Goal: Task Accomplishment & Management: Manage account settings

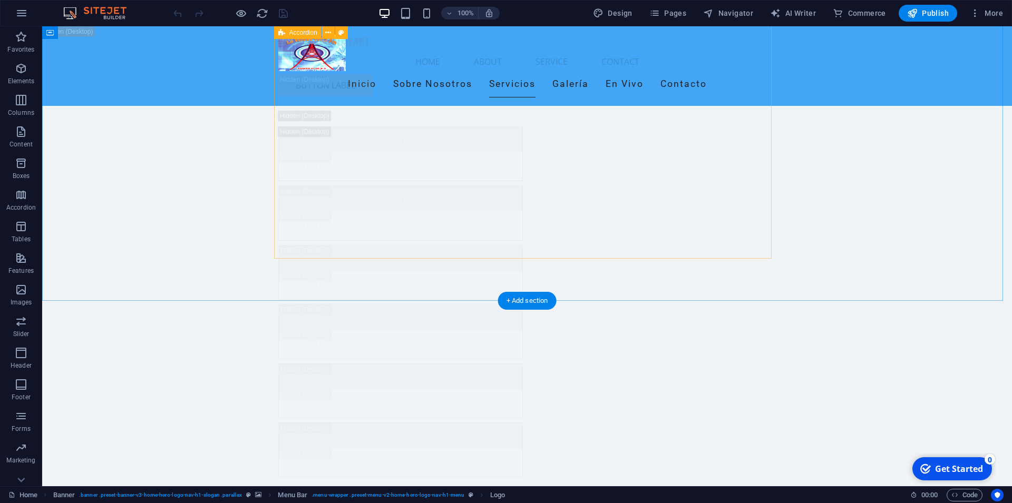
scroll to position [5957, 0]
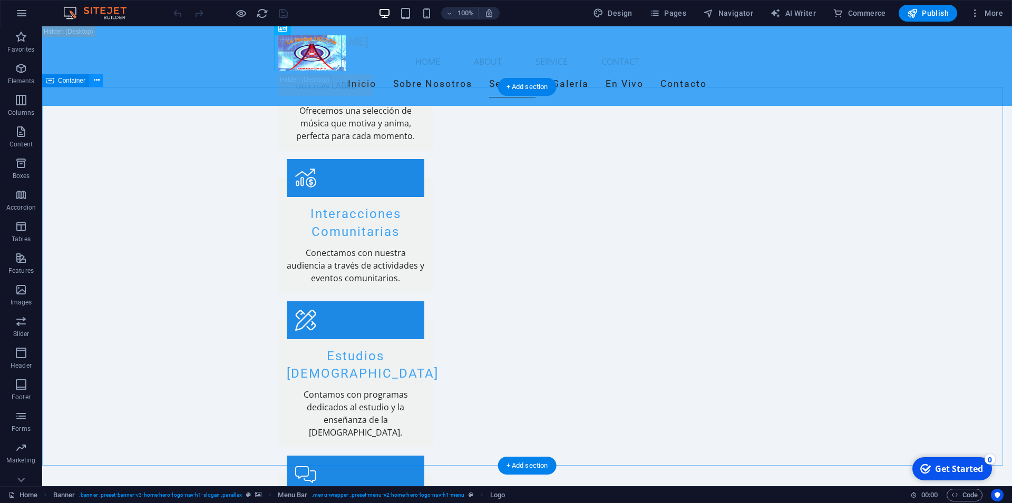
click at [94, 82] on icon at bounding box center [97, 80] width 6 height 11
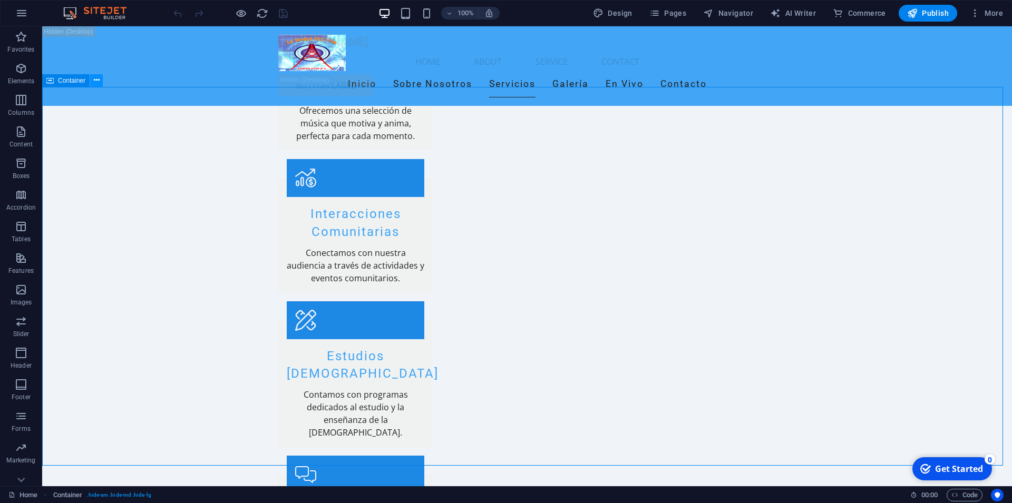
click at [99, 80] on icon at bounding box center [97, 80] width 6 height 11
click at [26, 429] on icon "button" at bounding box center [21, 433] width 13 height 13
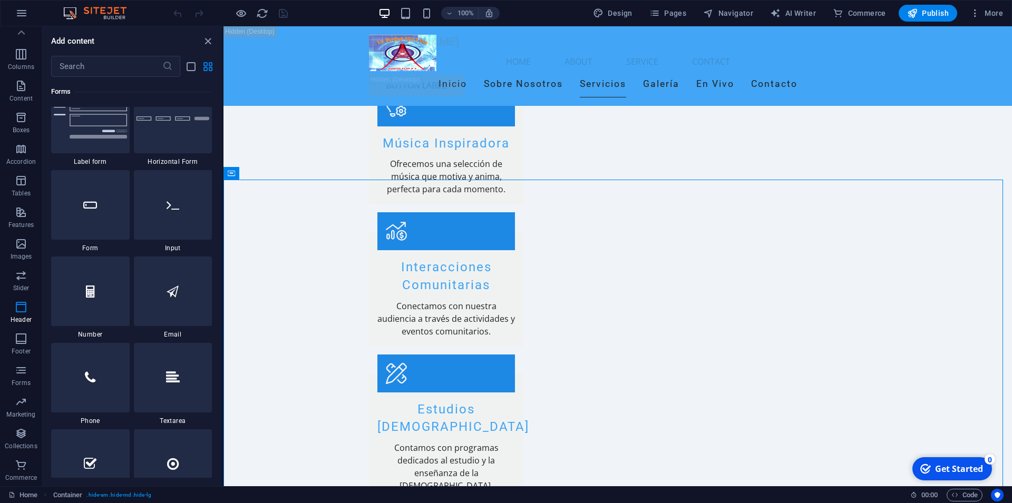
scroll to position [0, 0]
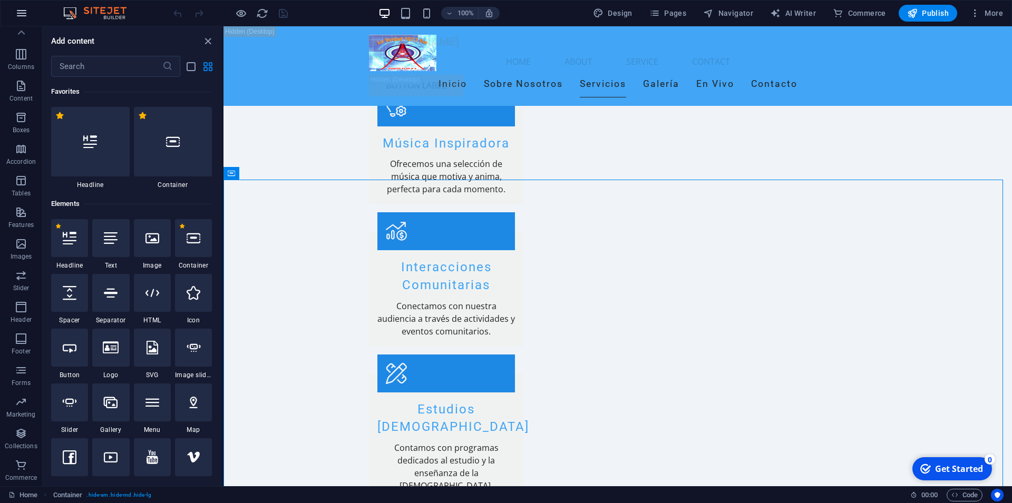
click at [21, 12] on icon "button" at bounding box center [21, 13] width 13 height 13
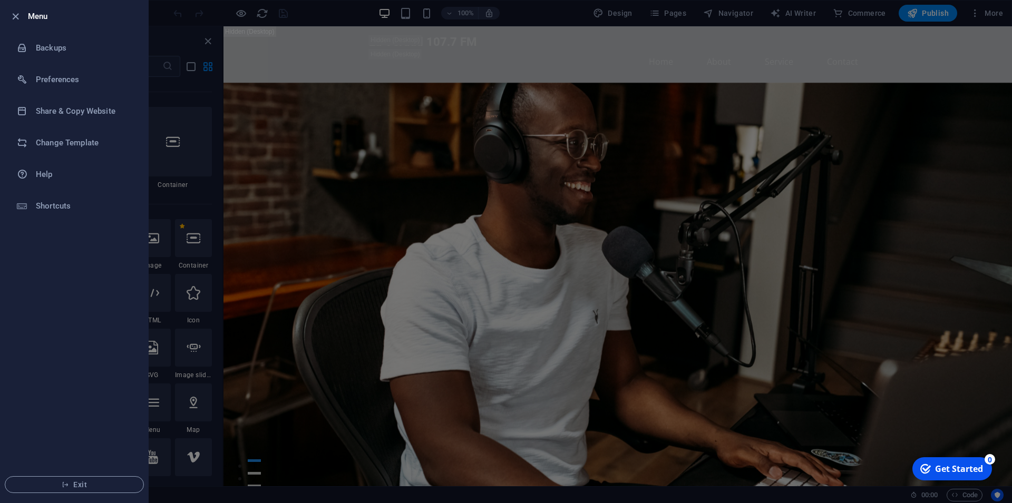
click at [370, 331] on div at bounding box center [506, 251] width 1012 height 503
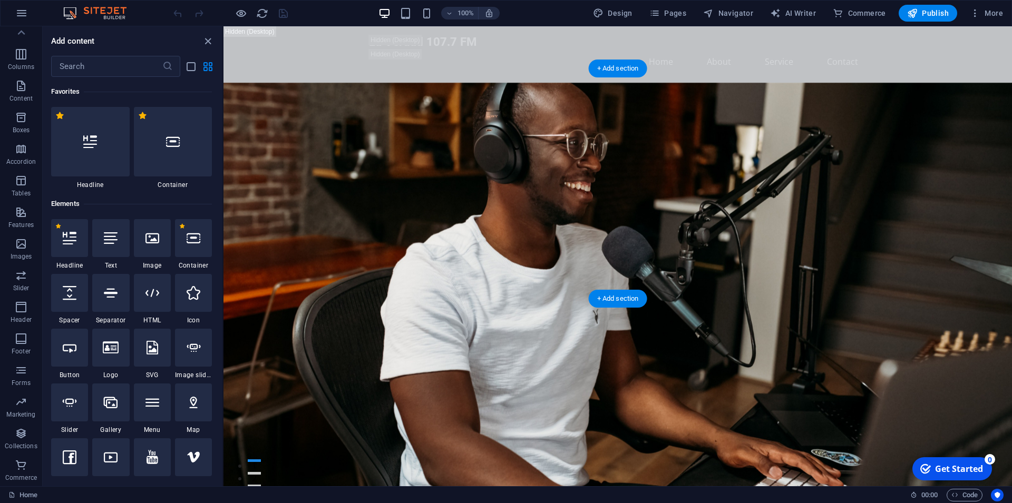
click at [241, 295] on figure at bounding box center [617, 313] width 788 height 460
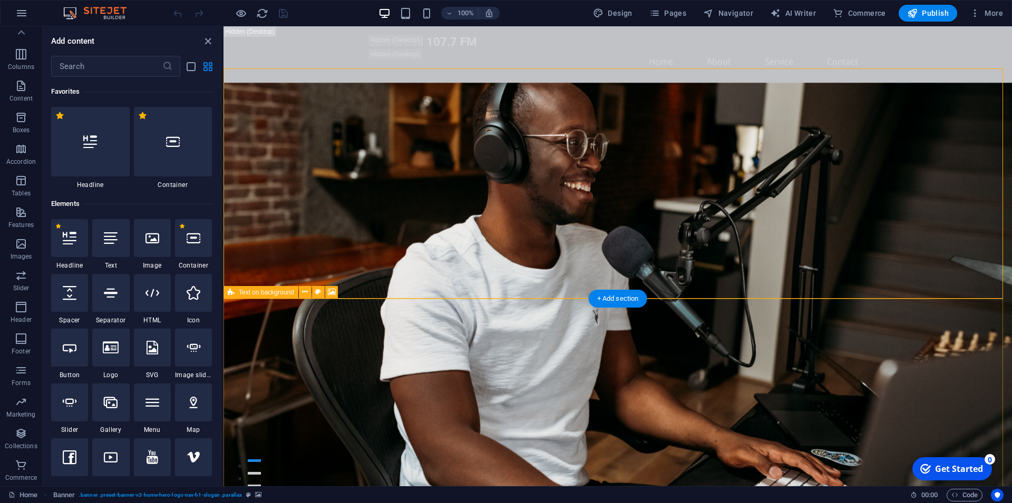
click at [303, 295] on icon at bounding box center [305, 292] width 6 height 11
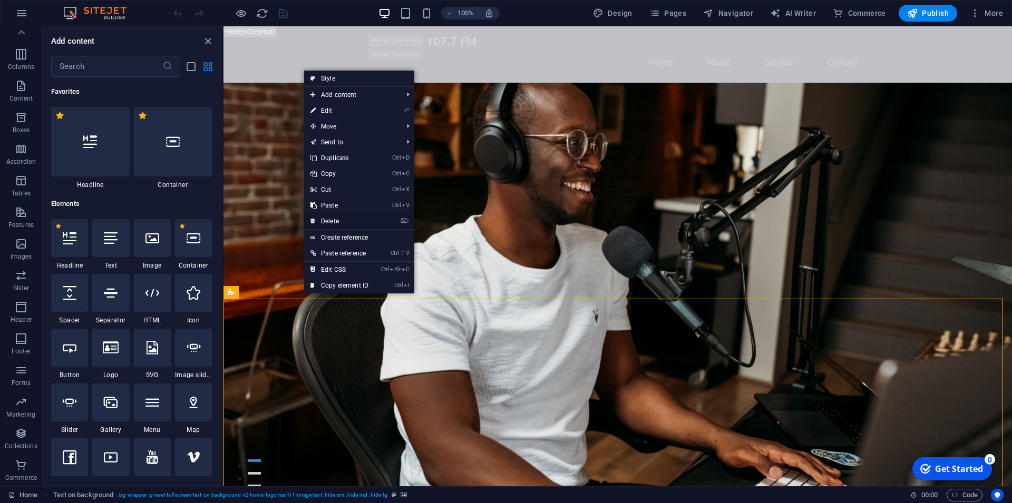
click at [341, 217] on link "⌦ Delete" at bounding box center [339, 221] width 71 height 16
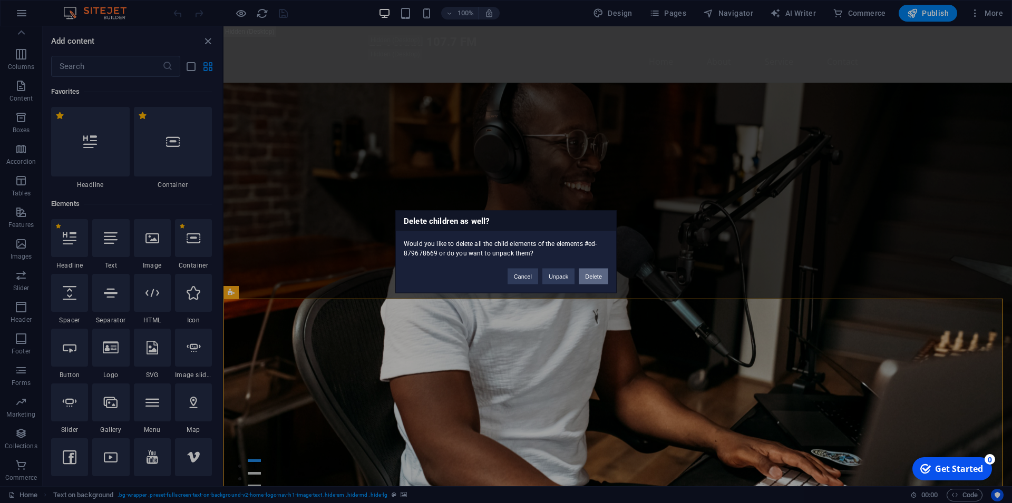
click at [593, 276] on button "Delete" at bounding box center [594, 276] width 30 height 16
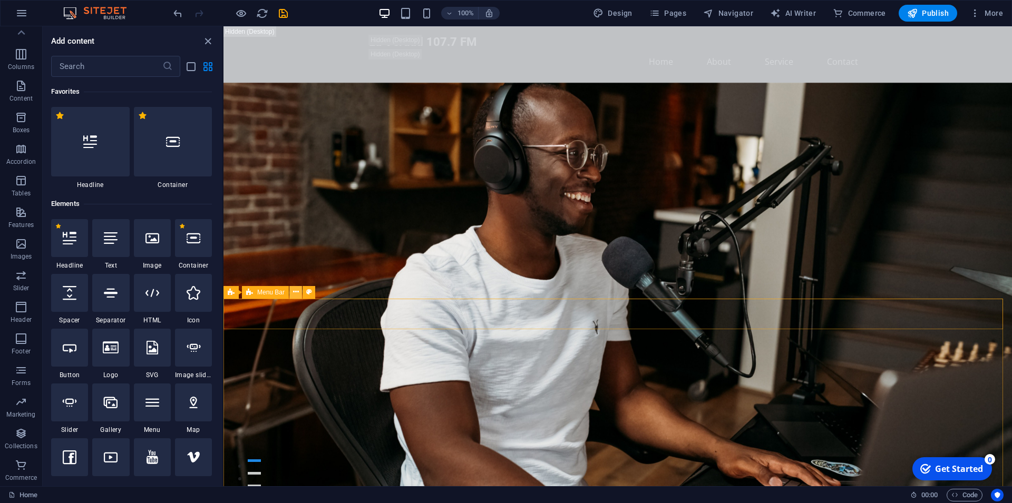
click at [295, 293] on icon at bounding box center [296, 292] width 6 height 11
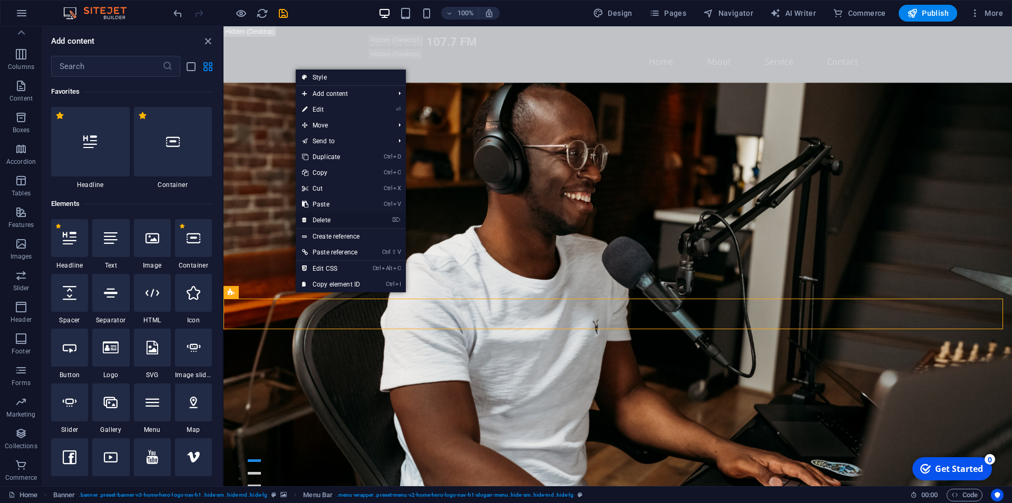
click at [356, 223] on link "⌦ Delete" at bounding box center [331, 220] width 71 height 16
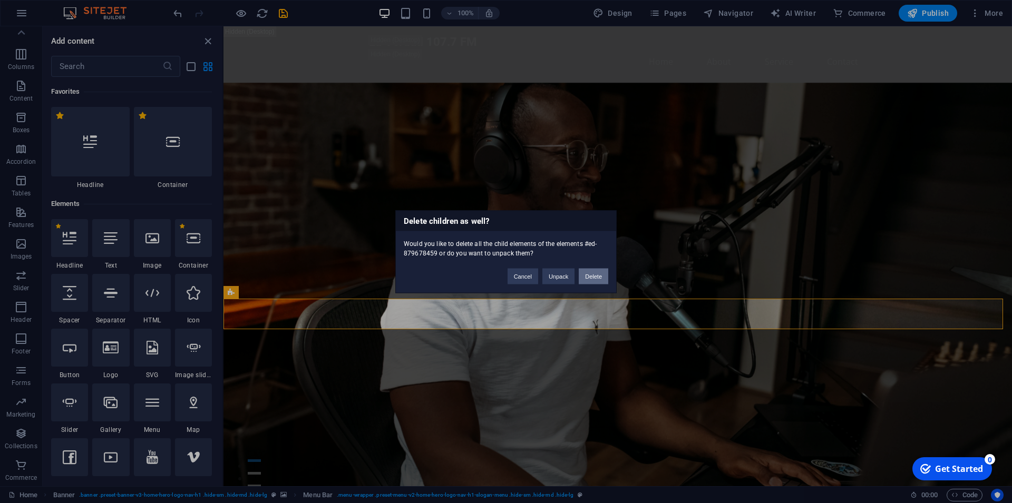
click at [592, 274] on button "Delete" at bounding box center [594, 276] width 30 height 16
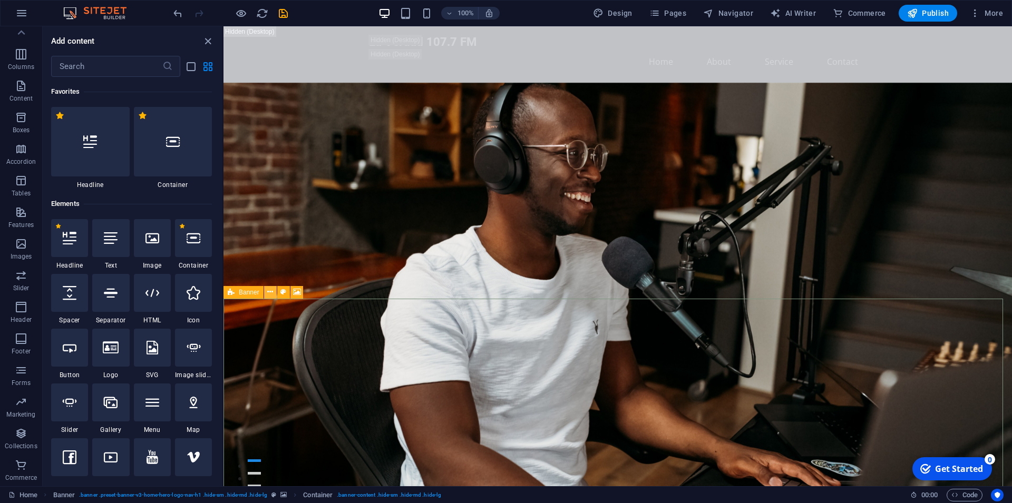
click at [269, 290] on icon at bounding box center [270, 292] width 6 height 11
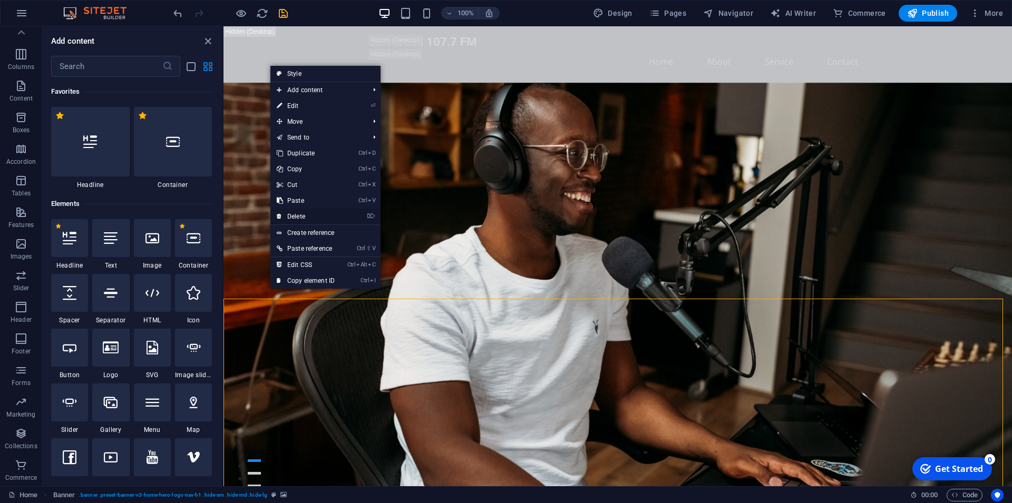
click at [299, 215] on link "⌦ Delete" at bounding box center [305, 217] width 71 height 16
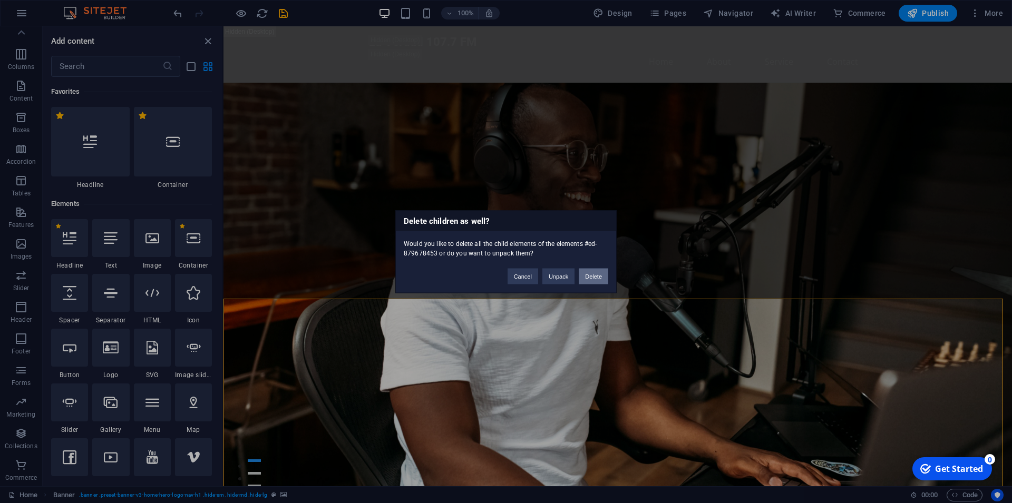
click at [591, 272] on button "Delete" at bounding box center [594, 276] width 30 height 16
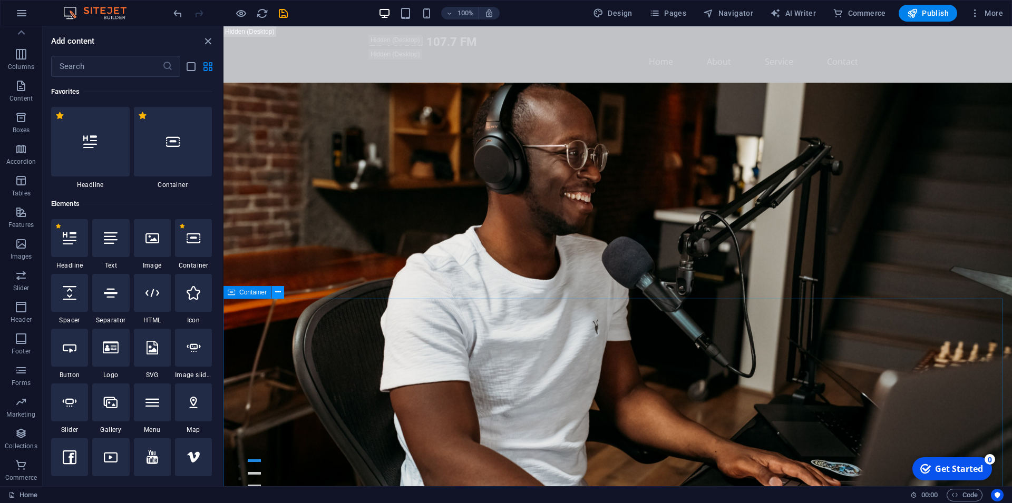
click at [275, 289] on icon at bounding box center [278, 292] width 6 height 11
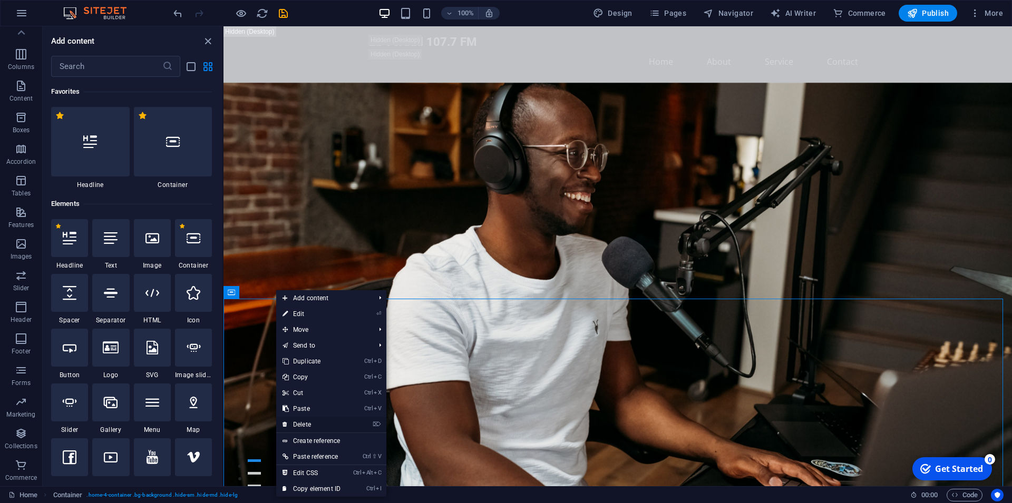
click at [331, 427] on link "⌦ Delete" at bounding box center [311, 425] width 71 height 16
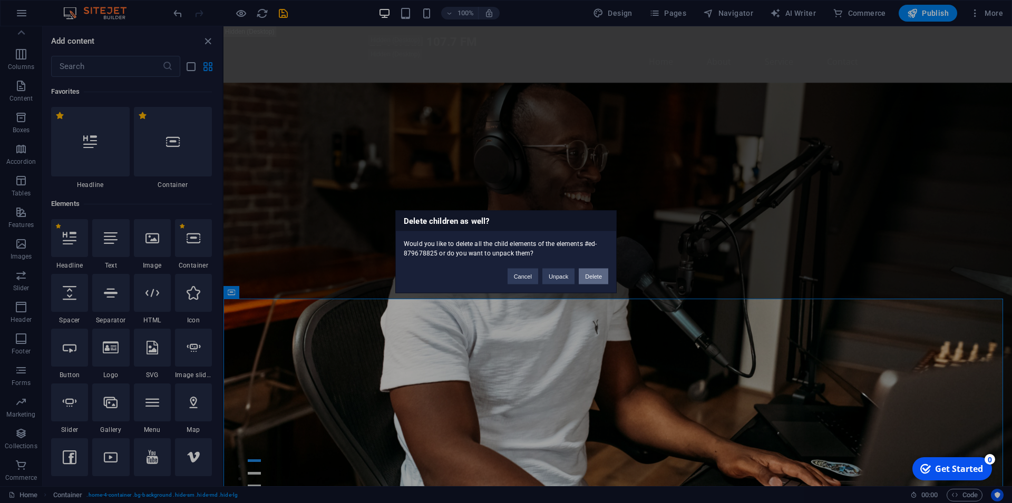
click at [591, 270] on button "Delete" at bounding box center [594, 276] width 30 height 16
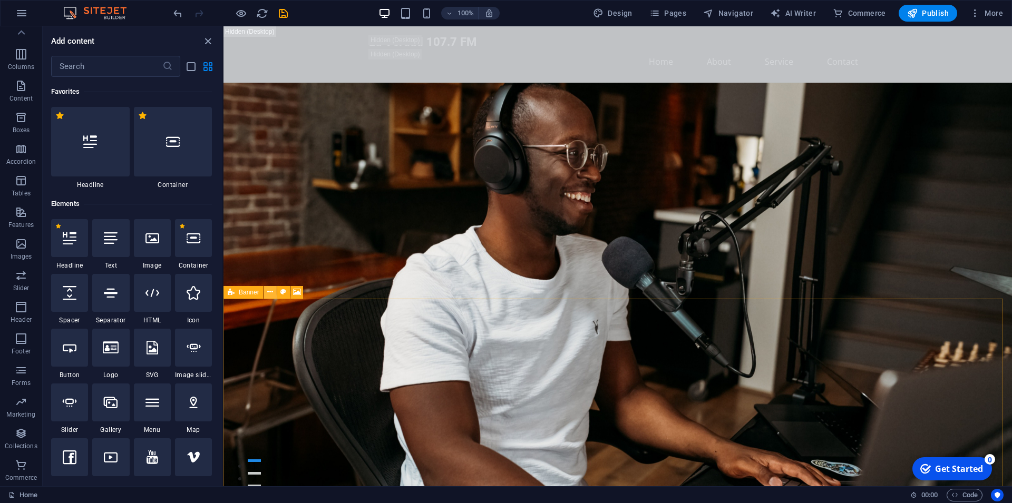
click at [271, 295] on icon at bounding box center [270, 292] width 6 height 11
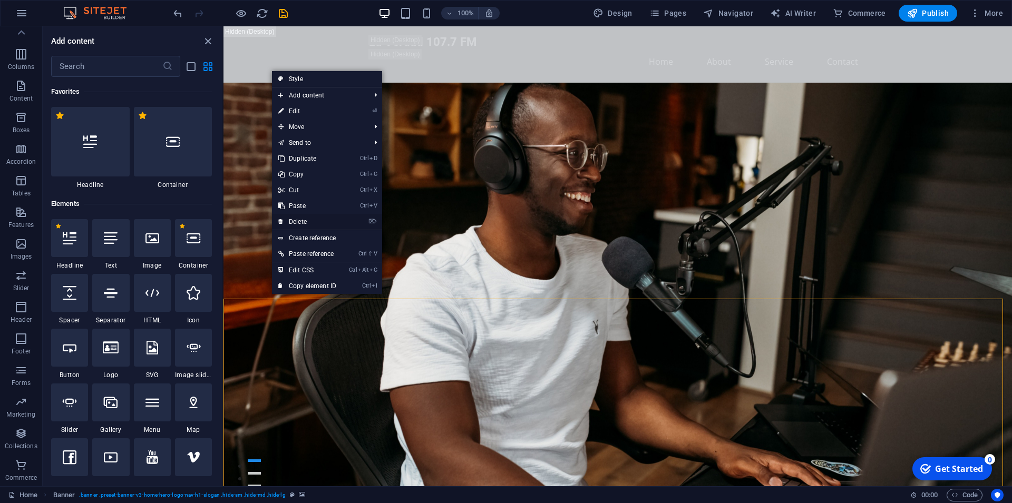
click at [325, 221] on link "⌦ Delete" at bounding box center [307, 222] width 71 height 16
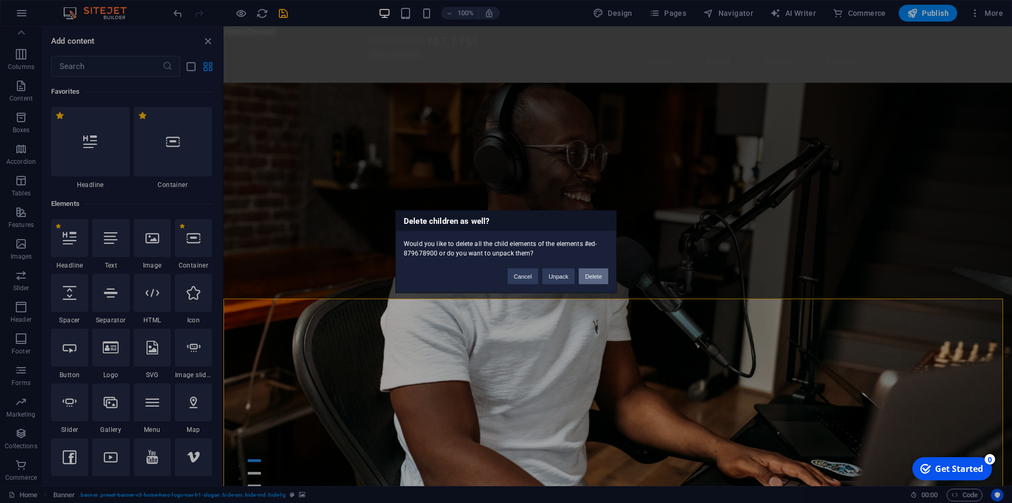
click at [594, 277] on button "Delete" at bounding box center [594, 276] width 30 height 16
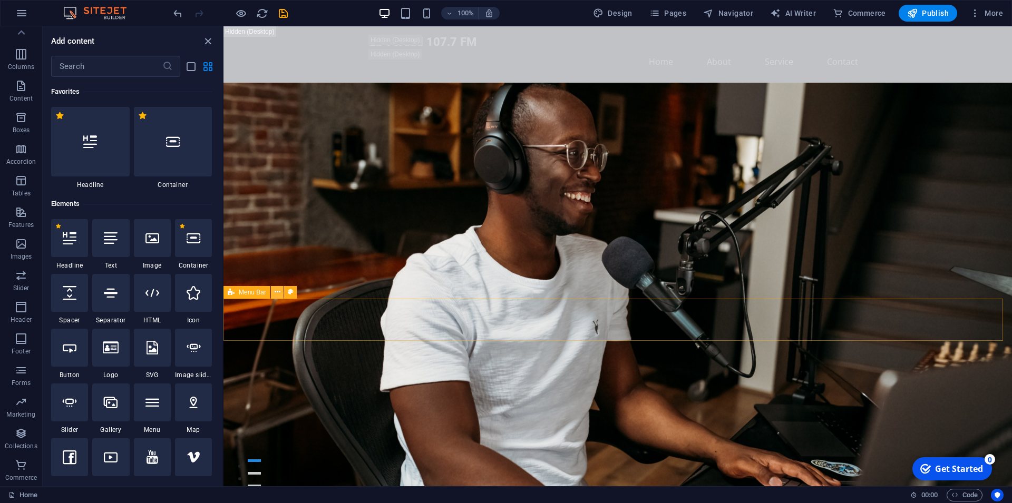
click at [276, 292] on icon at bounding box center [278, 292] width 6 height 11
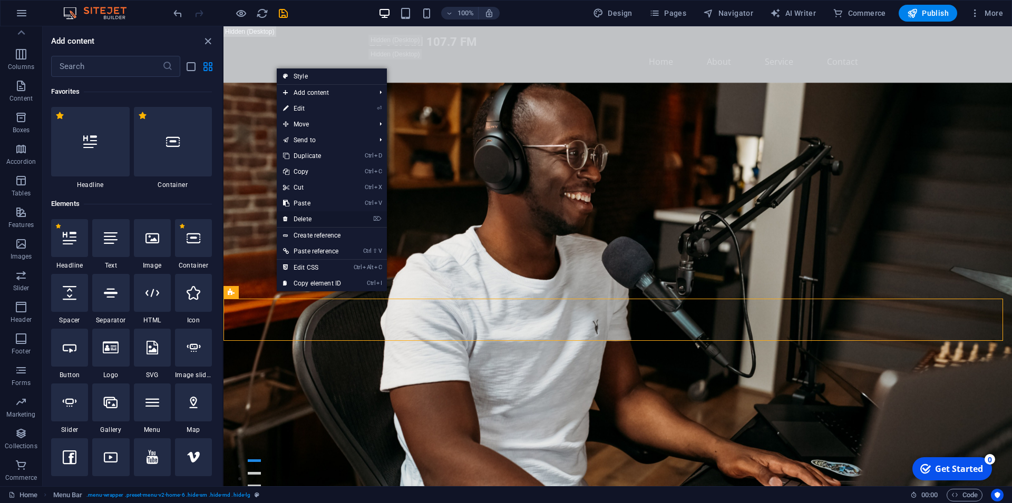
click at [336, 220] on link "⌦ Delete" at bounding box center [312, 219] width 71 height 16
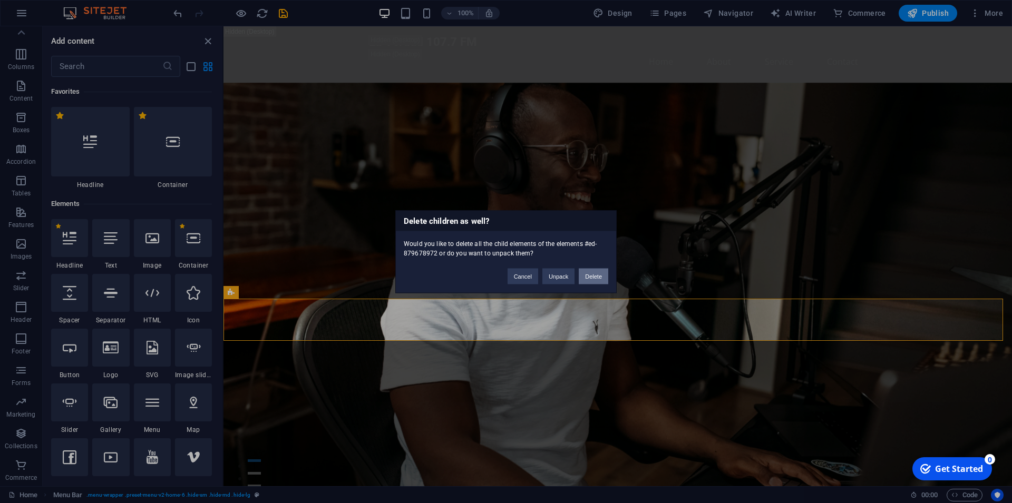
click at [592, 276] on button "Delete" at bounding box center [594, 276] width 30 height 16
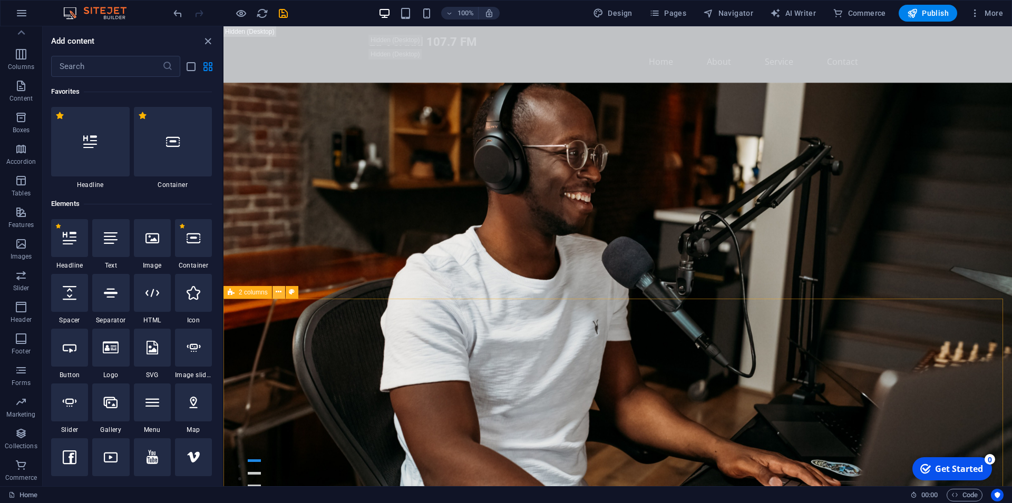
click at [280, 293] on icon at bounding box center [279, 292] width 6 height 11
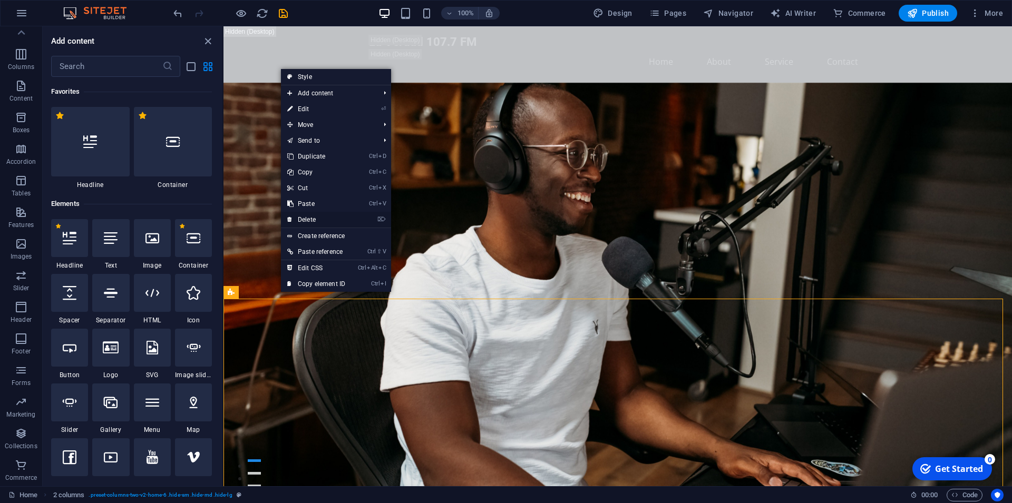
click at [351, 221] on link "⌦ Delete" at bounding box center [316, 220] width 71 height 16
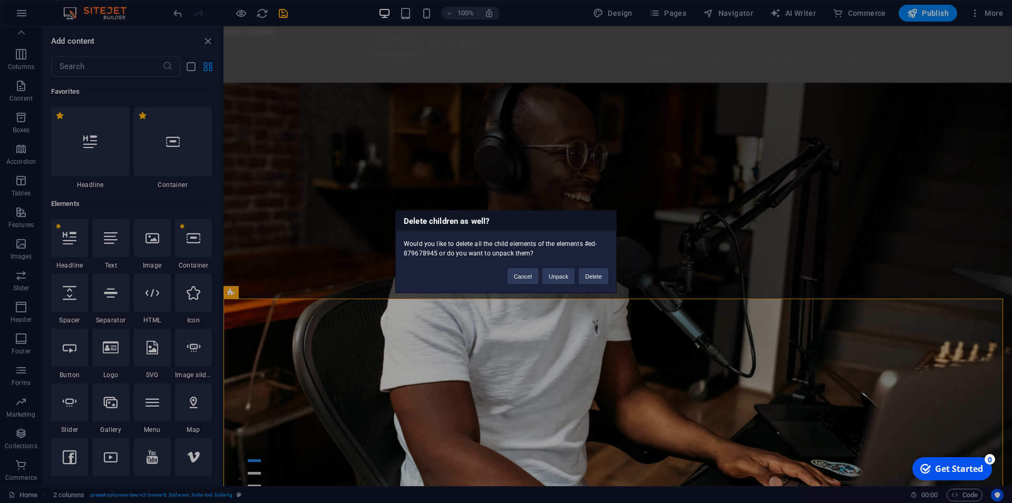
click at [598, 268] on div "Cancel Unpack Delete" at bounding box center [557, 271] width 116 height 27
click at [596, 276] on button "Delete" at bounding box center [594, 276] width 30 height 16
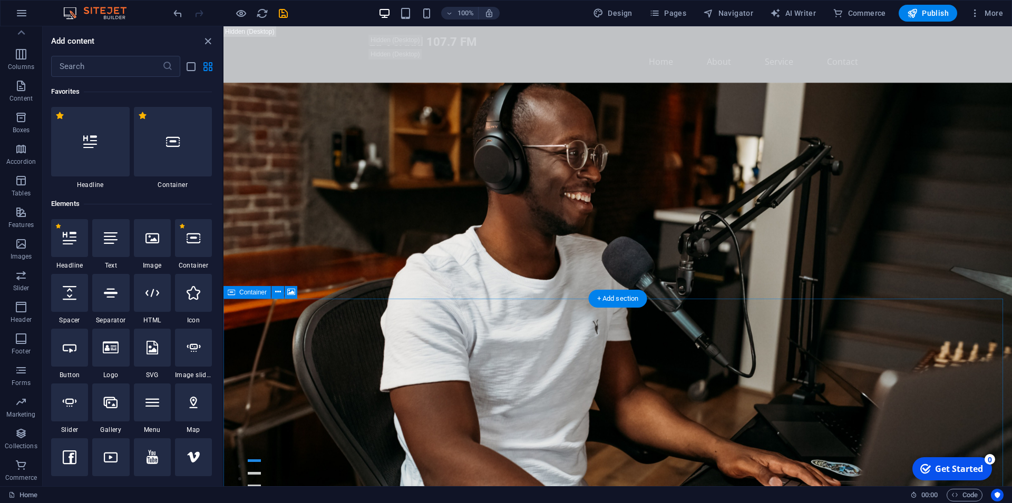
click at [276, 298] on button at bounding box center [277, 292] width 13 height 13
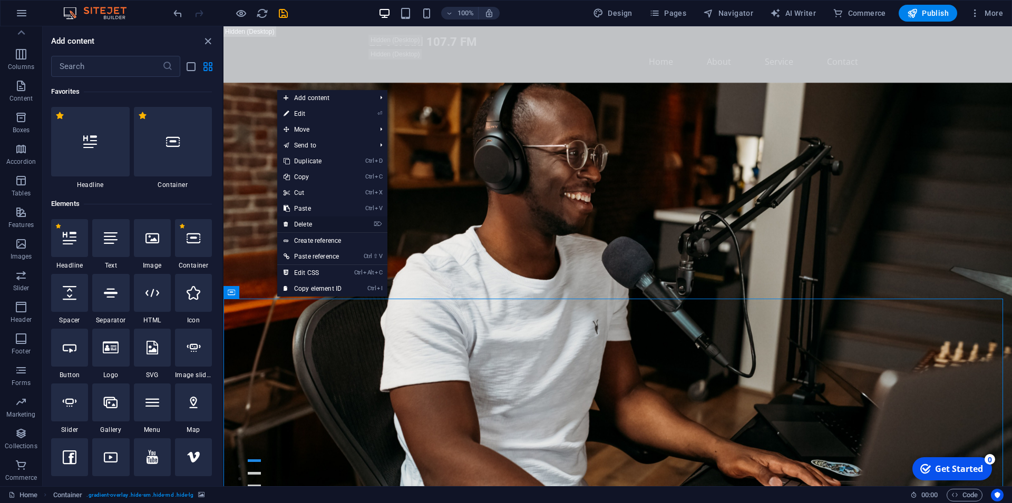
click at [363, 223] on li "⌦ Delete" at bounding box center [332, 225] width 110 height 16
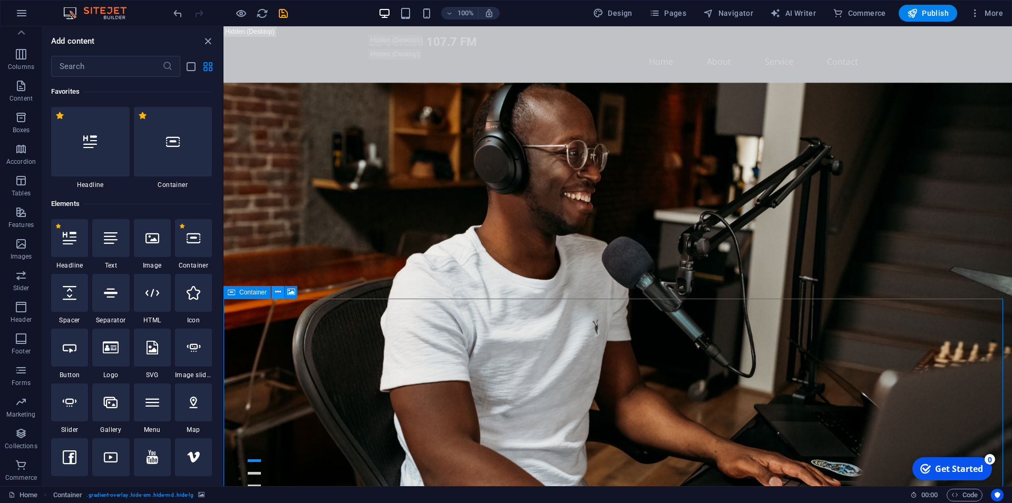
click at [277, 293] on icon at bounding box center [278, 292] width 6 height 11
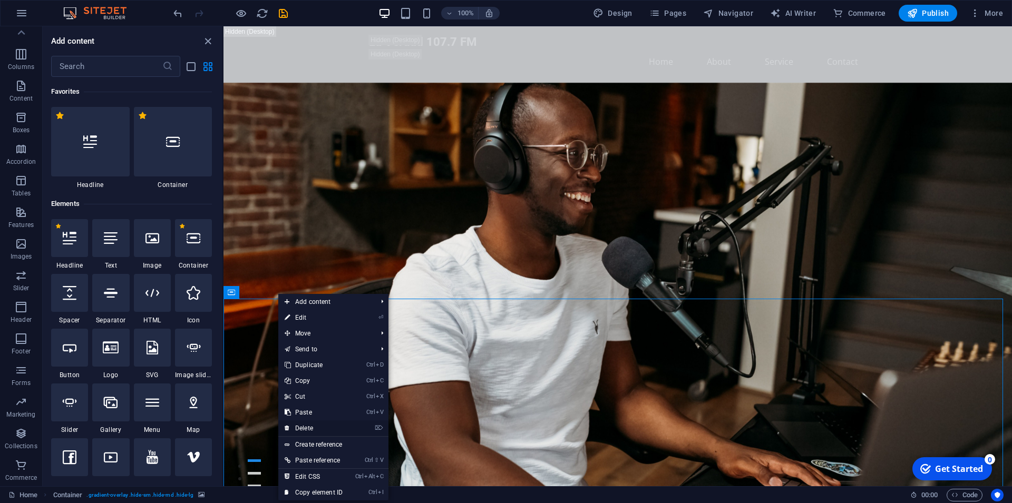
click at [338, 427] on link "⌦ Delete" at bounding box center [313, 428] width 71 height 16
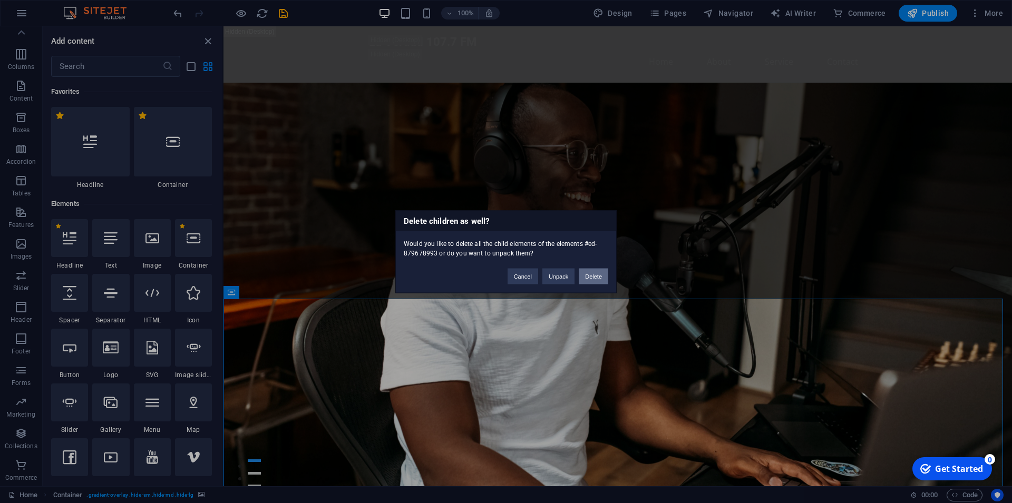
drag, startPoint x: 591, startPoint y: 275, endPoint x: 366, endPoint y: 248, distance: 226.1
click at [591, 275] on button "Delete" at bounding box center [594, 276] width 30 height 16
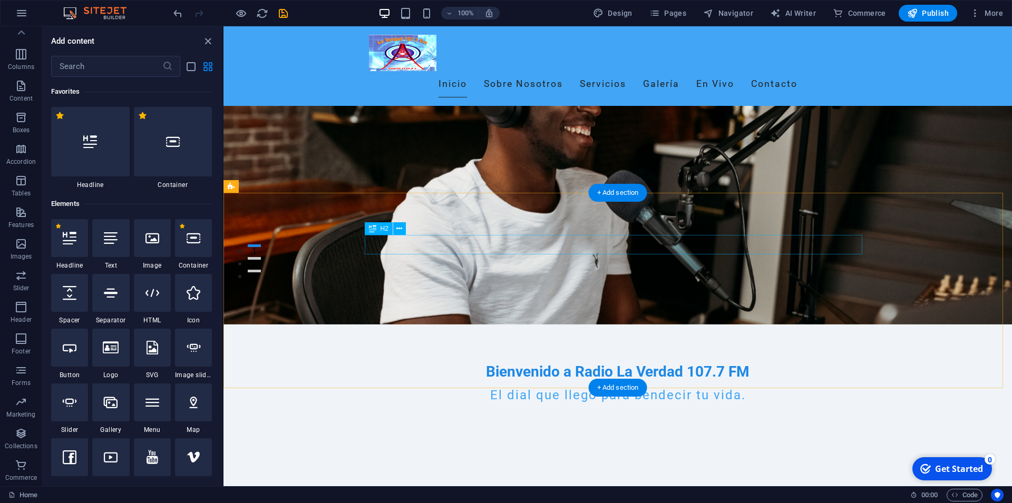
scroll to position [376, 0]
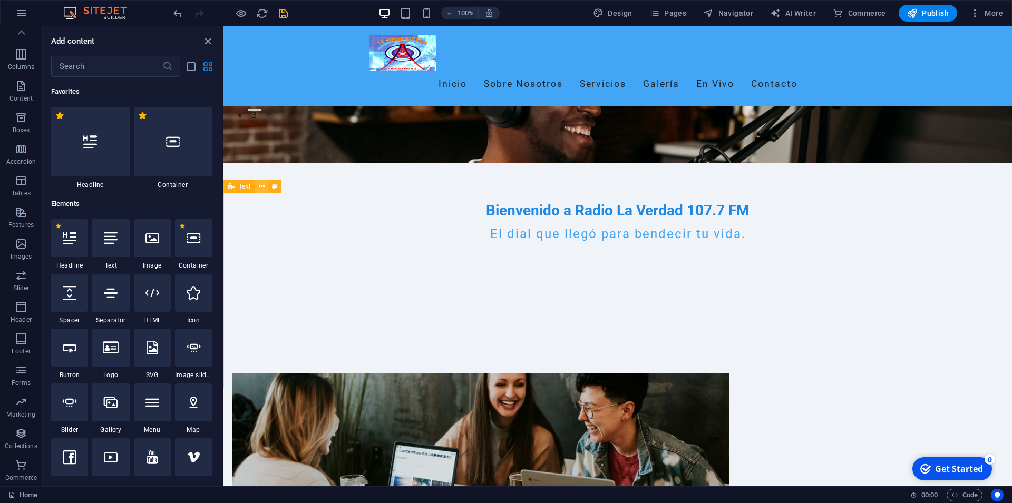
click at [262, 191] on icon at bounding box center [262, 186] width 6 height 11
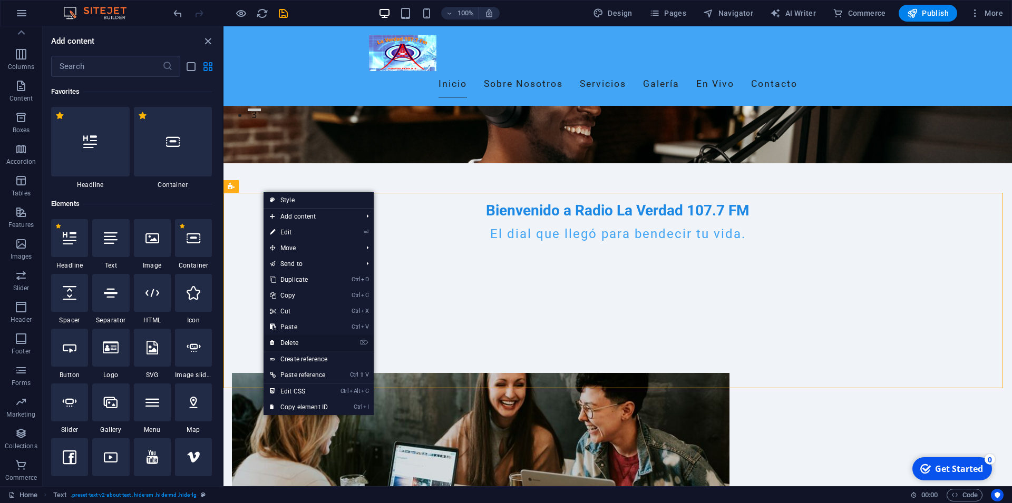
click at [337, 339] on li "⌦ Delete" at bounding box center [318, 343] width 110 height 16
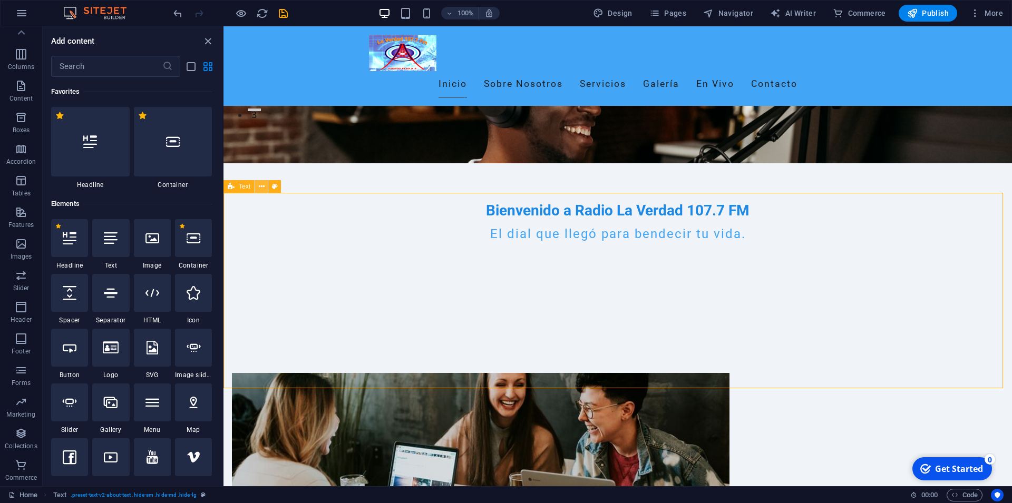
click at [260, 187] on icon at bounding box center [262, 186] width 6 height 11
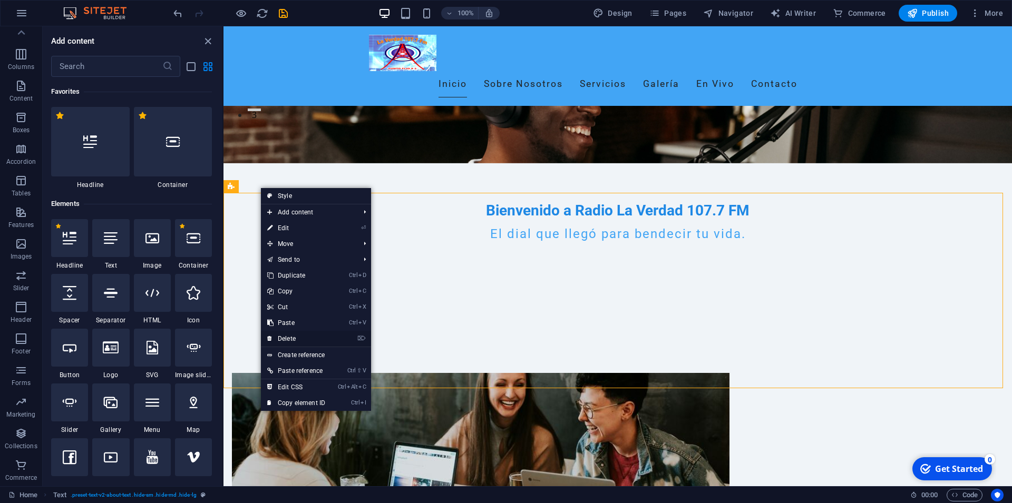
click at [312, 339] on link "⌦ Delete" at bounding box center [296, 339] width 71 height 16
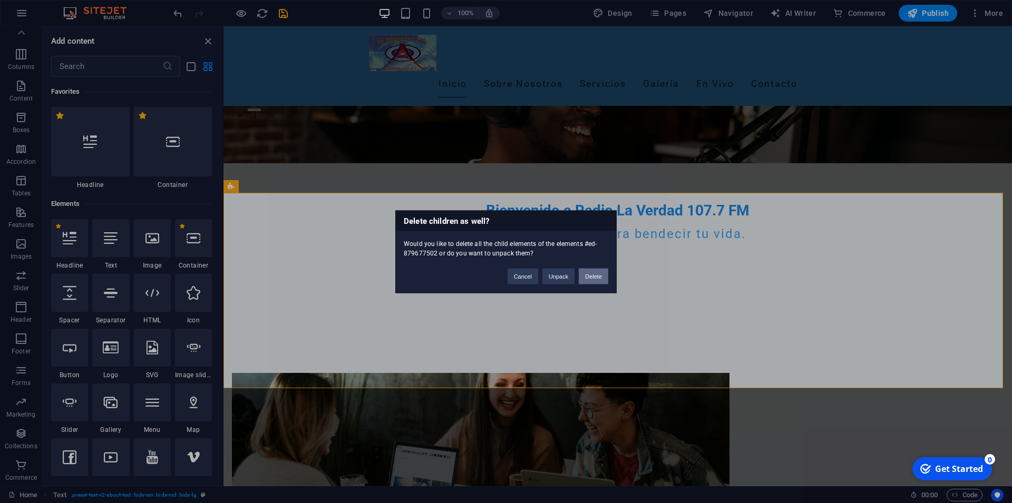
drag, startPoint x: 589, startPoint y: 274, endPoint x: 267, endPoint y: 252, distance: 322.2
click at [589, 274] on button "Delete" at bounding box center [594, 276] width 30 height 16
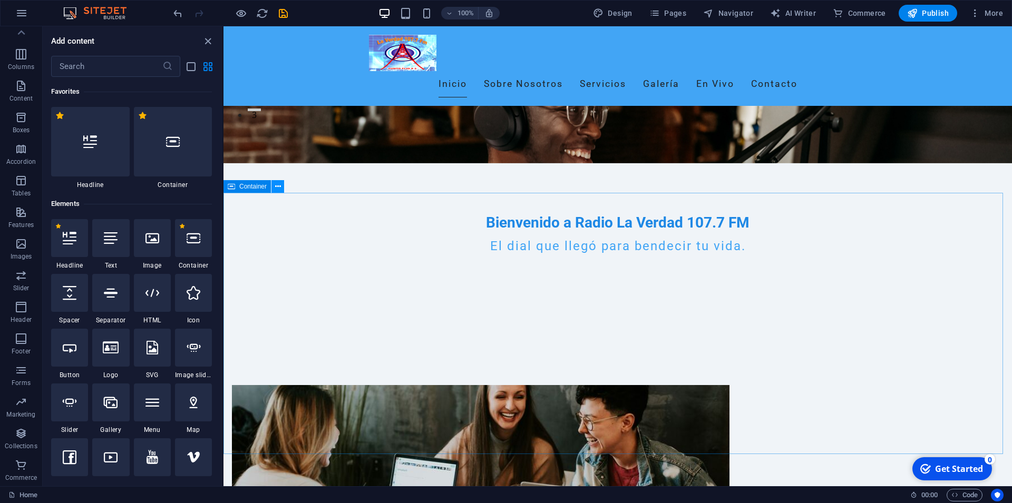
click at [273, 185] on button at bounding box center [277, 186] width 13 height 13
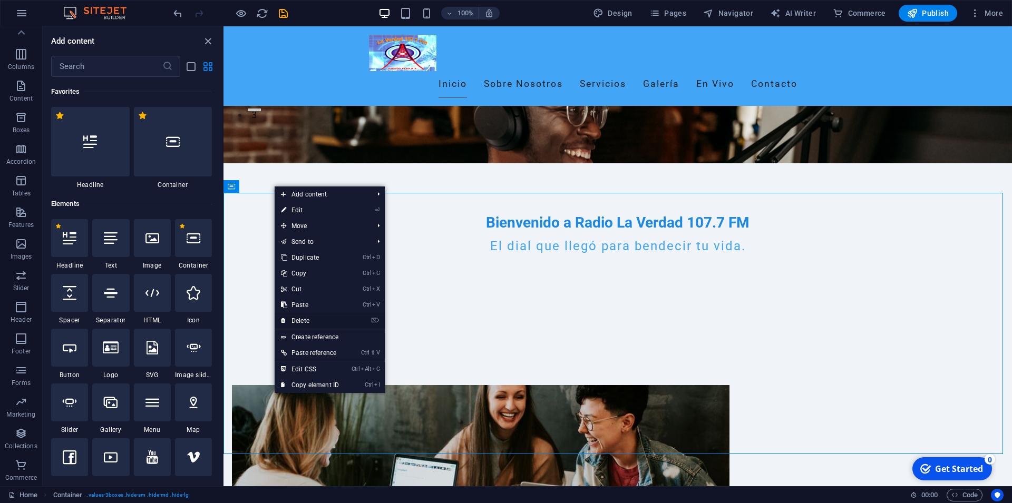
click at [332, 321] on link "⌦ Delete" at bounding box center [310, 321] width 71 height 16
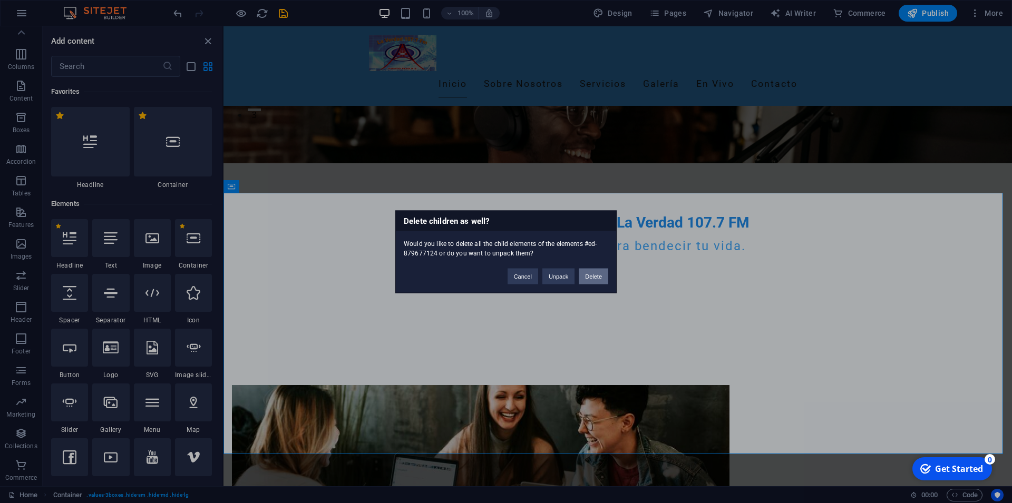
click at [592, 278] on button "Delete" at bounding box center [594, 276] width 30 height 16
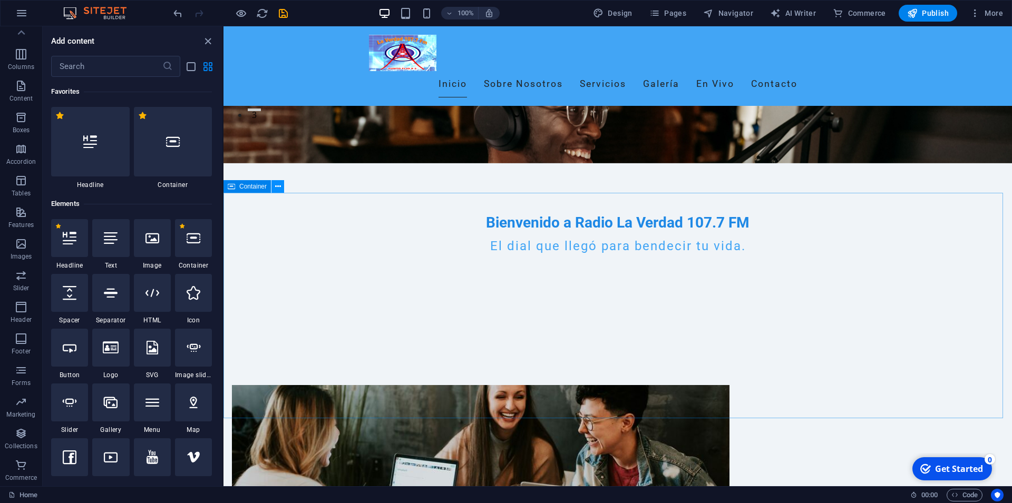
click at [277, 181] on button at bounding box center [277, 186] width 13 height 13
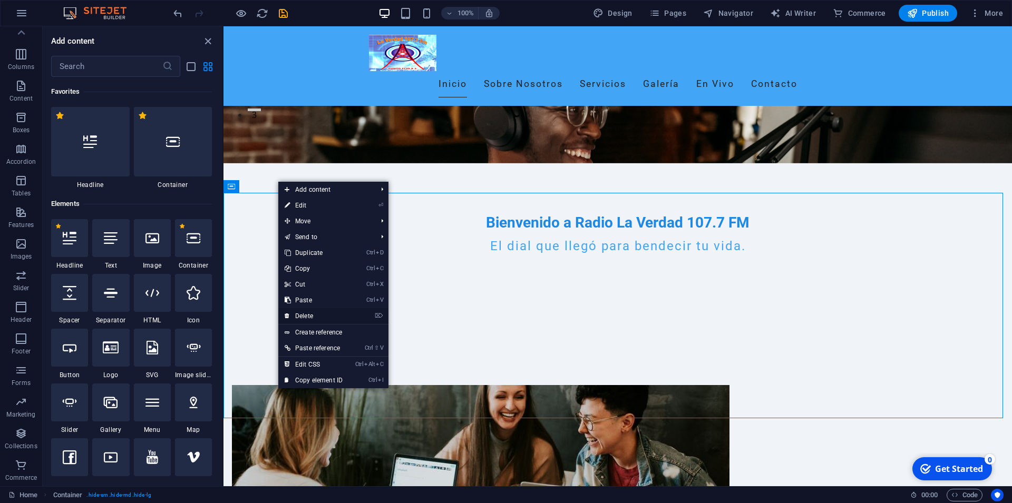
click at [375, 312] on li "⌦ Delete" at bounding box center [333, 316] width 110 height 16
click at [351, 315] on li "⌦ Delete" at bounding box center [333, 316] width 110 height 16
click at [320, 315] on link "⌦ Delete" at bounding box center [313, 316] width 71 height 16
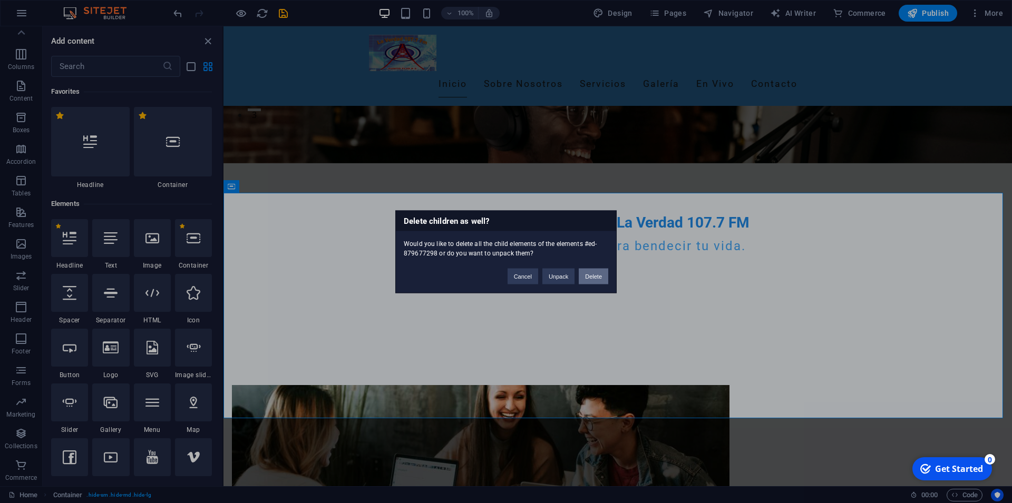
click at [595, 280] on button "Delete" at bounding box center [594, 276] width 30 height 16
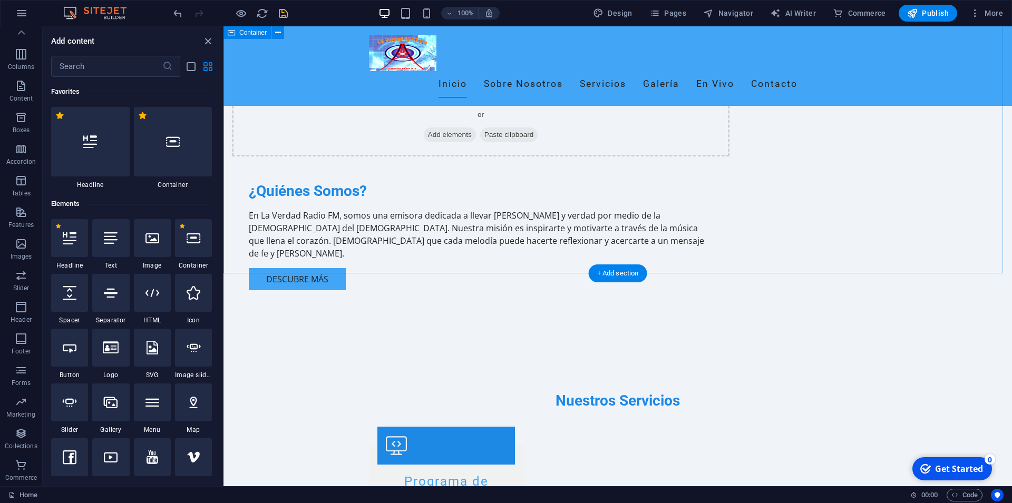
scroll to position [699, 0]
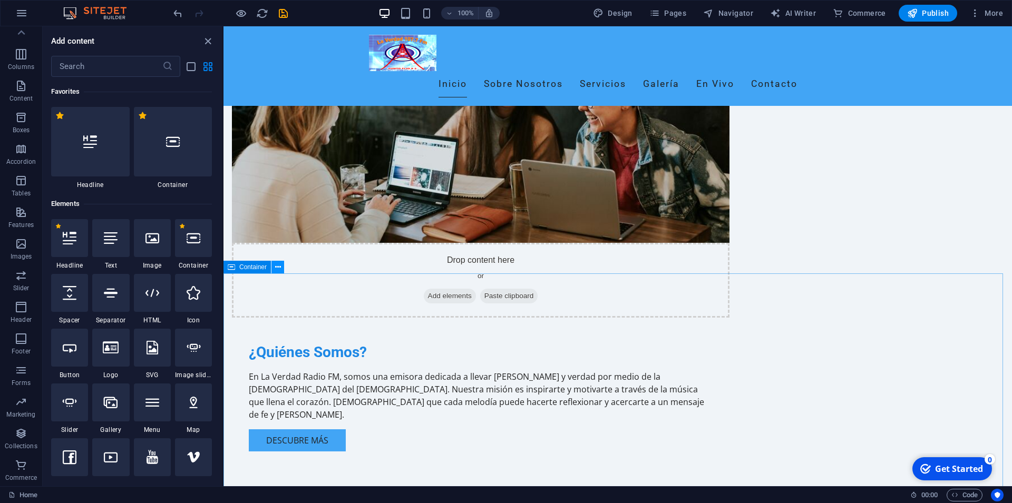
click at [278, 268] on icon at bounding box center [278, 267] width 6 height 11
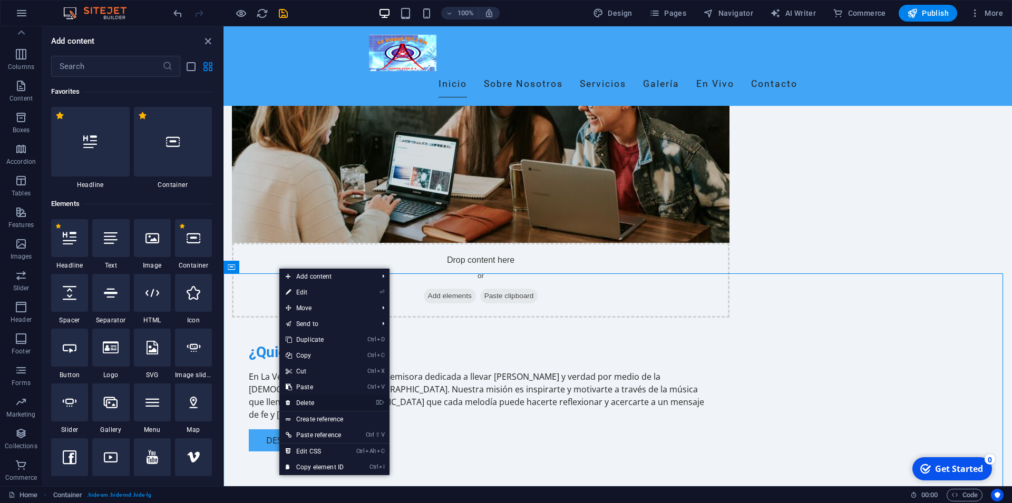
click at [318, 404] on link "⌦ Delete" at bounding box center [314, 403] width 71 height 16
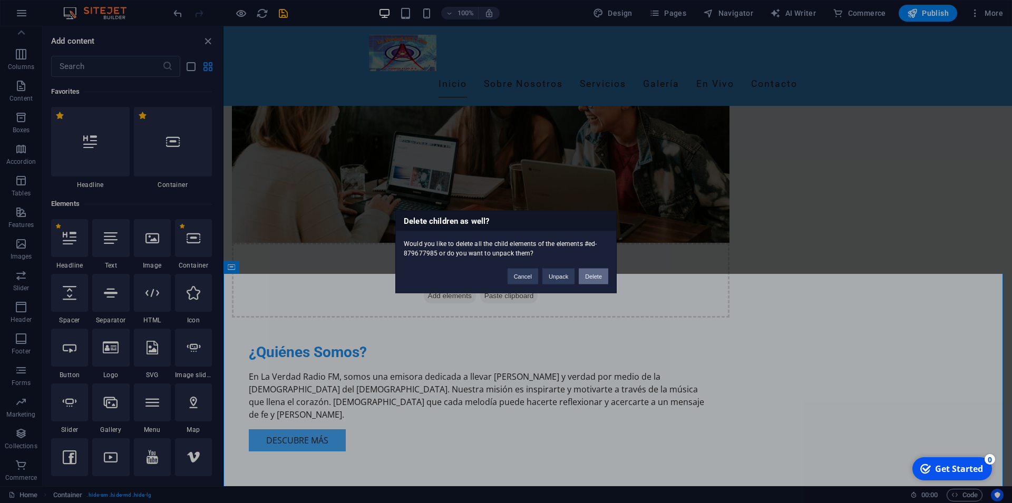
click at [600, 279] on button "Delete" at bounding box center [594, 276] width 30 height 16
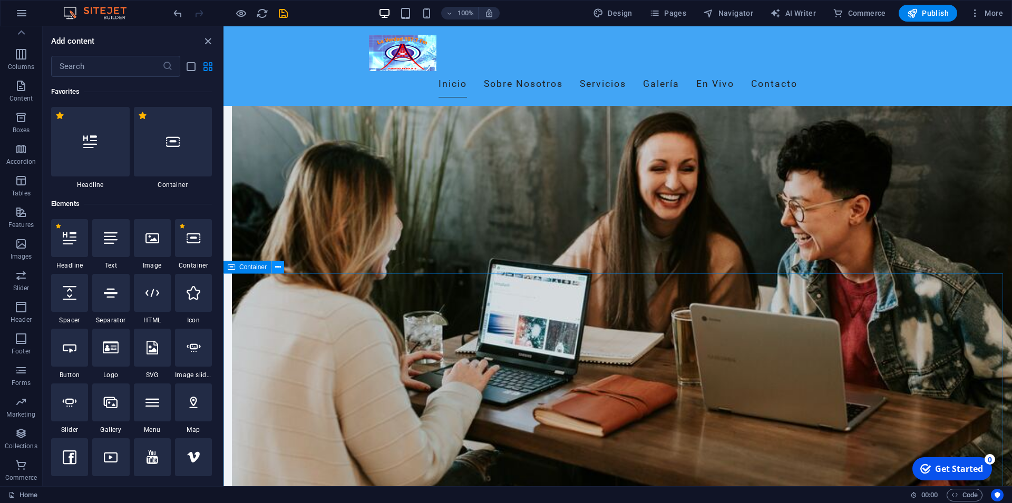
click at [278, 263] on icon at bounding box center [278, 267] width 6 height 11
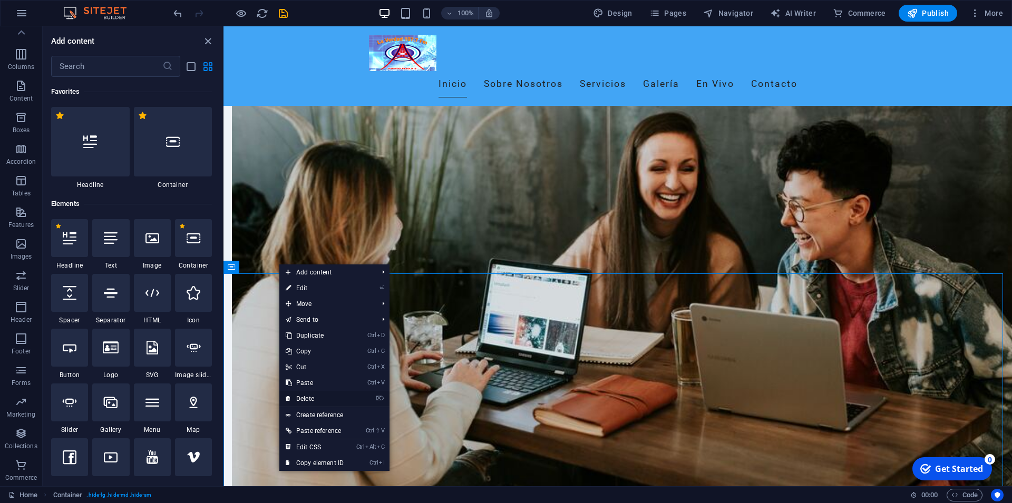
click at [316, 400] on link "⌦ Delete" at bounding box center [314, 399] width 71 height 16
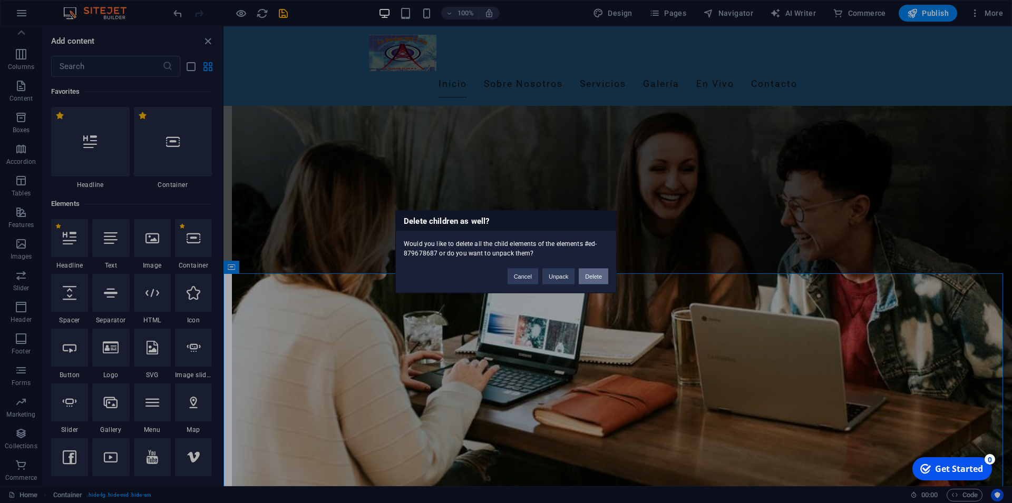
click at [596, 274] on button "Delete" at bounding box center [594, 276] width 30 height 16
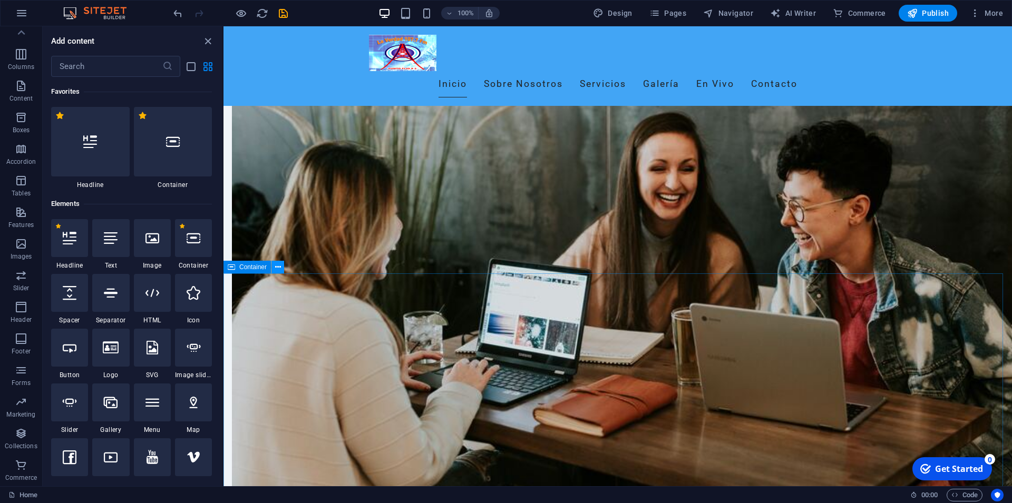
click at [272, 267] on button at bounding box center [277, 267] width 13 height 13
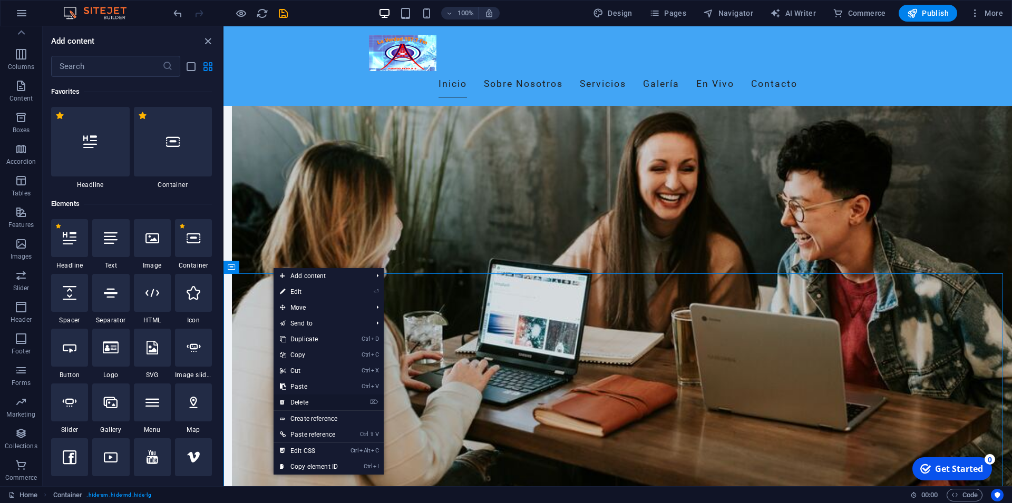
click at [308, 404] on link "⌦ Delete" at bounding box center [308, 403] width 71 height 16
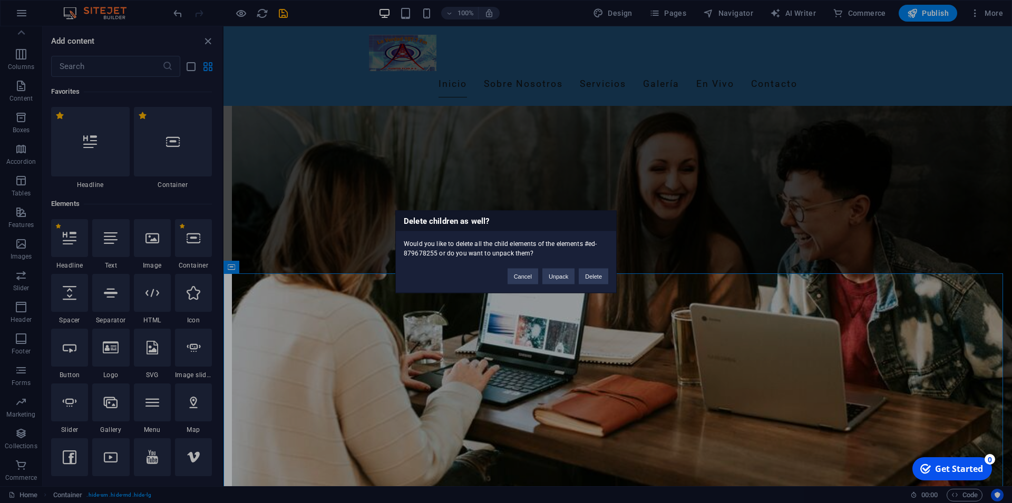
click at [608, 271] on div "Cancel Unpack Delete" at bounding box center [557, 271] width 116 height 27
drag, startPoint x: 602, startPoint y: 273, endPoint x: 326, endPoint y: 253, distance: 276.8
click at [602, 273] on button "Delete" at bounding box center [594, 276] width 30 height 16
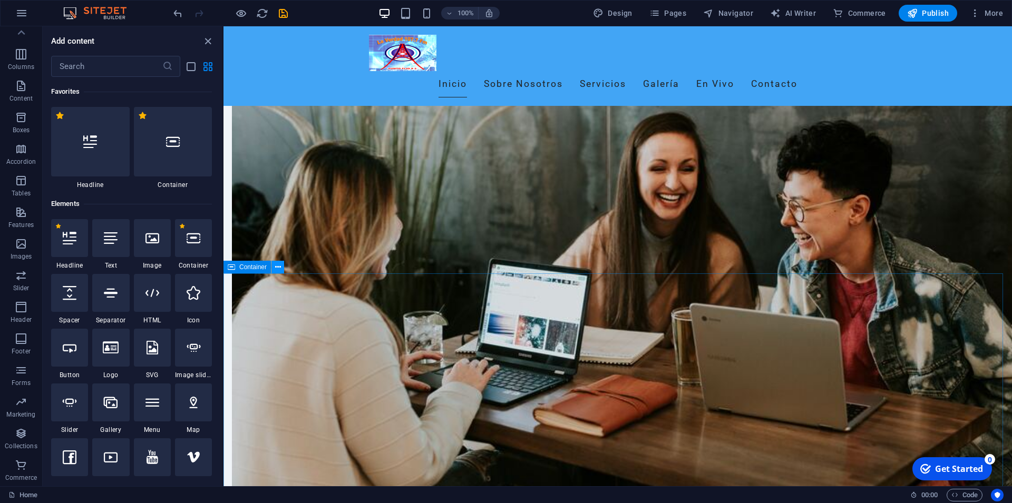
click at [276, 271] on icon at bounding box center [278, 267] width 6 height 11
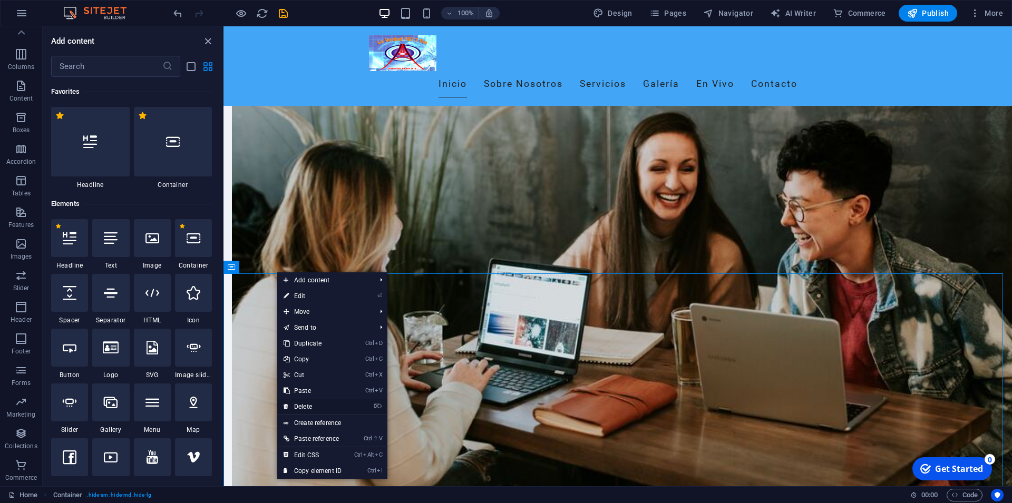
click at [331, 406] on link "⌦ Delete" at bounding box center [312, 407] width 71 height 16
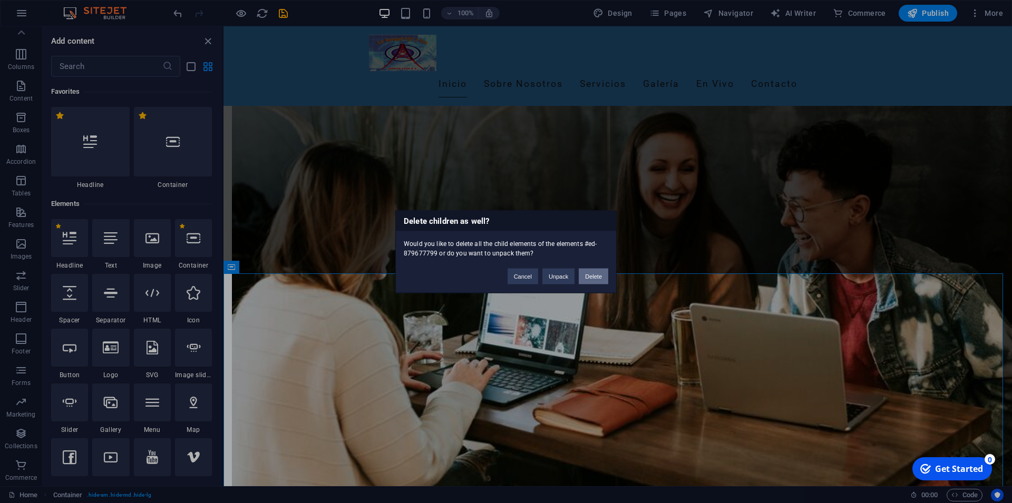
drag, startPoint x: 596, startPoint y: 279, endPoint x: 344, endPoint y: 269, distance: 252.6
click at [596, 279] on button "Delete" at bounding box center [594, 276] width 30 height 16
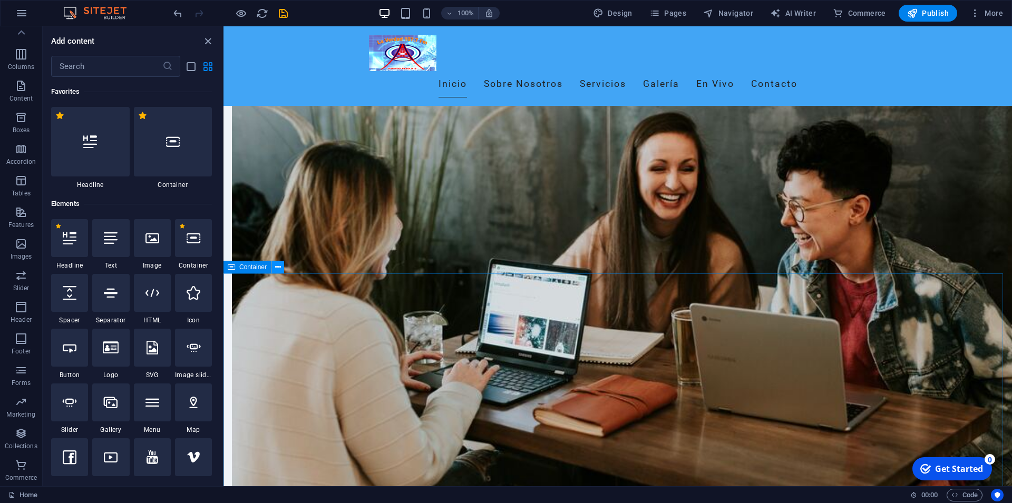
click at [275, 264] on icon at bounding box center [278, 267] width 6 height 11
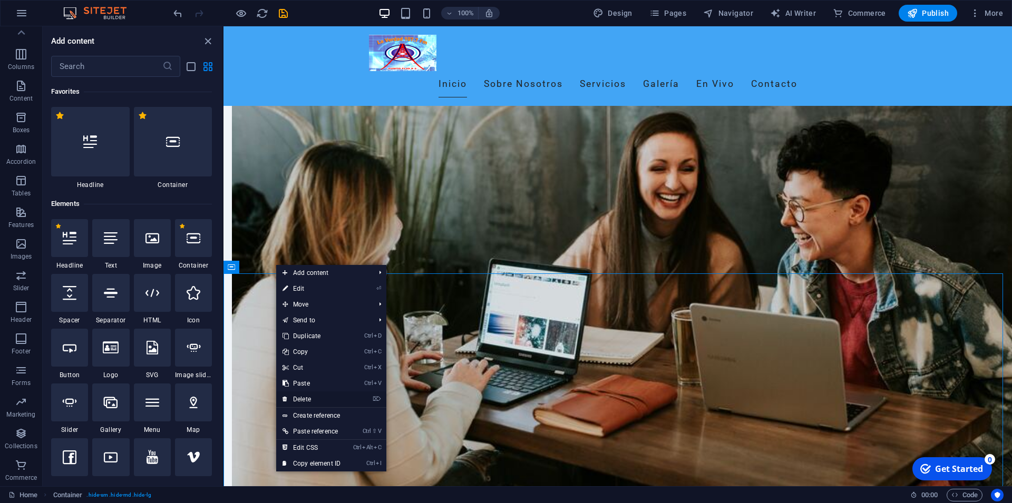
click at [320, 396] on link "⌦ Delete" at bounding box center [311, 399] width 71 height 16
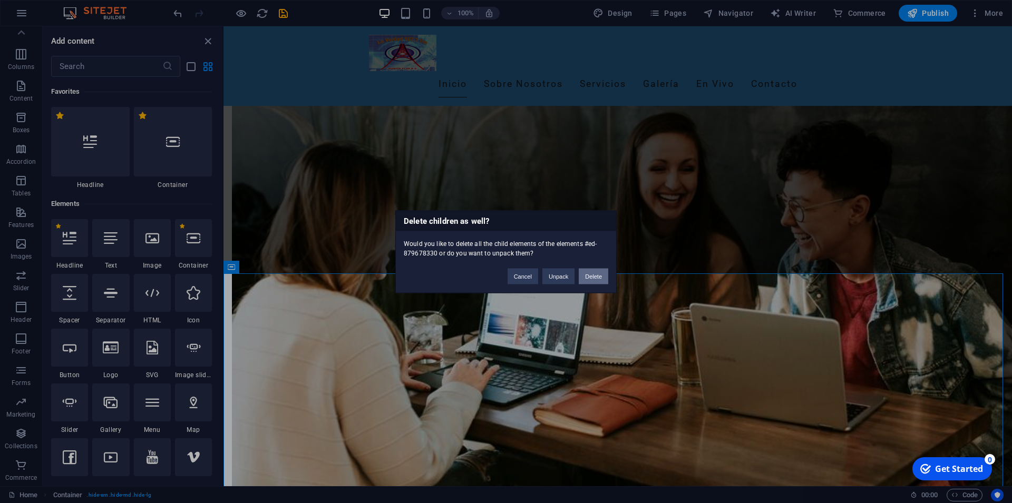
click at [604, 273] on button "Delete" at bounding box center [594, 276] width 30 height 16
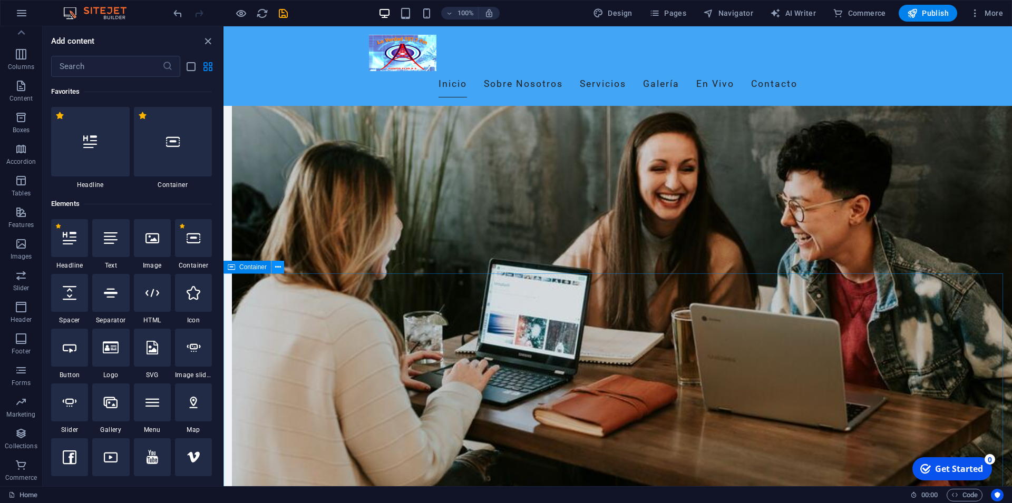
click at [277, 267] on icon at bounding box center [278, 267] width 6 height 11
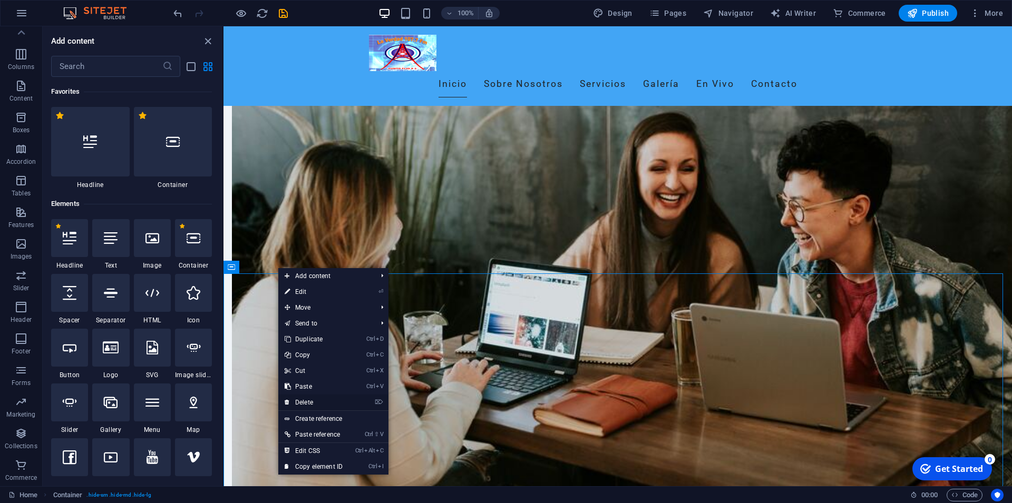
click at [327, 398] on link "⌦ Delete" at bounding box center [313, 403] width 71 height 16
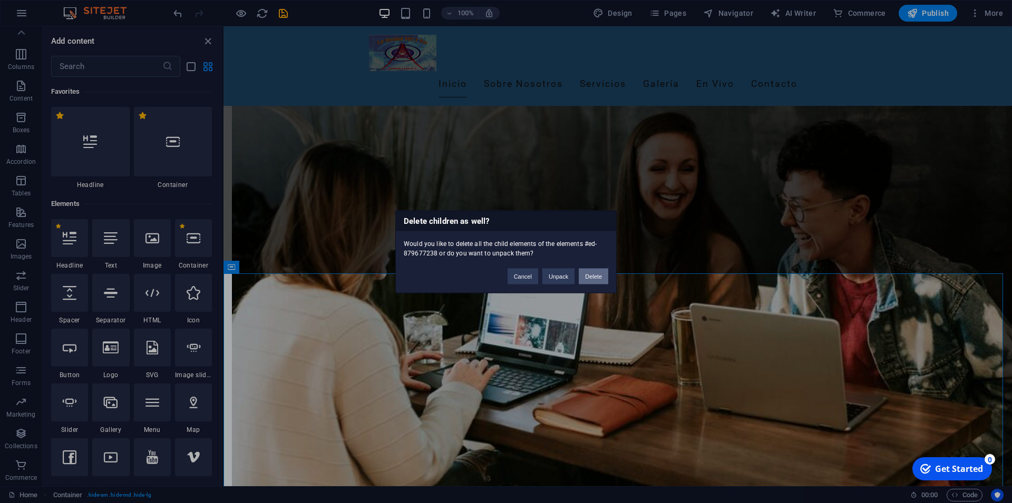
drag, startPoint x: 586, startPoint y: 269, endPoint x: 363, endPoint y: 244, distance: 224.2
click at [586, 269] on button "Delete" at bounding box center [594, 276] width 30 height 16
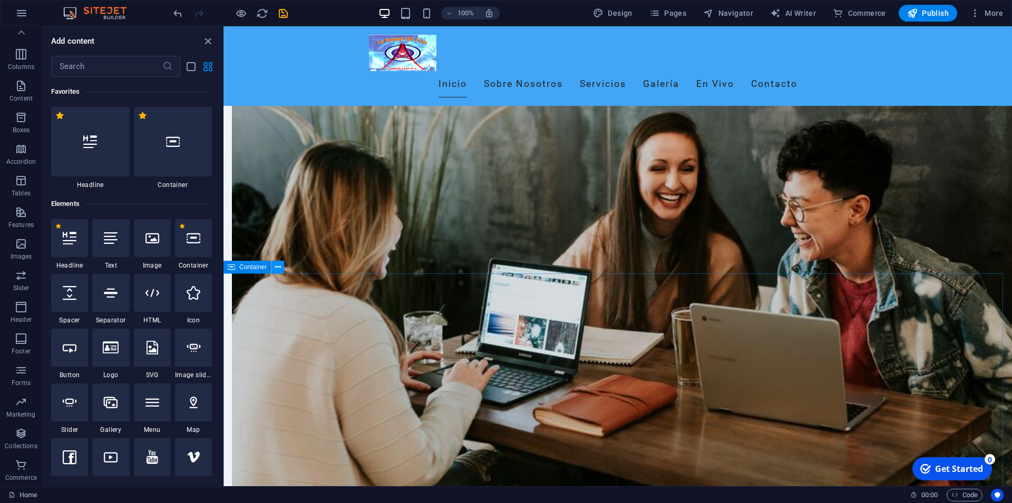
click at [278, 268] on icon at bounding box center [278, 267] width 6 height 11
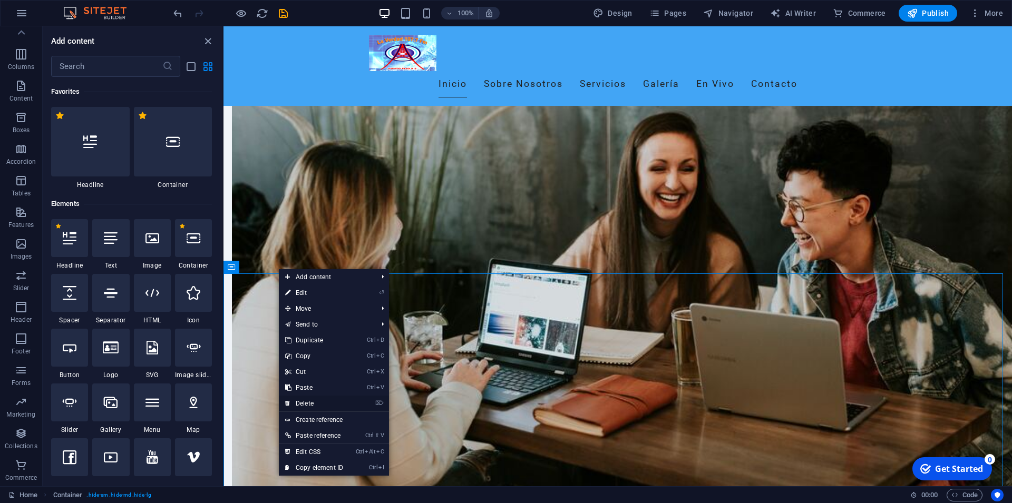
click at [326, 396] on link "⌦ Delete" at bounding box center [314, 404] width 71 height 16
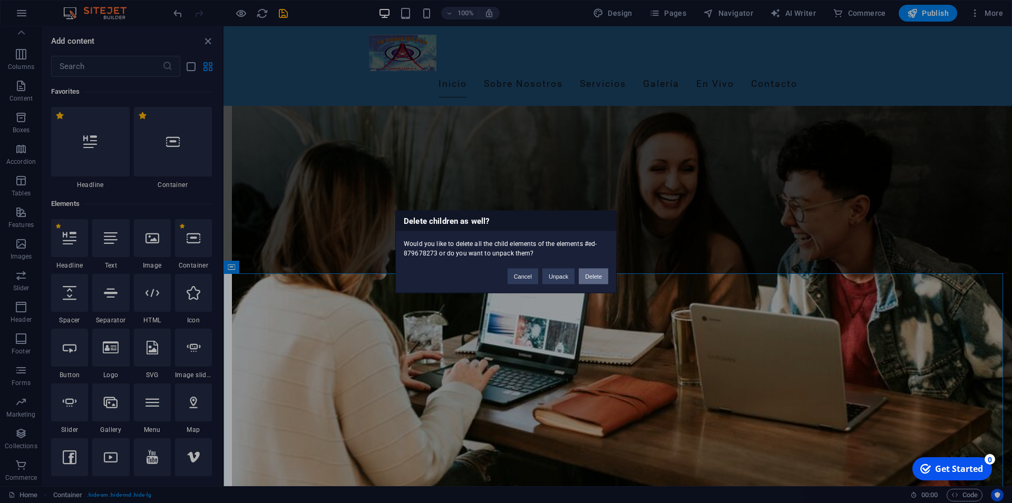
drag, startPoint x: 596, startPoint y: 274, endPoint x: 352, endPoint y: 275, distance: 244.0
click at [596, 274] on button "Delete" at bounding box center [594, 276] width 30 height 16
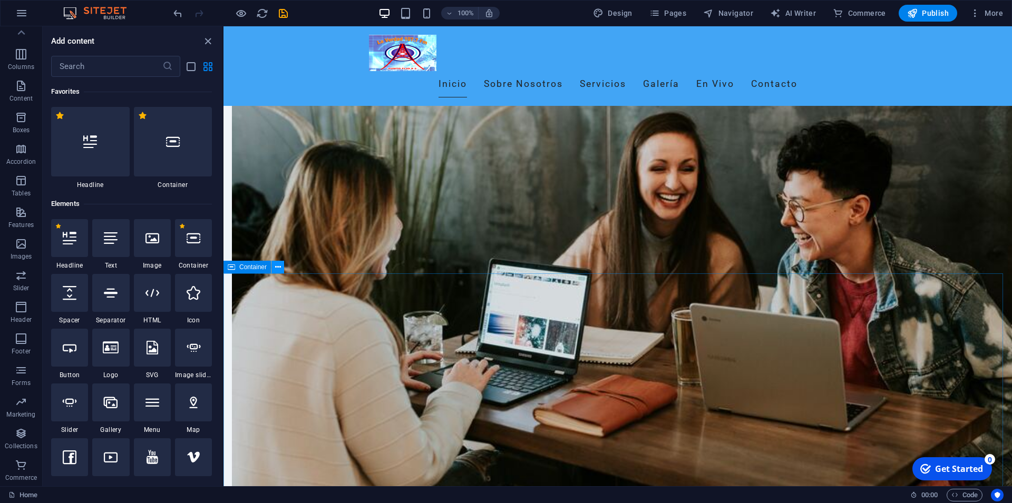
click at [281, 266] on button at bounding box center [277, 267] width 13 height 13
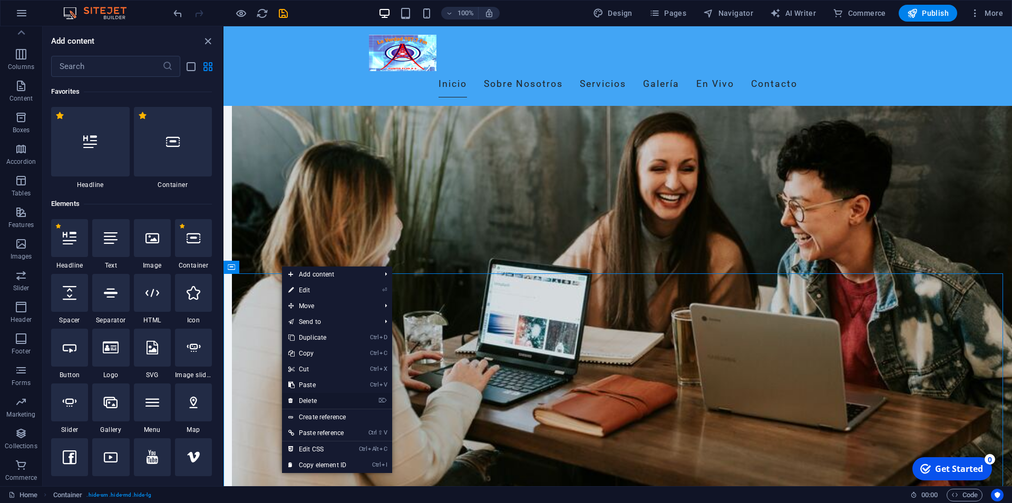
click at [334, 398] on link "⌦ Delete" at bounding box center [317, 401] width 71 height 16
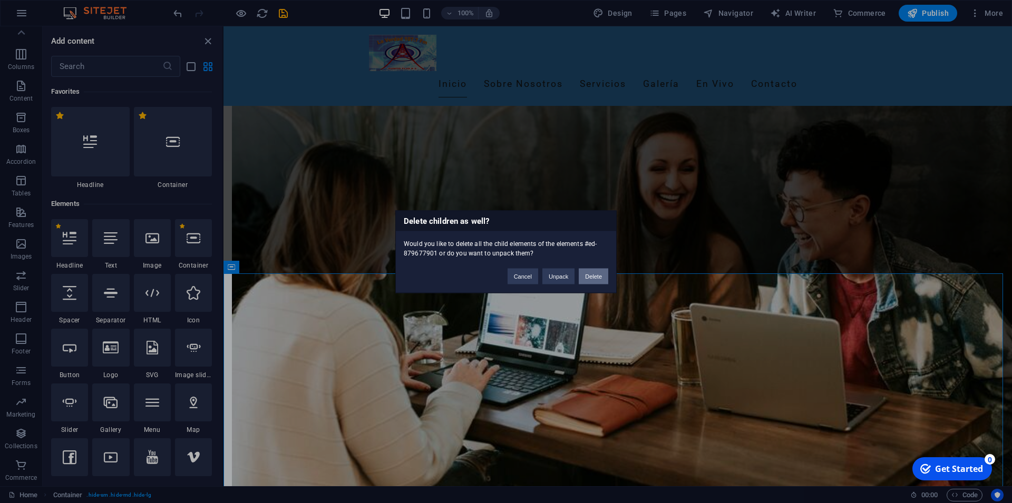
click at [596, 274] on button "Delete" at bounding box center [594, 276] width 30 height 16
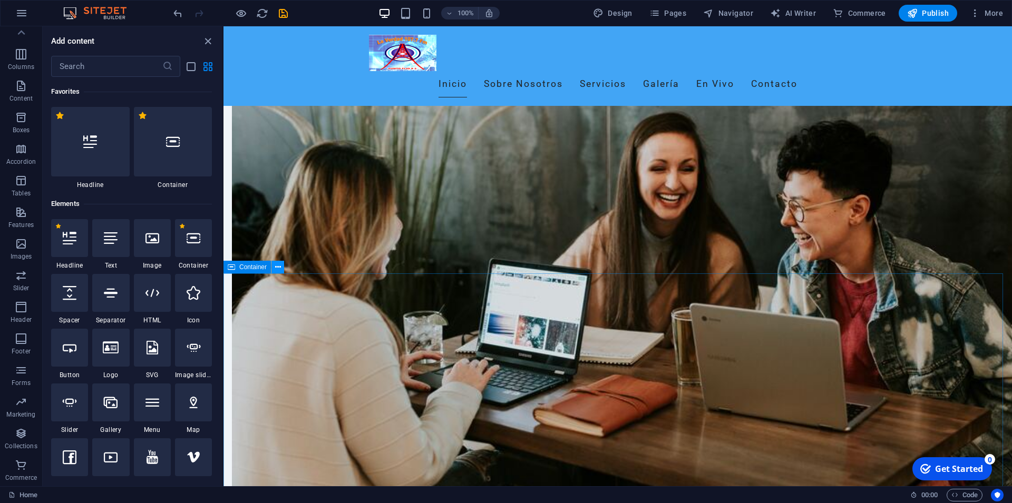
click at [278, 268] on icon at bounding box center [278, 267] width 6 height 11
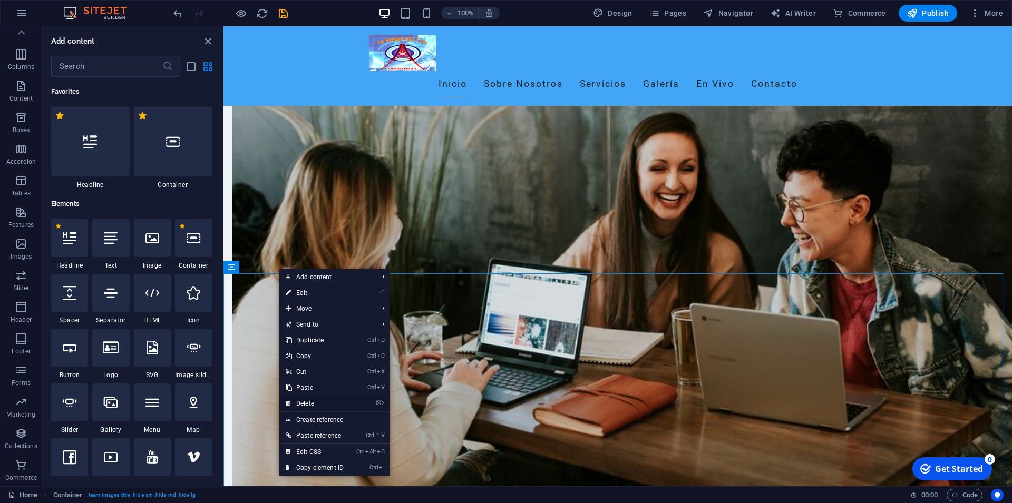
click at [305, 399] on link "⌦ Delete" at bounding box center [314, 404] width 71 height 16
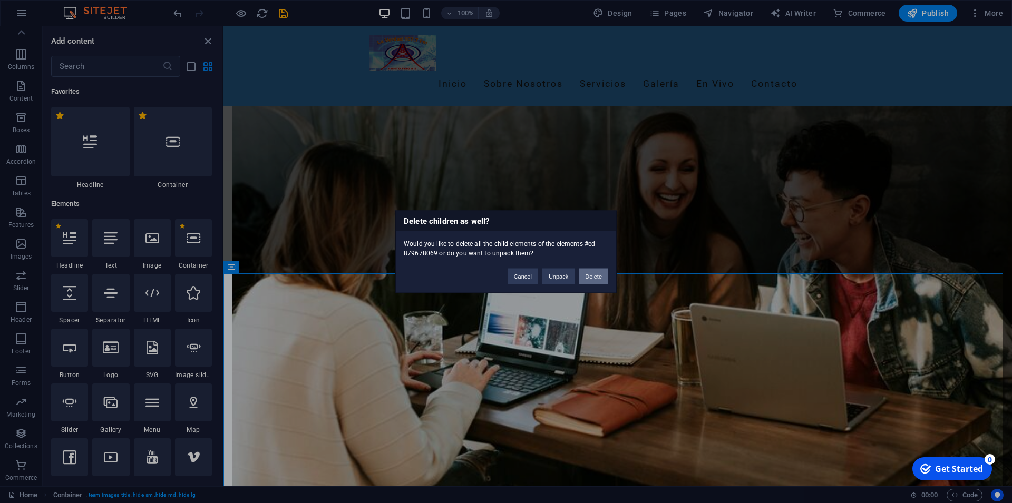
drag, startPoint x: 596, startPoint y: 277, endPoint x: 300, endPoint y: 332, distance: 301.2
click at [596, 276] on button "Delete" at bounding box center [594, 276] width 30 height 16
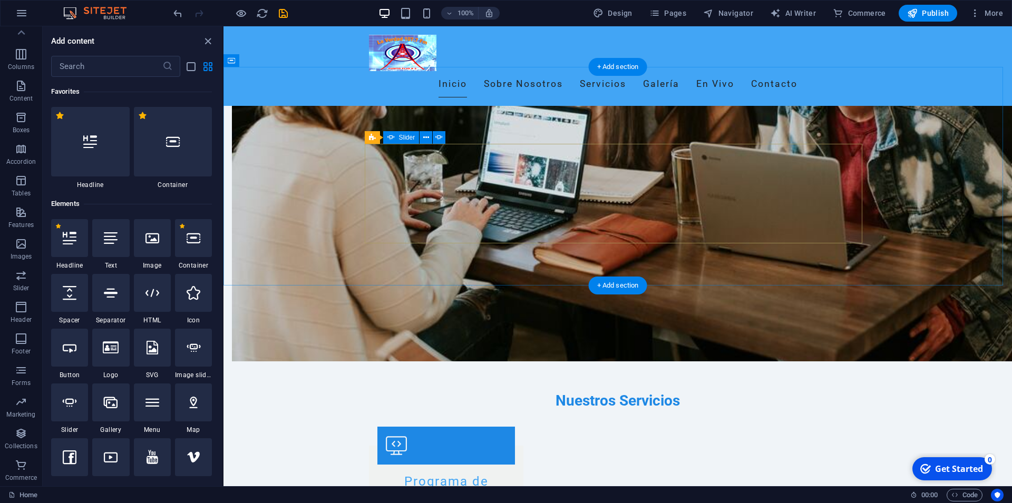
scroll to position [1021, 0]
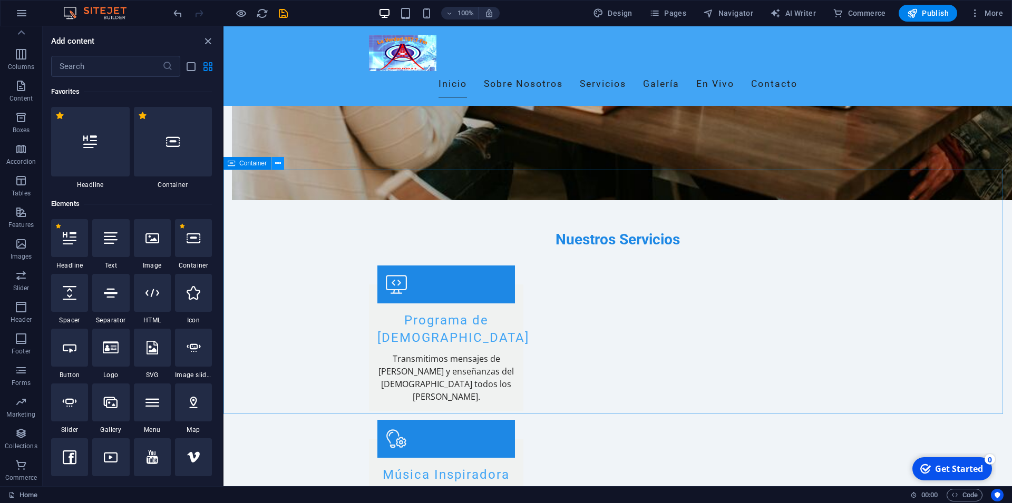
click at [282, 165] on button at bounding box center [277, 163] width 13 height 13
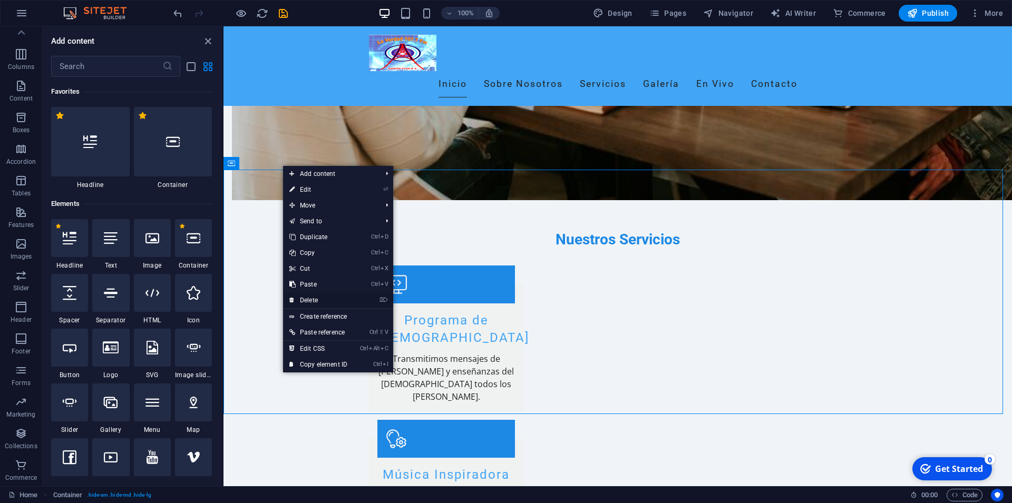
click at [336, 296] on link "⌦ Delete" at bounding box center [318, 300] width 71 height 16
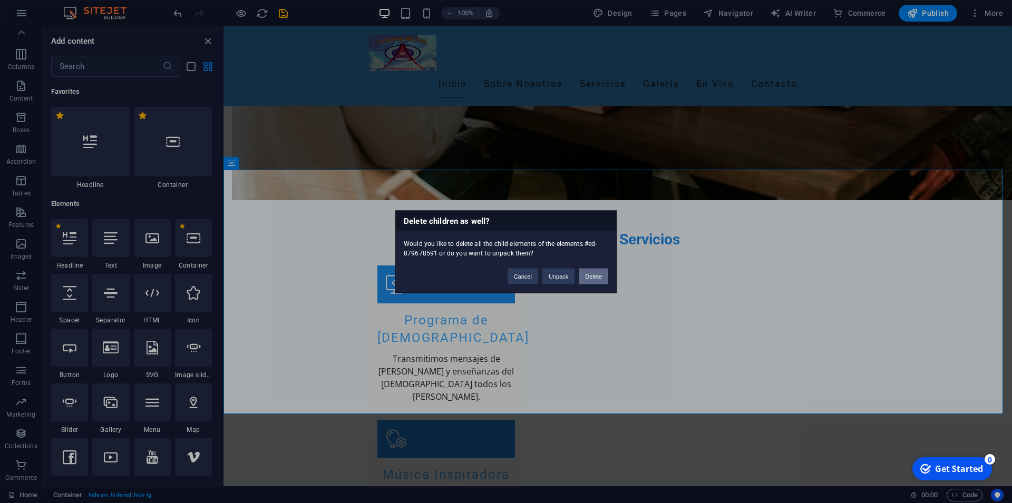
click at [602, 280] on button "Delete" at bounding box center [594, 276] width 30 height 16
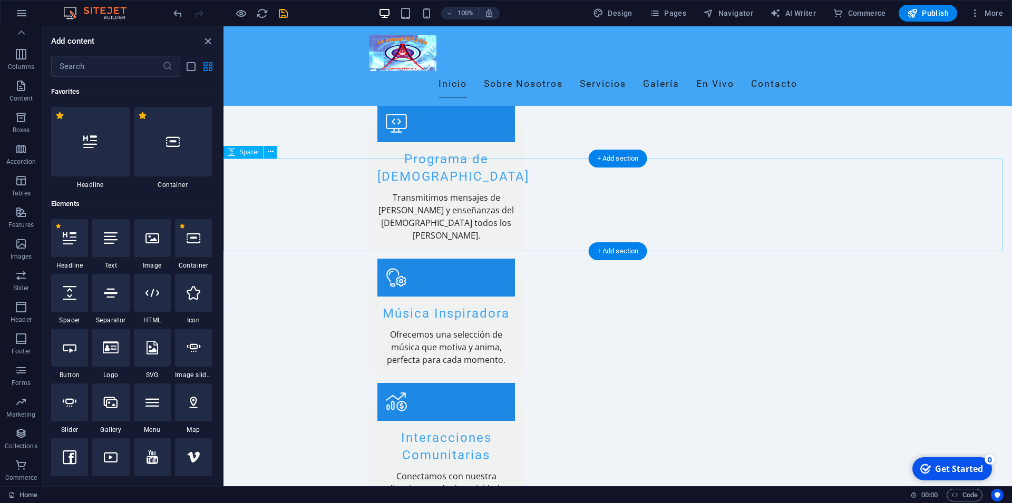
scroll to position [1344, 0]
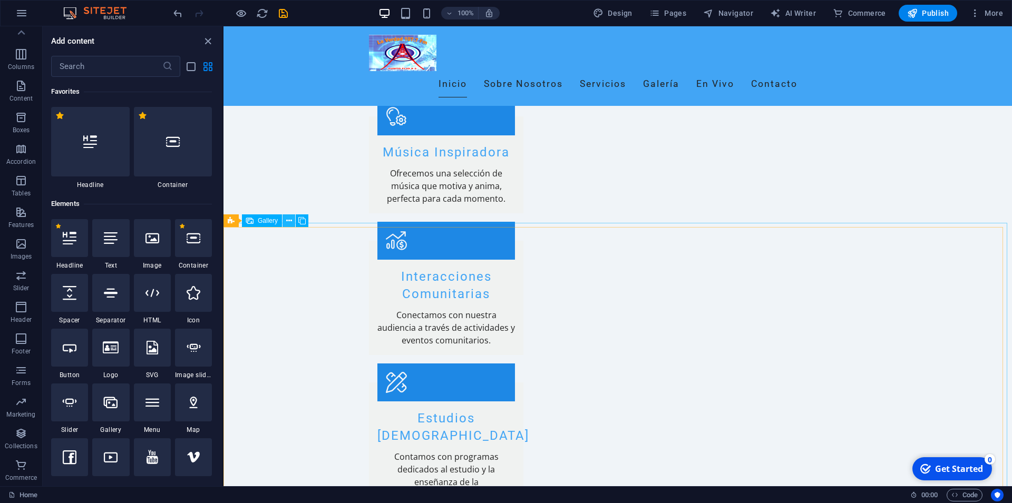
click at [290, 220] on icon at bounding box center [289, 221] width 6 height 11
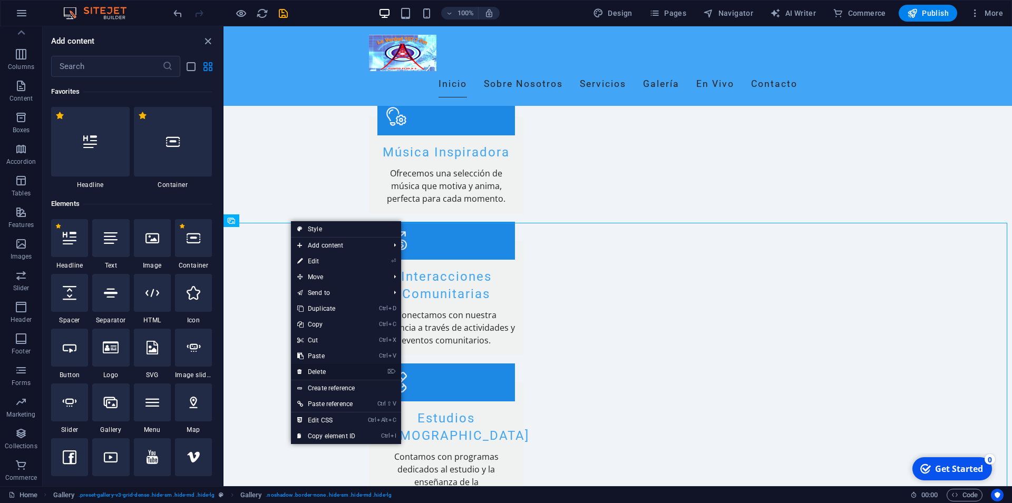
click at [339, 369] on link "⌦ Delete" at bounding box center [326, 372] width 71 height 16
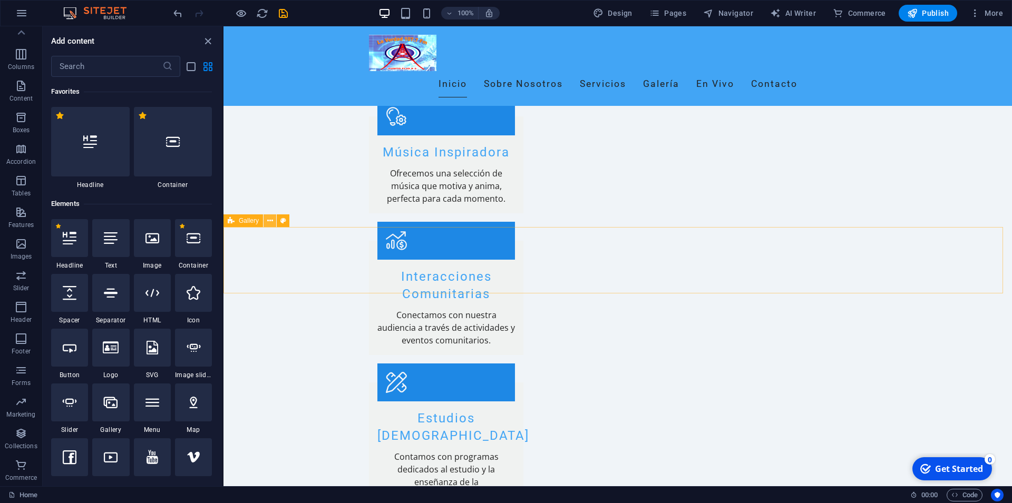
click at [270, 222] on icon at bounding box center [270, 221] width 6 height 11
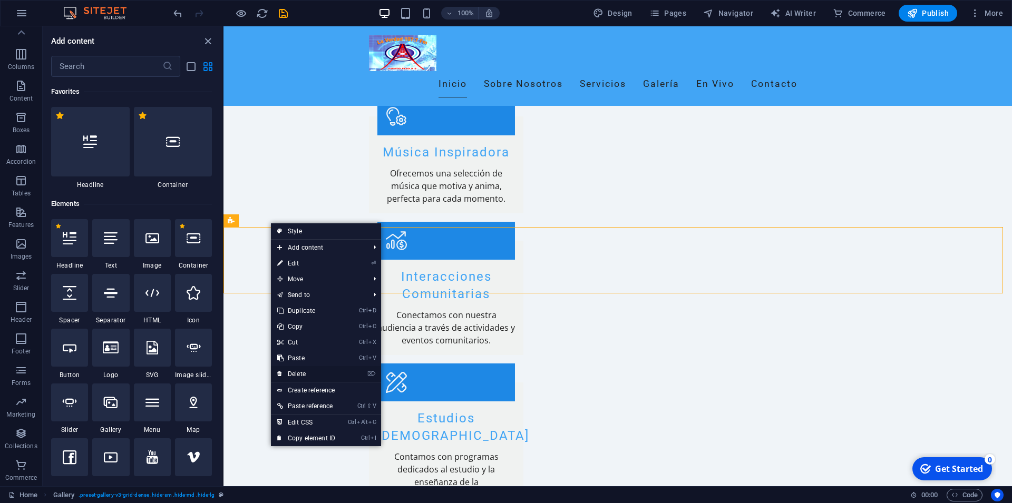
click at [305, 376] on link "⌦ Delete" at bounding box center [306, 374] width 71 height 16
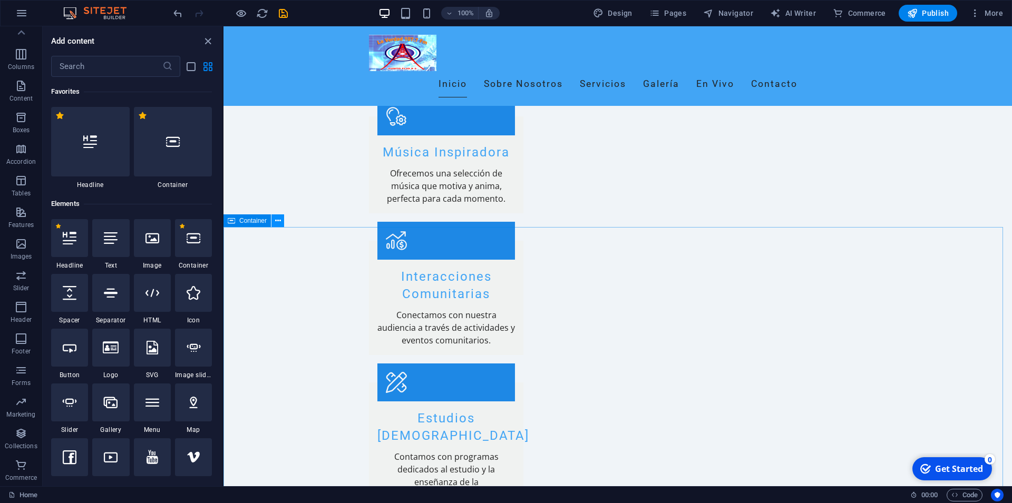
click at [277, 220] on icon at bounding box center [278, 221] width 6 height 11
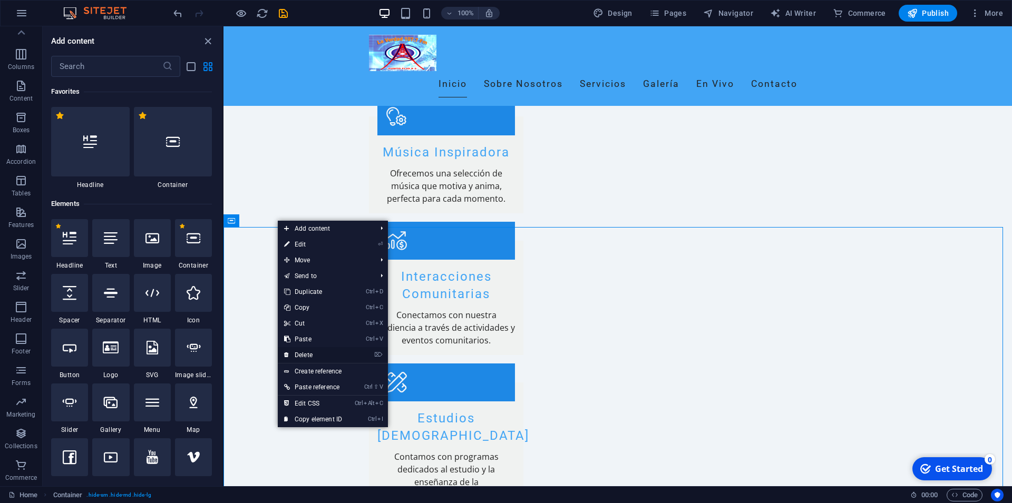
click at [321, 352] on link "⌦ Delete" at bounding box center [313, 355] width 71 height 16
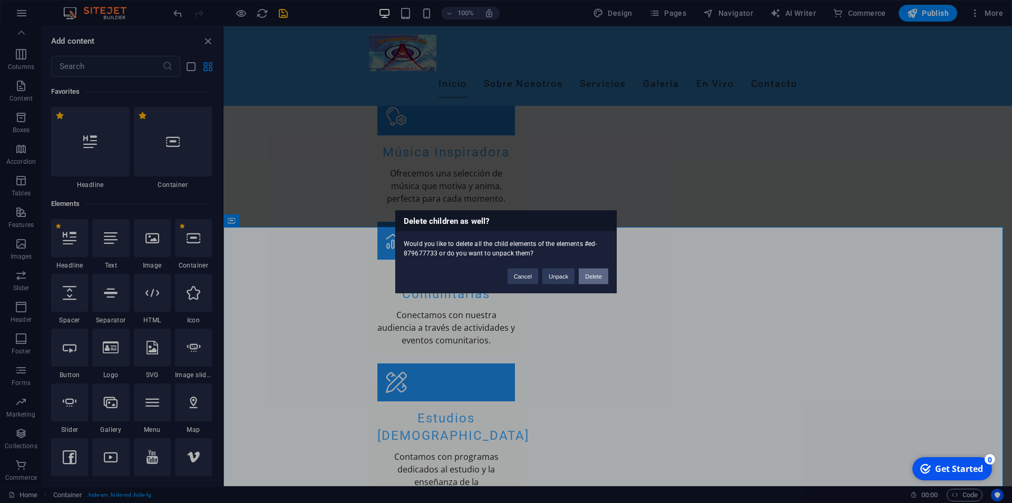
click at [593, 274] on button "Delete" at bounding box center [594, 276] width 30 height 16
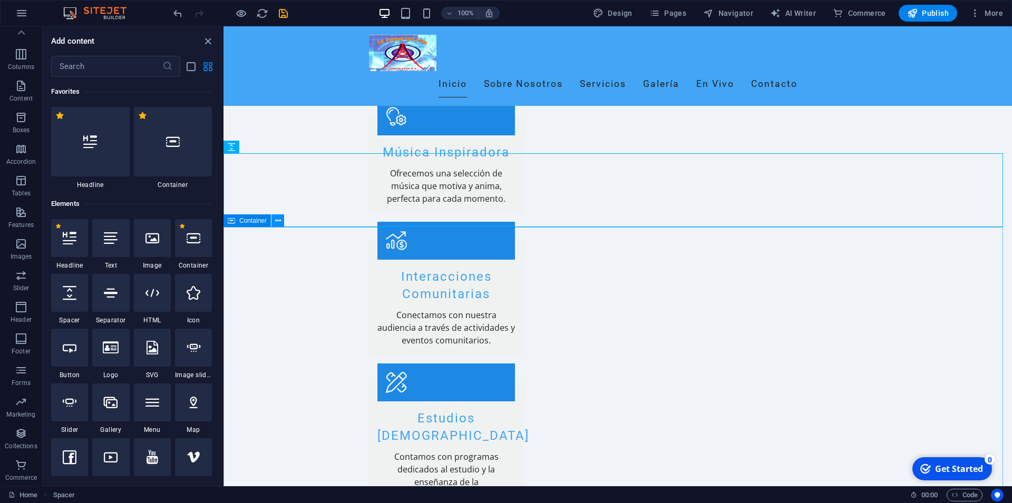
click at [282, 221] on button at bounding box center [277, 220] width 13 height 13
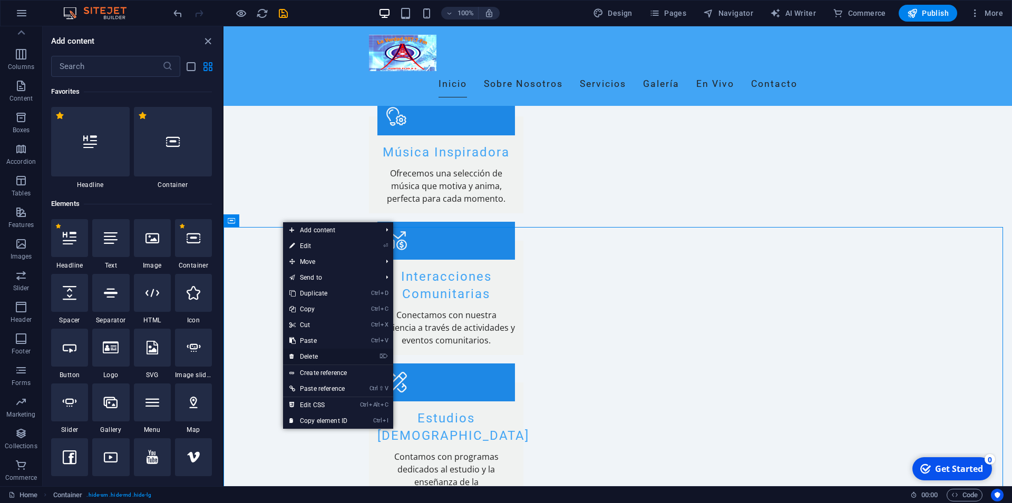
click at [319, 351] on link "⌦ Delete" at bounding box center [318, 357] width 71 height 16
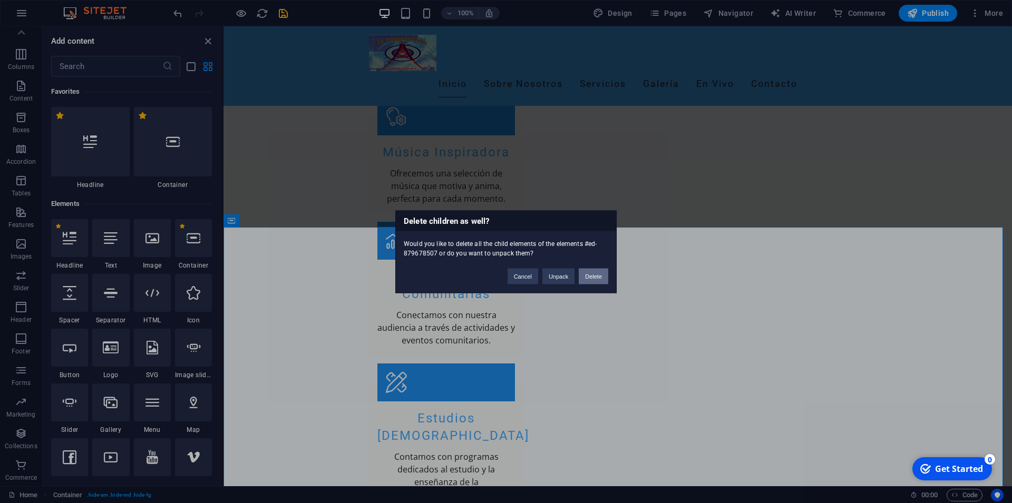
drag, startPoint x: 596, startPoint y: 279, endPoint x: 363, endPoint y: 257, distance: 233.9
click at [596, 279] on button "Delete" at bounding box center [594, 276] width 30 height 16
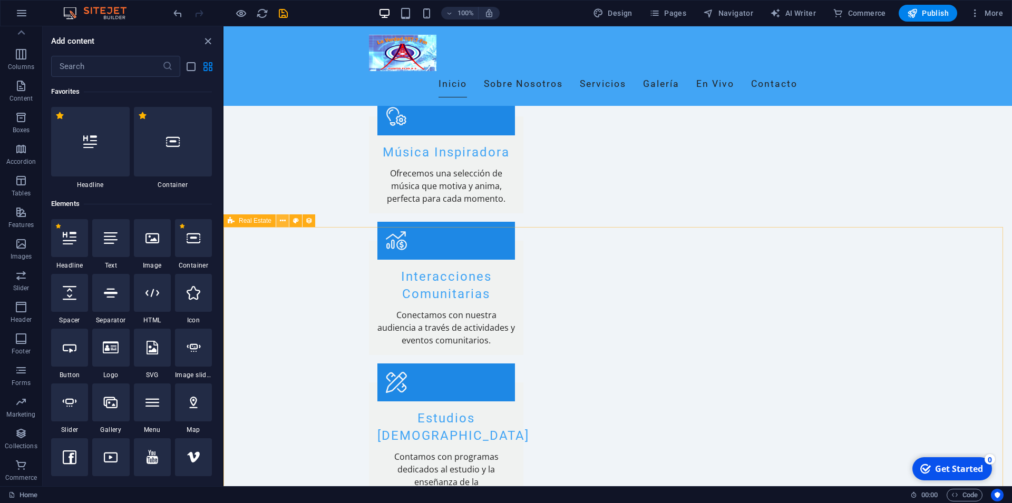
click at [280, 221] on icon at bounding box center [283, 221] width 6 height 11
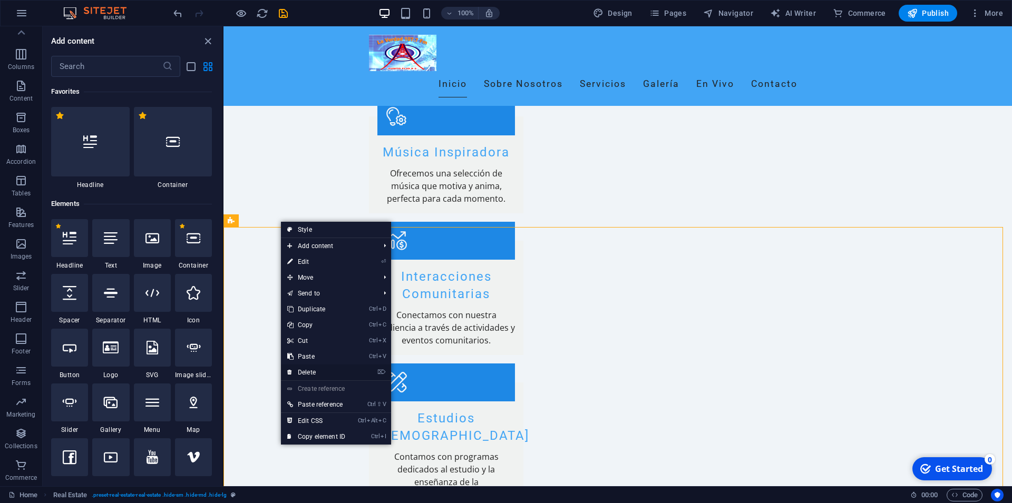
click at [347, 367] on link "⌦ Delete" at bounding box center [316, 373] width 71 height 16
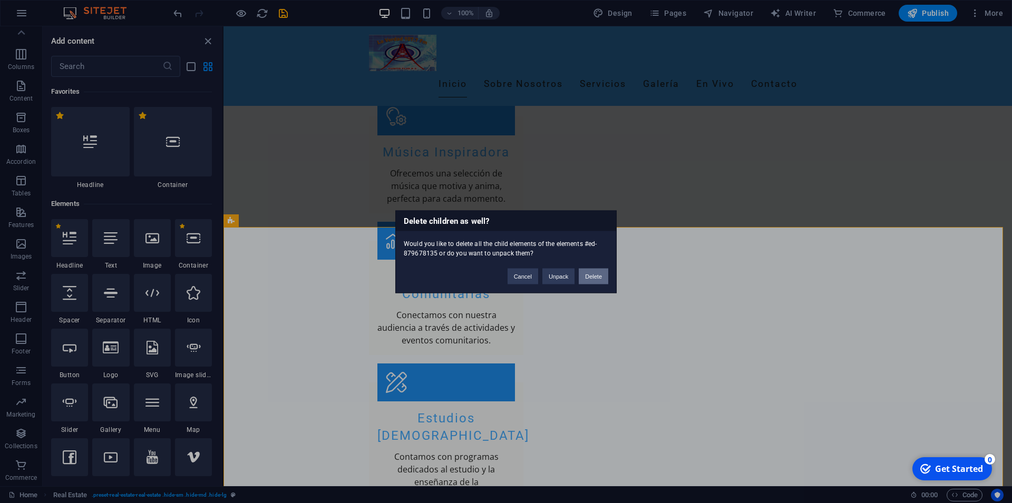
drag, startPoint x: 589, startPoint y: 279, endPoint x: 346, endPoint y: 275, distance: 242.4
click at [589, 279] on button "Delete" at bounding box center [594, 276] width 30 height 16
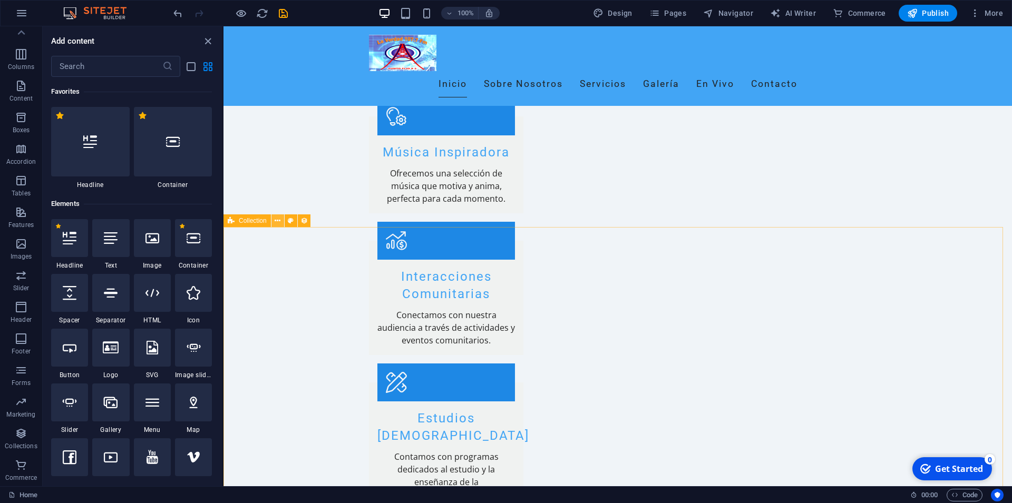
click at [277, 220] on icon at bounding box center [278, 221] width 6 height 11
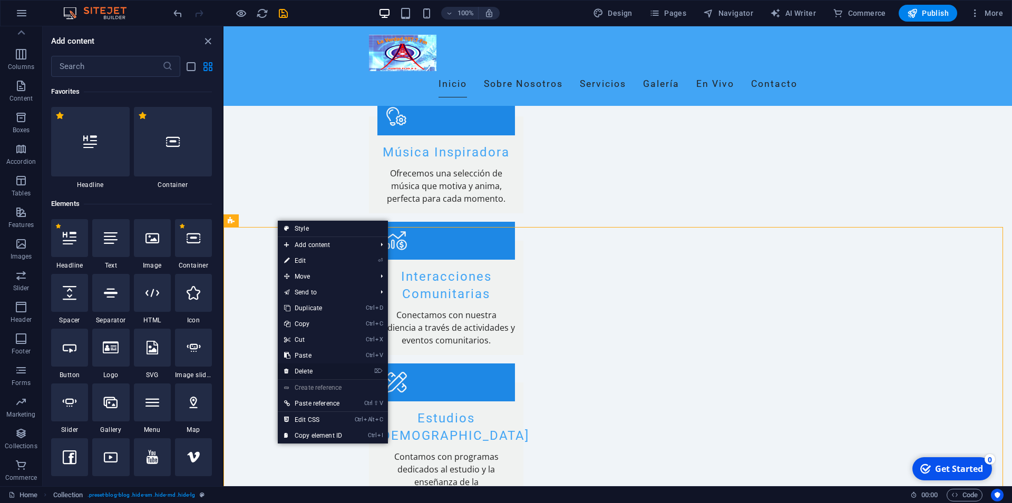
click at [340, 365] on link "⌦ Delete" at bounding box center [313, 372] width 71 height 16
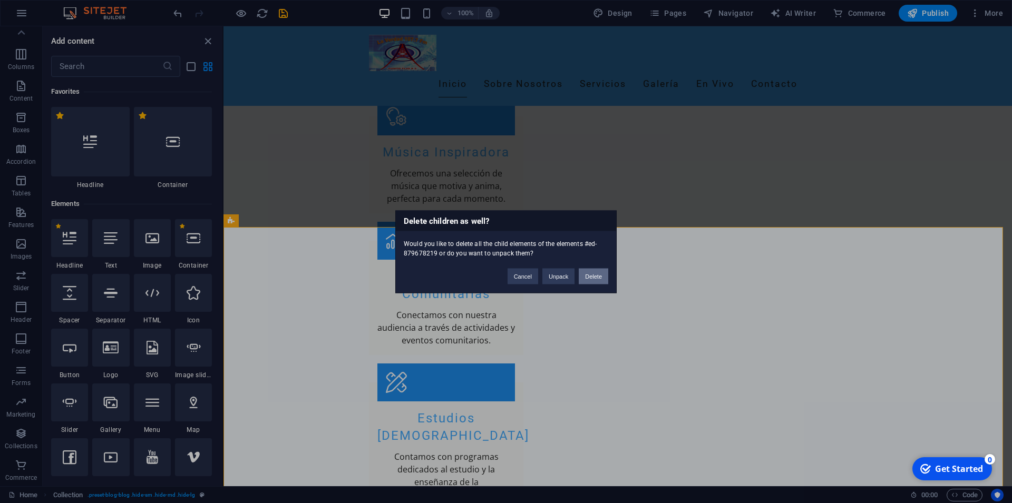
click at [589, 277] on button "Delete" at bounding box center [594, 276] width 30 height 16
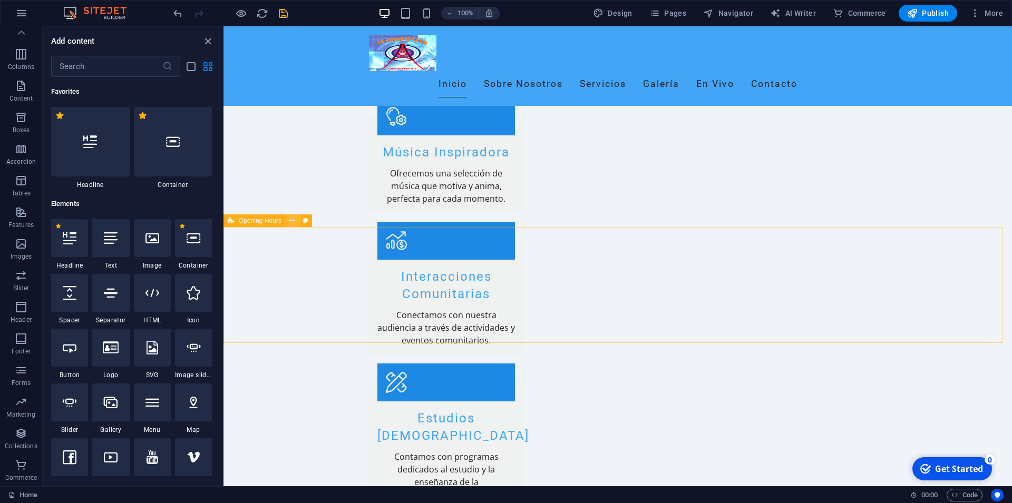
click at [295, 222] on icon at bounding box center [292, 221] width 6 height 11
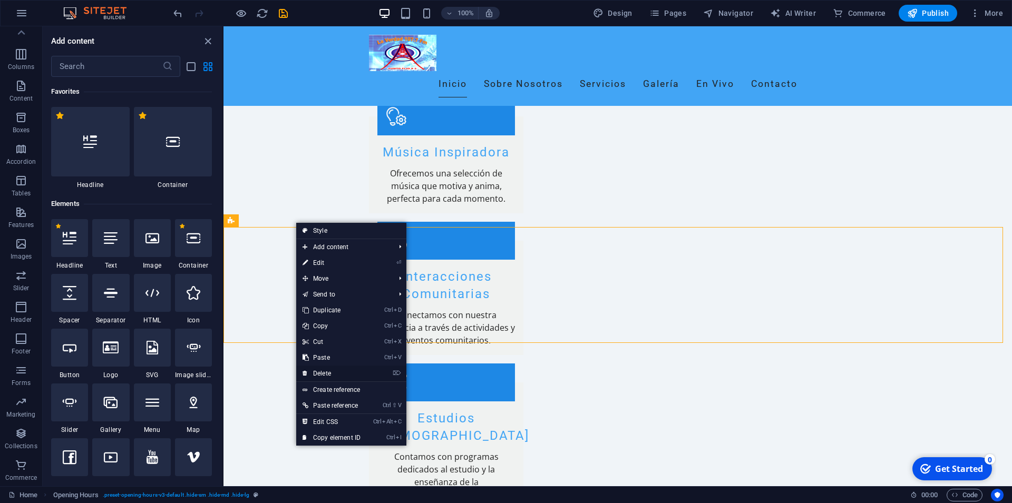
click at [342, 370] on link "⌦ Delete" at bounding box center [331, 374] width 71 height 16
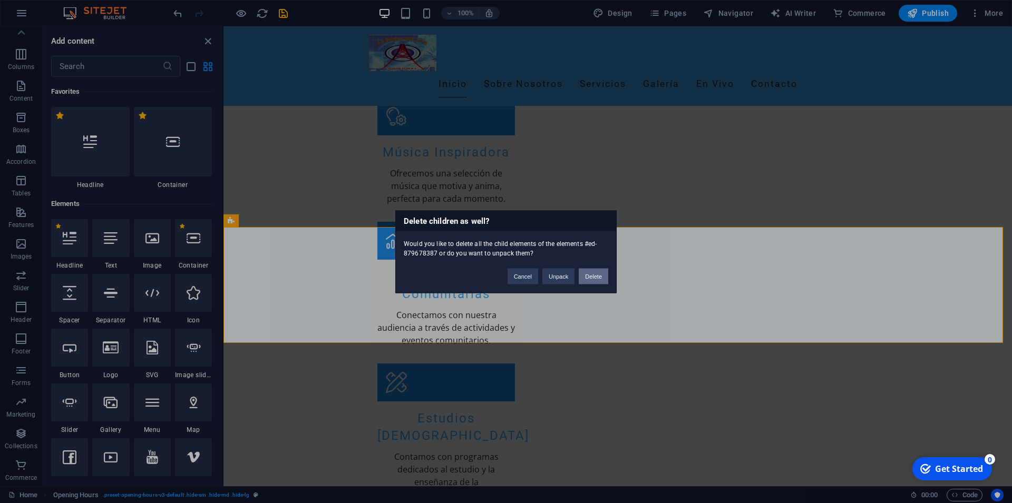
click at [582, 276] on button "Delete" at bounding box center [594, 276] width 30 height 16
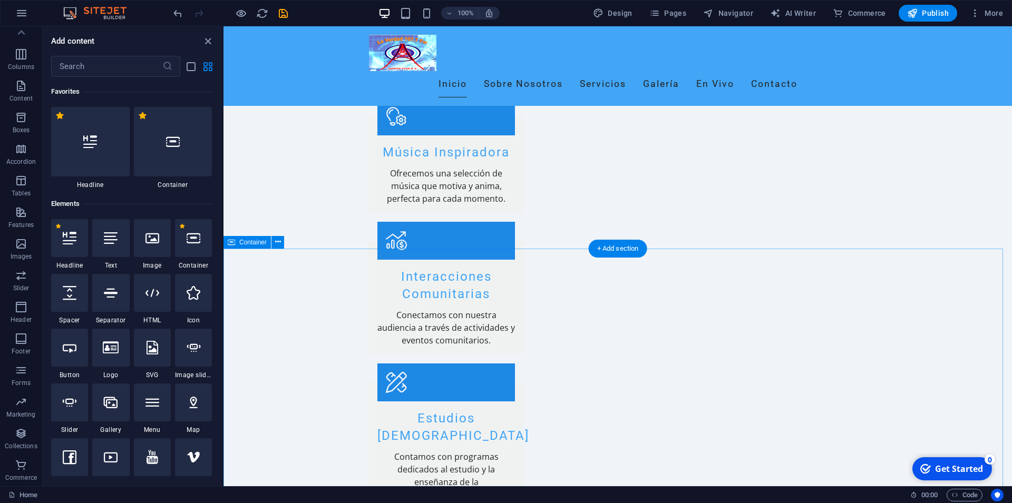
scroll to position [1612, 0]
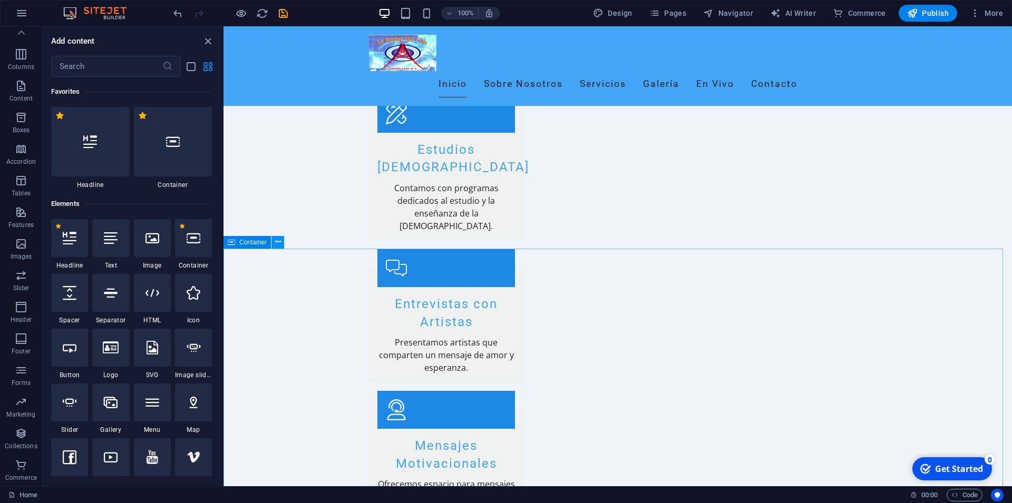
click at [274, 244] on button at bounding box center [277, 242] width 13 height 13
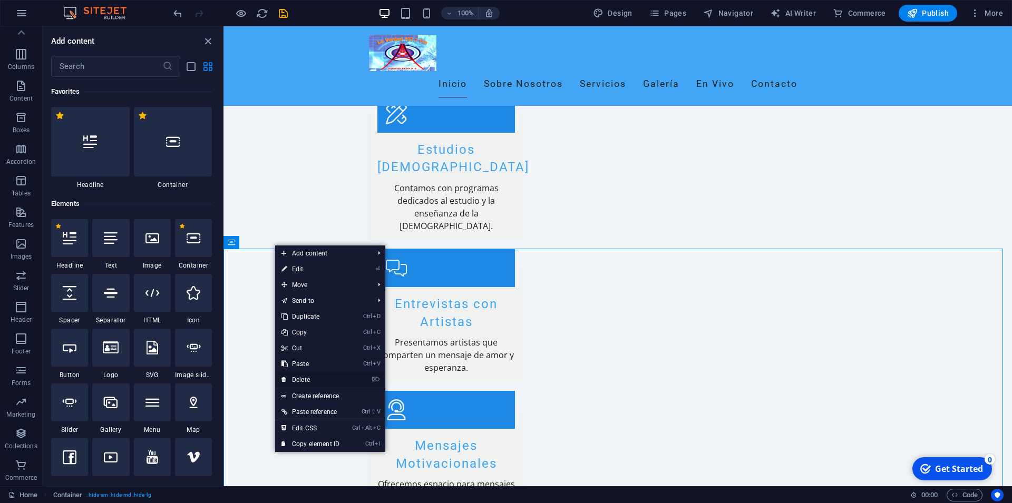
click at [312, 379] on link "⌦ Delete" at bounding box center [310, 380] width 71 height 16
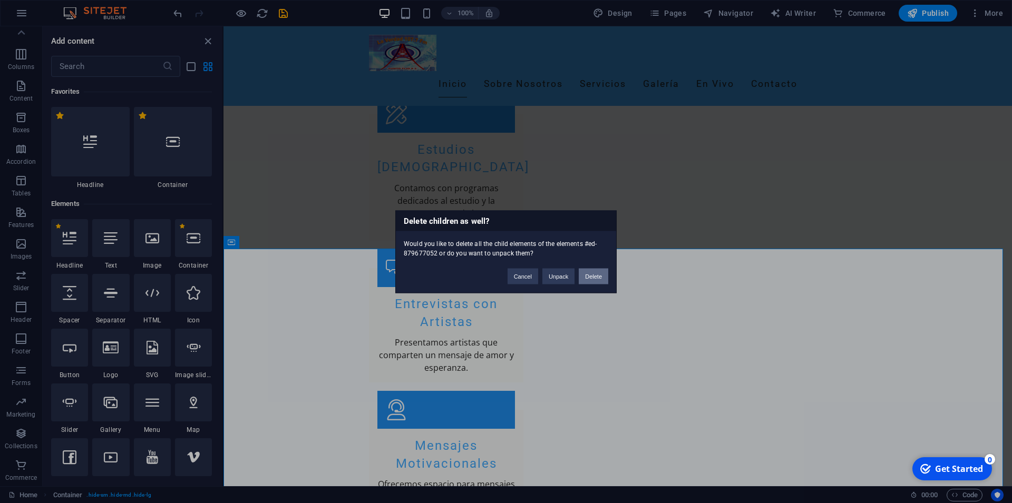
click at [594, 279] on button "Delete" at bounding box center [594, 276] width 30 height 16
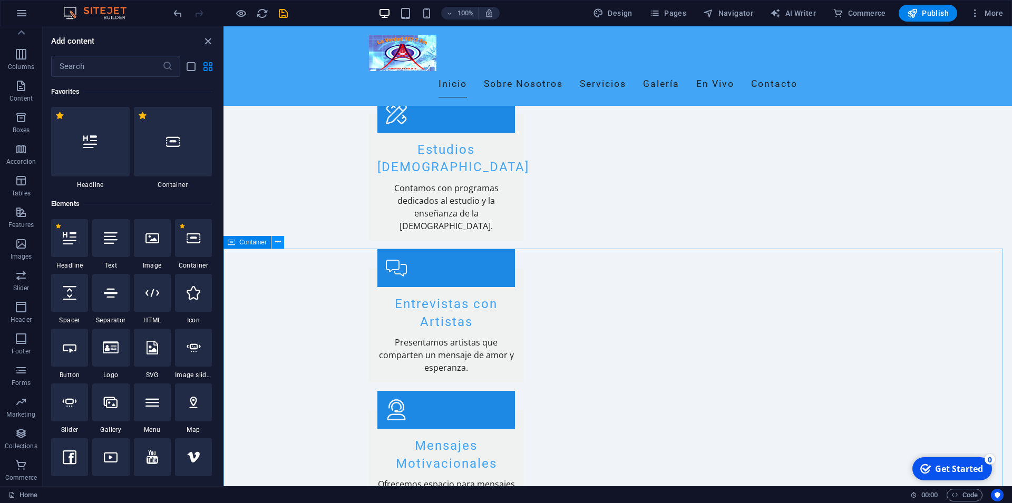
click at [278, 242] on icon at bounding box center [278, 242] width 6 height 11
click at [282, 243] on button at bounding box center [277, 242] width 13 height 13
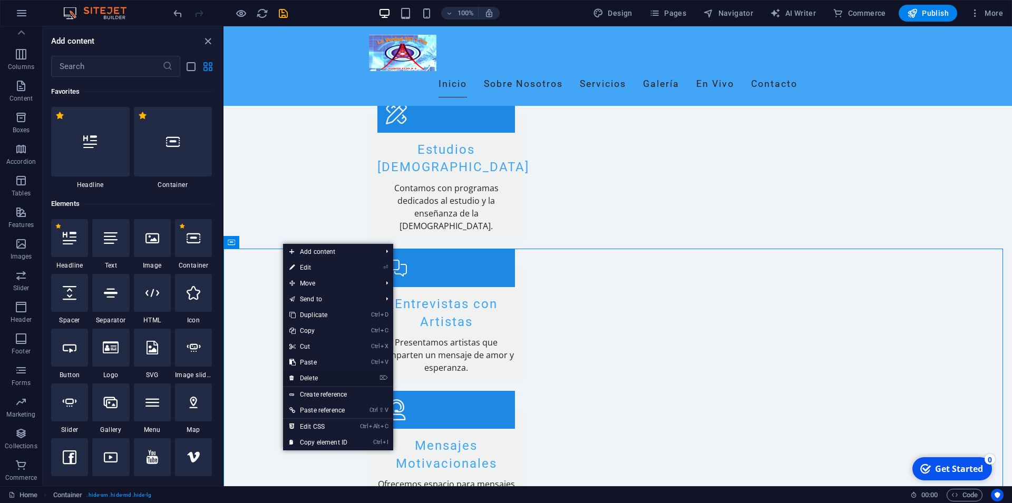
click at [332, 380] on link "⌦ Delete" at bounding box center [318, 378] width 71 height 16
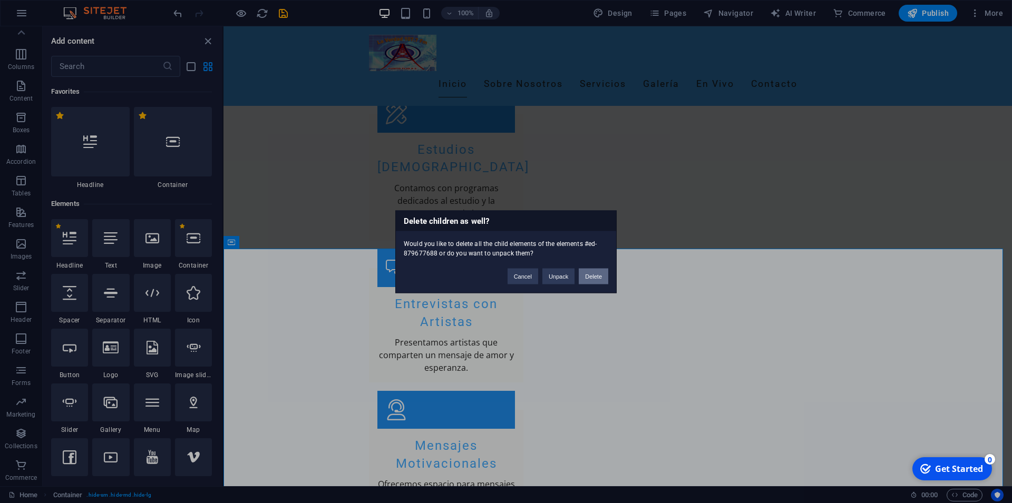
click at [597, 273] on button "Delete" at bounding box center [594, 276] width 30 height 16
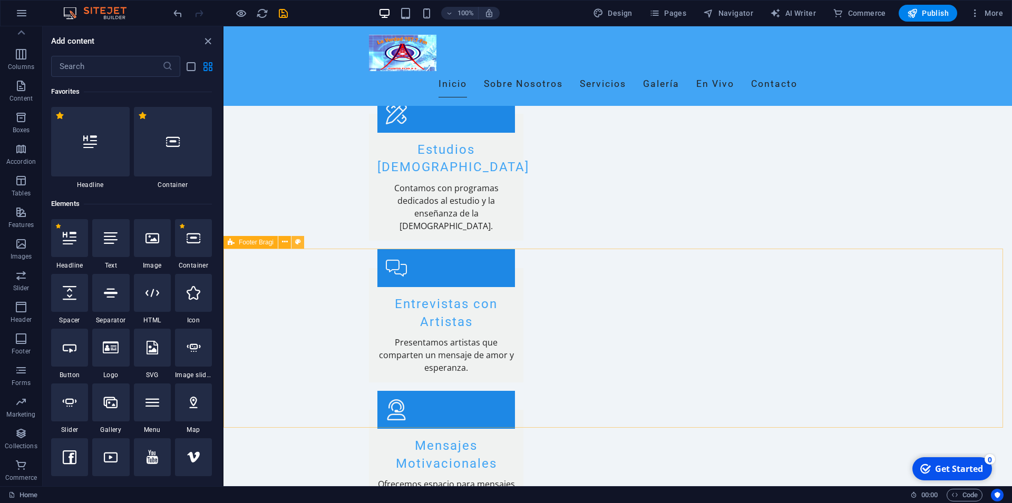
drag, startPoint x: 297, startPoint y: 243, endPoint x: 73, endPoint y: 225, distance: 224.6
click at [297, 242] on icon at bounding box center [298, 242] width 6 height 11
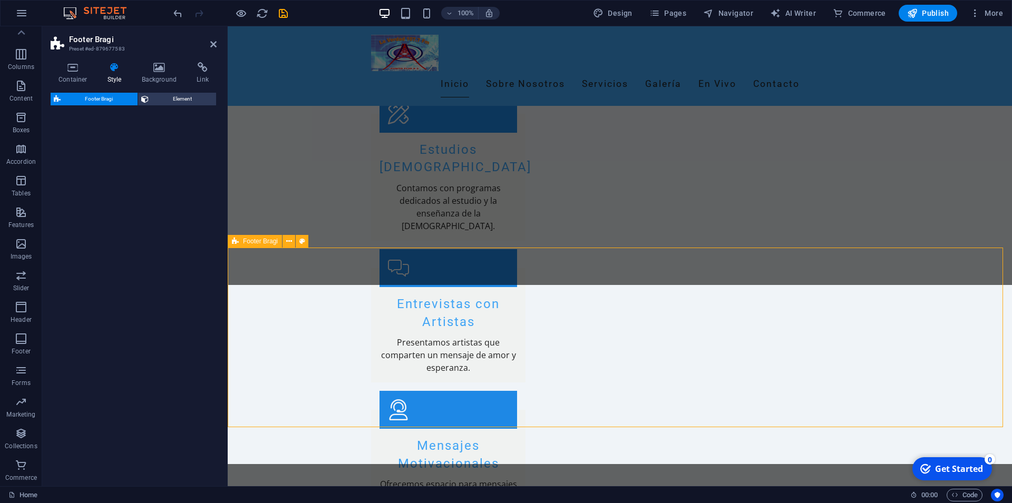
scroll to position [46, 0]
select select "%"
select select "rem"
select select "px"
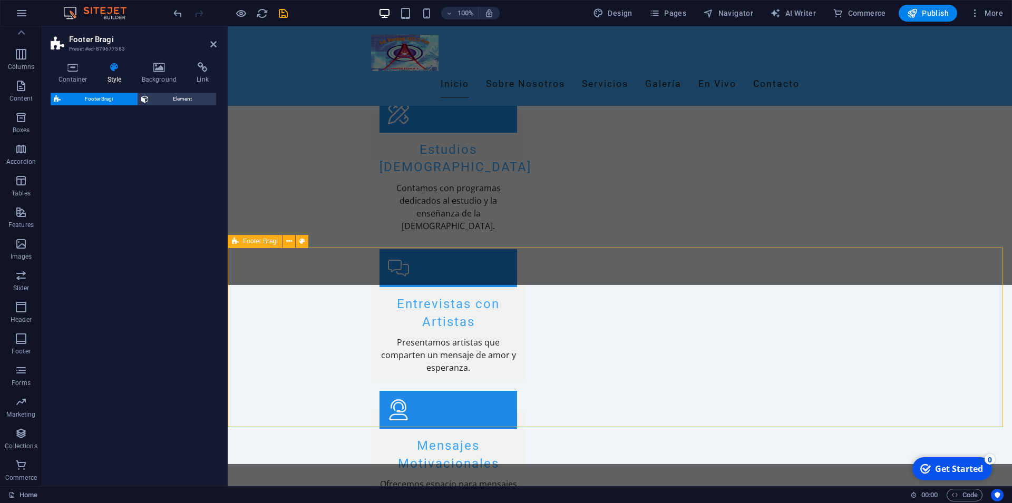
select select "rem"
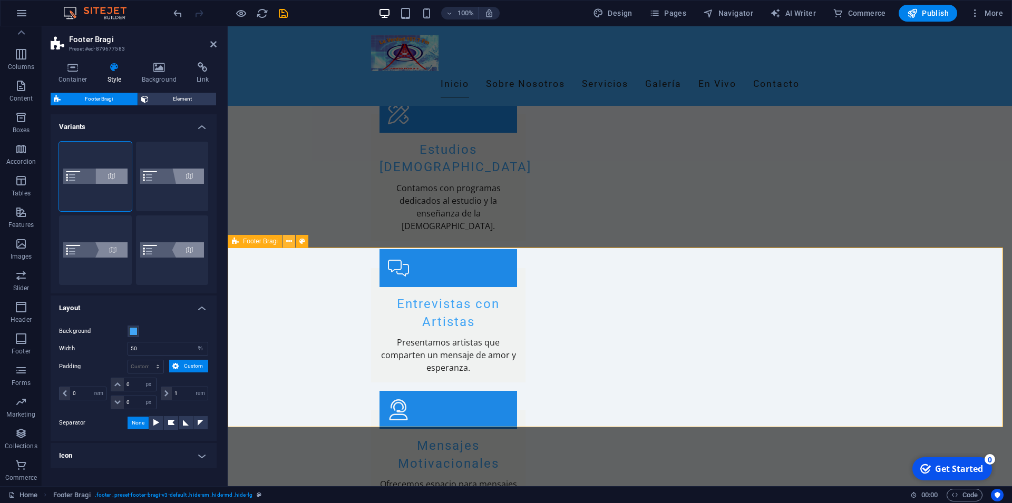
click at [286, 241] on icon at bounding box center [289, 241] width 6 height 11
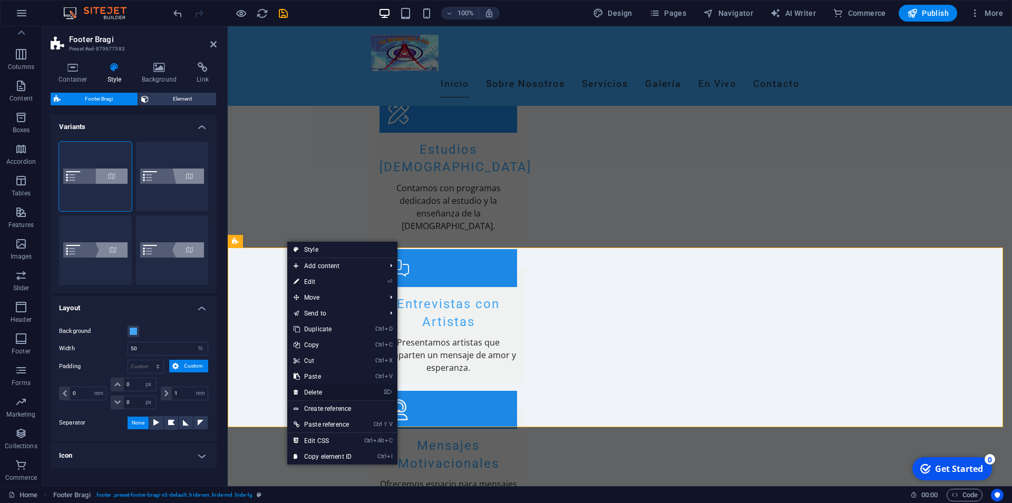
click at [318, 391] on link "⌦ Delete" at bounding box center [322, 393] width 71 height 16
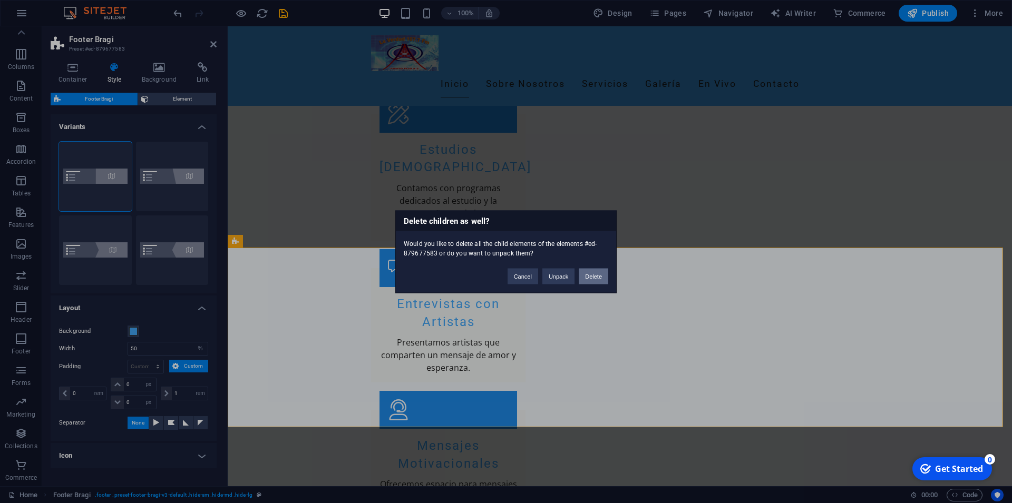
drag, startPoint x: 595, startPoint y: 273, endPoint x: 531, endPoint y: 259, distance: 65.8
click at [595, 273] on button "Delete" at bounding box center [594, 276] width 30 height 16
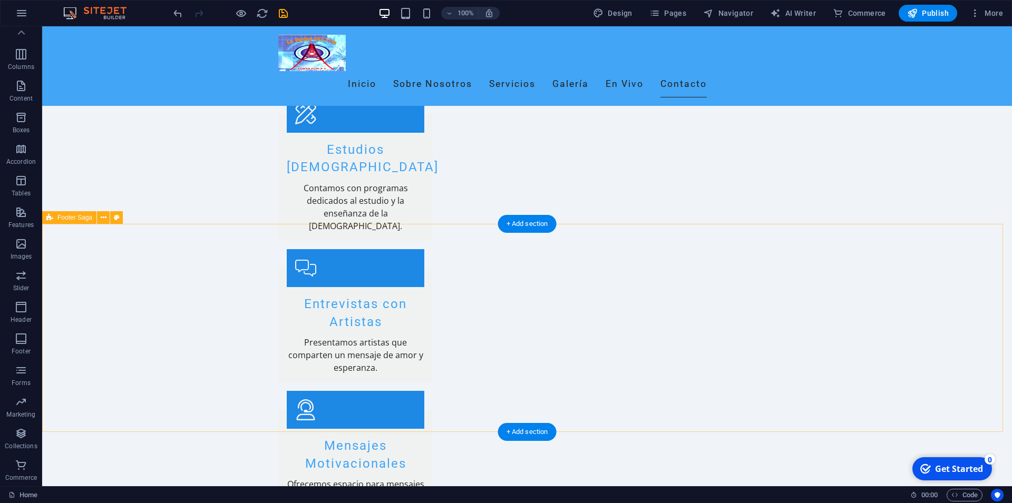
scroll to position [1662, 0]
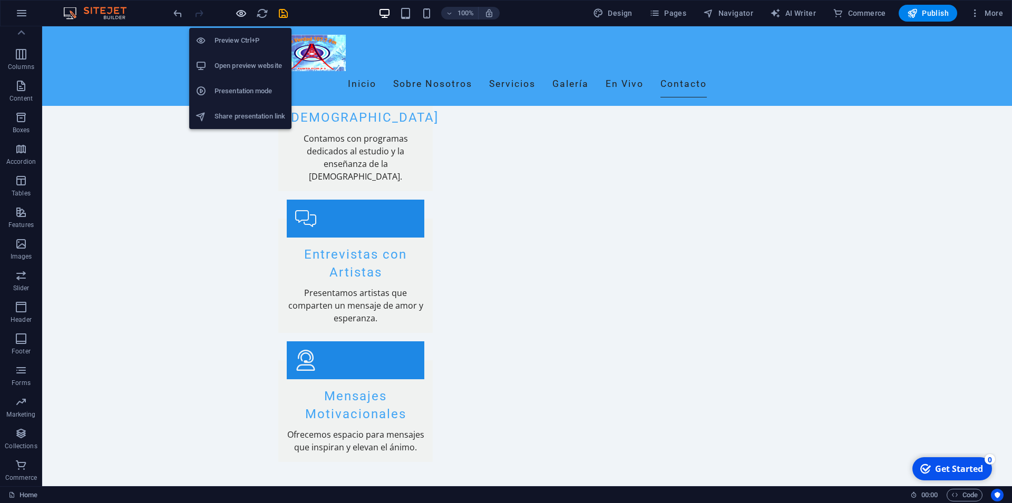
click at [239, 14] on icon "button" at bounding box center [241, 13] width 12 height 12
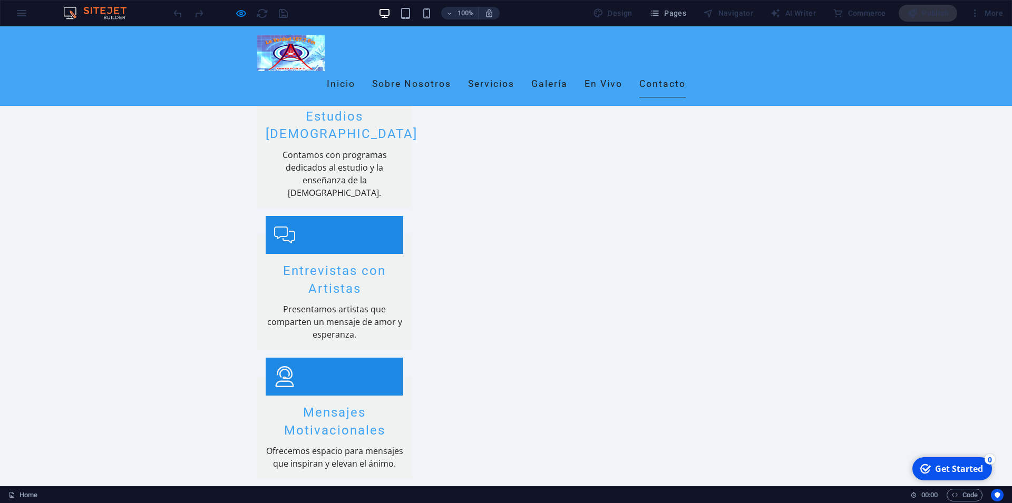
scroll to position [1588, 0]
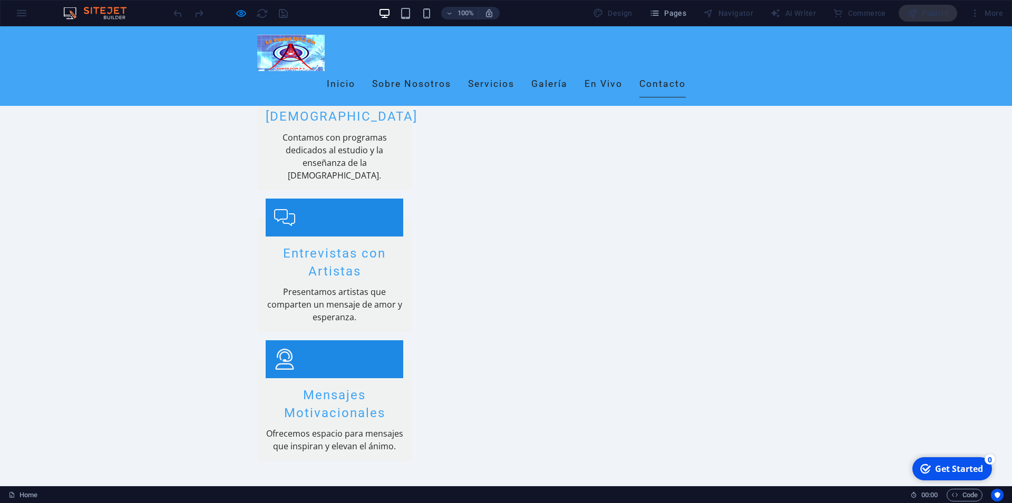
click at [654, 18] on button "Pages" at bounding box center [667, 13] width 45 height 17
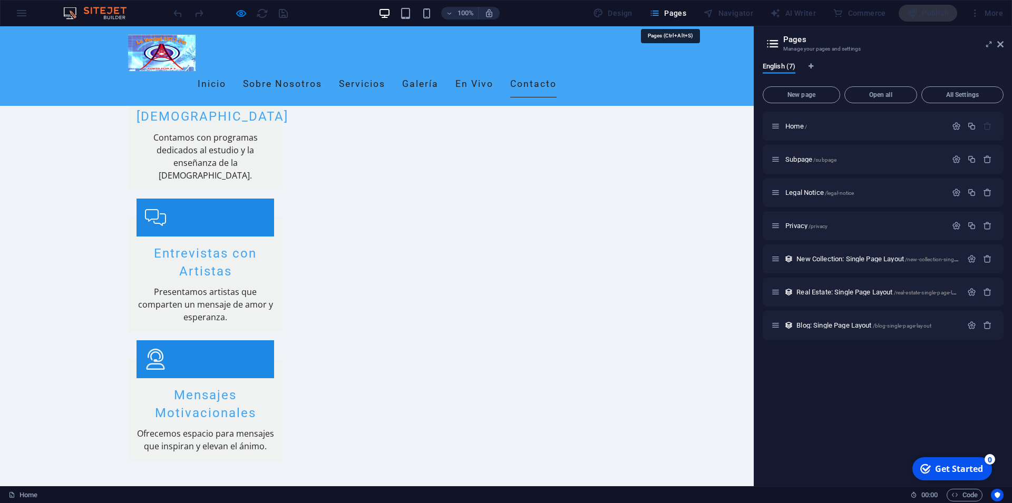
scroll to position [1536, 0]
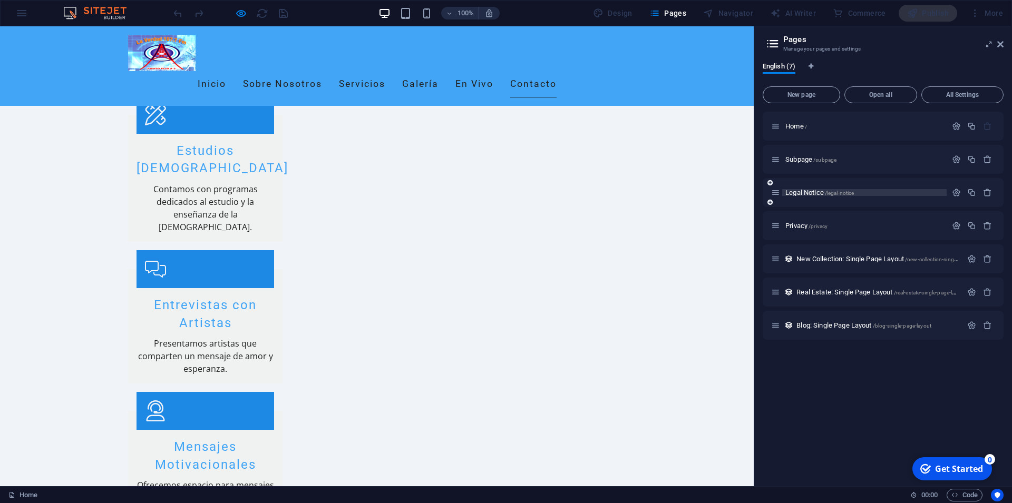
click at [890, 190] on p "Legal Notice /legal-notice" at bounding box center [864, 192] width 158 height 7
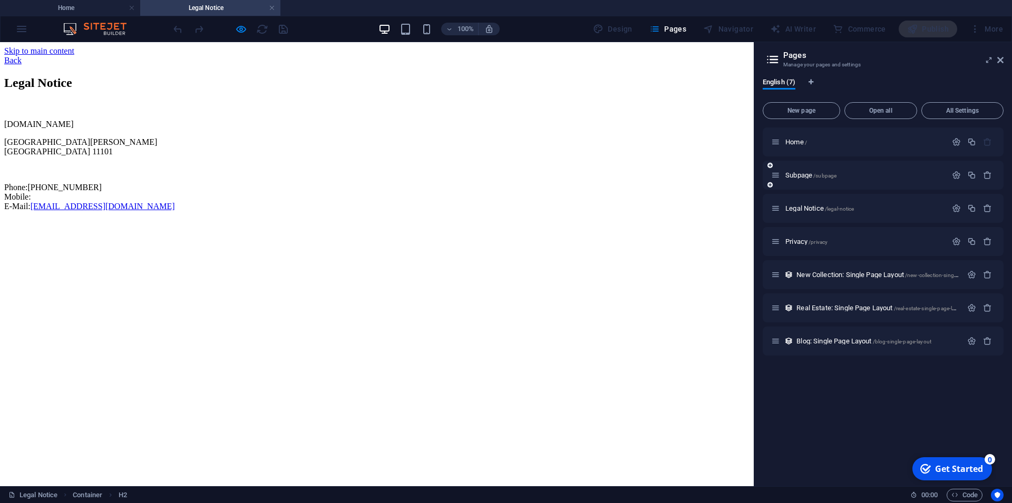
scroll to position [0, 0]
click at [205, 90] on div "Legal Notice" at bounding box center [376, 83] width 745 height 14
click at [190, 90] on div "Legal Notice" at bounding box center [376, 83] width 745 height 14
click at [129, 56] on div "Back" at bounding box center [376, 60] width 745 height 9
click at [130, 62] on div "Back" at bounding box center [376, 60] width 745 height 9
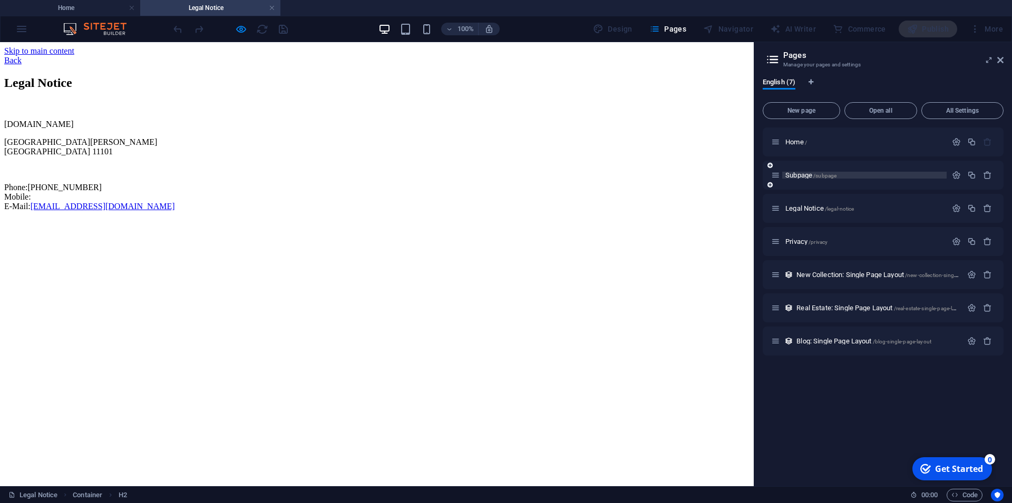
click at [836, 173] on span "/subpage" at bounding box center [824, 176] width 23 height 6
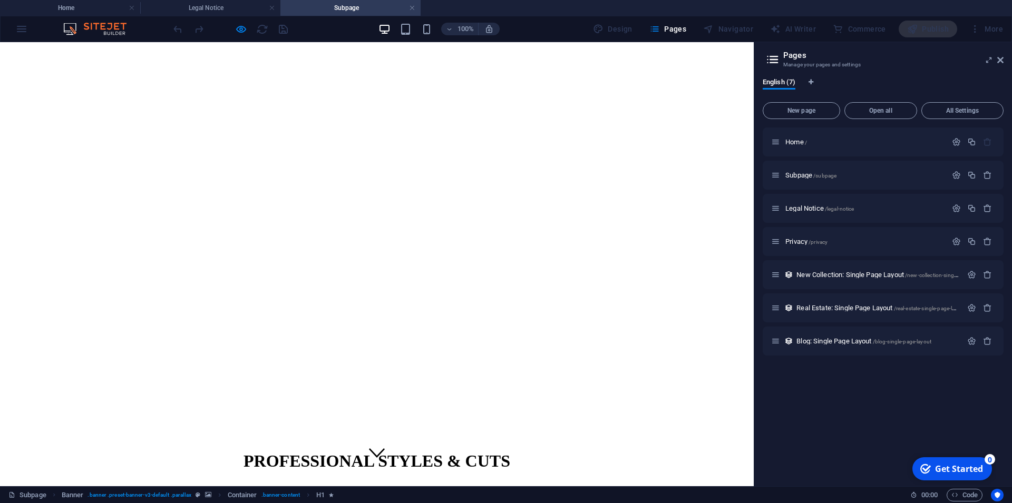
scroll to position [22, 0]
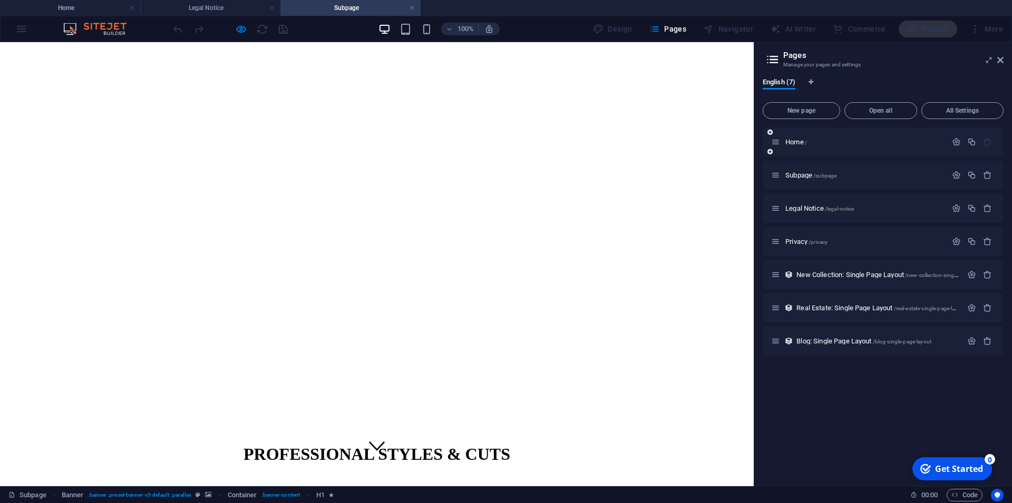
click at [838, 145] on div "Home /" at bounding box center [858, 142] width 175 height 12
click at [832, 142] on p "Home /" at bounding box center [864, 142] width 158 height 7
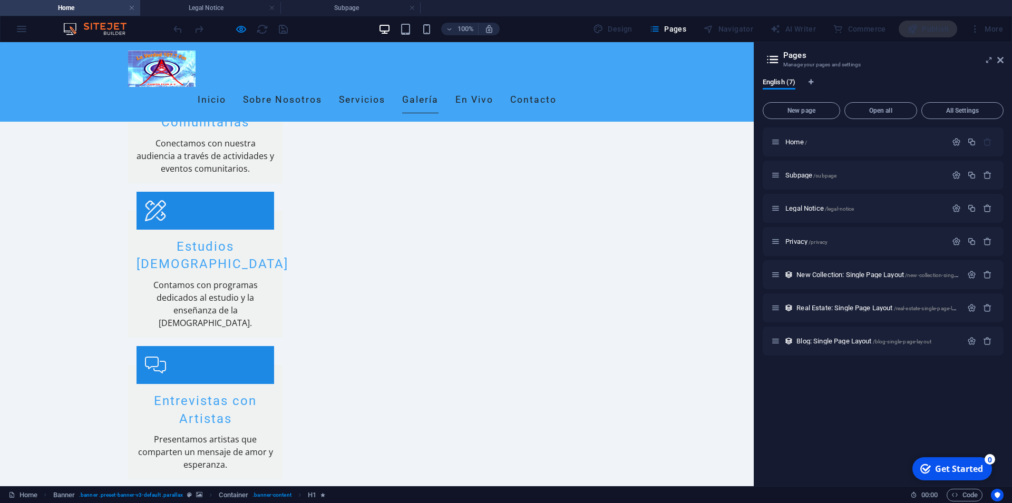
scroll to position [1176, 0]
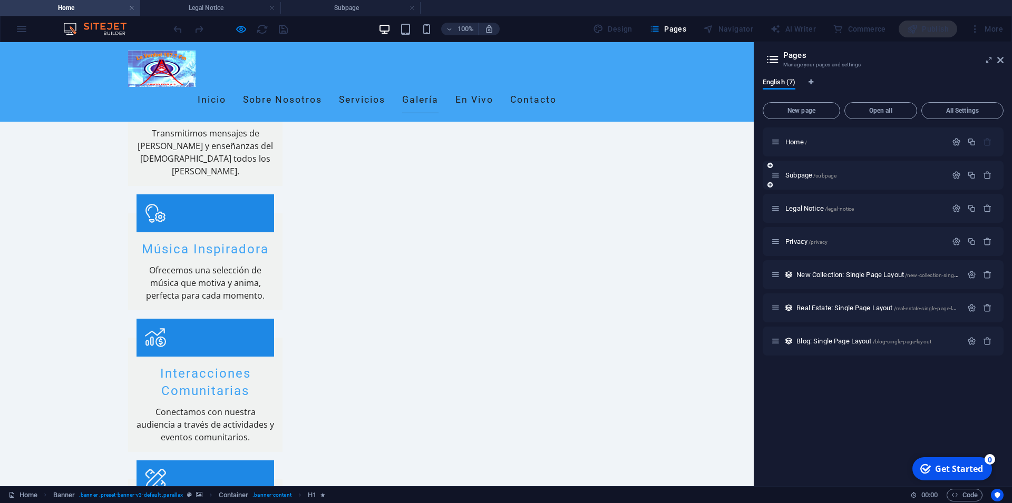
click at [840, 171] on div "Subpage /subpage" at bounding box center [858, 175] width 175 height 12
click at [821, 171] on div "Subpage /subpage" at bounding box center [858, 175] width 175 height 12
click at [820, 176] on span "/subpage" at bounding box center [824, 176] width 23 height 6
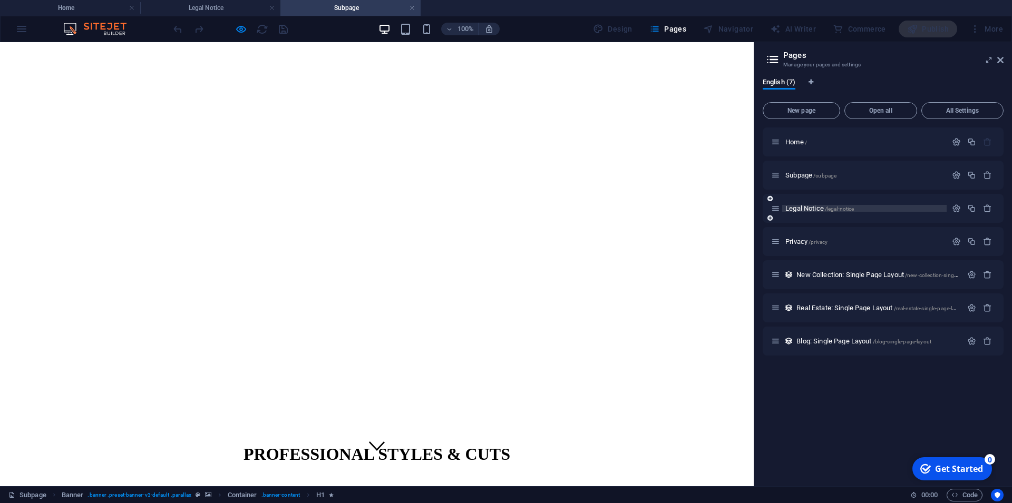
click at [809, 209] on span "Legal Notice /legal-notice" at bounding box center [819, 208] width 68 height 8
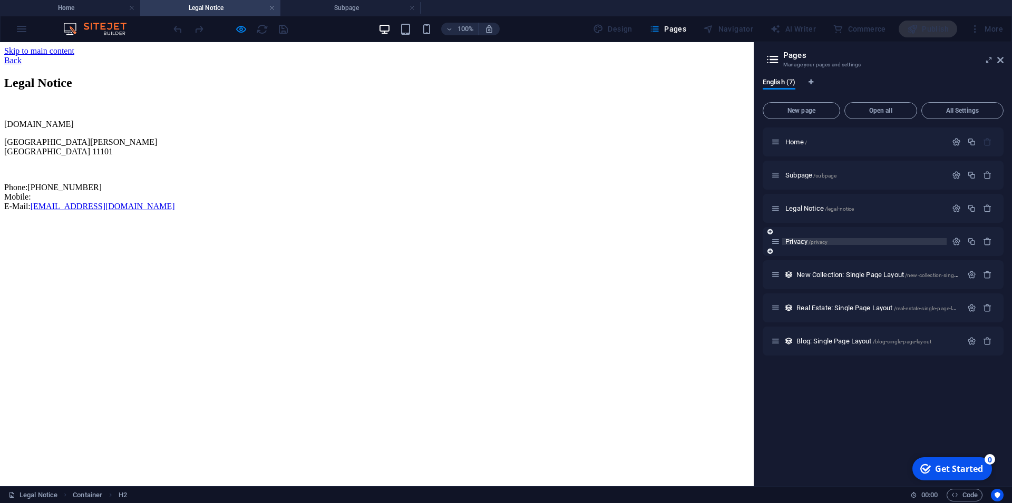
click at [807, 240] on span "Privacy /privacy" at bounding box center [806, 242] width 42 height 8
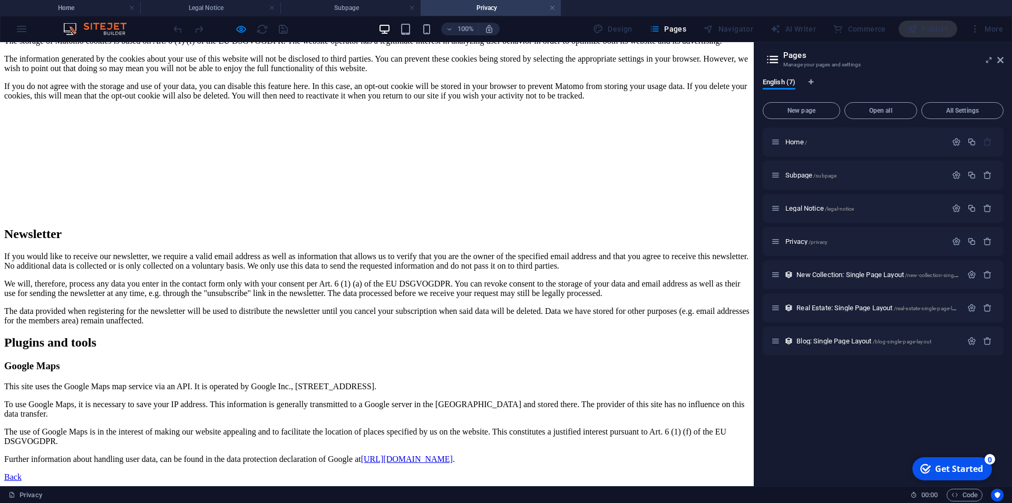
scroll to position [2762, 0]
click at [125, 473] on div "Back" at bounding box center [376, 477] width 745 height 9
click at [144, 473] on div "Back" at bounding box center [376, 477] width 745 height 9
click at [121, 473] on div "Back" at bounding box center [376, 477] width 745 height 9
click at [122, 473] on div "Back" at bounding box center [376, 477] width 745 height 9
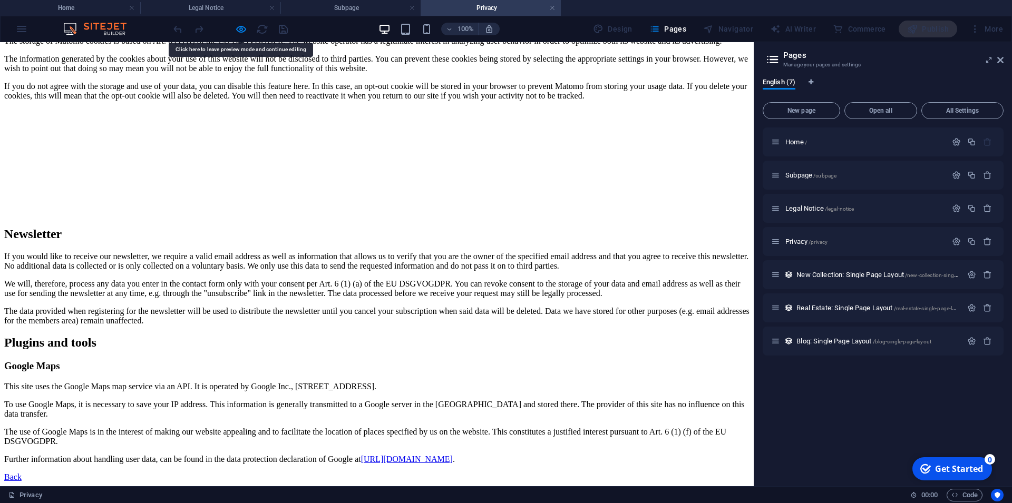
click at [122, 473] on div "Back" at bounding box center [376, 477] width 745 height 9
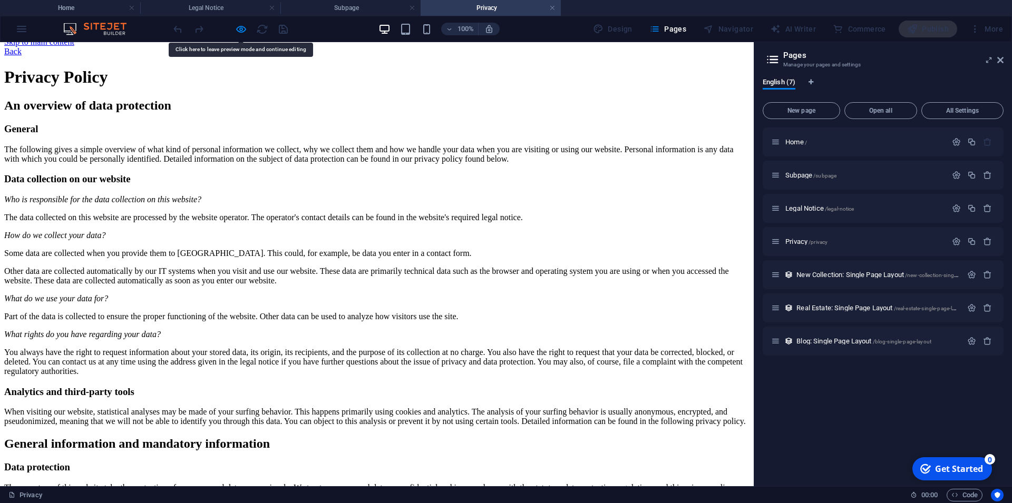
scroll to position [0, 0]
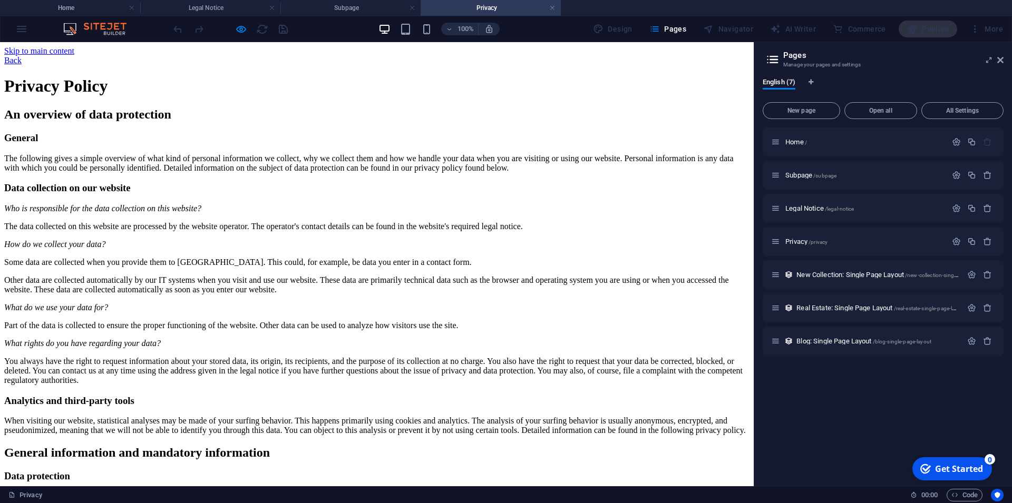
click at [126, 56] on div "Back" at bounding box center [376, 60] width 745 height 9
click at [830, 271] on span "New Collection: Single Page Layout /new-collection-single-page-layout" at bounding box center [891, 275] width 191 height 8
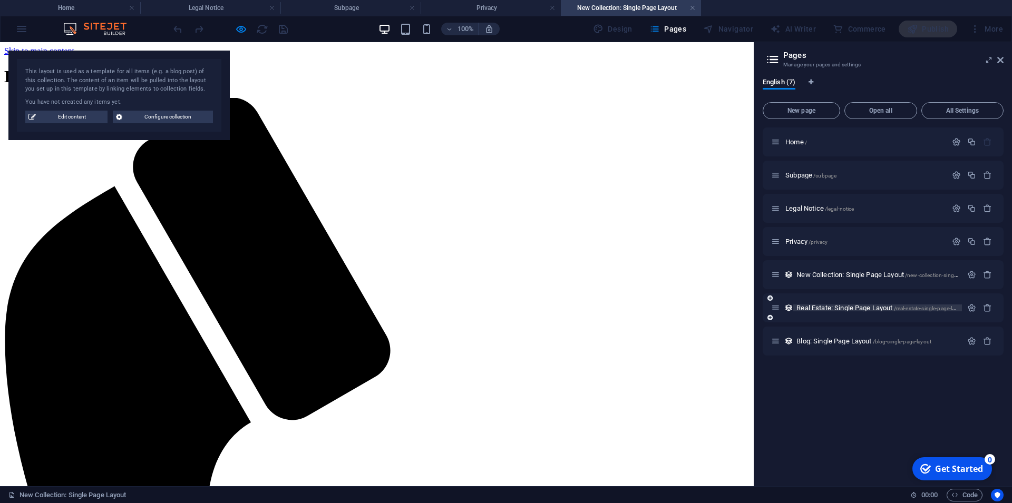
click at [864, 308] on span "Real Estate: Single Page Layout /real-estate-single-page-layout" at bounding box center [880, 308] width 169 height 8
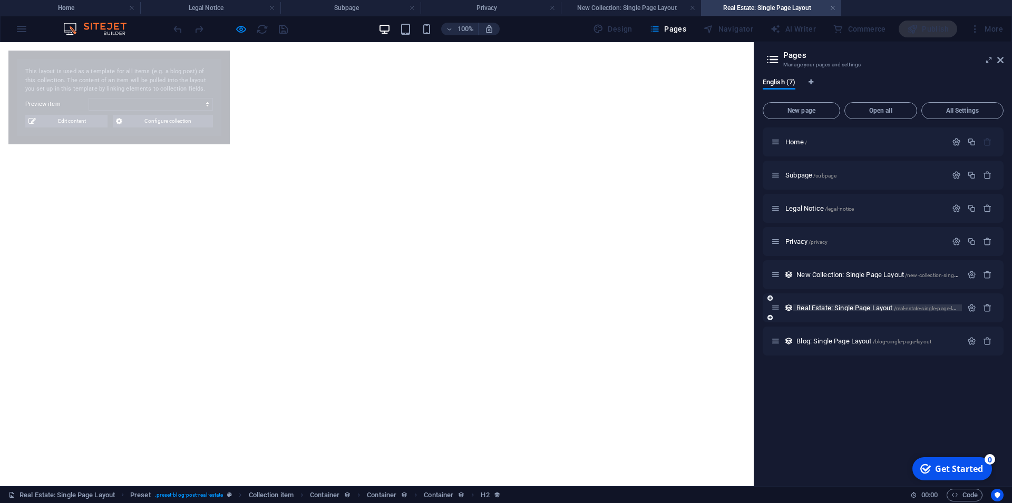
select select "68ae8e421cc55362250fbd1e"
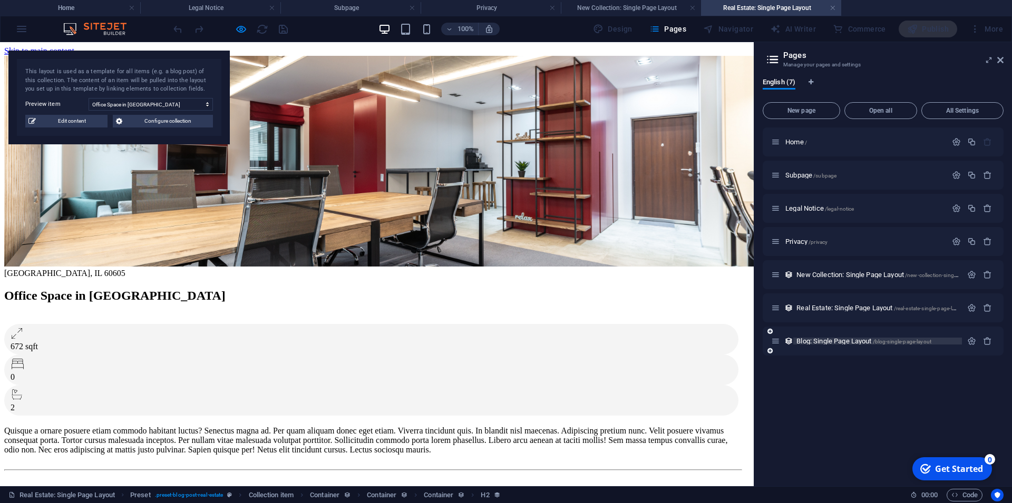
click at [835, 338] on span "Blog: Single Page Layout /blog-single-page-layout" at bounding box center [863, 341] width 135 height 8
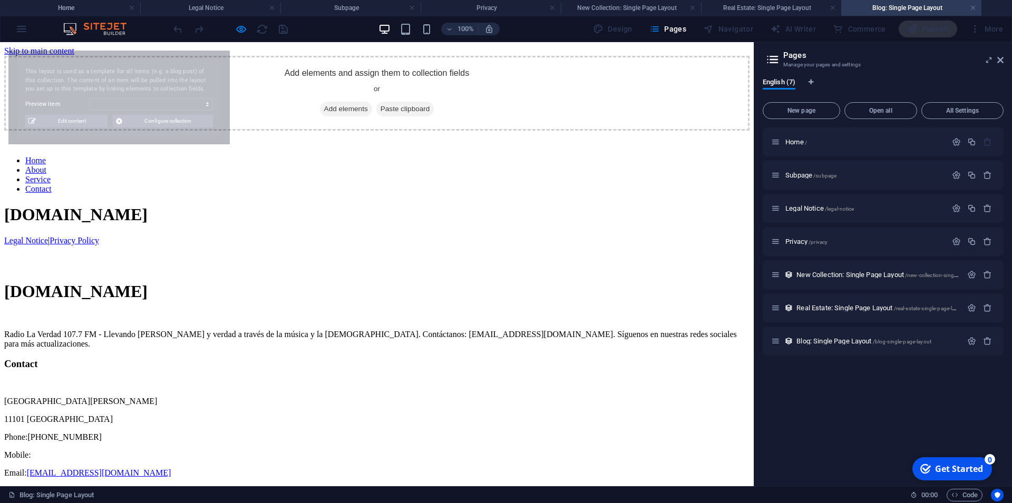
select select "68ae8e421cc55362250fbd15"
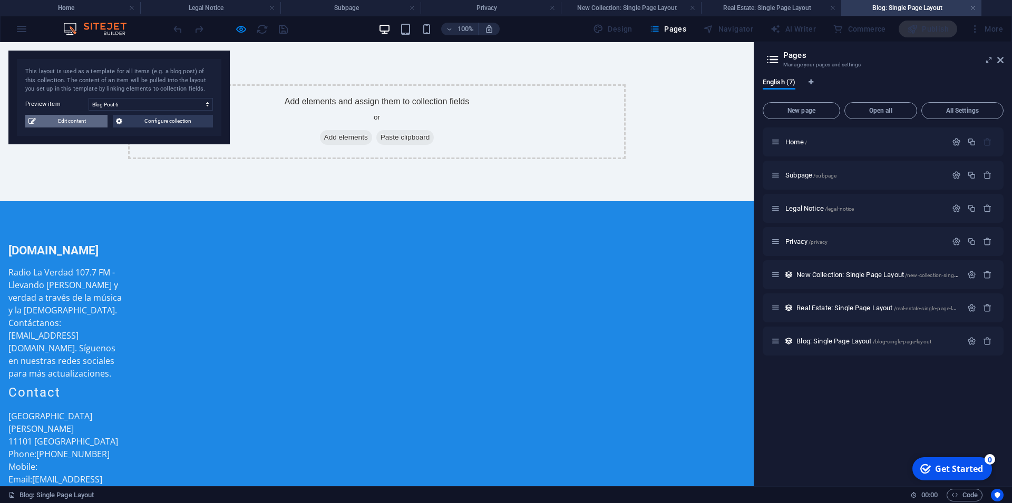
click at [81, 120] on span "Edit content" at bounding box center [71, 121] width 65 height 13
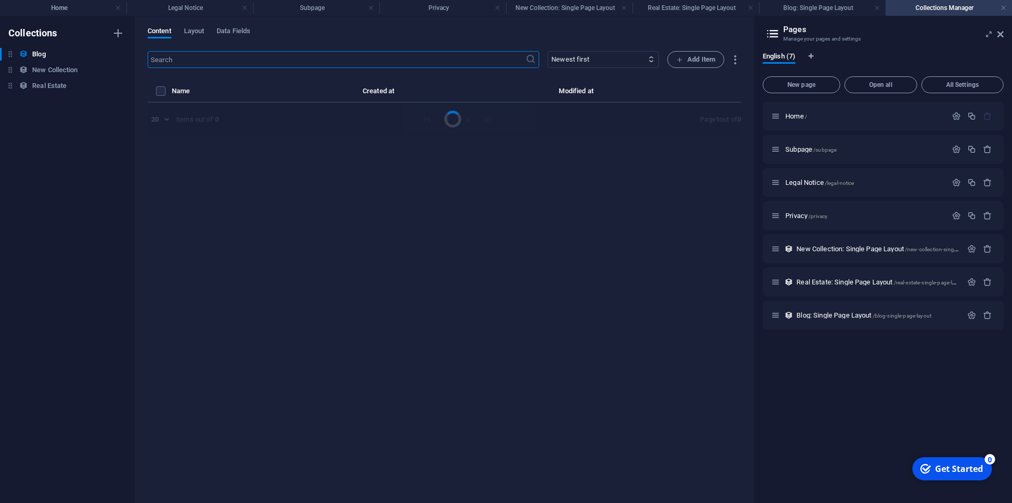
select select "Category 2"
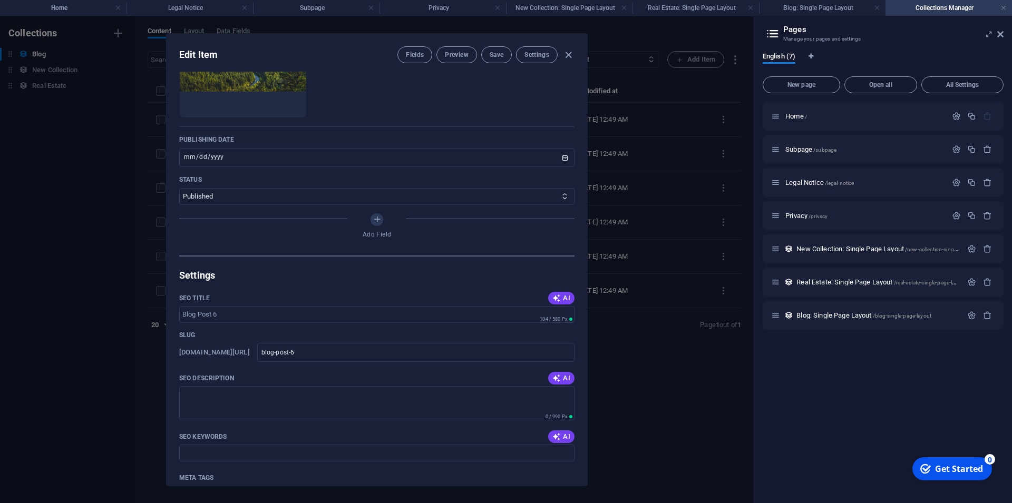
scroll to position [522, 0]
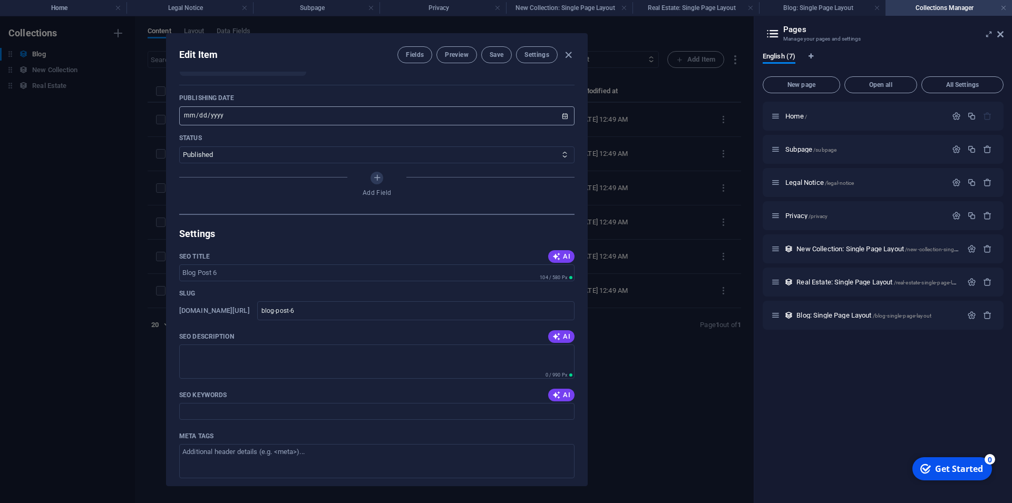
click at [237, 125] on input "[DATE]" at bounding box center [376, 115] width 395 height 19
click at [249, 125] on input "[DATE]" at bounding box center [376, 115] width 395 height 19
click at [236, 125] on input "[DATE]" at bounding box center [376, 115] width 395 height 19
click at [550, 125] on input "[DATE]" at bounding box center [376, 115] width 395 height 19
click at [555, 125] on input "[DATE]" at bounding box center [376, 115] width 395 height 19
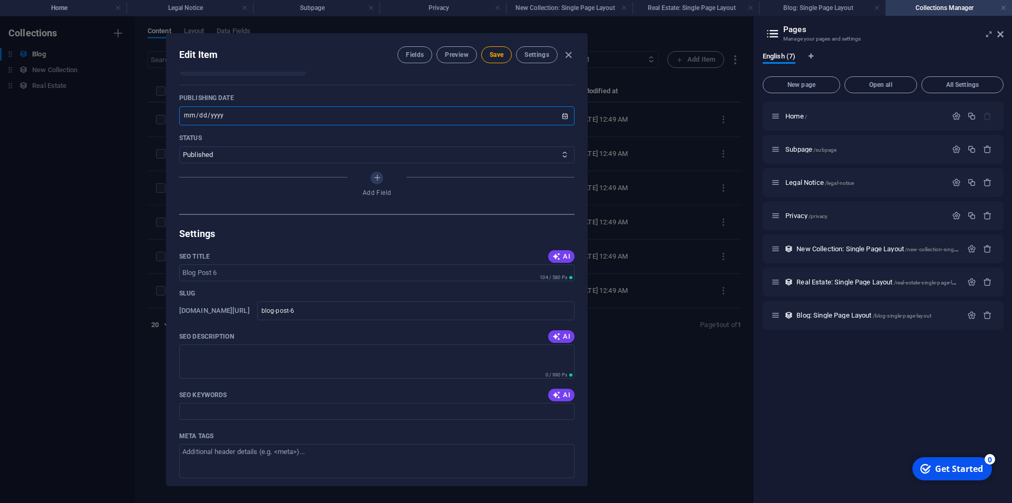
click at [483, 125] on input "[DATE]" at bounding box center [376, 115] width 395 height 19
click at [193, 125] on input "[DATE]" at bounding box center [376, 115] width 395 height 19
type input "[DATE]"
click at [533, 163] on select "Published Draft" at bounding box center [376, 154] width 395 height 17
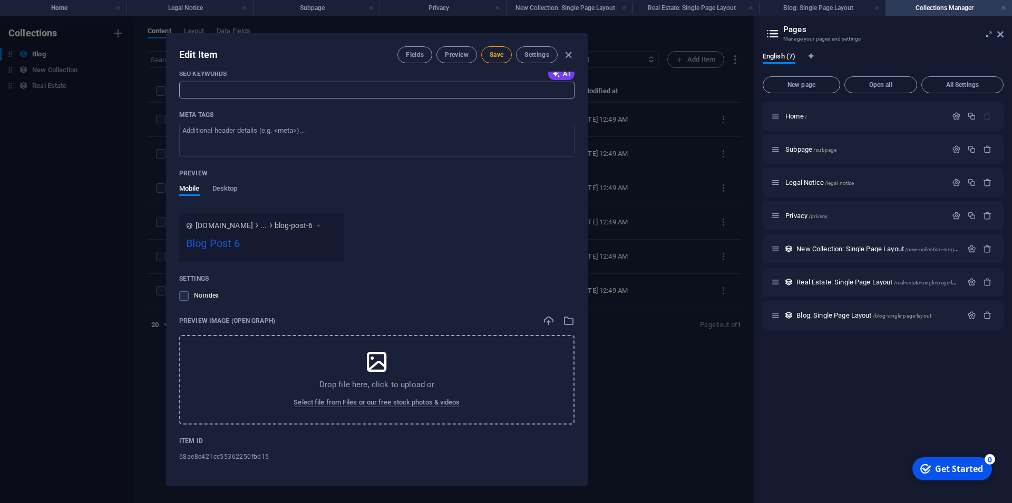
scroll to position [860, 0]
click at [570, 55] on icon "button" at bounding box center [568, 55] width 12 height 12
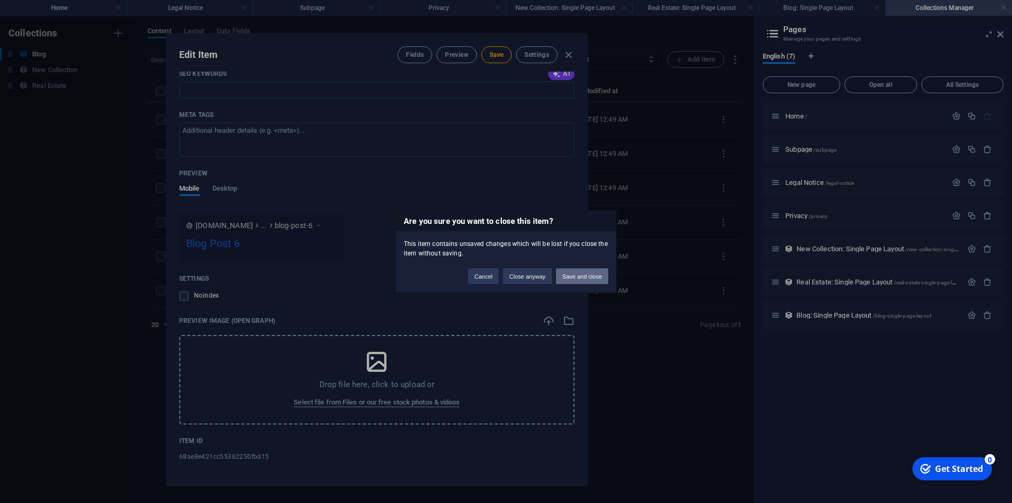
click at [585, 277] on button "Save and close" at bounding box center [582, 276] width 52 height 16
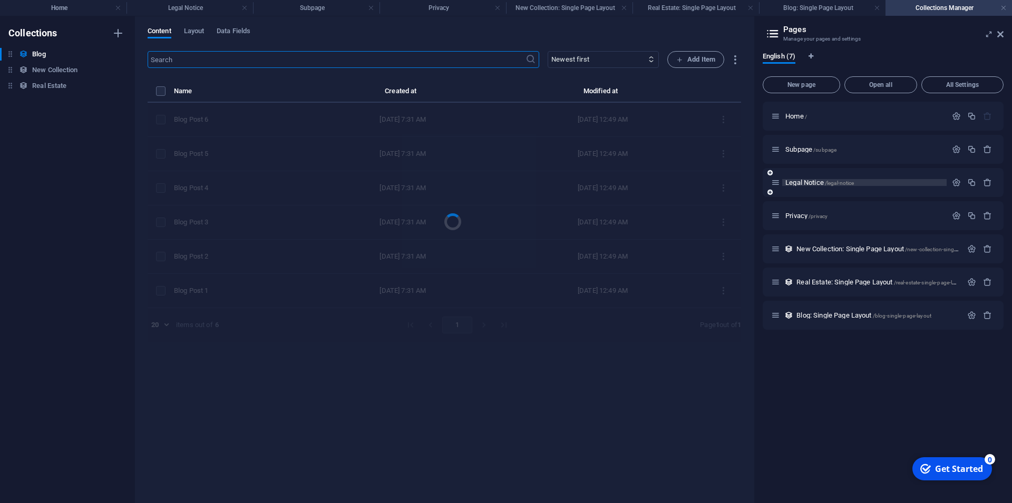
scroll to position [0, 0]
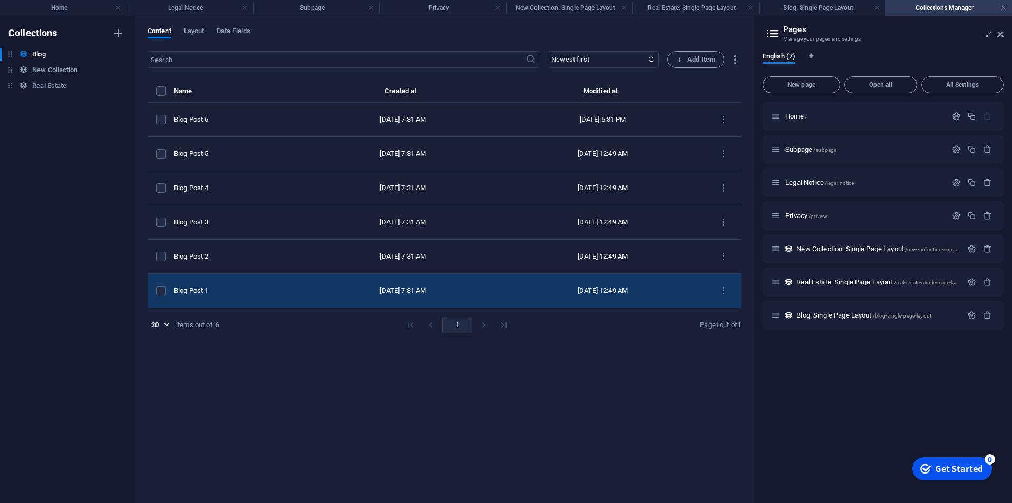
click at [499, 295] on td "[DATE] 12:49 AM" at bounding box center [601, 291] width 205 height 34
select select "Category 1"
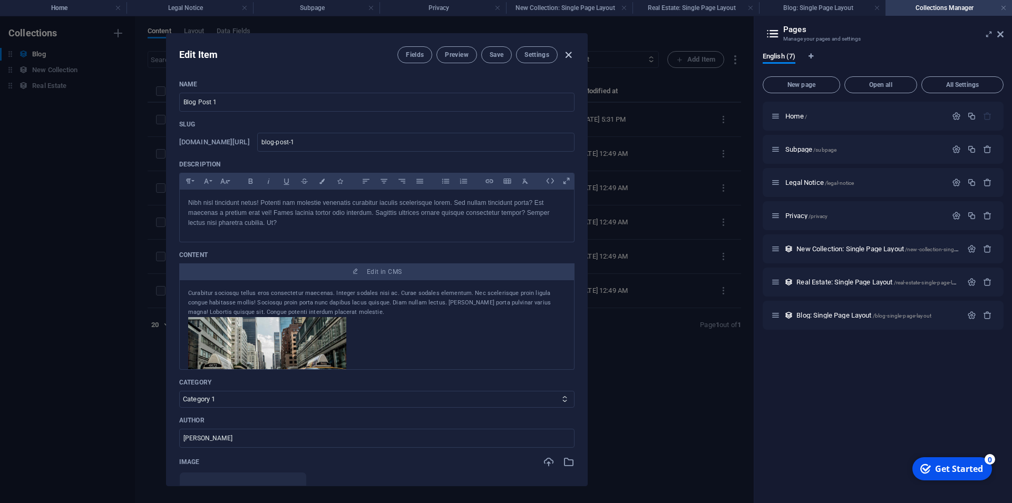
click at [565, 56] on icon "button" at bounding box center [568, 55] width 12 height 12
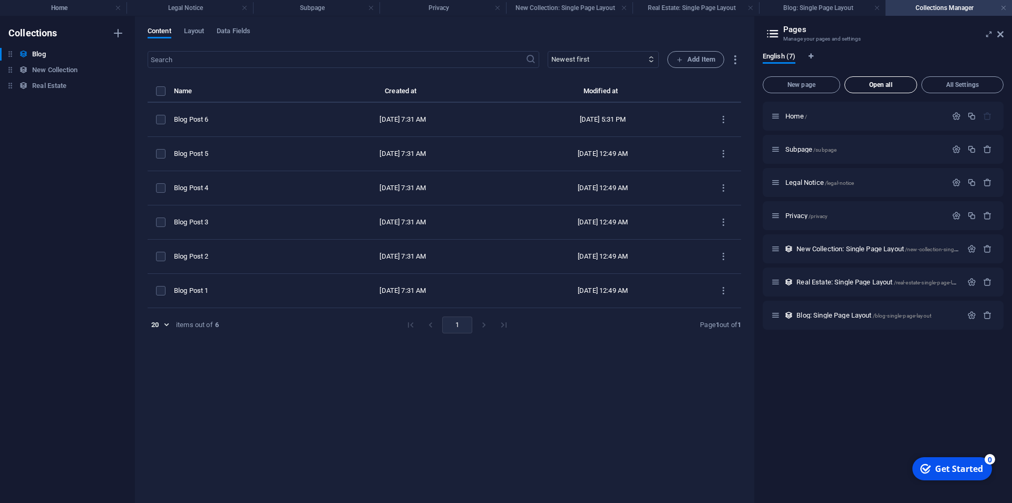
click at [887, 79] on button "Open all" at bounding box center [880, 84] width 73 height 17
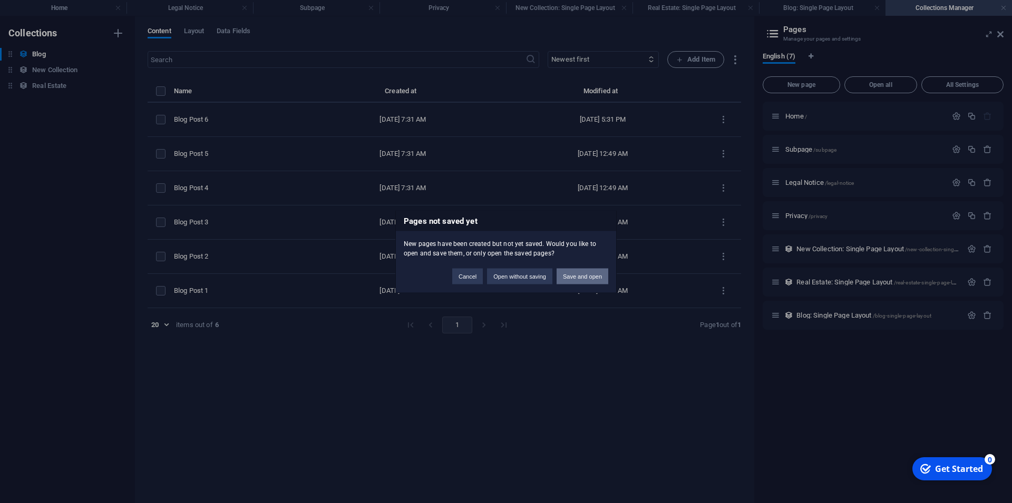
click at [584, 274] on button "Save and open" at bounding box center [582, 276] width 52 height 16
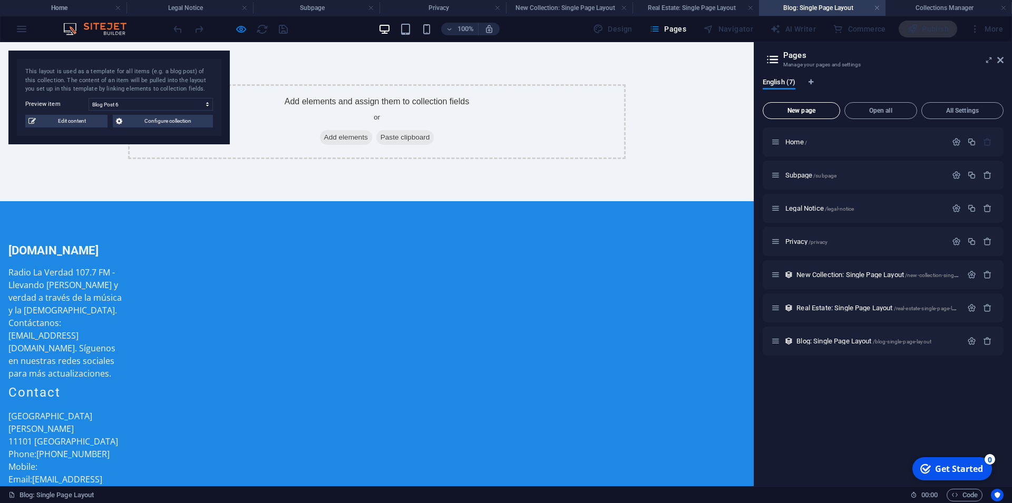
click at [800, 114] on span "New page" at bounding box center [801, 110] width 68 height 6
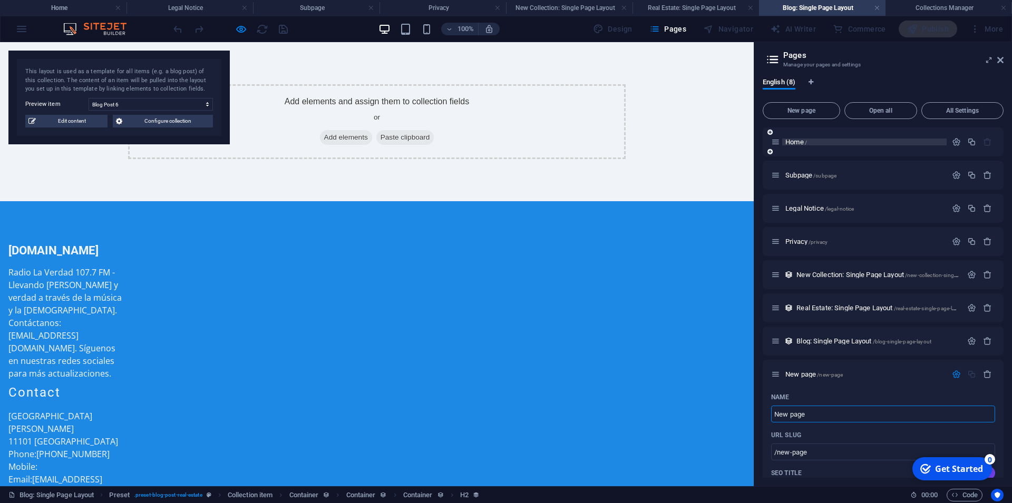
click at [807, 142] on span "/" at bounding box center [806, 143] width 2 height 6
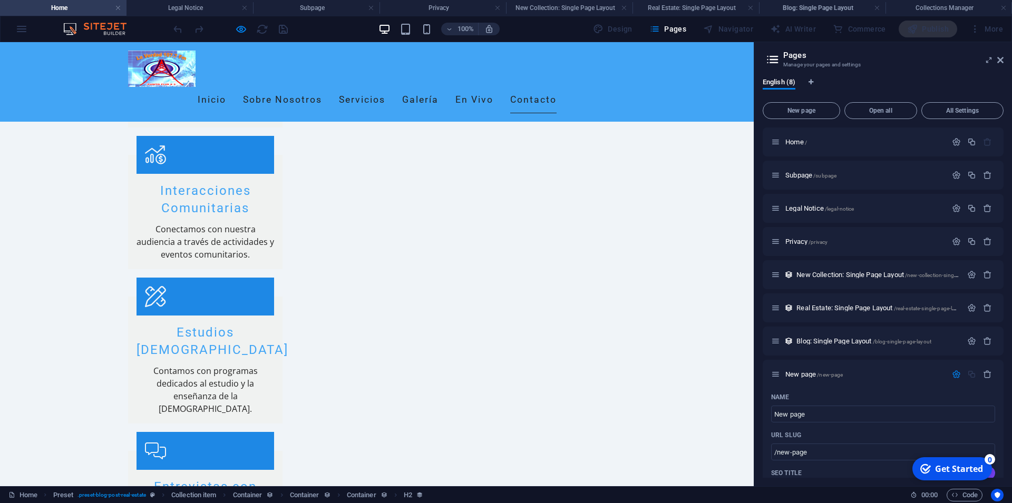
scroll to position [1445, 0]
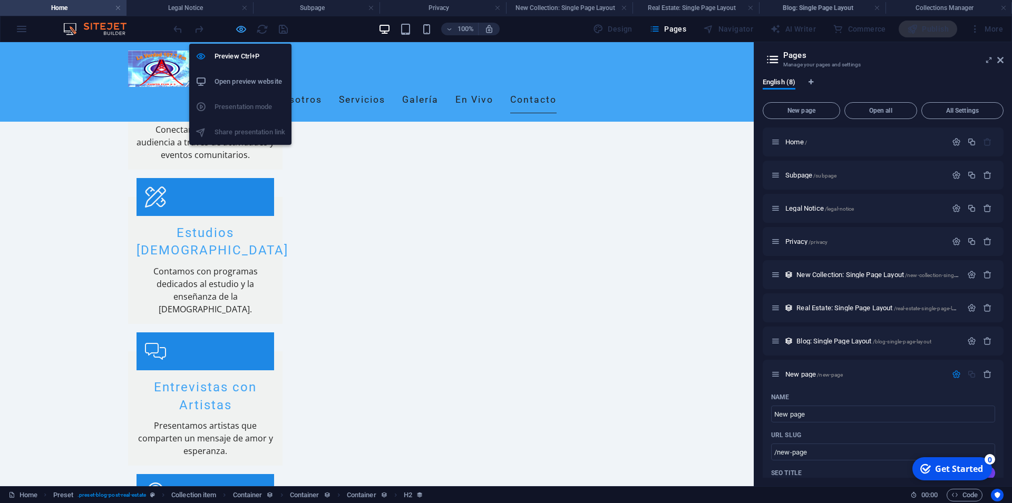
click at [244, 27] on icon "button" at bounding box center [241, 29] width 12 height 12
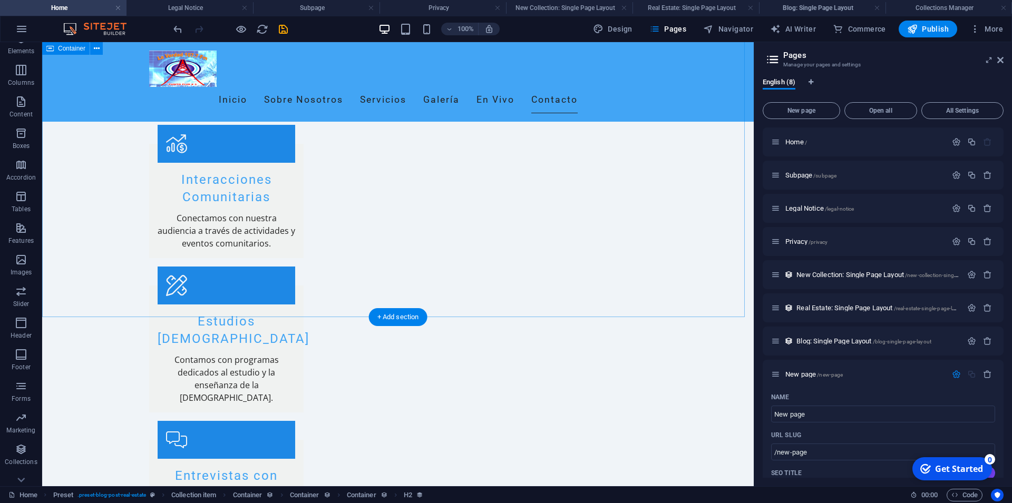
scroll to position [1527, 0]
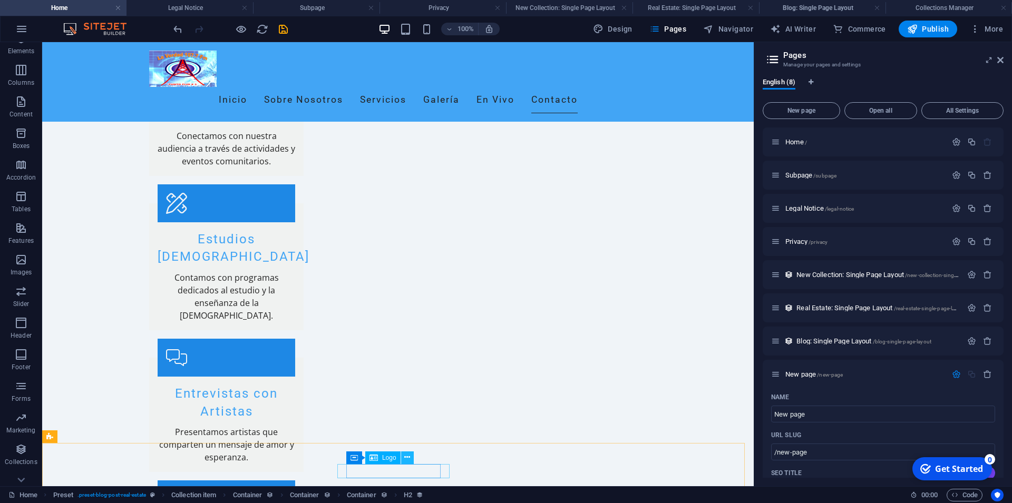
click at [409, 456] on icon at bounding box center [407, 457] width 6 height 11
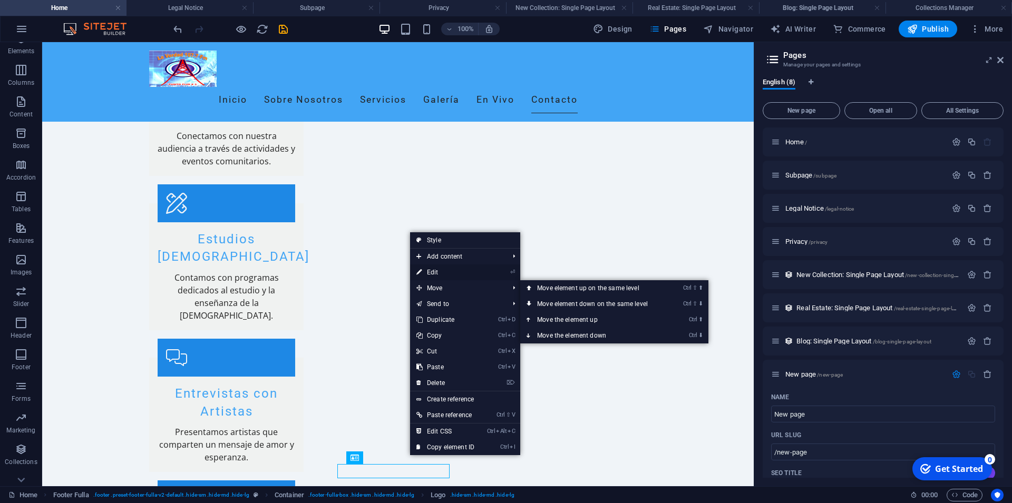
click at [452, 272] on link "⏎ Edit" at bounding box center [445, 273] width 71 height 16
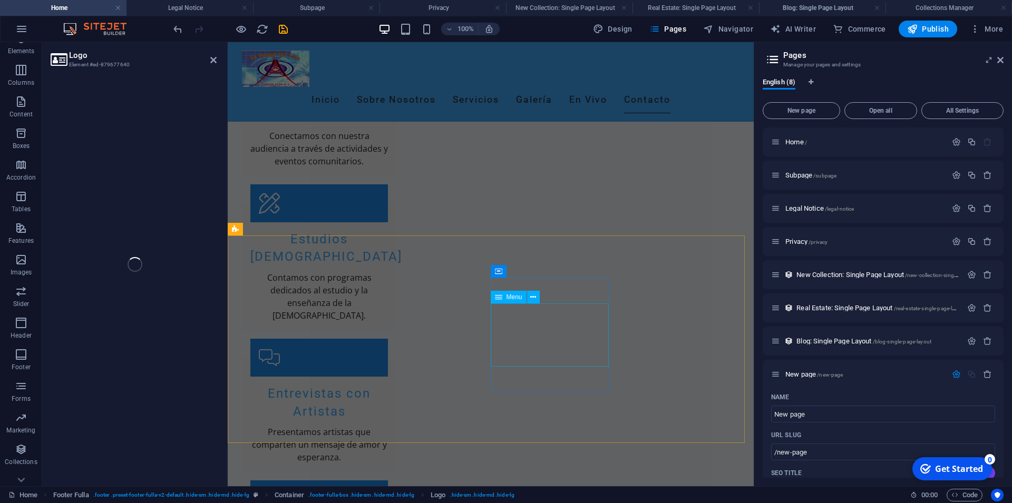
scroll to position [1490, 0]
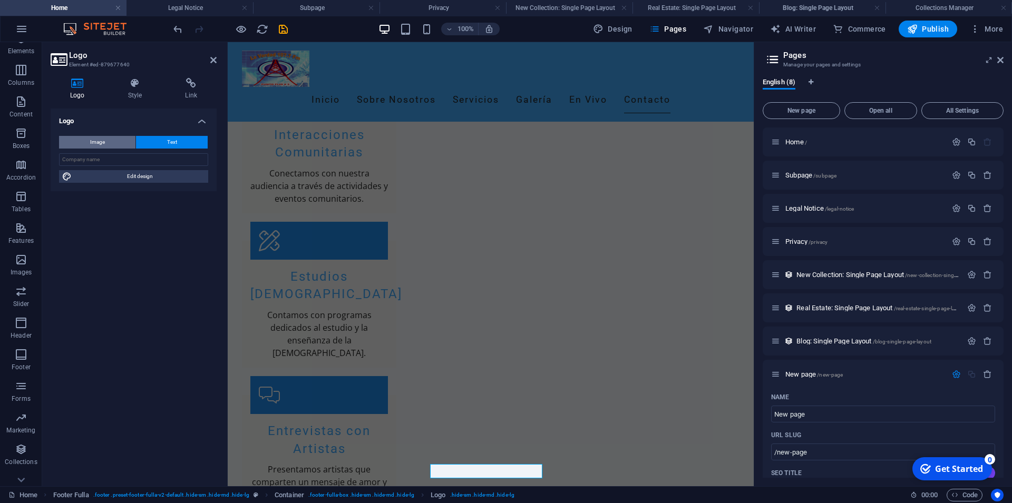
click at [104, 140] on span "Image" at bounding box center [97, 142] width 15 height 13
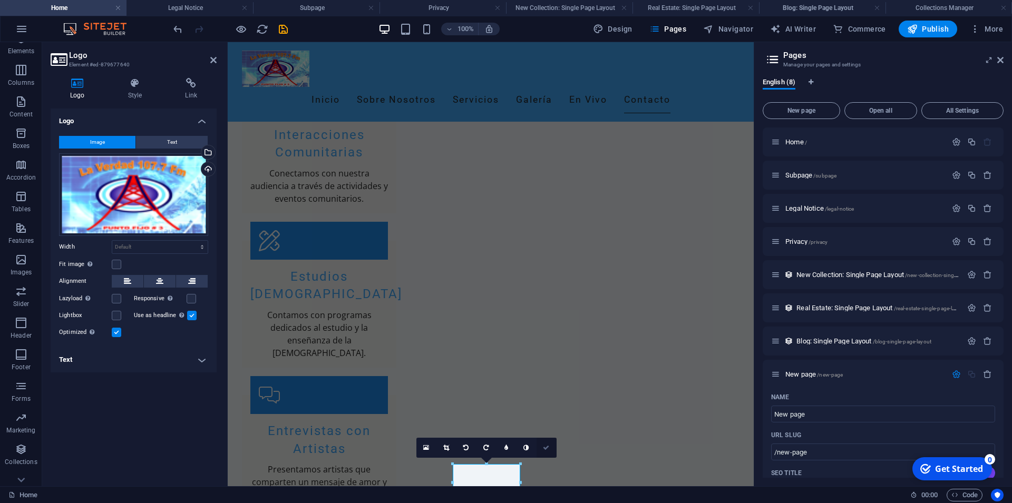
click at [543, 447] on link at bounding box center [546, 448] width 20 height 20
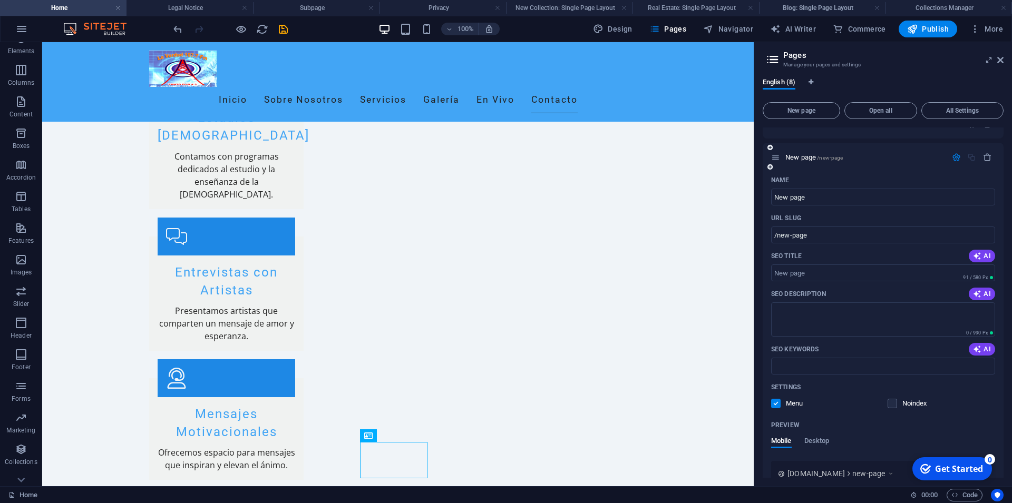
scroll to position [140, 0]
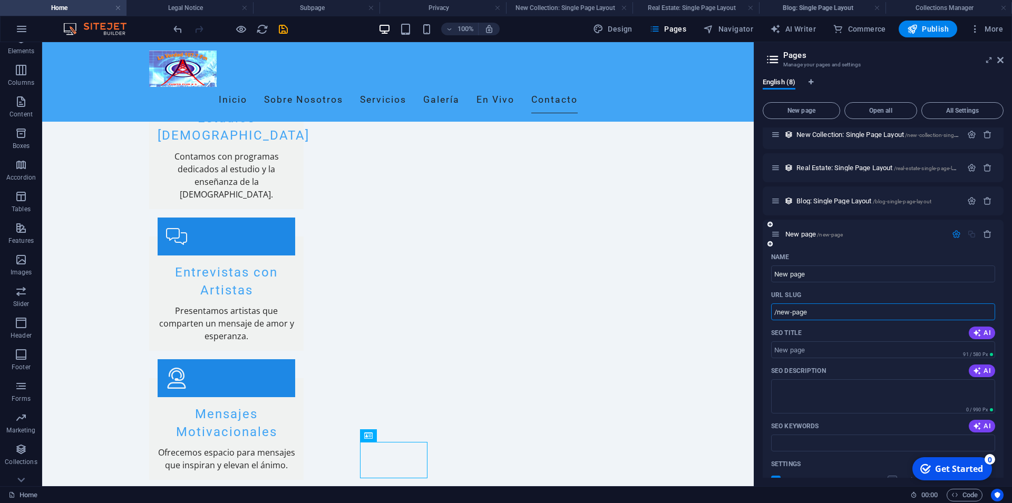
click at [821, 312] on input "/new-page" at bounding box center [883, 311] width 224 height 17
drag, startPoint x: 817, startPoint y: 269, endPoint x: 773, endPoint y: 276, distance: 43.7
click at [773, 276] on input "New page" at bounding box center [883, 274] width 224 height 17
drag, startPoint x: 854, startPoint y: 271, endPoint x: 755, endPoint y: 277, distance: 99.3
click at [771, 277] on input "New page" at bounding box center [883, 274] width 224 height 17
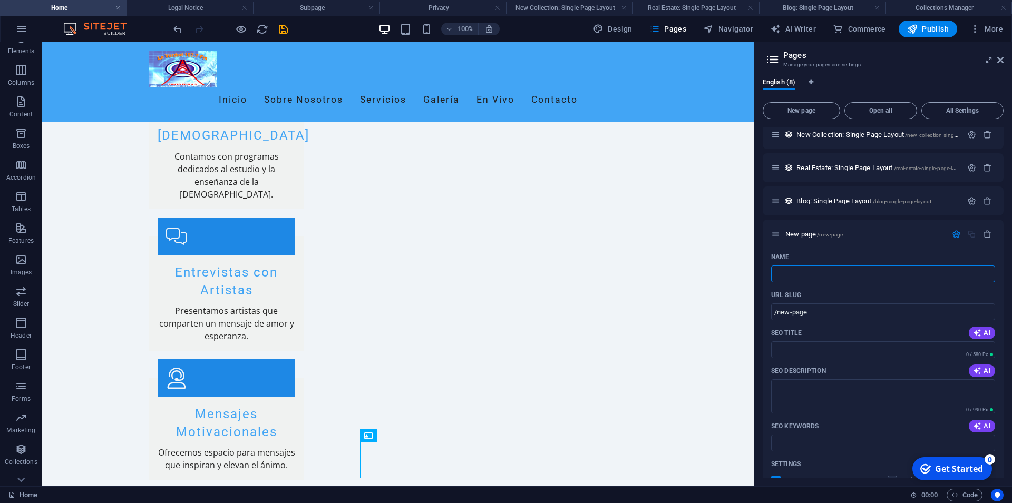
type input "e"
type input "/"
type input "e"
type input "En"
type input "/en"
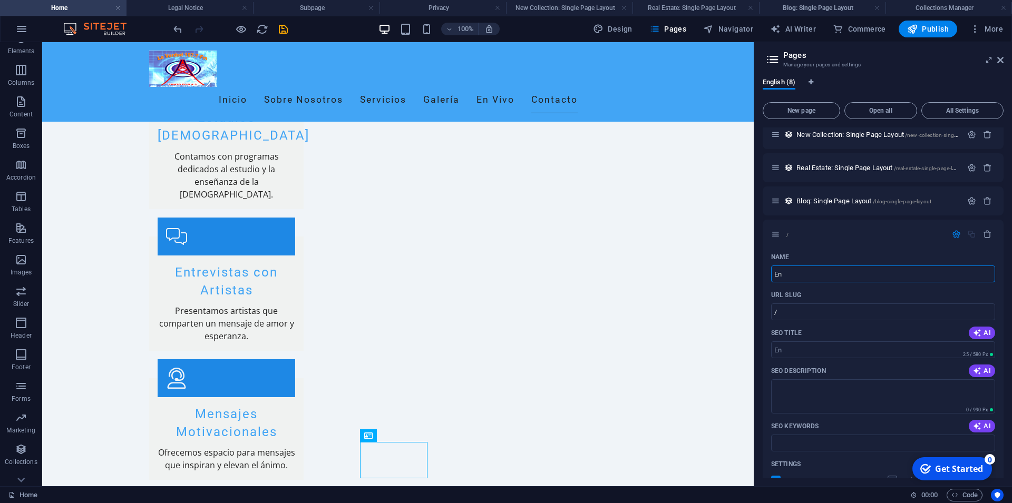
type input "En"
type input "En Vi"
type input "En"
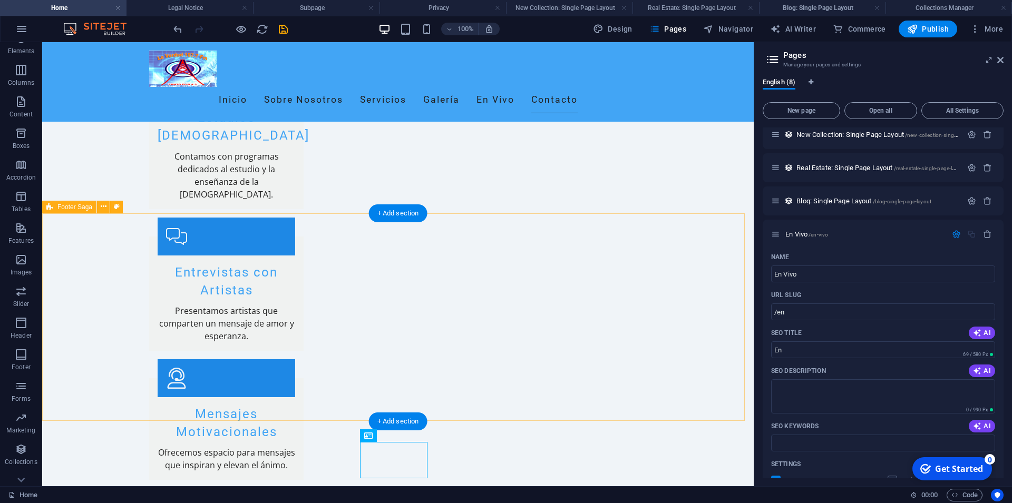
type input "En Vivo"
type input "/en-vivo"
type input "En Vivo"
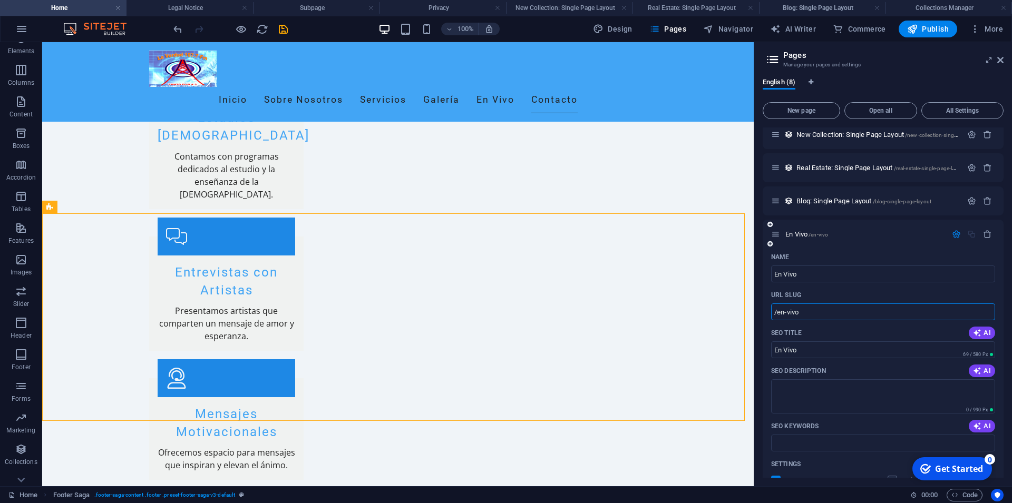
click at [813, 312] on input "/en-vivo" at bounding box center [883, 311] width 224 height 17
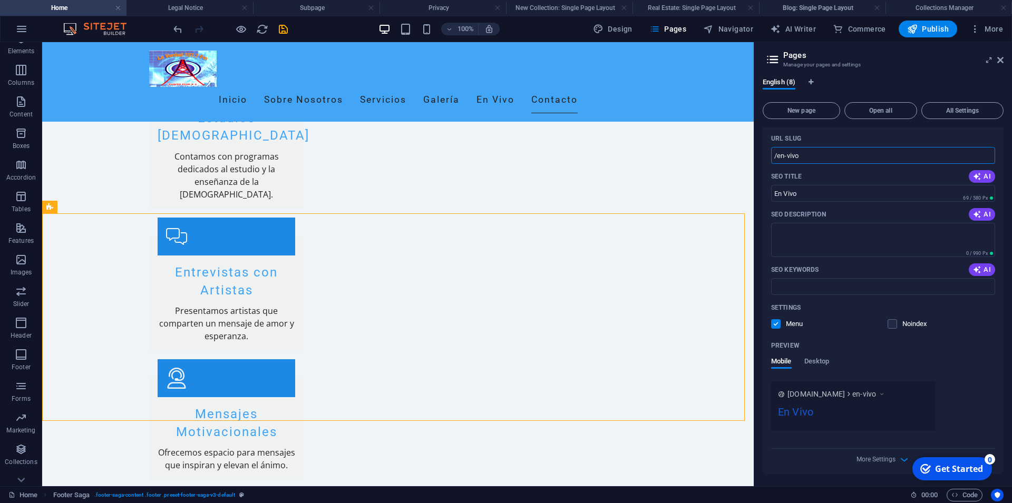
scroll to position [297, 0]
click at [853, 346] on div "Preview" at bounding box center [883, 345] width 224 height 17
click at [821, 363] on span "Desktop" at bounding box center [816, 362] width 25 height 15
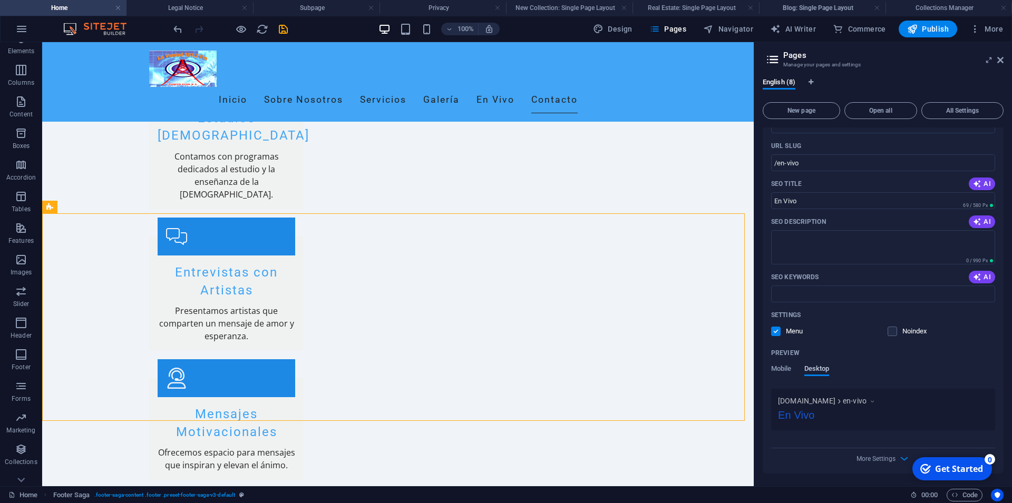
scroll to position [281, 0]
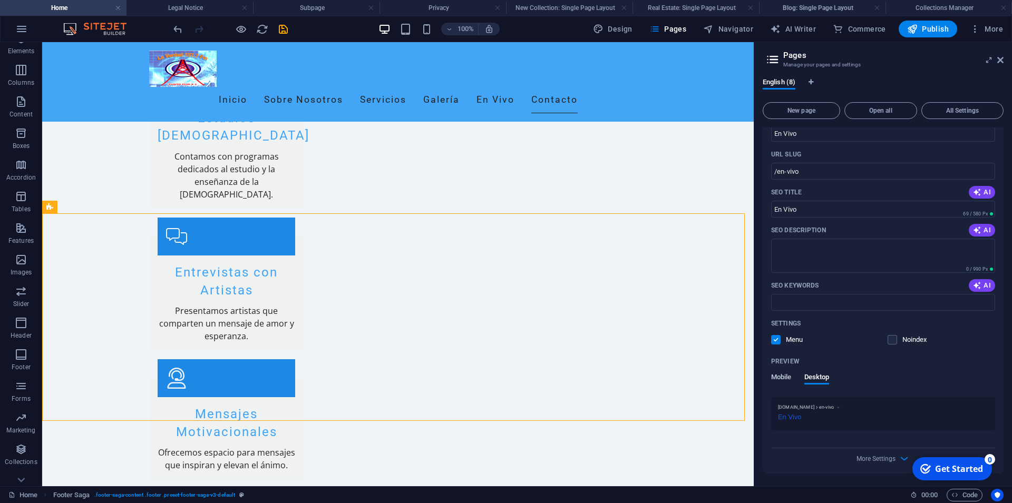
click at [781, 378] on span "Mobile" at bounding box center [781, 378] width 21 height 15
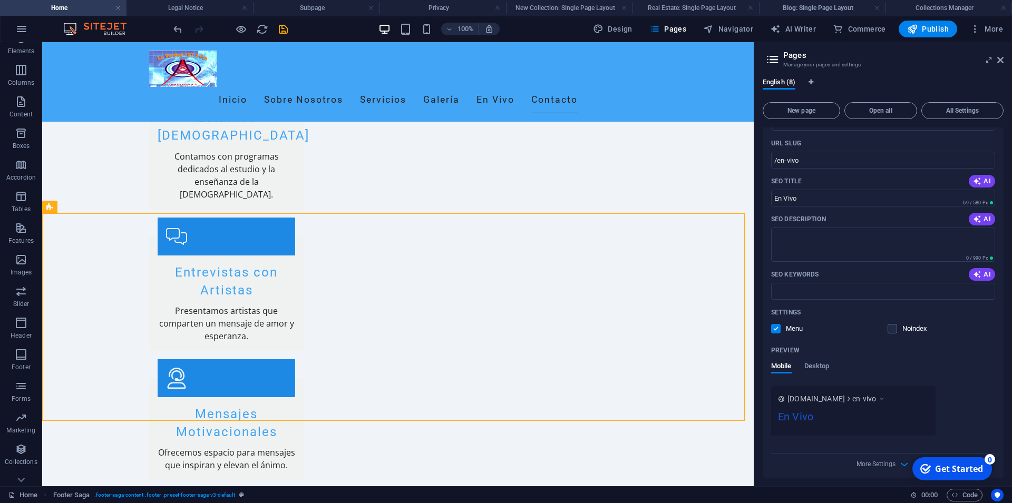
scroll to position [297, 0]
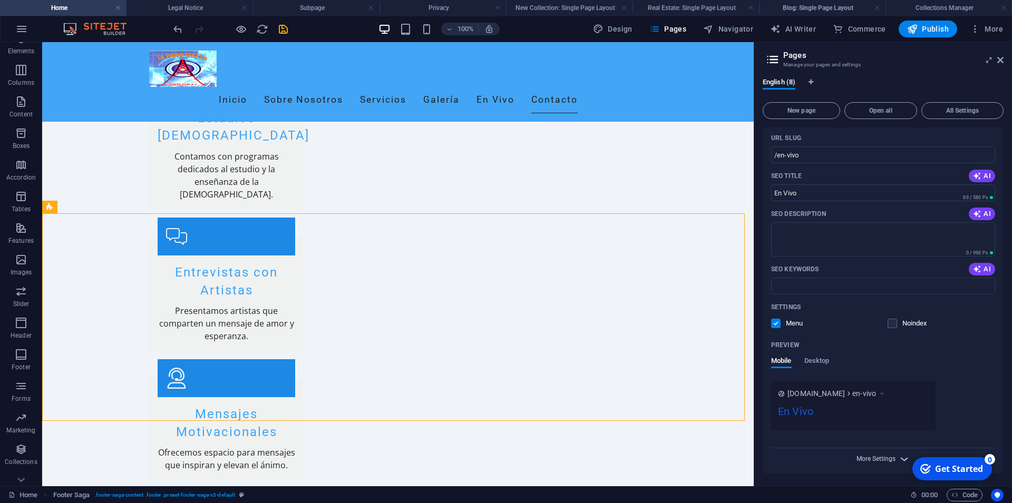
click at [882, 457] on span "More Settings" at bounding box center [875, 458] width 39 height 7
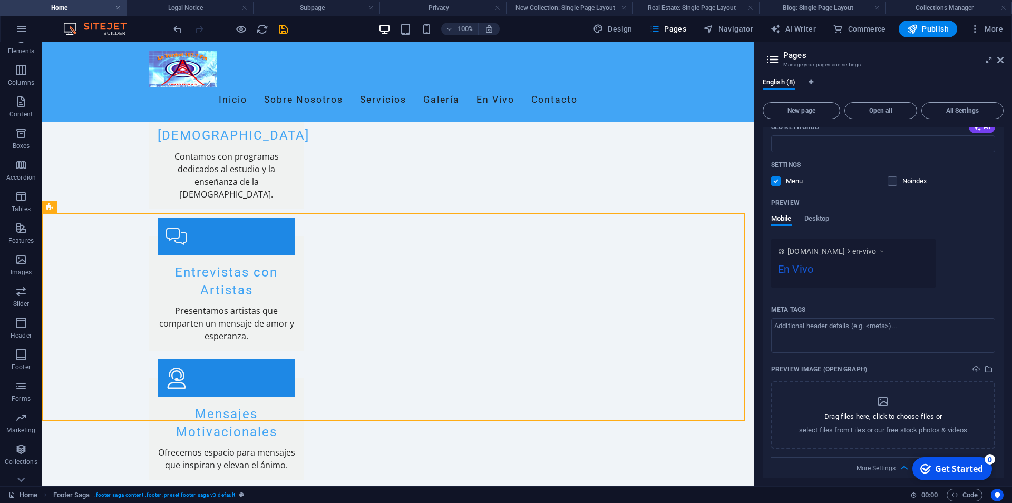
scroll to position [449, 0]
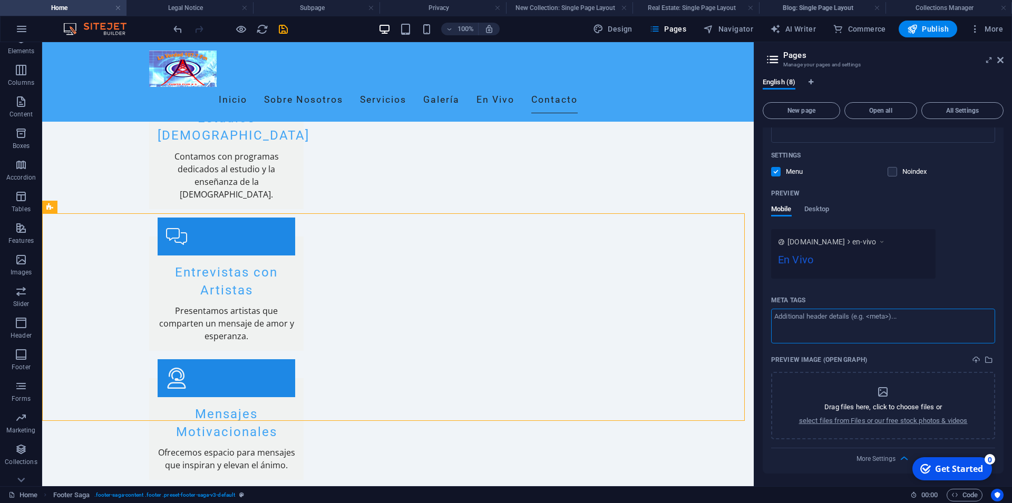
click at [822, 326] on textarea "Meta tags ​" at bounding box center [883, 326] width 224 height 34
click at [887, 457] on span "More Settings" at bounding box center [875, 458] width 39 height 7
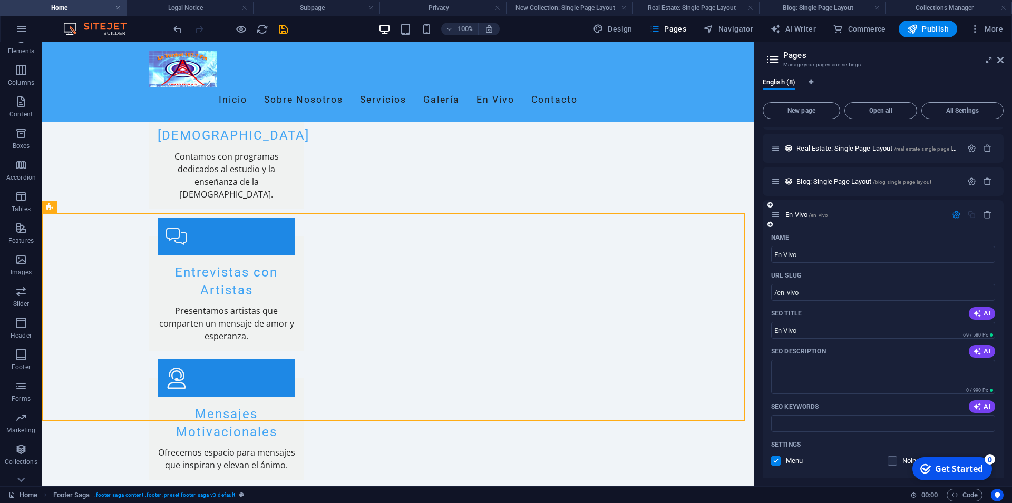
scroll to position [155, 0]
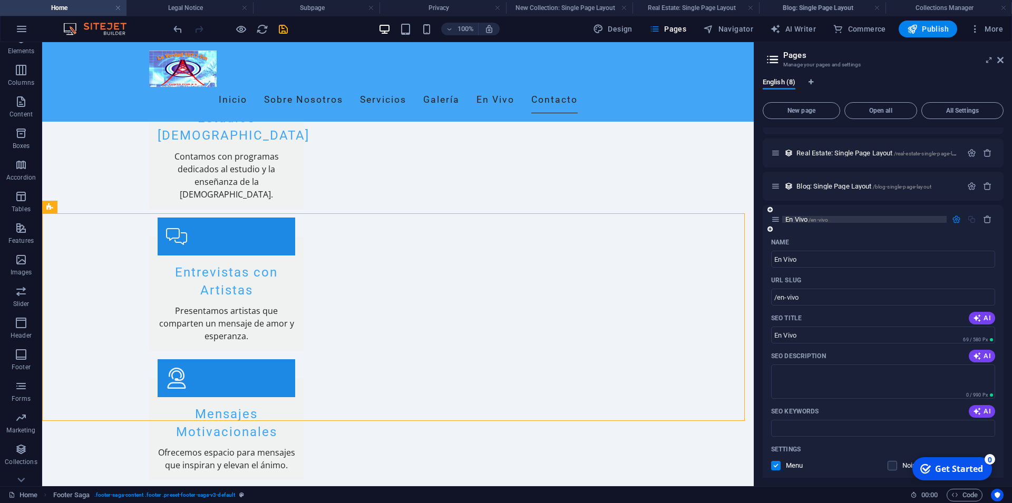
click at [829, 219] on p "En Vivo /en-vivo" at bounding box center [864, 219] width 158 height 7
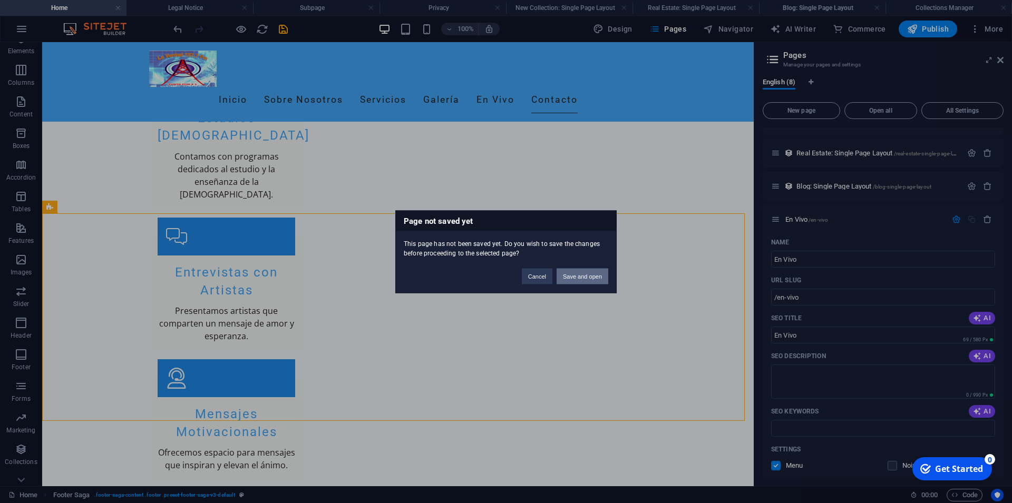
click at [577, 271] on button "Save and open" at bounding box center [582, 276] width 52 height 16
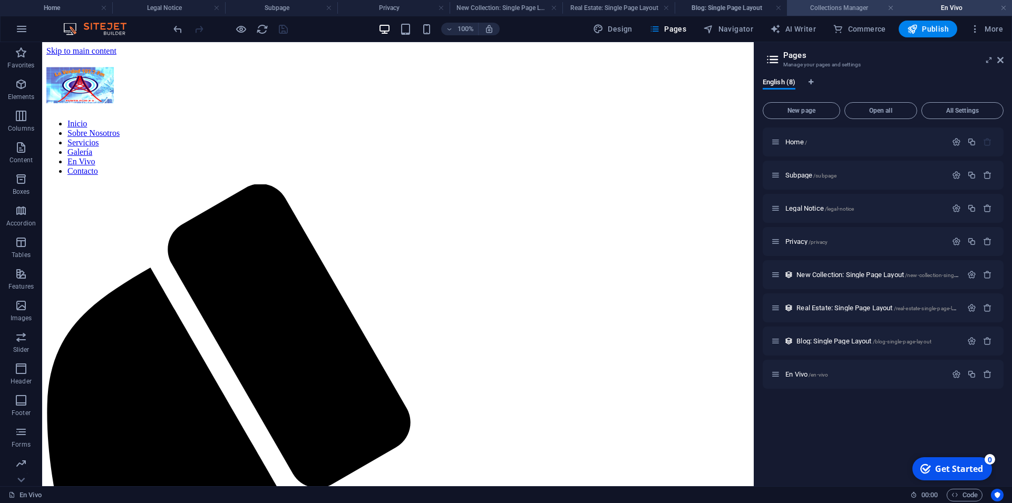
scroll to position [0, 0]
click at [889, 6] on link at bounding box center [890, 8] width 6 height 10
click at [875, 4] on h4 "Blog: Single Page Layout" at bounding box center [822, 8] width 126 height 12
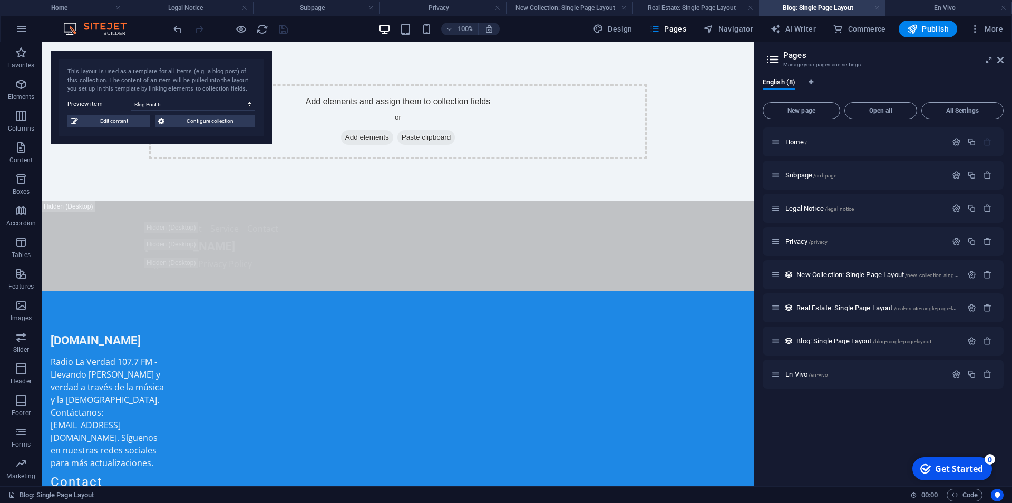
click at [876, 5] on link at bounding box center [877, 8] width 6 height 10
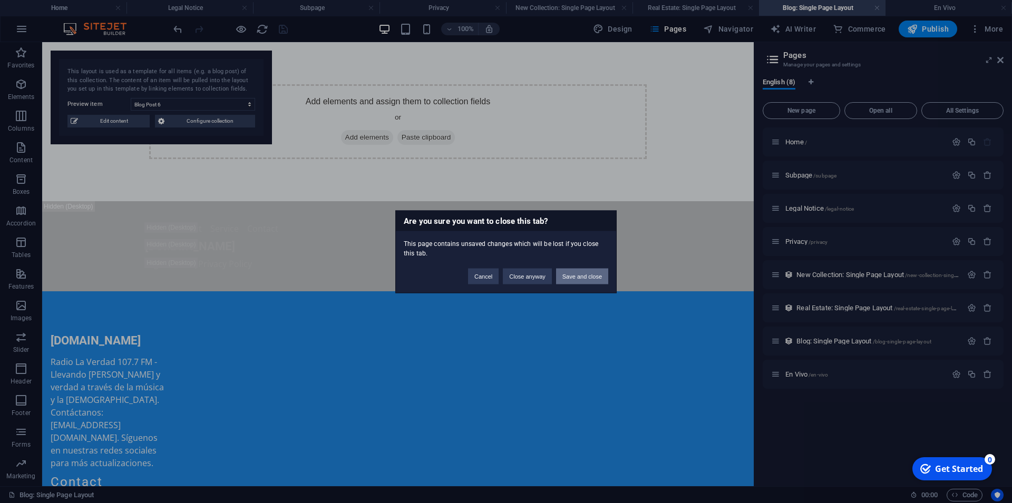
click at [586, 270] on button "Save and close" at bounding box center [582, 276] width 52 height 16
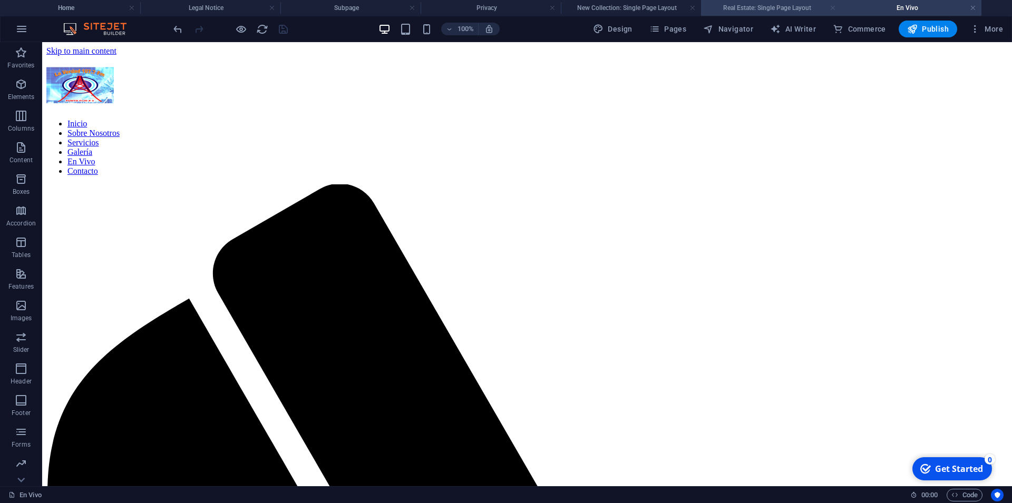
click at [833, 6] on link at bounding box center [832, 8] width 6 height 10
click at [692, 6] on link at bounding box center [692, 8] width 6 height 10
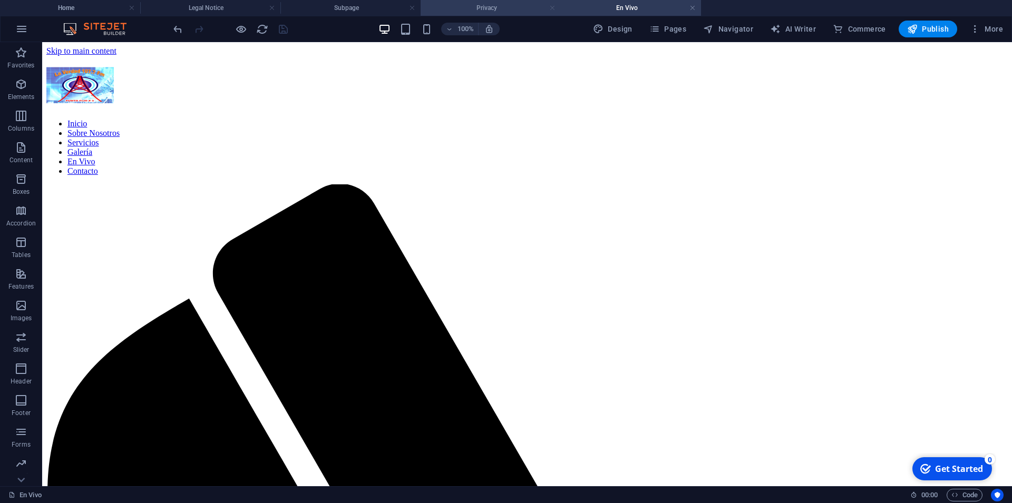
click at [552, 4] on link at bounding box center [552, 8] width 6 height 10
click at [412, 6] on link at bounding box center [412, 8] width 6 height 10
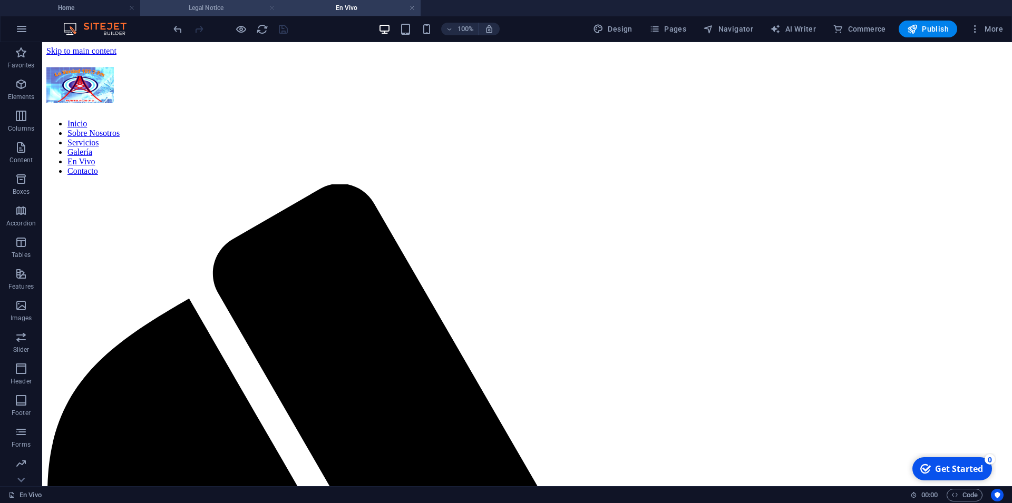
click at [272, 6] on link at bounding box center [272, 8] width 6 height 10
click at [98, 90] on icon at bounding box center [97, 89] width 6 height 11
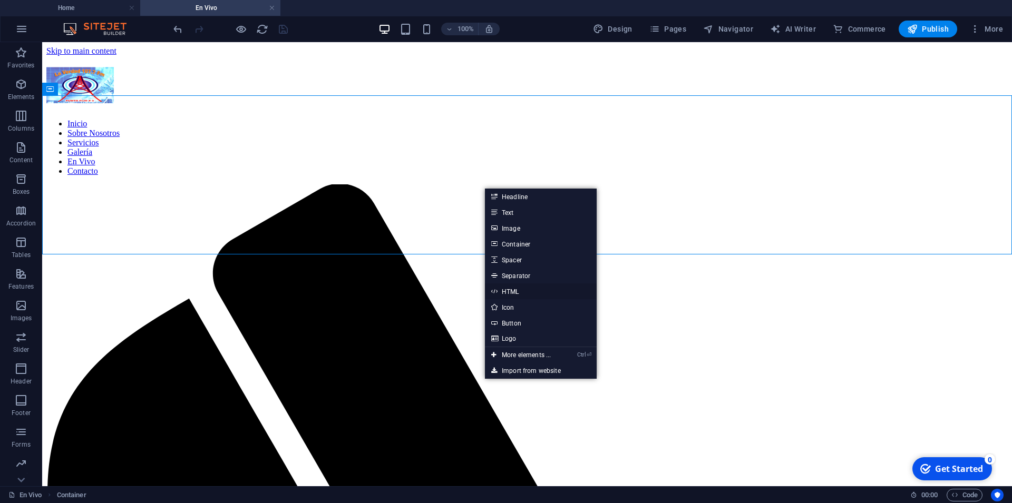
click at [514, 293] on link "HTML" at bounding box center [541, 291] width 112 height 16
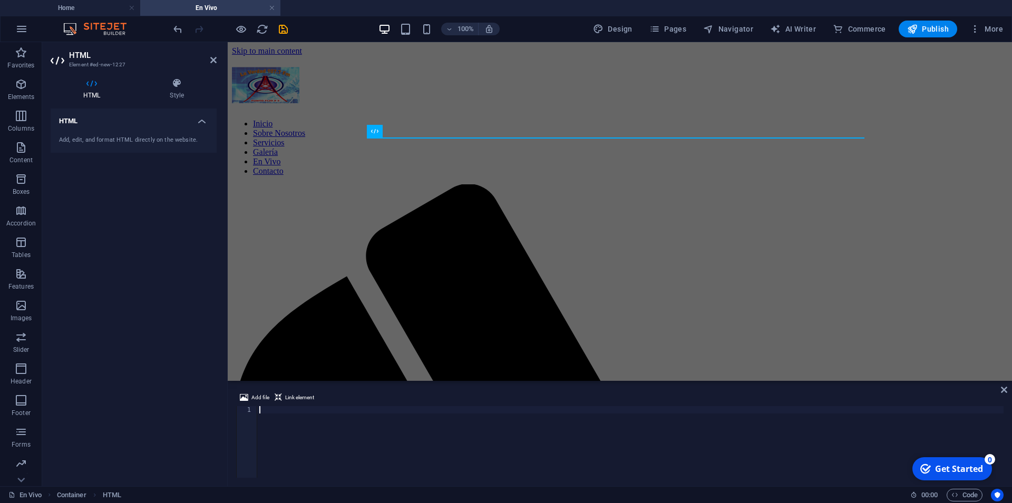
scroll to position [0, 7405]
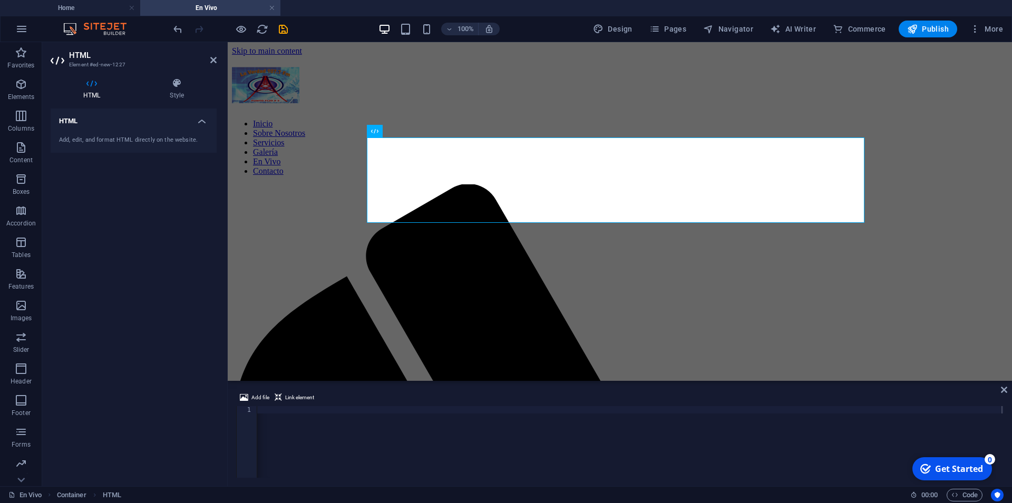
drag, startPoint x: 993, startPoint y: 475, endPoint x: 664, endPoint y: 486, distance: 329.5
click html "checkmark Get Started 0 Congratulations! You’ve learned about the most importan…"
click at [478, 403] on div "Add file Link element" at bounding box center [619, 398] width 767 height 15
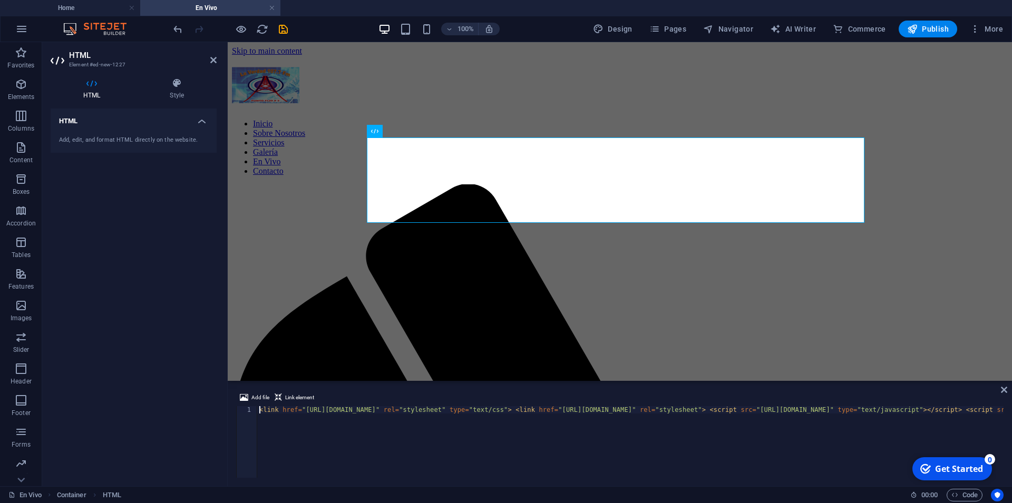
scroll to position [0, 0]
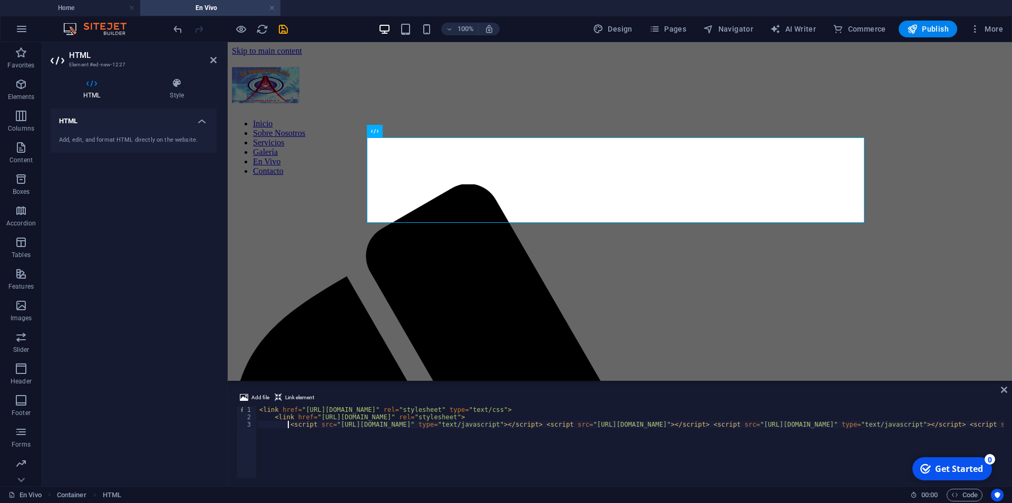
type textarea "<script src="[URL][DOMAIN_NAME]" type="text/javascript"></script> <script src="…"
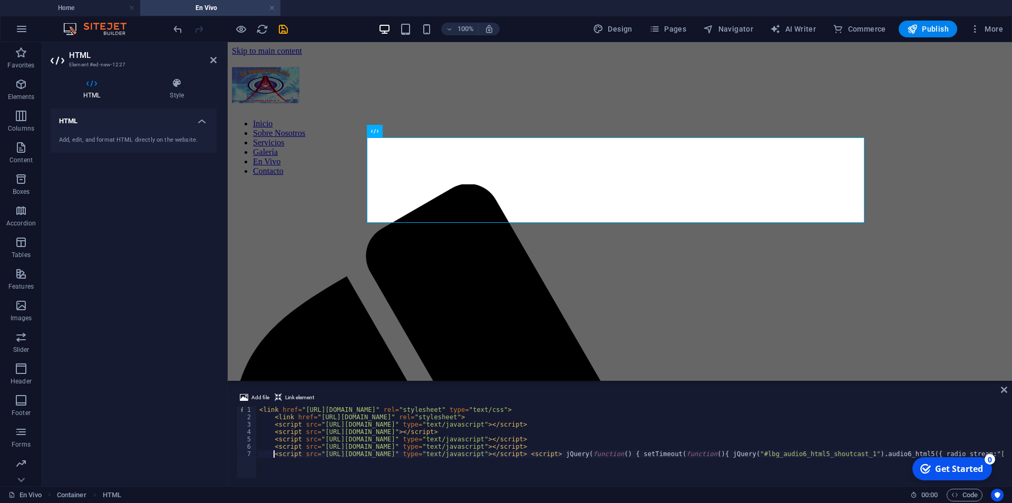
type textarea "<script> jQuery(function() { setTimeout(function(){ jQuery("#lbg_audio6_html5_s…"
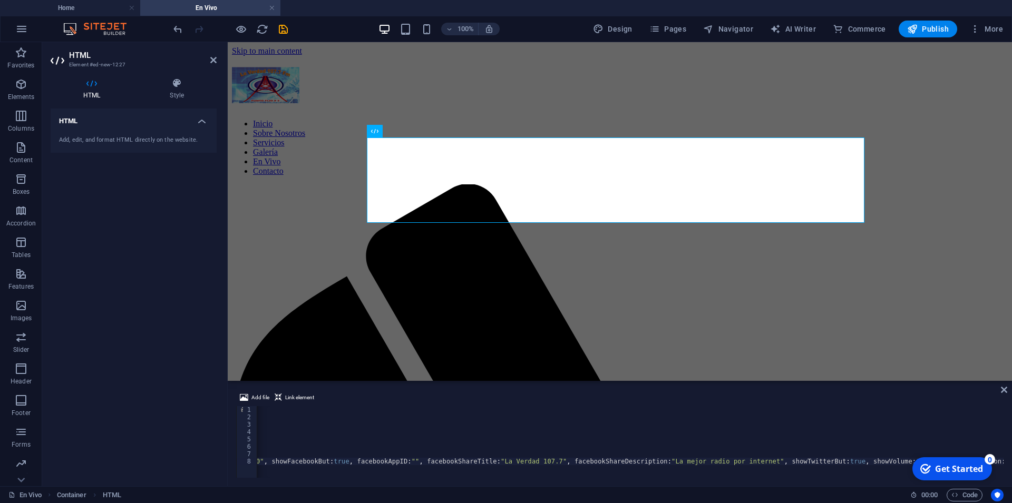
scroll to position [0, 2281]
click at [694, 465] on div "< link href = "[URL][DOMAIN_NAME]" rel = "stylesheet" type = "text/css" > < lin…" at bounding box center [696, 444] width 5440 height 77
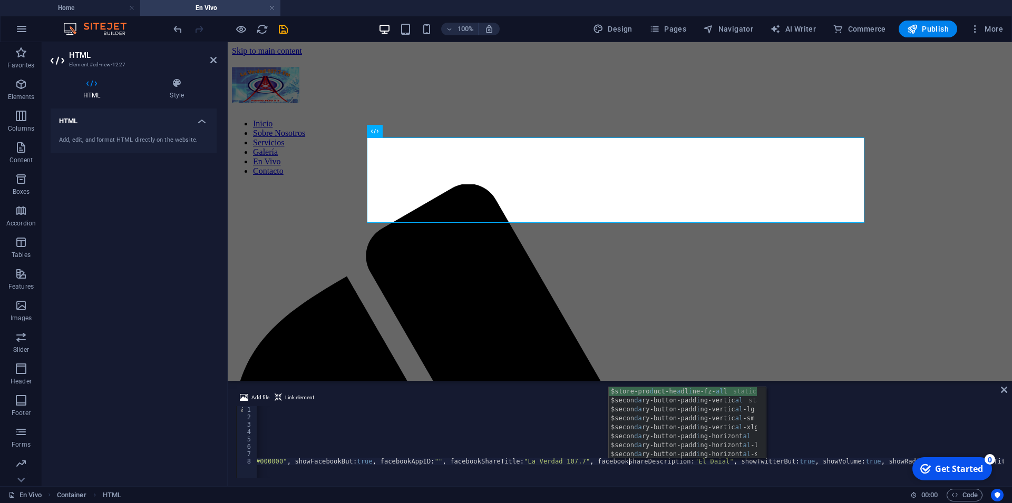
type textarea "El Daial"
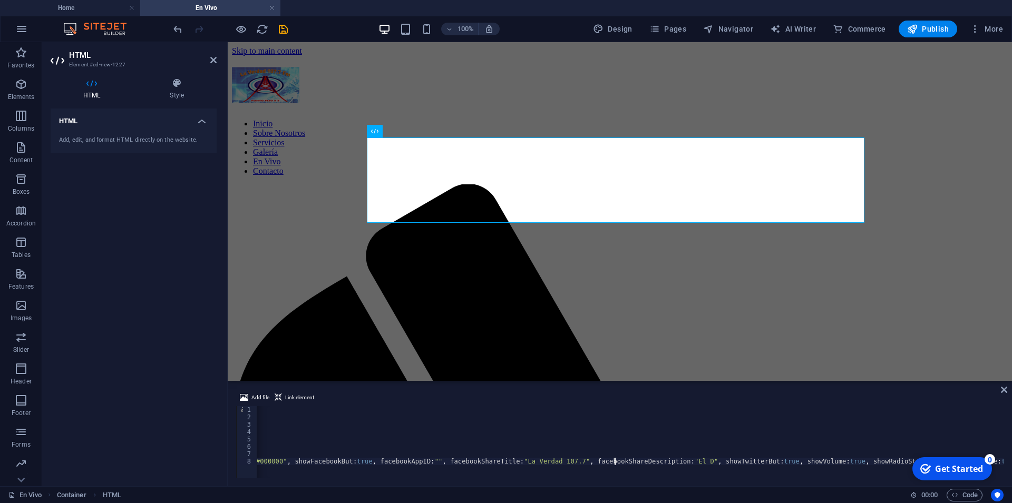
scroll to position [0, 0]
type textarea "ial de la Bendicii"
type textarea "ón"
click at [459, 461] on div "< link href = "[URL][DOMAIN_NAME]" rel = "stylesheet" type = "text/css" > < lin…" at bounding box center [650, 444] width 5426 height 77
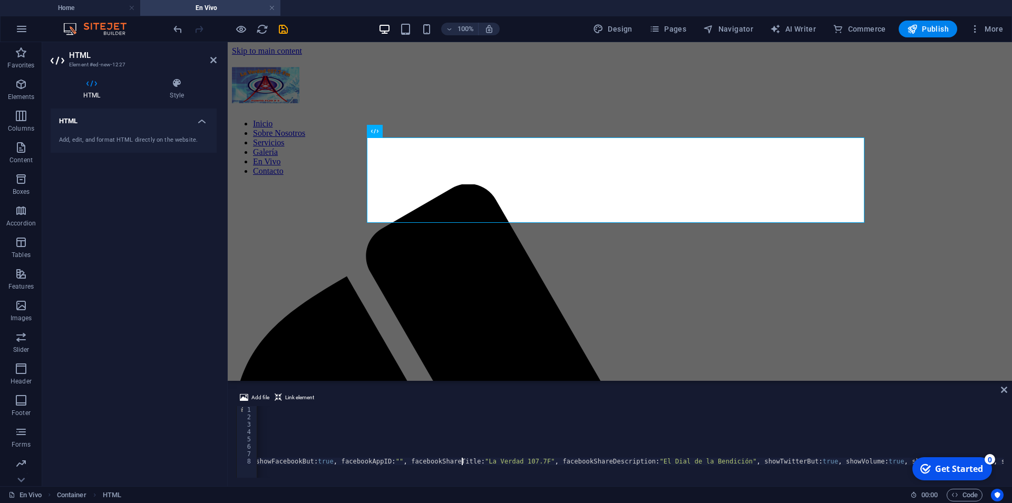
type textarea "FM"
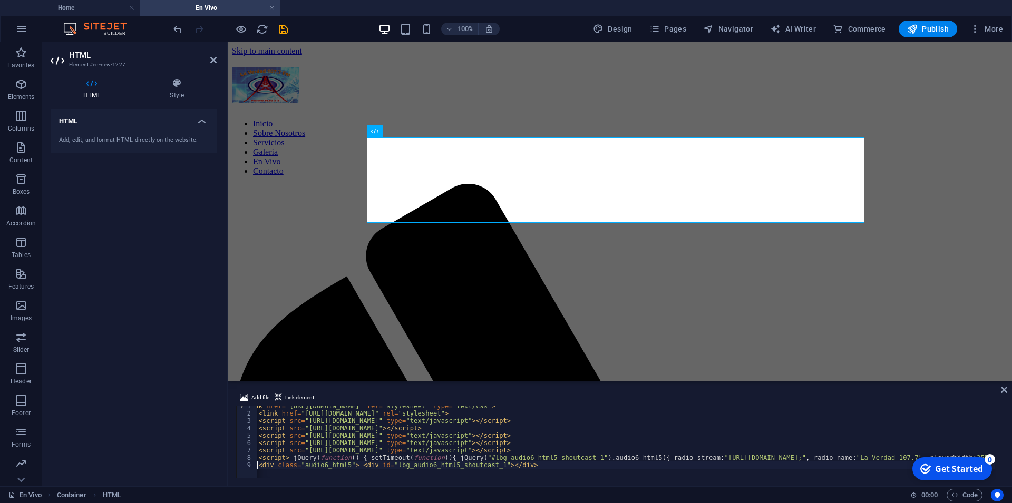
scroll to position [0, 16]
type textarea "<div id="lbg_audio6_html5_shoutcast_1"></div>"
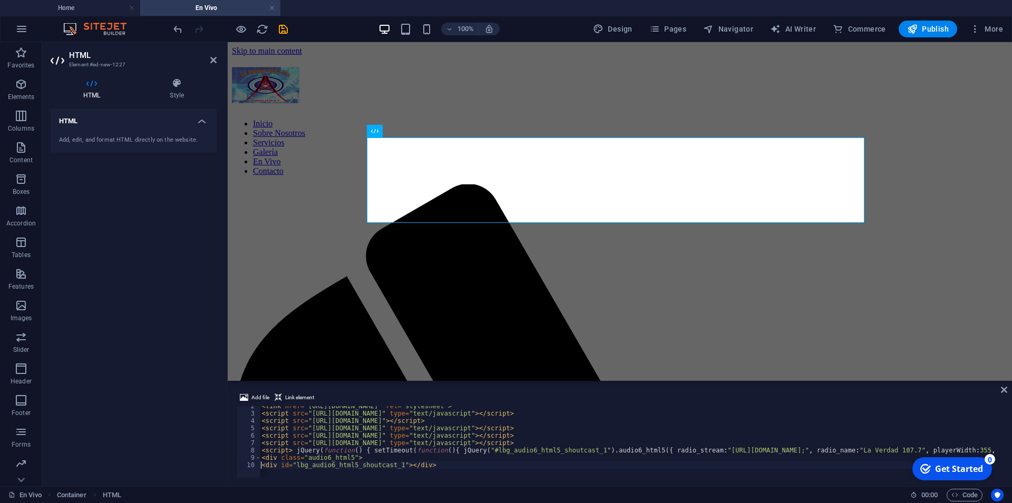
scroll to position [11, 0]
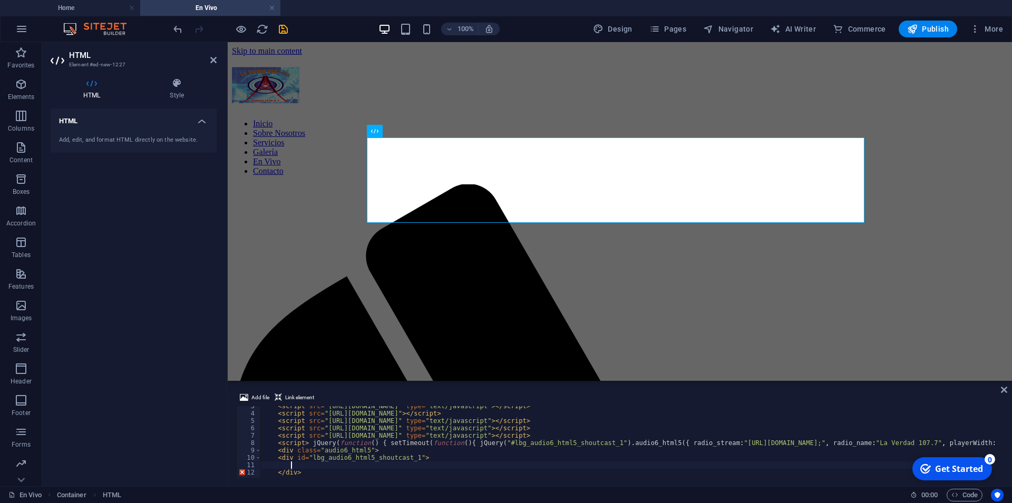
scroll to position [0, 0]
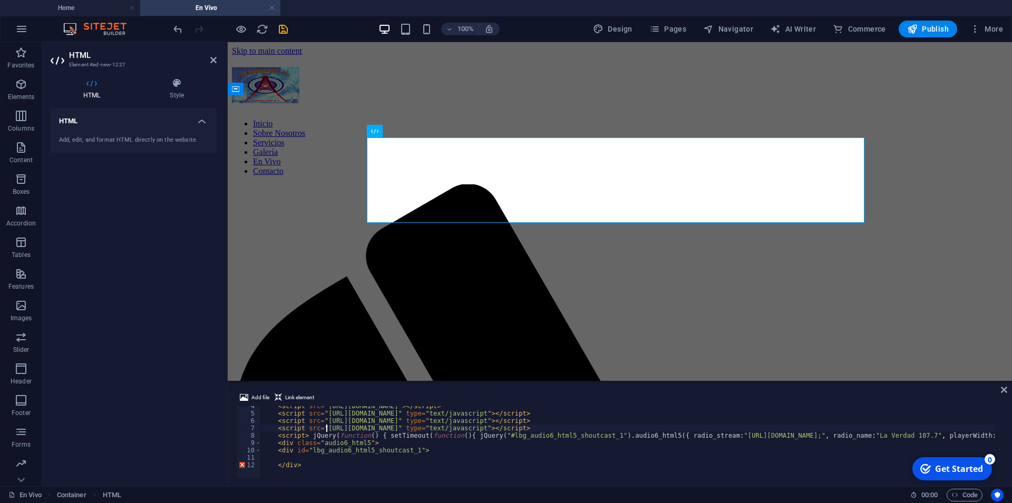
scroll to position [26, 0]
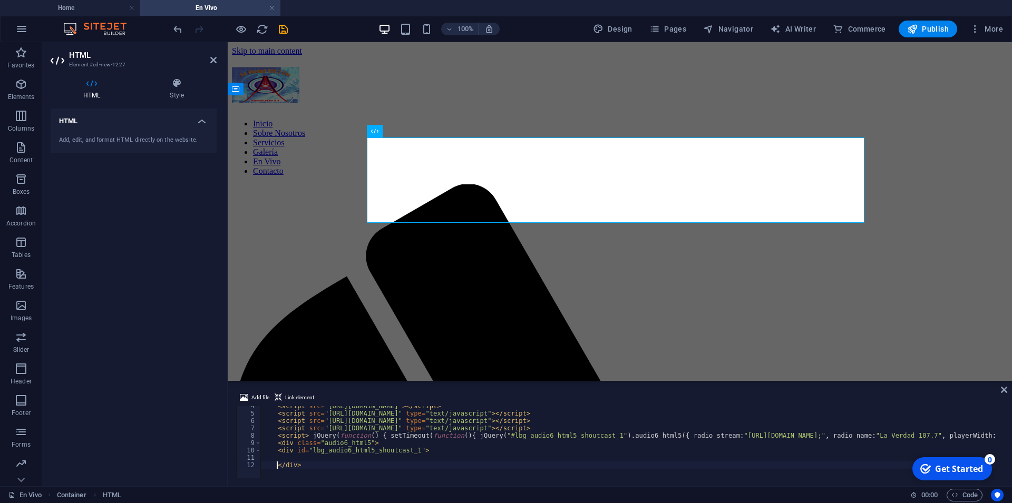
type textarea "<div id="lbg_audio6_html5_shoutcast_1">"
click at [257, 442] on span at bounding box center [258, 442] width 6 height 7
click at [257, 450] on span at bounding box center [258, 450] width 6 height 7
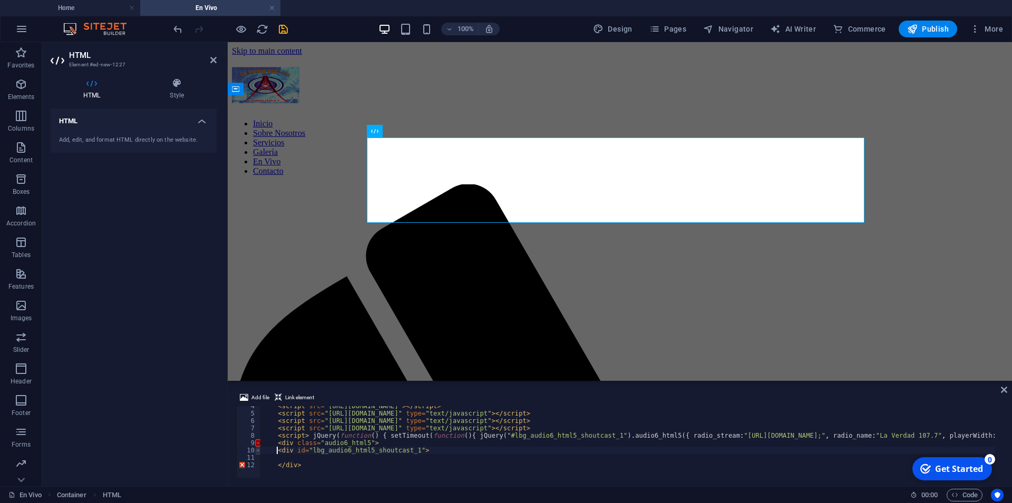
scroll to position [11, 0]
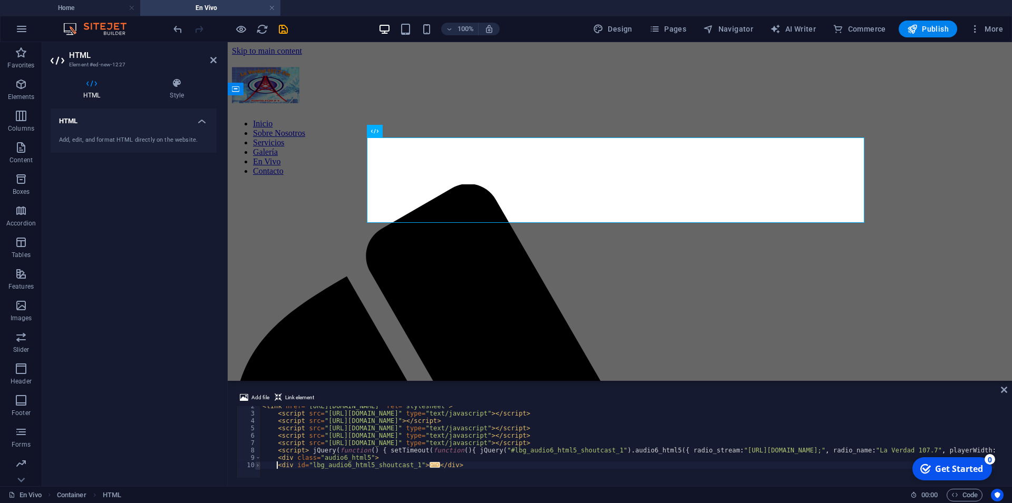
click at [255, 463] on span at bounding box center [258, 465] width 6 height 7
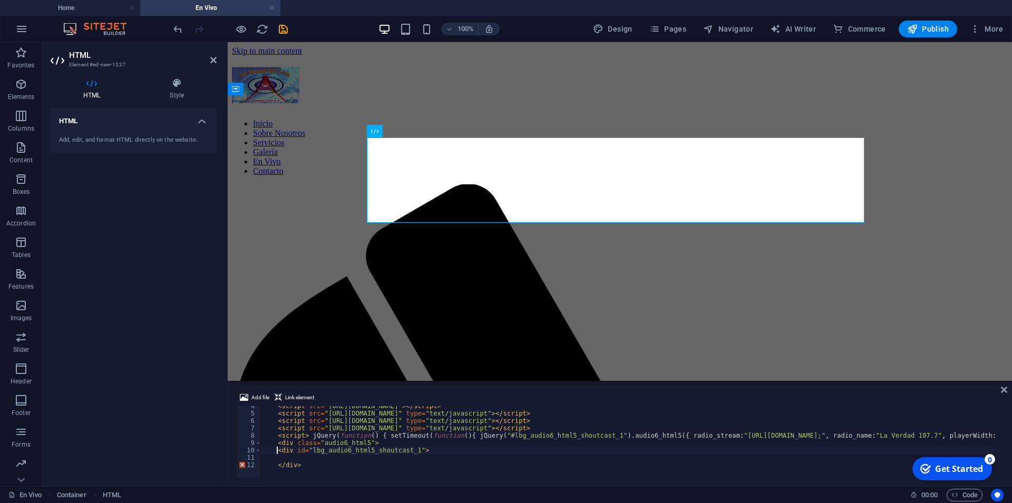
scroll to position [26, 0]
click at [276, 466] on div "4 5 6 7 8 9 10 11 12 < script src = "[URL][DOMAIN_NAME]" > </ script > < script…" at bounding box center [619, 442] width 767 height 72
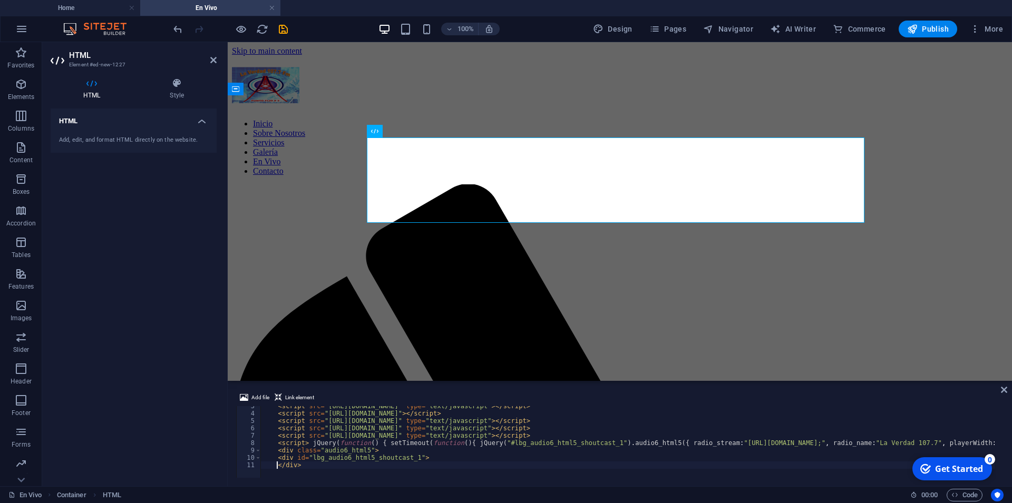
scroll to position [0, 0]
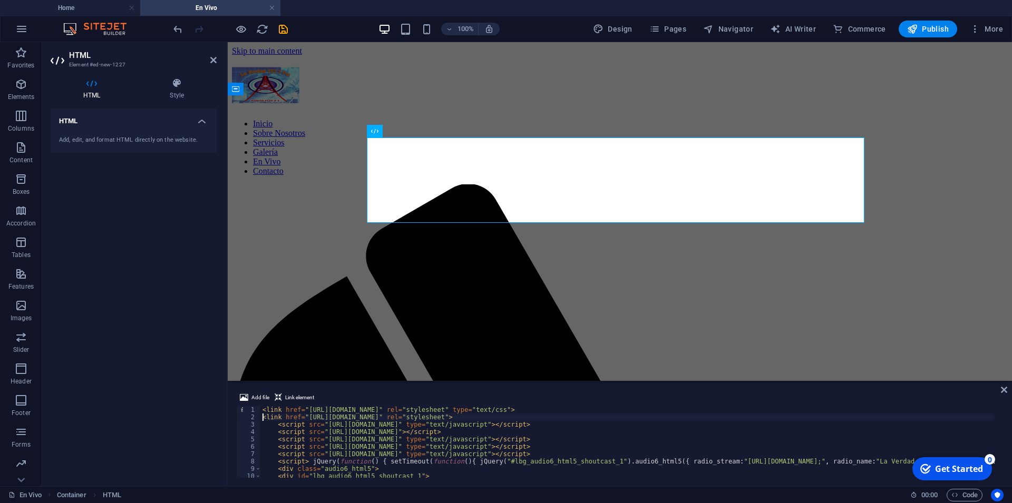
click at [292, 405] on div "Add file Link element" at bounding box center [619, 398] width 767 height 15
click at [299, 399] on span "Link element" at bounding box center [299, 397] width 29 height 13
type textarea "<a href="#ed-new-1227" class="wv-link-elm"></a><link href="[URL][DOMAIN_NAME]" …"
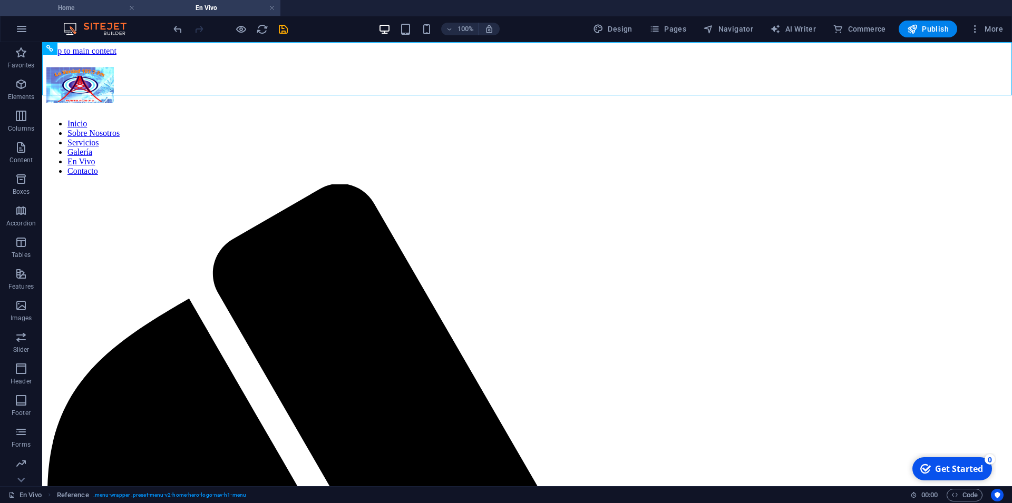
click at [77, 8] on h4 "Home" at bounding box center [70, 8] width 140 height 12
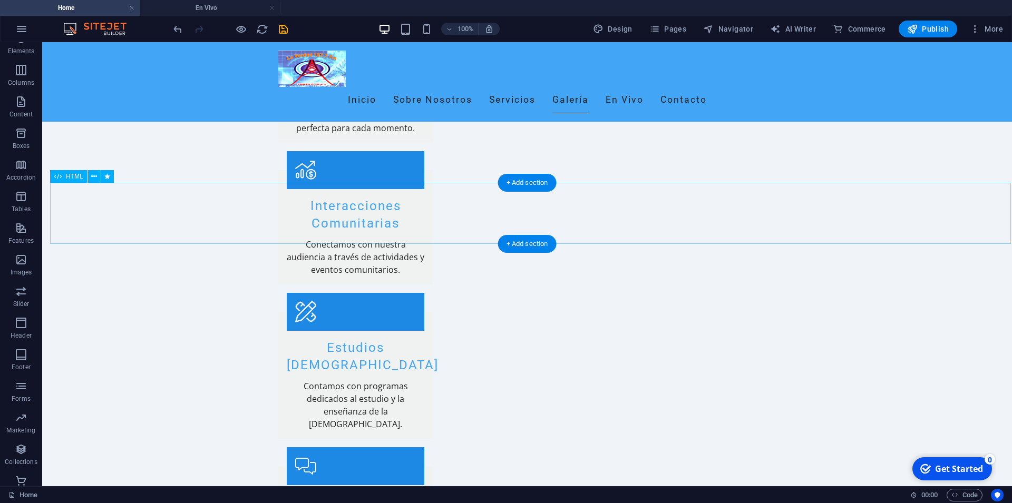
scroll to position [1305, 0]
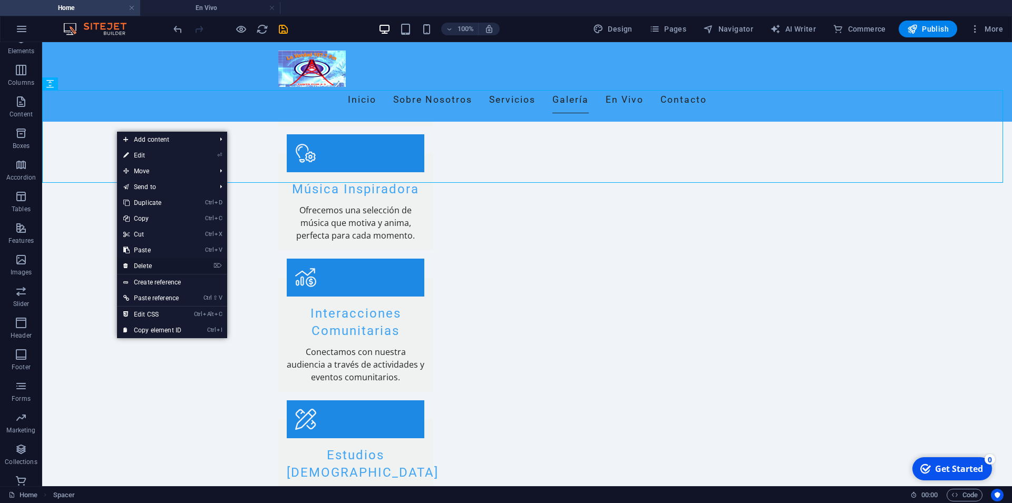
click at [156, 262] on link "⌦ Delete" at bounding box center [152, 266] width 71 height 16
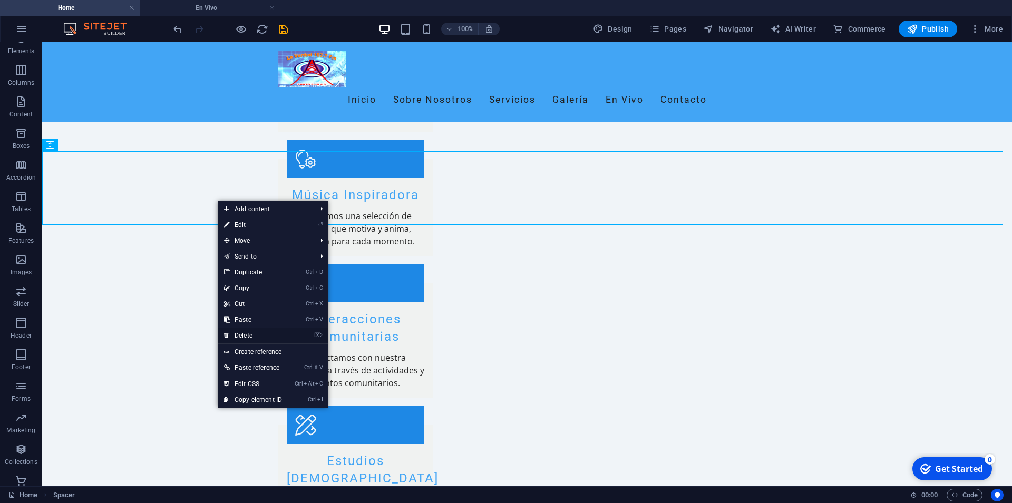
drag, startPoint x: 254, startPoint y: 336, endPoint x: 214, endPoint y: 291, distance: 60.1
click at [254, 336] on link "⌦ Delete" at bounding box center [253, 336] width 71 height 16
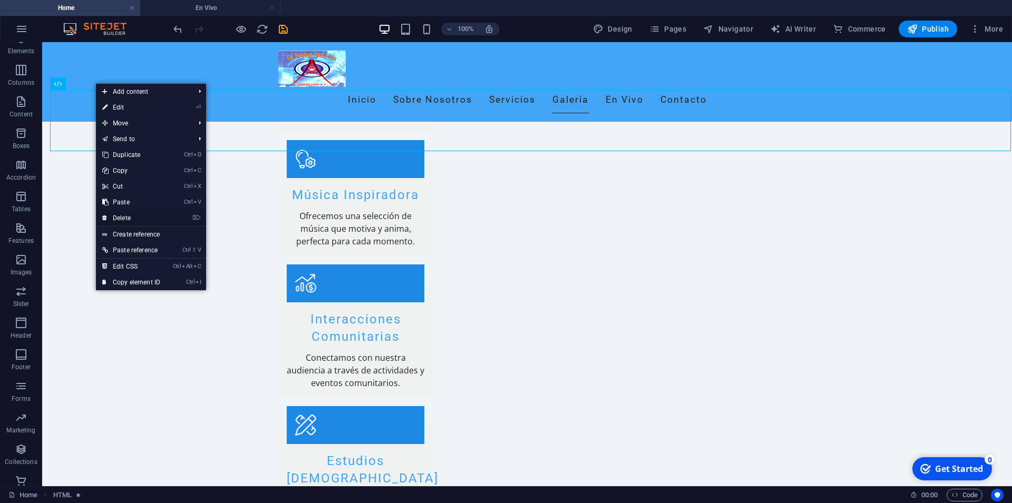
click at [132, 218] on link "⌦ Delete" at bounding box center [131, 218] width 71 height 16
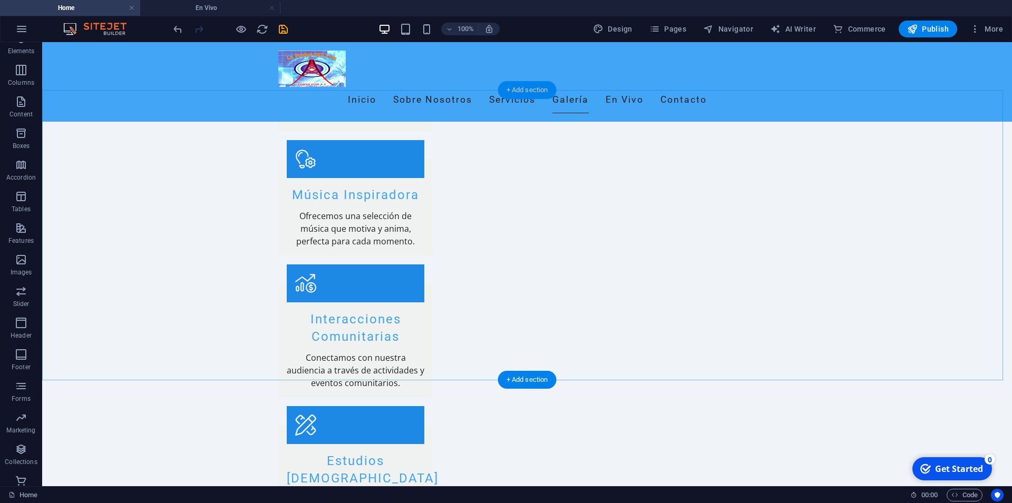
drag, startPoint x: 530, startPoint y: 87, endPoint x: 387, endPoint y: 67, distance: 143.7
click at [530, 87] on div "+ Add section" at bounding box center [527, 90] width 58 height 18
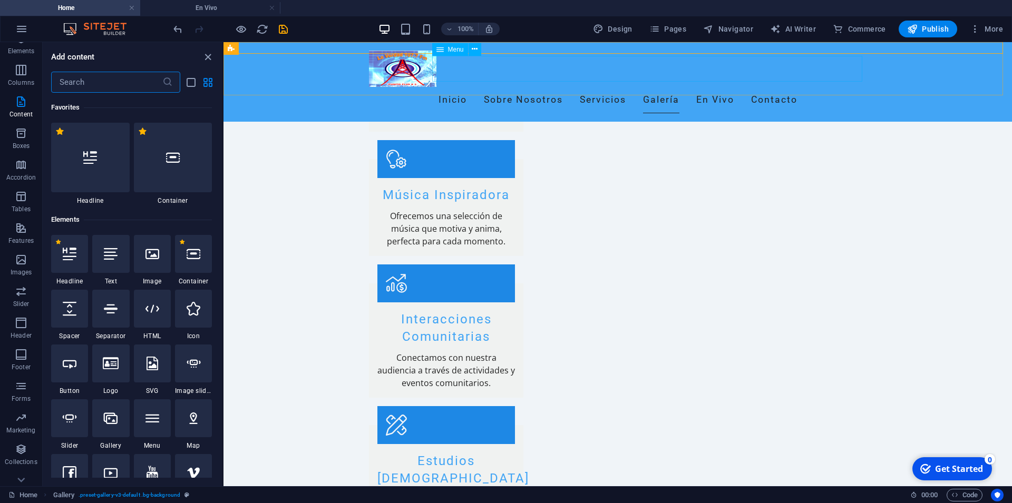
scroll to position [1849, 0]
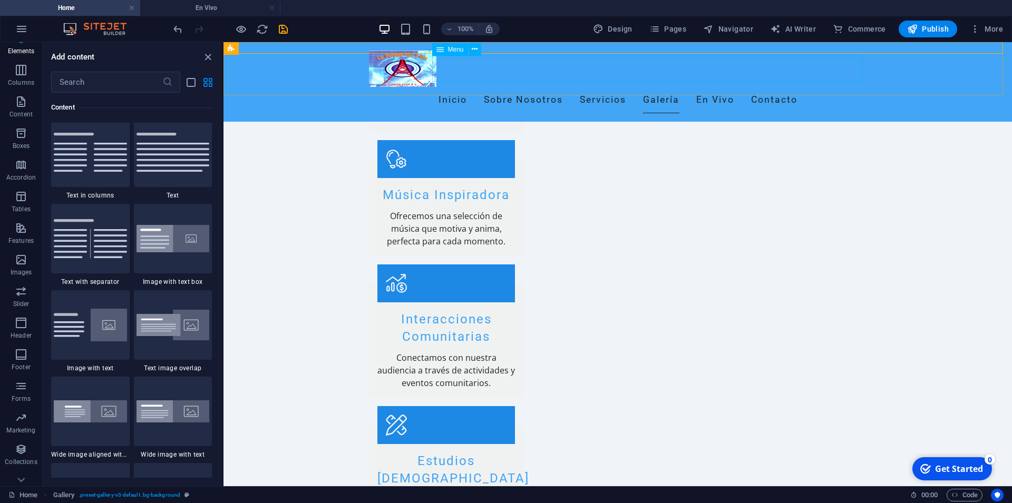
click at [749, 87] on nav "Inicio Sobre Nosotros Servicios Galería En Vivo Contacto" at bounding box center [617, 100] width 497 height 26
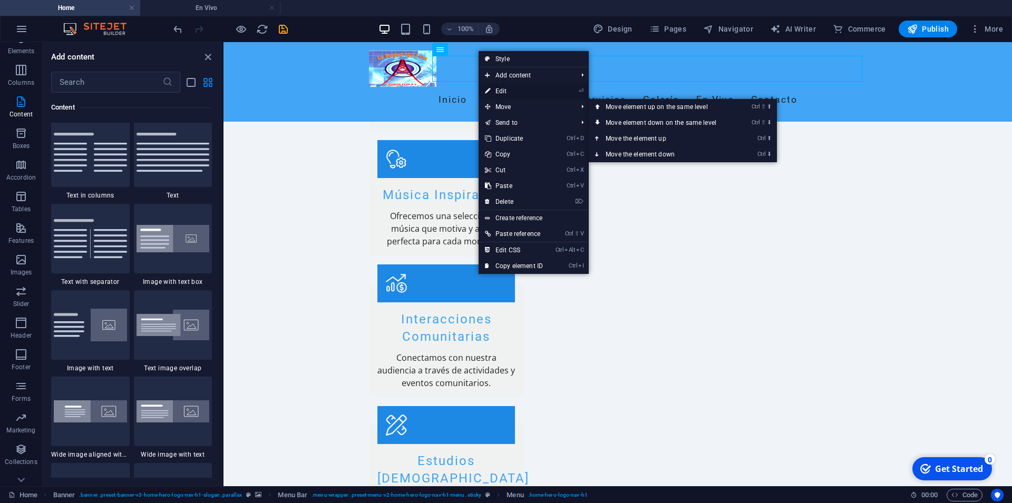
click at [510, 90] on link "⏎ Edit" at bounding box center [513, 91] width 71 height 16
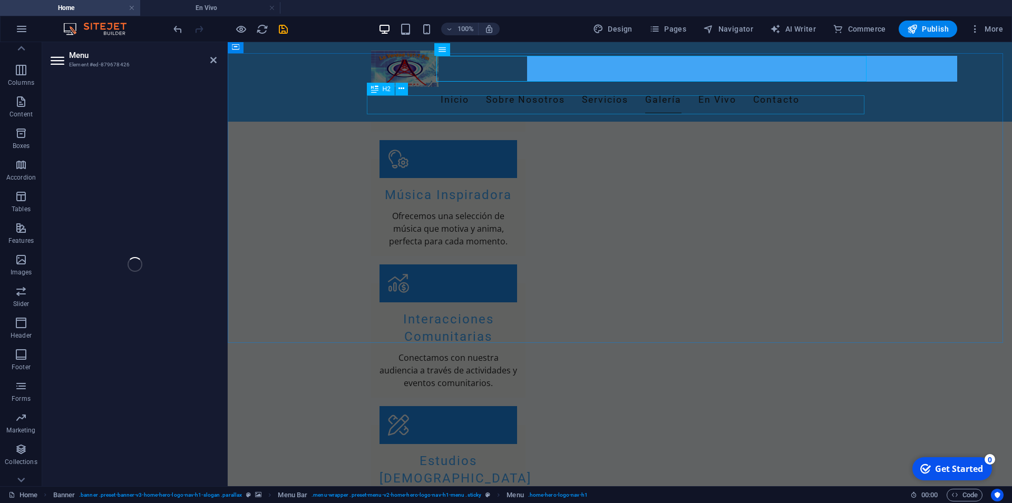
scroll to position [46, 0]
select select
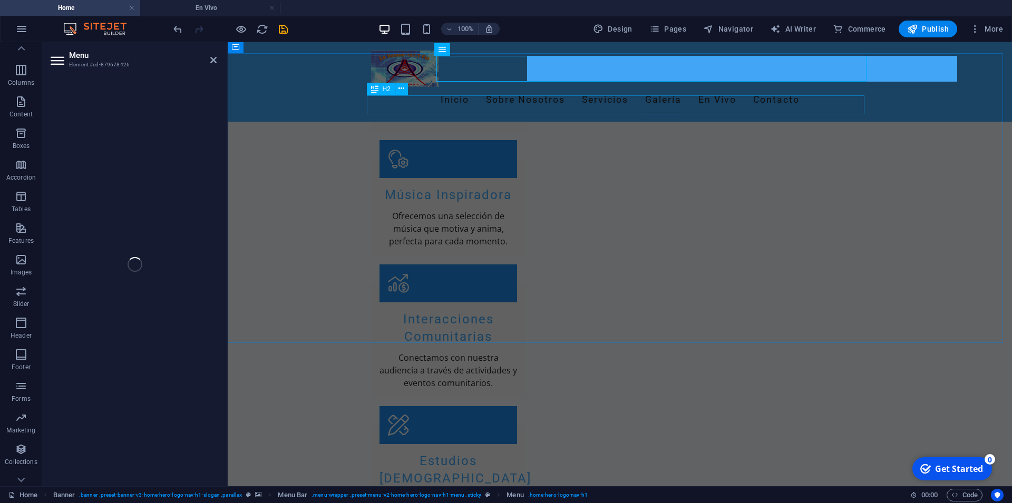
select select
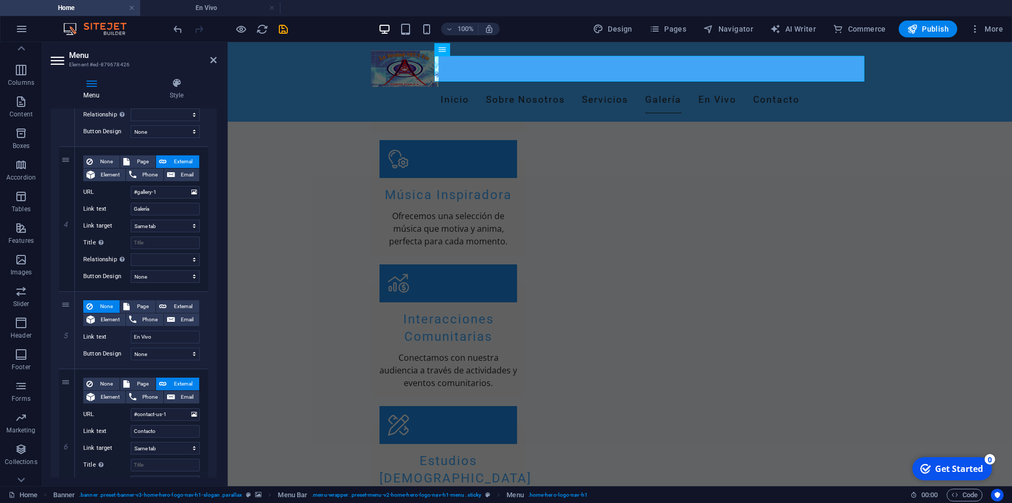
scroll to position [562, 0]
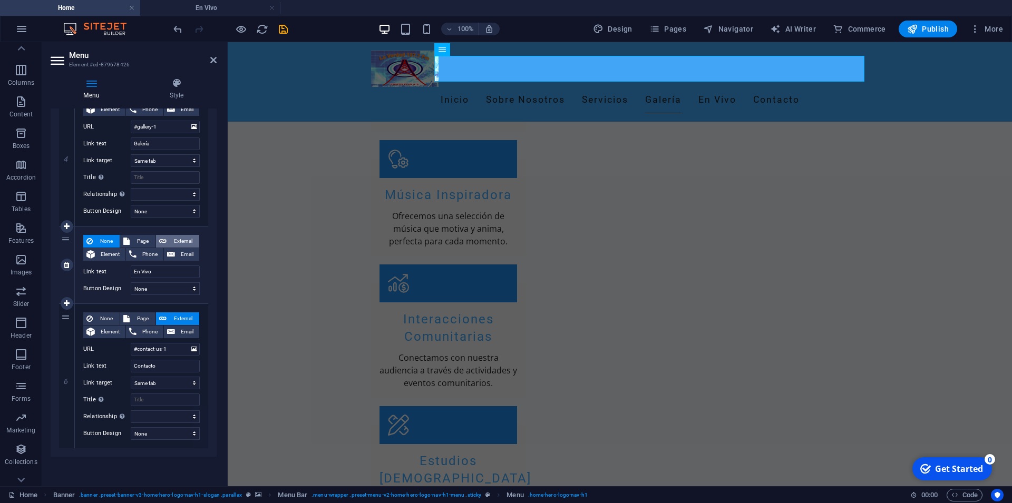
click at [184, 237] on span "External" at bounding box center [183, 241] width 26 height 13
select select
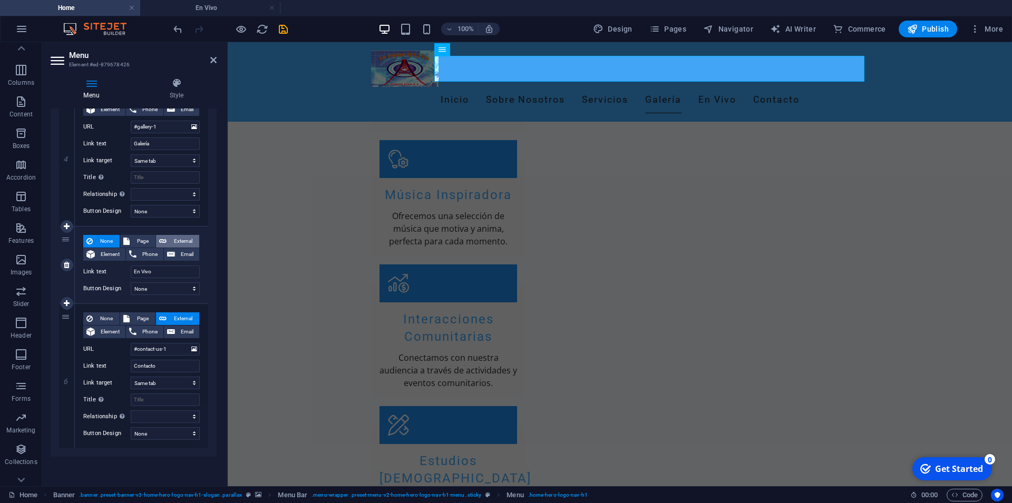
select select "blank"
select select
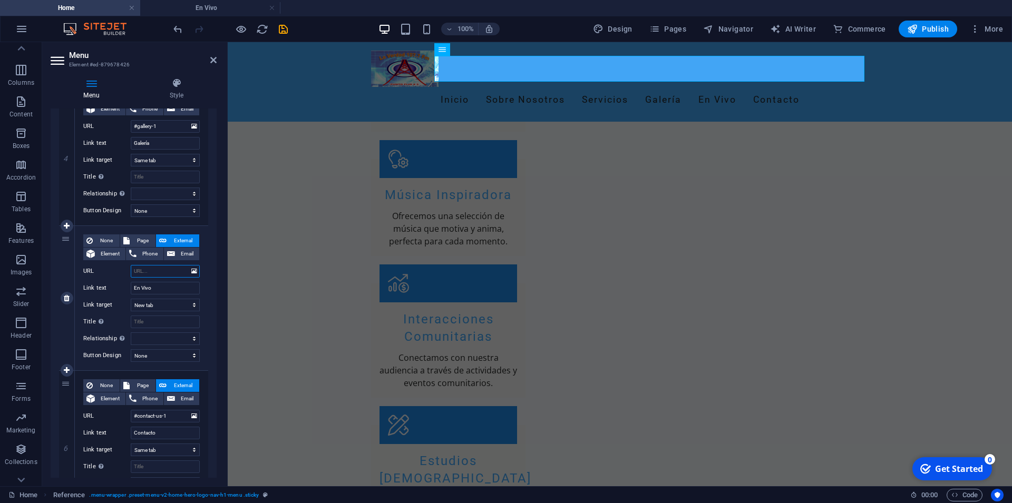
click at [149, 269] on input "URL" at bounding box center [165, 271] width 69 height 13
type input "/"
select select
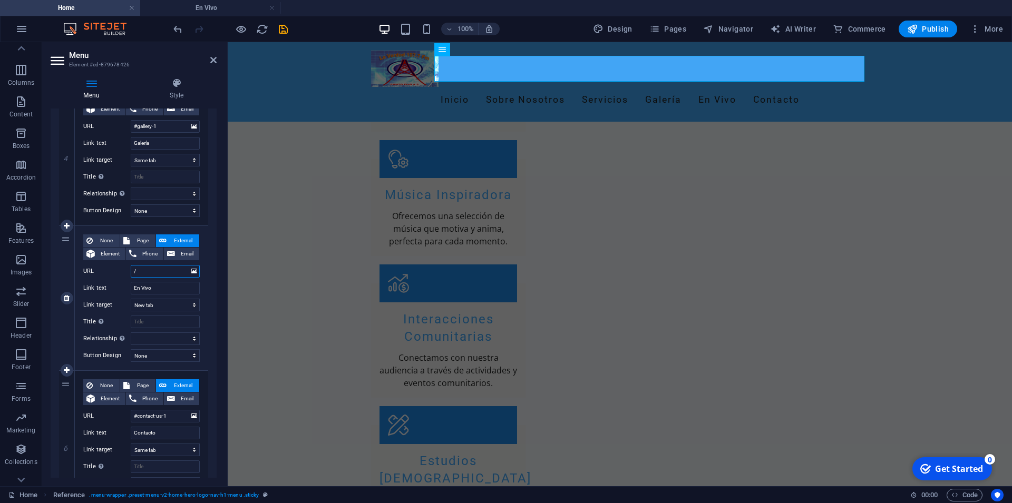
select select
type input "/en"
select select
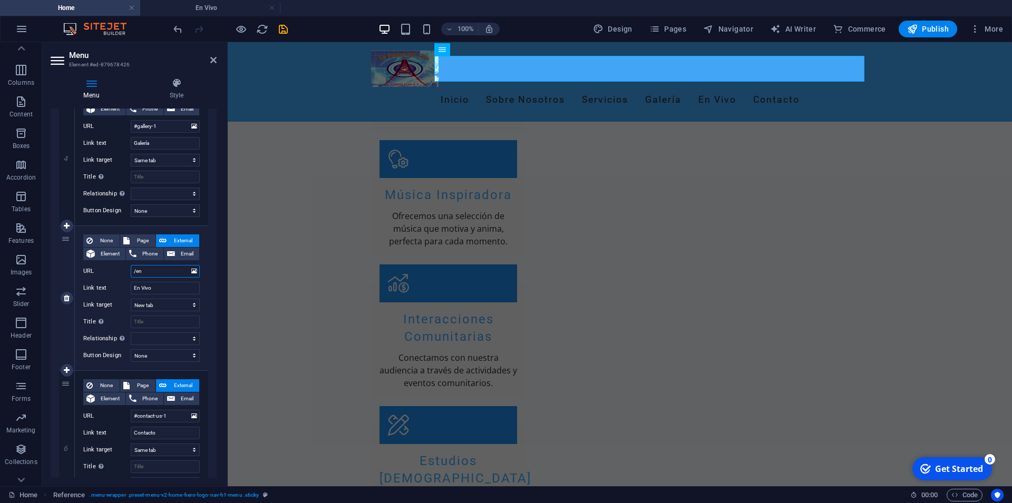
select select
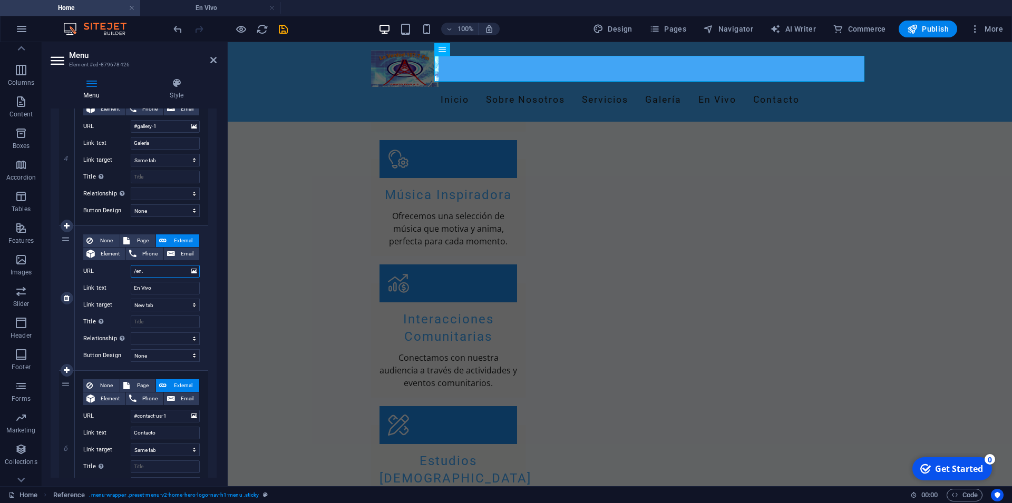
type input "/en.v"
select select
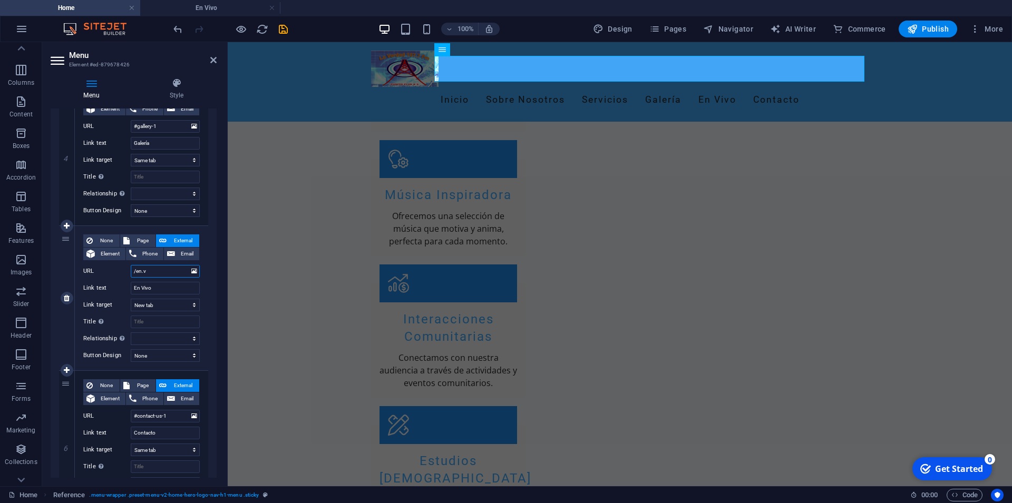
select select
type input "/en.viv"
select select
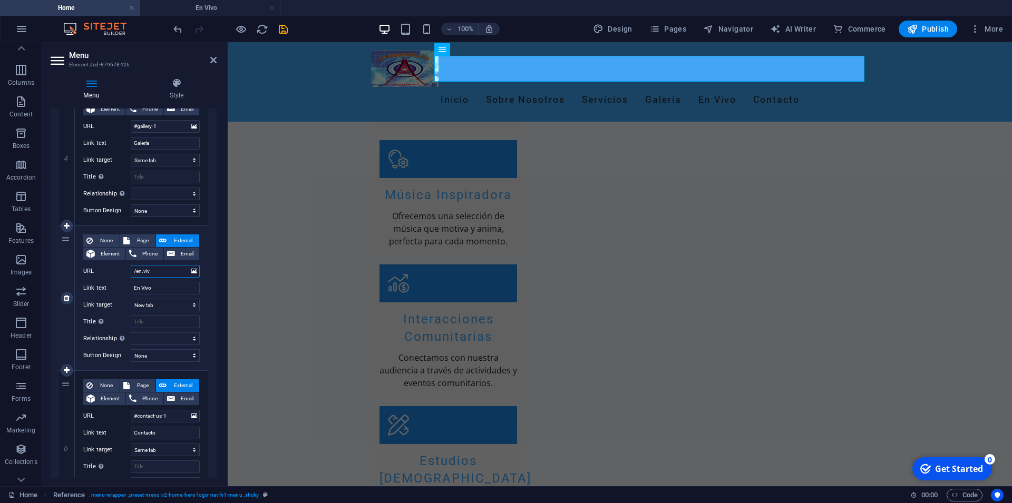
select select
type input "/[DOMAIN_NAME]"
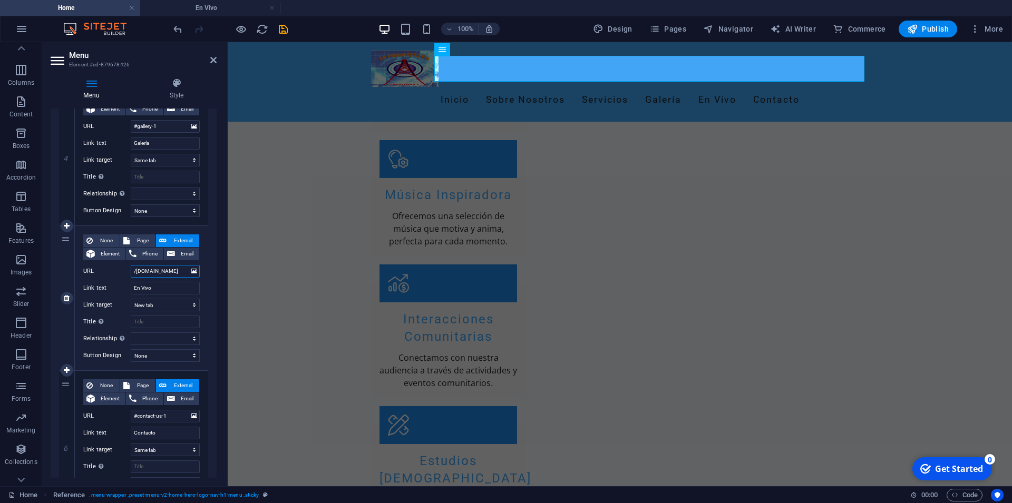
select select
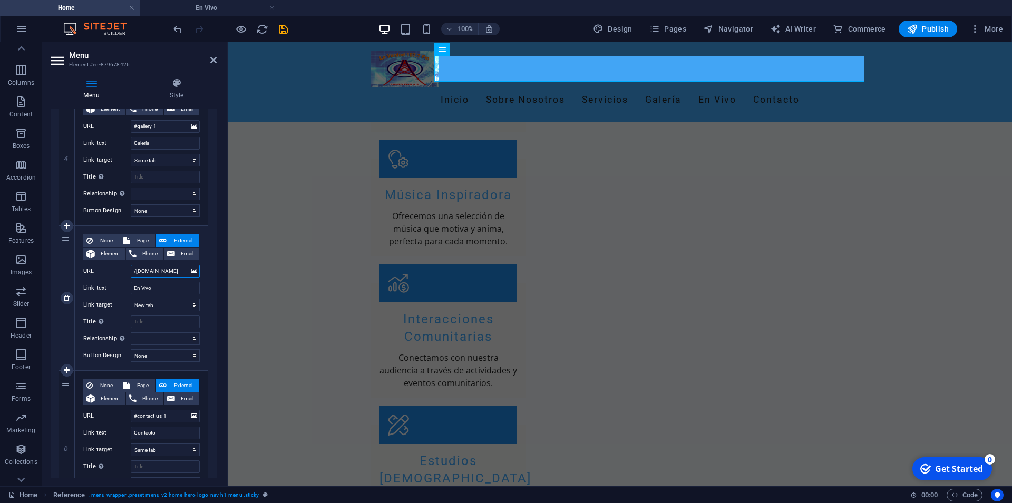
select select
click at [203, 4] on h4 "En Vivo" at bounding box center [210, 8] width 140 height 12
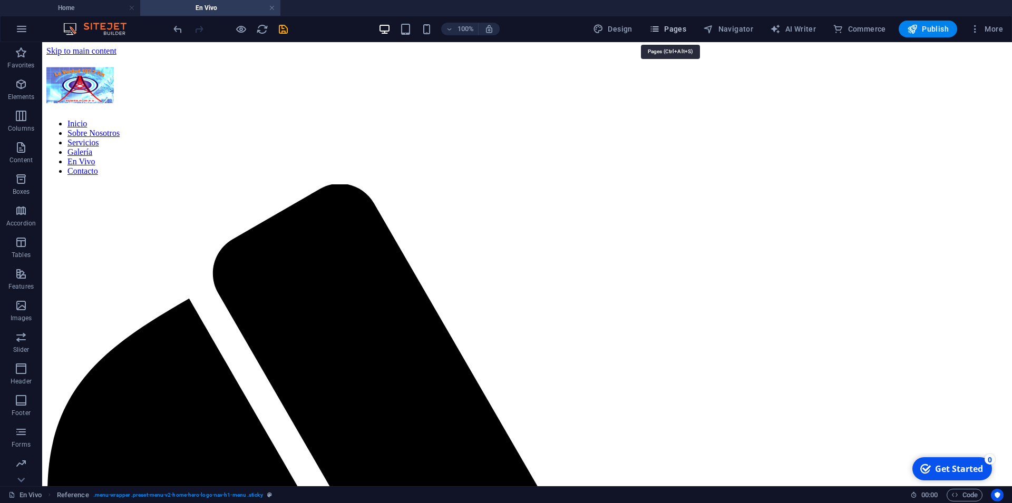
drag, startPoint x: 671, startPoint y: 25, endPoint x: 645, endPoint y: 37, distance: 29.0
click at [671, 25] on span "Pages" at bounding box center [667, 29] width 37 height 11
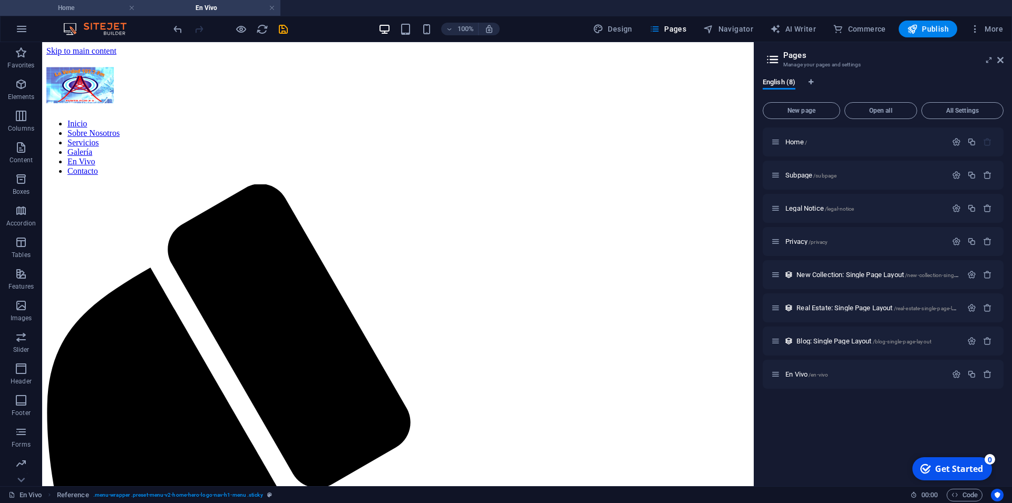
click at [71, 7] on h4 "Home" at bounding box center [70, 8] width 140 height 12
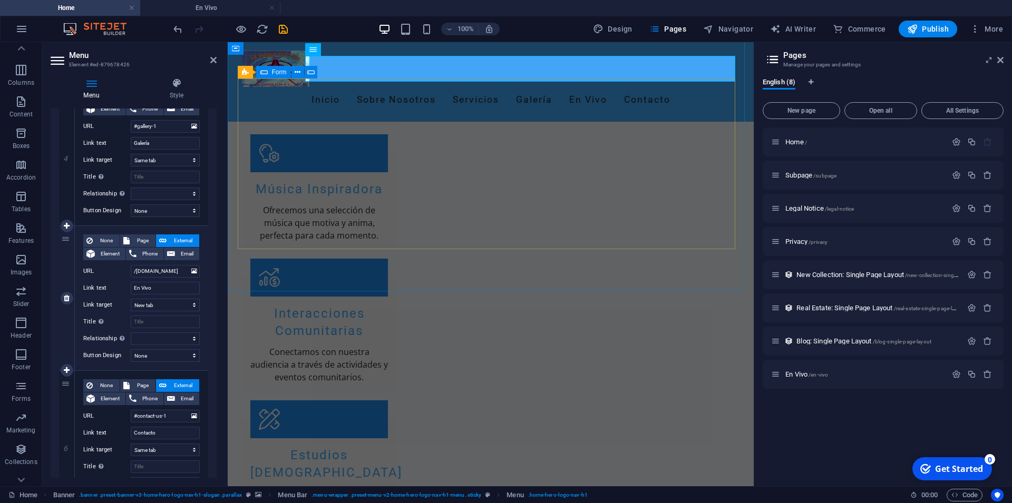
scroll to position [1283, 0]
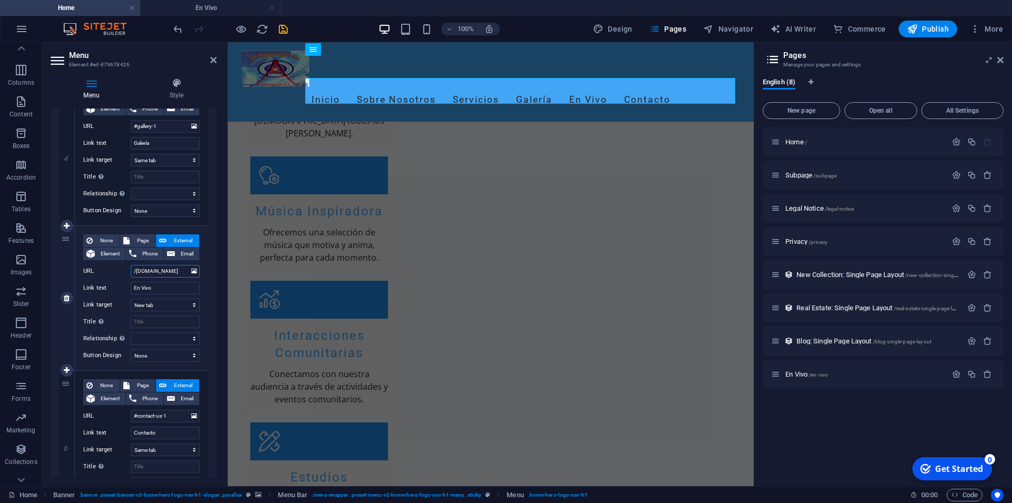
click at [143, 271] on input "/[DOMAIN_NAME]" at bounding box center [165, 271] width 69 height 13
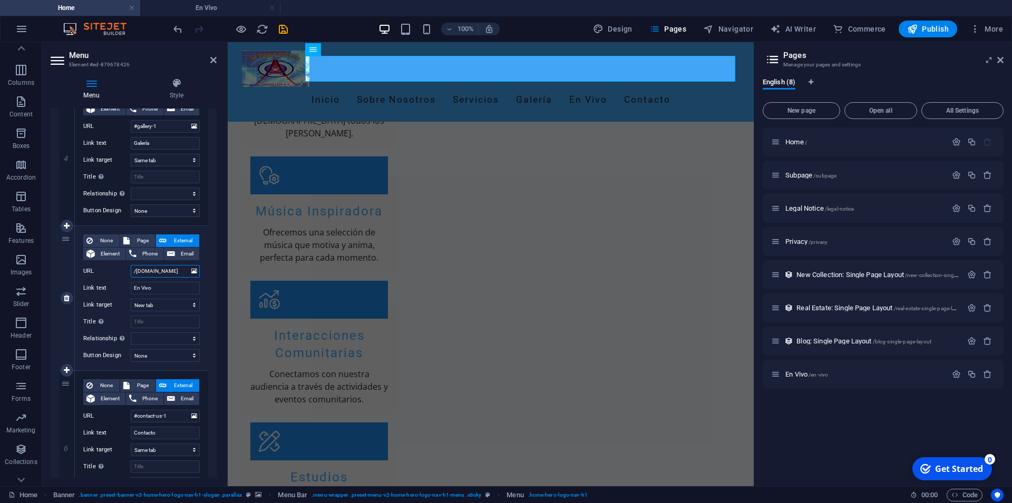
type input "/envivo"
select select
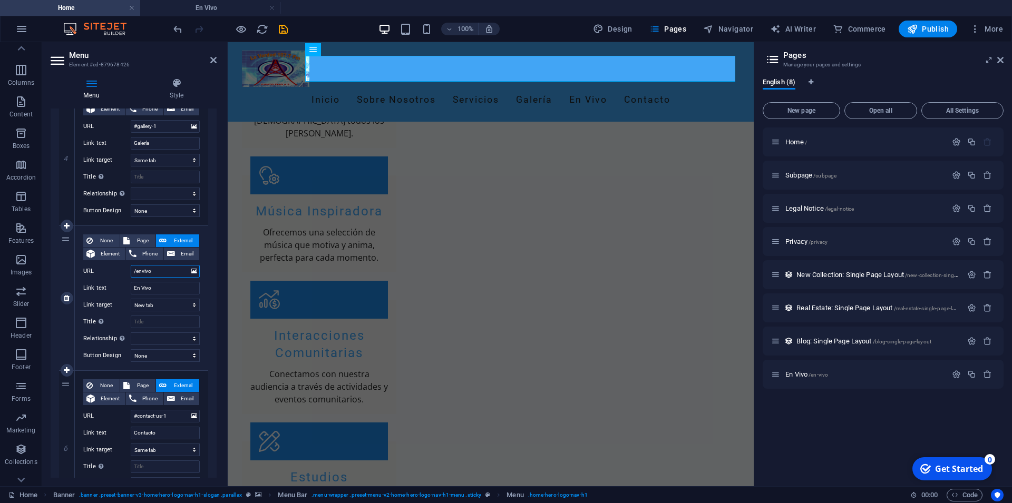
select select
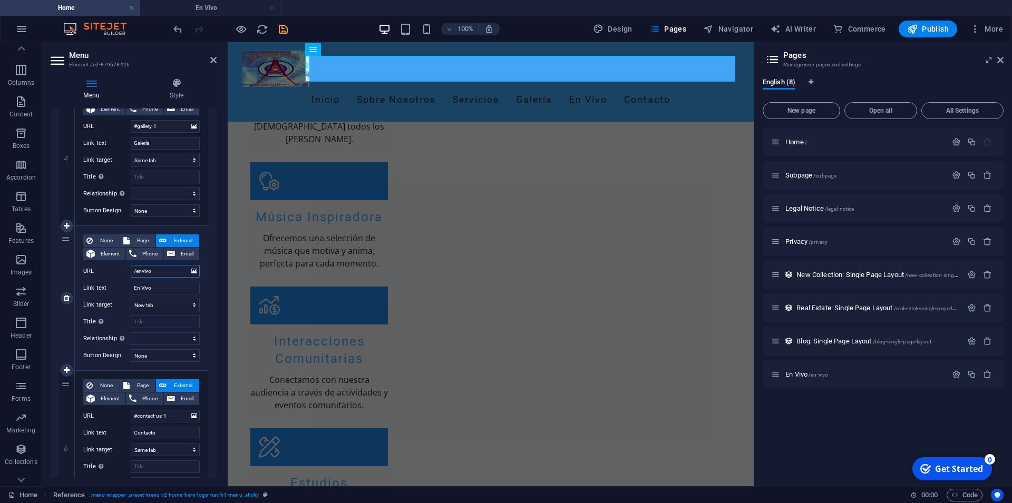
type input "/en-vivo"
select select
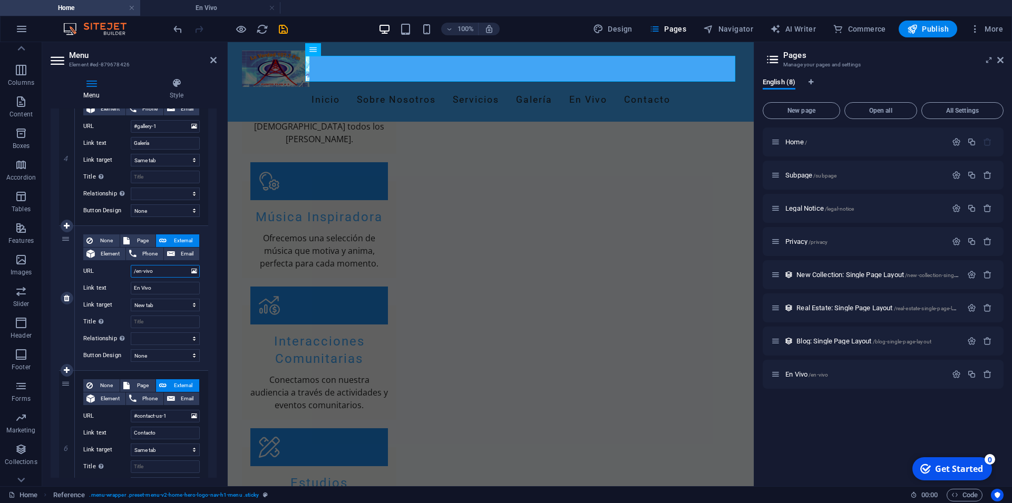
select select
click at [159, 269] on input "/en-vivo" at bounding box center [165, 271] width 69 height 13
type input "/en-vivo"
click at [815, 408] on div "Home / Subpage /subpage Legal Notice /legal-notice Privacy /privacy New Collect…" at bounding box center [882, 303] width 241 height 350
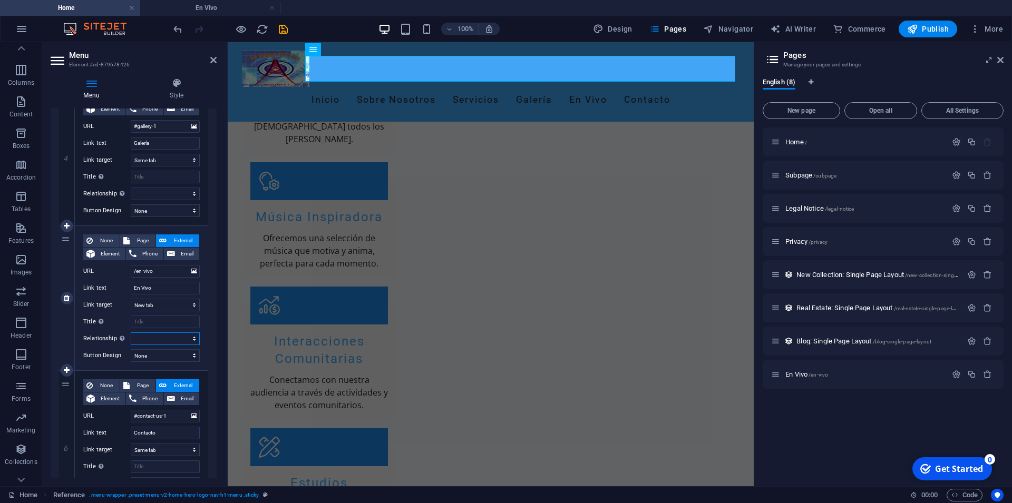
click at [131, 332] on select "alternate author bookmark external help license next nofollow noreferrer noopen…" at bounding box center [165, 338] width 69 height 13
select select "external"
click option "external" at bounding box center [0, 0] width 0 height 0
select select
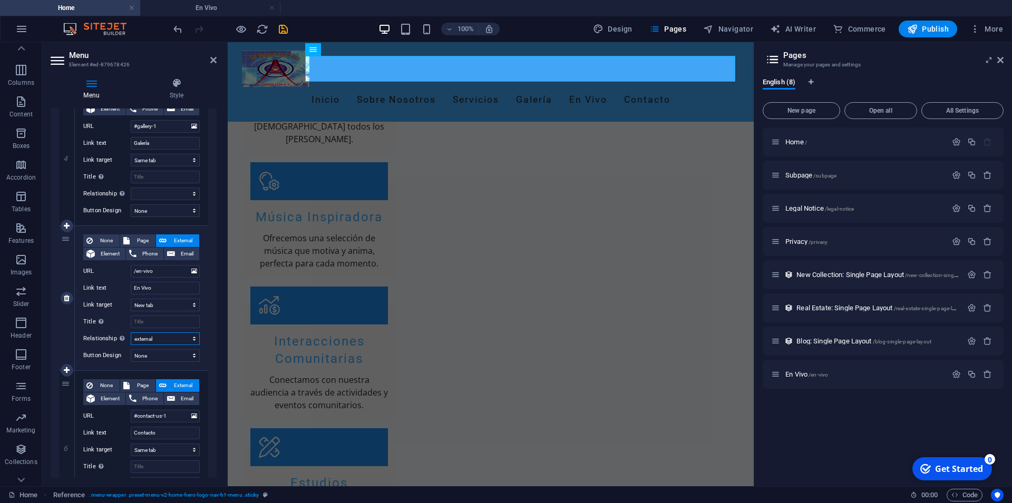
select select
click at [131, 349] on select "None Default Primary Secondary" at bounding box center [165, 355] width 69 height 13
select select "primary"
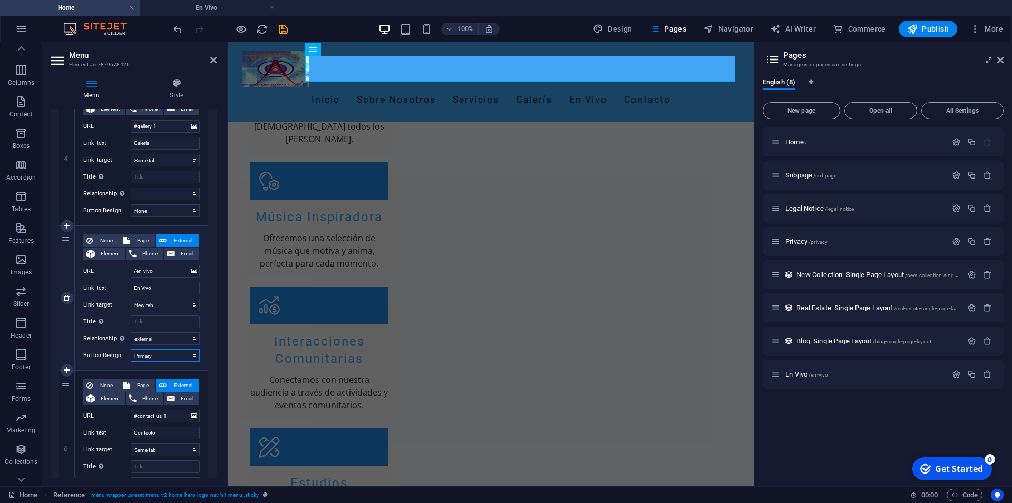
click option "Primary" at bounding box center [0, 0] width 0 height 0
select select
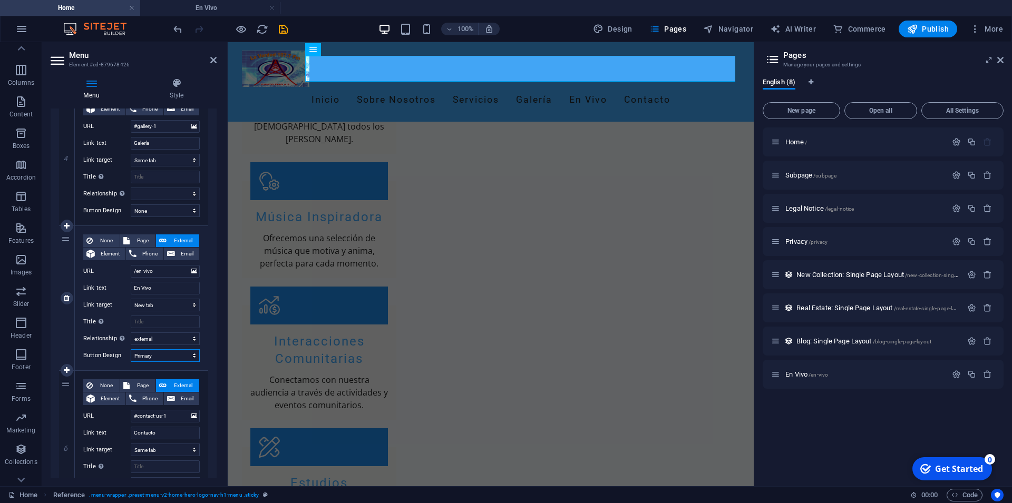
select select
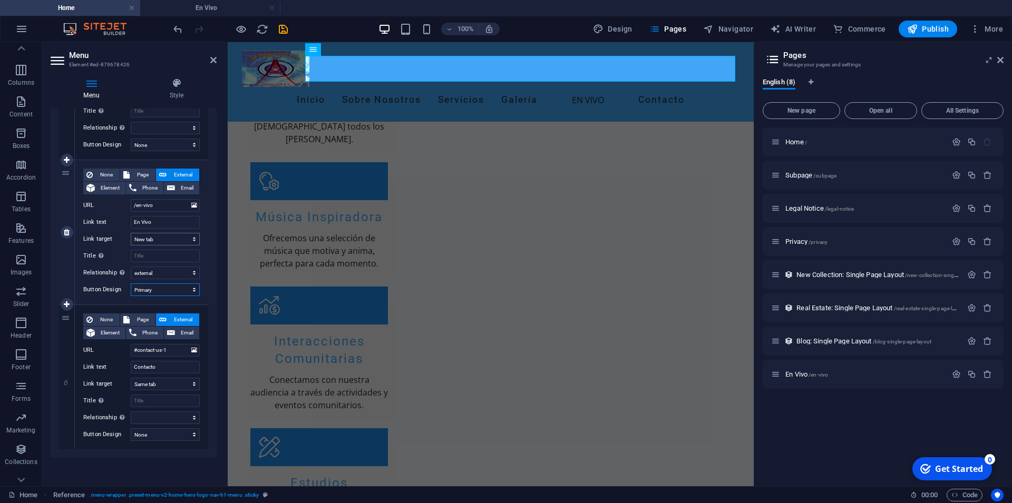
scroll to position [630, 0]
click at [131, 282] on select "None Default Primary Secondary" at bounding box center [165, 288] width 69 height 13
select select
click option "None" at bounding box center [0, 0] width 0 height 0
select select
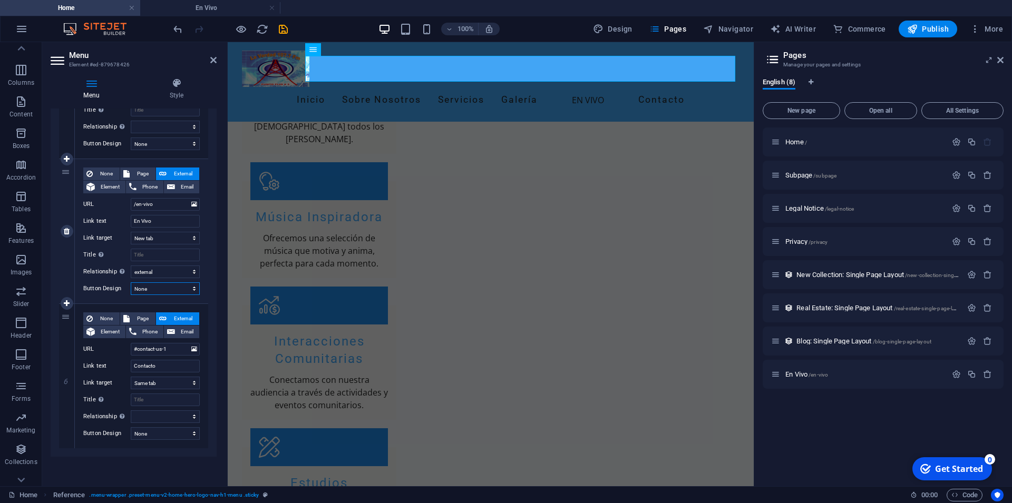
select select
click at [131, 266] on select "alternate author bookmark external help license next nofollow noreferrer noopen…" at bounding box center [165, 272] width 69 height 13
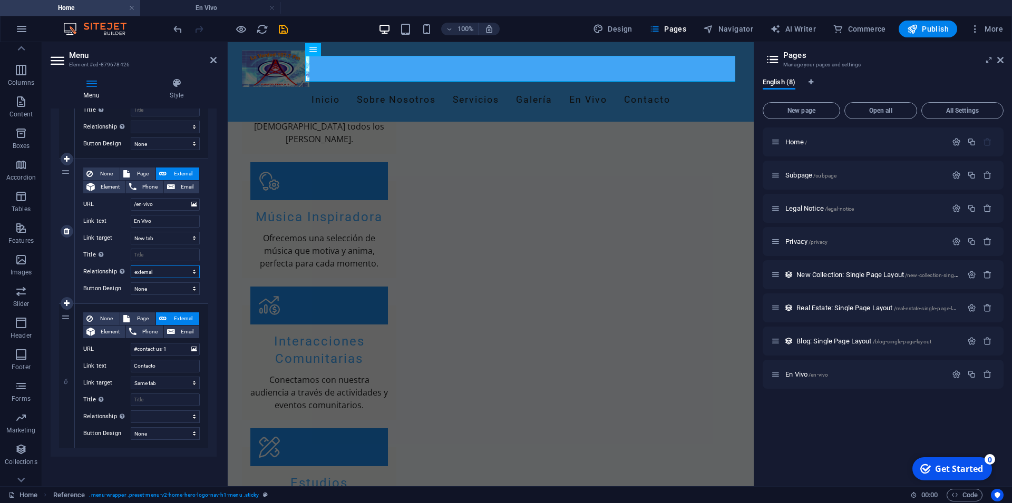
select select
click option at bounding box center [0, 0] width 0 height 0
select select
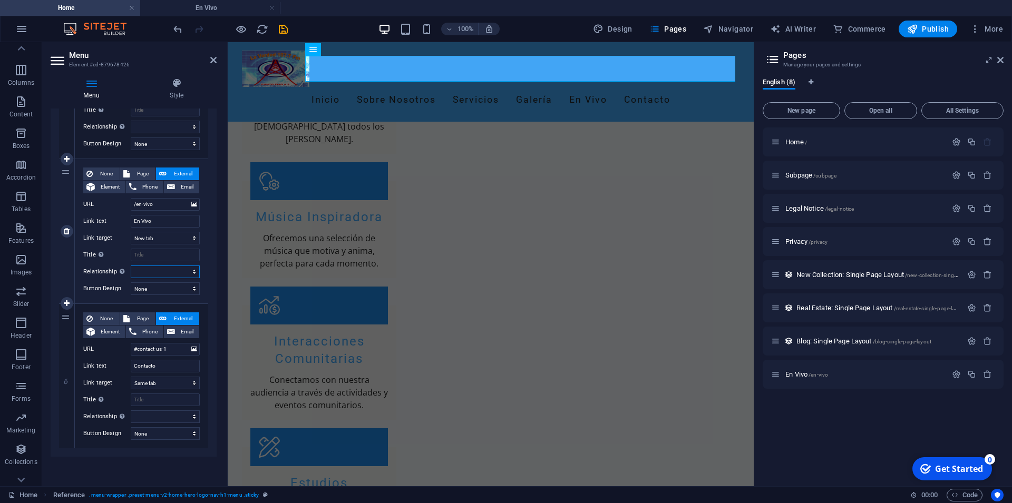
select select
click at [131, 232] on select "New tab Same tab Overlay" at bounding box center [165, 238] width 69 height 13
select select
click option "Same tab" at bounding box center [0, 0] width 0 height 0
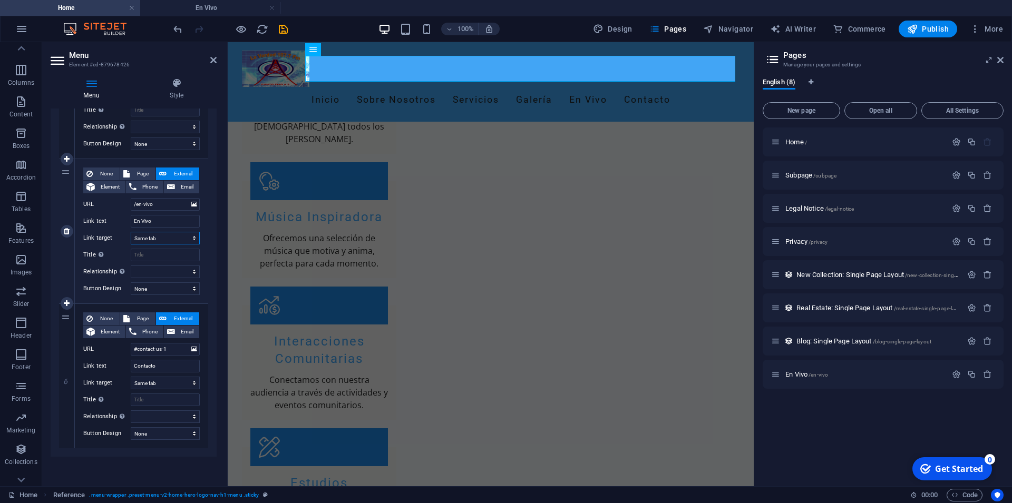
select select
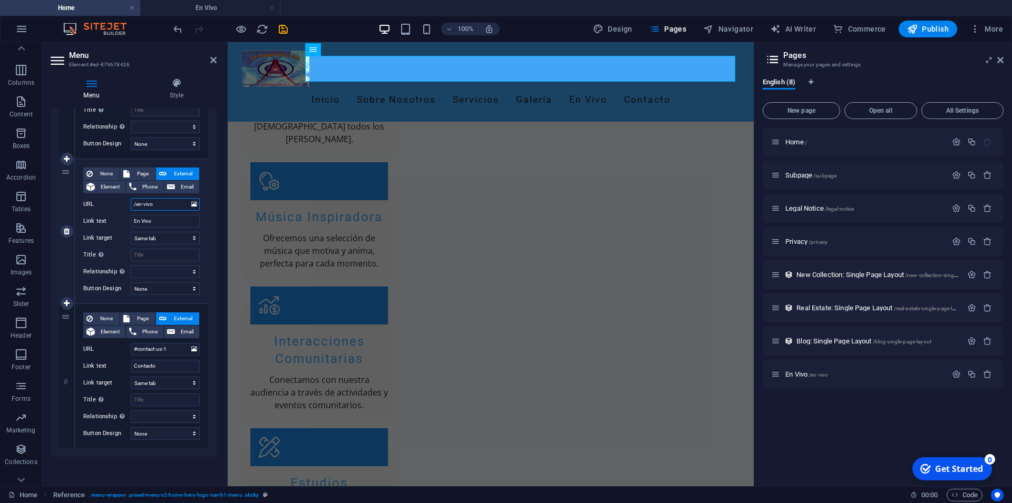
click at [155, 209] on input "/en-vivo" at bounding box center [165, 204] width 69 height 13
click at [157, 202] on input "/en-vivo" at bounding box center [165, 204] width 69 height 13
click at [153, 204] on input "/en-vivo" at bounding box center [165, 204] width 69 height 13
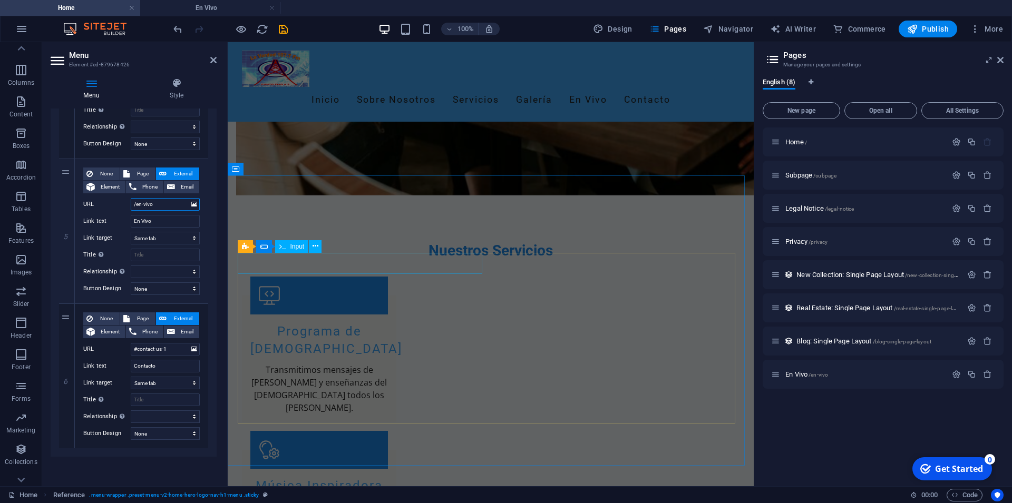
scroll to position [1176, 0]
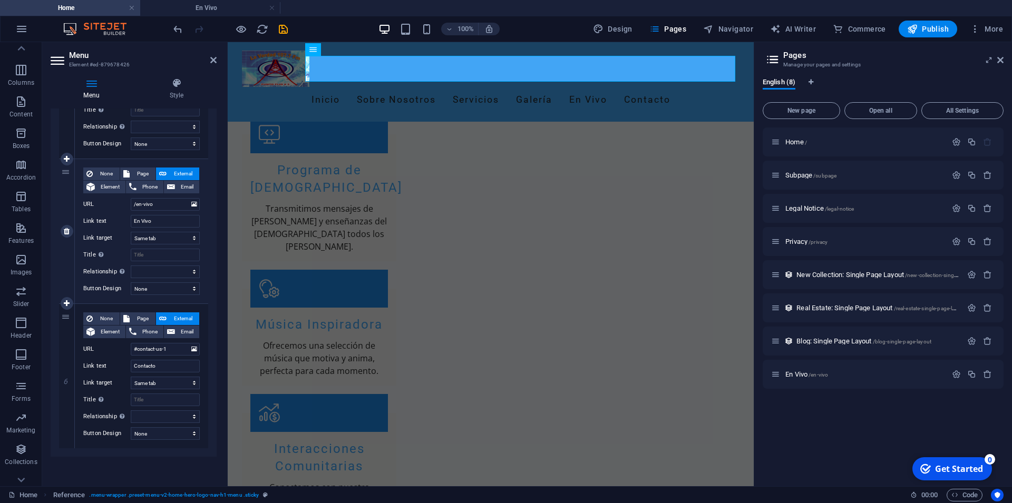
click at [198, 200] on div "None Page External Element Phone Email Page Home Subpage Legal Notice Privacy E…" at bounding box center [141, 231] width 133 height 144
click at [285, 29] on icon "save" at bounding box center [283, 29] width 12 height 12
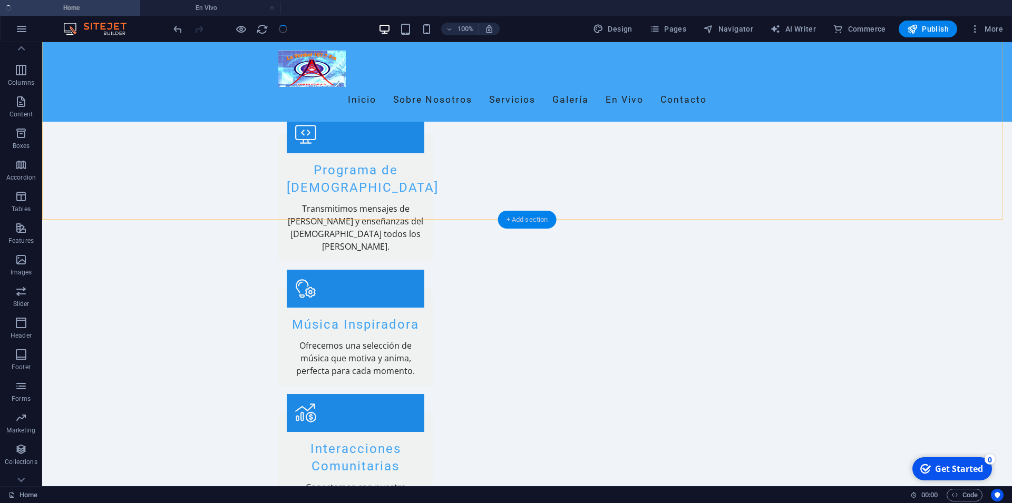
click at [525, 219] on div "+ Add section" at bounding box center [527, 220] width 58 height 18
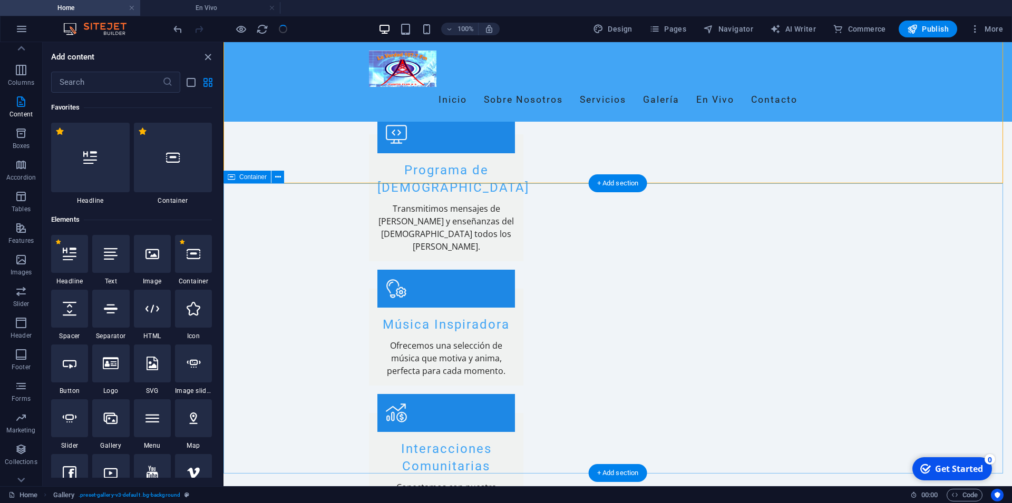
scroll to position [0, 0]
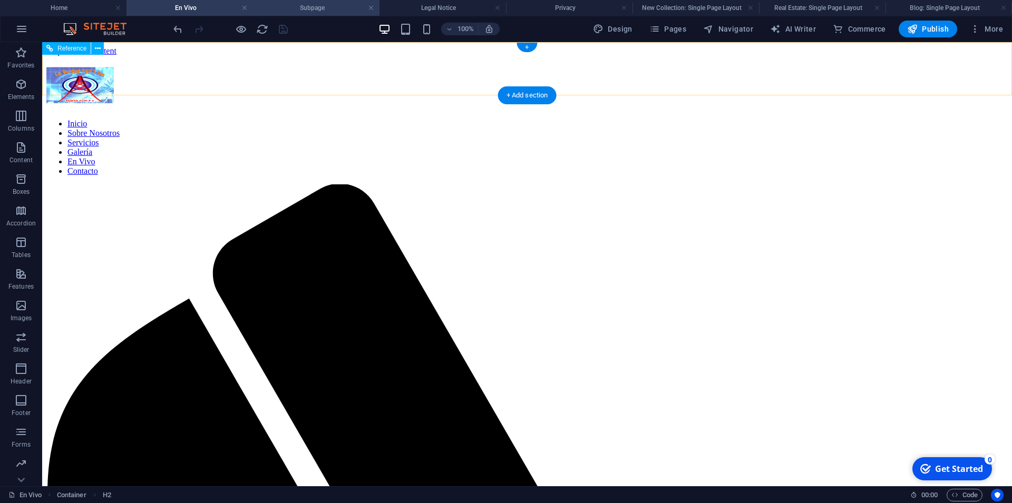
click at [311, 8] on h4 "Subpage" at bounding box center [316, 8] width 126 height 12
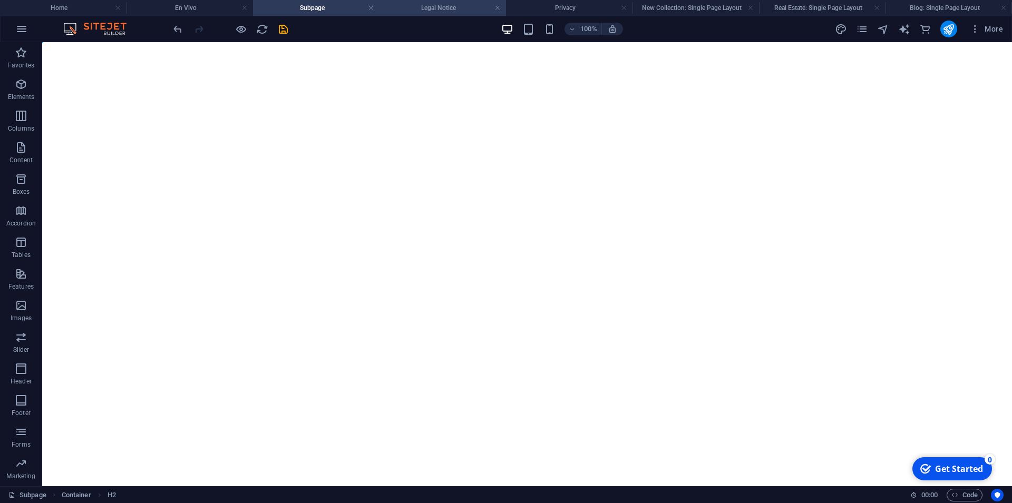
click at [314, 6] on h4 "Subpage" at bounding box center [316, 8] width 126 height 12
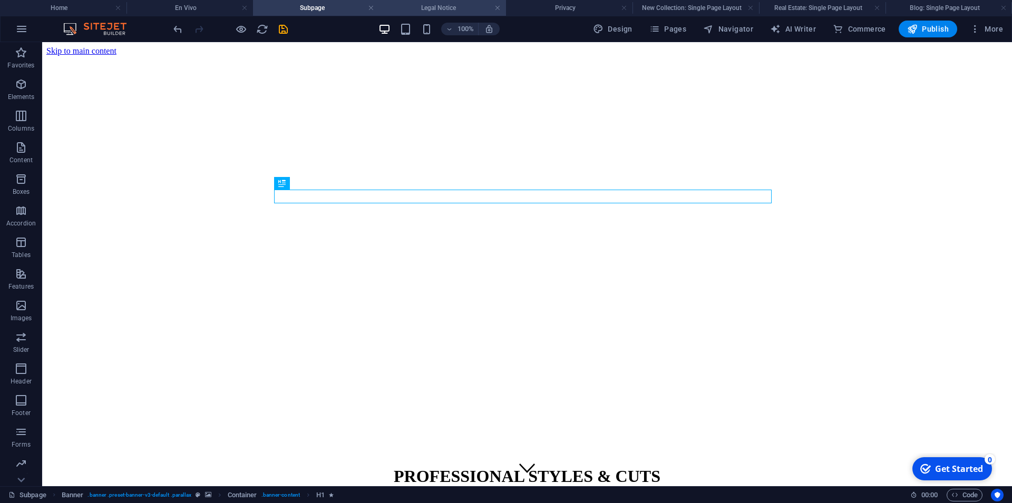
click at [426, 14] on li "Legal Notice" at bounding box center [442, 8] width 126 height 16
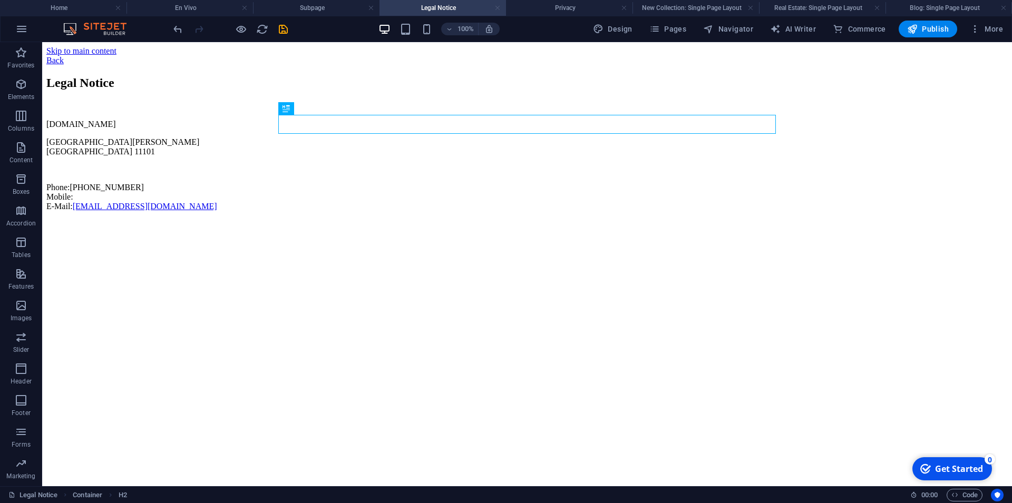
click at [498, 5] on link at bounding box center [497, 8] width 6 height 10
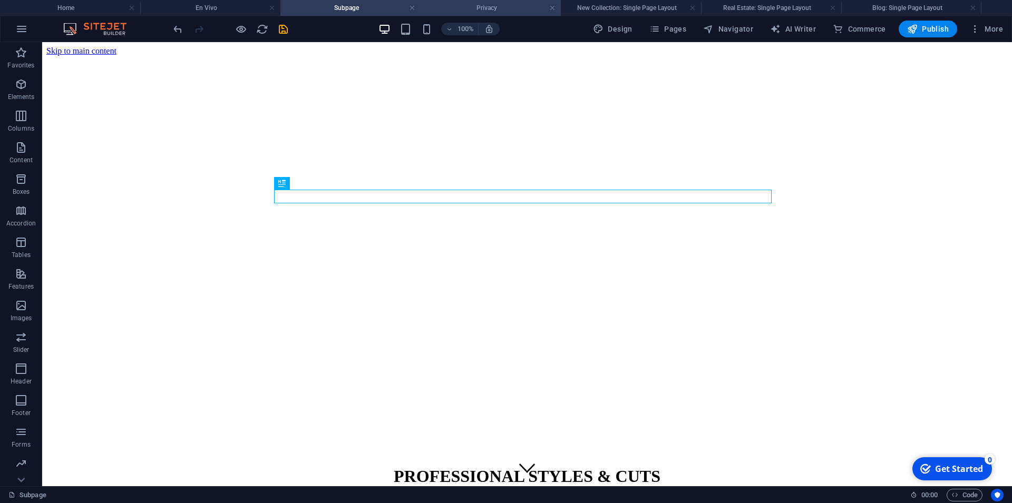
click at [548, 6] on h4 "Privacy" at bounding box center [490, 8] width 140 height 12
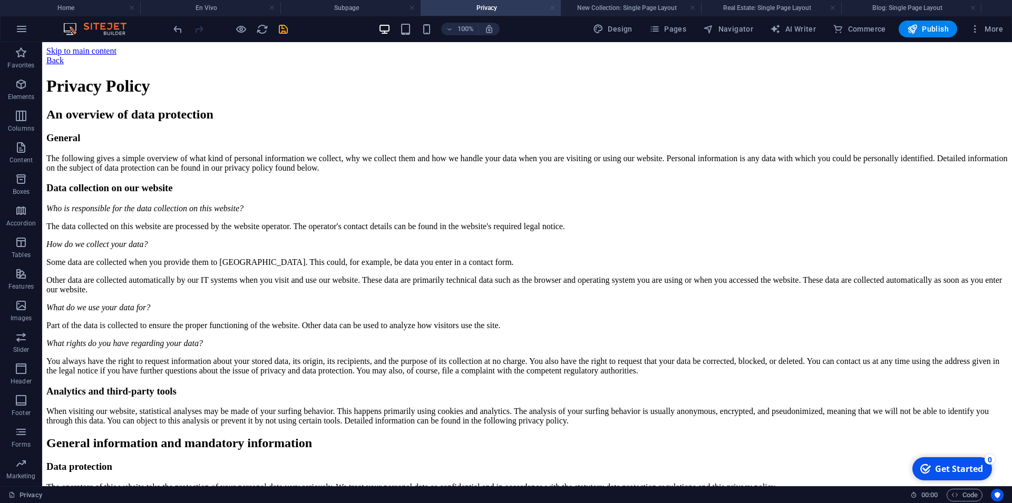
click at [554, 8] on link at bounding box center [552, 8] width 6 height 10
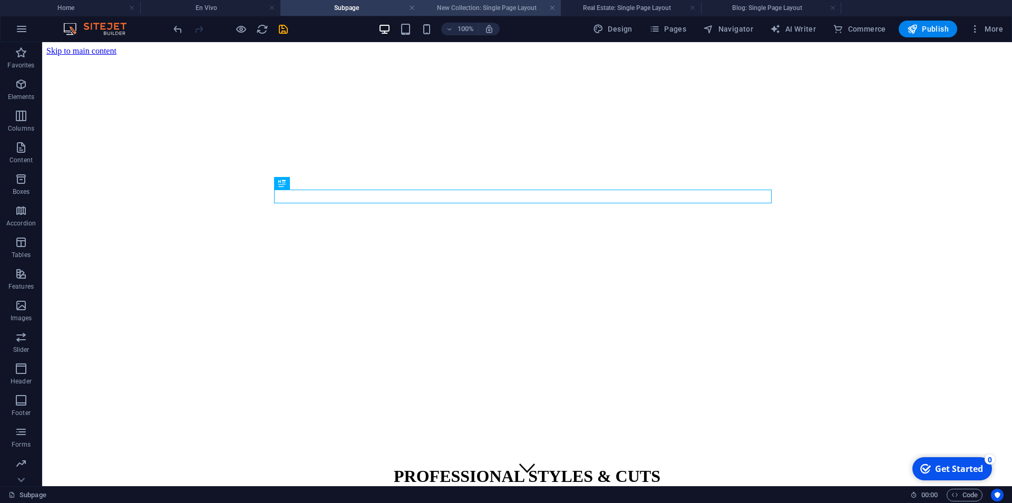
click at [557, 6] on h4 "New Collection: Single Page Layout" at bounding box center [490, 8] width 140 height 12
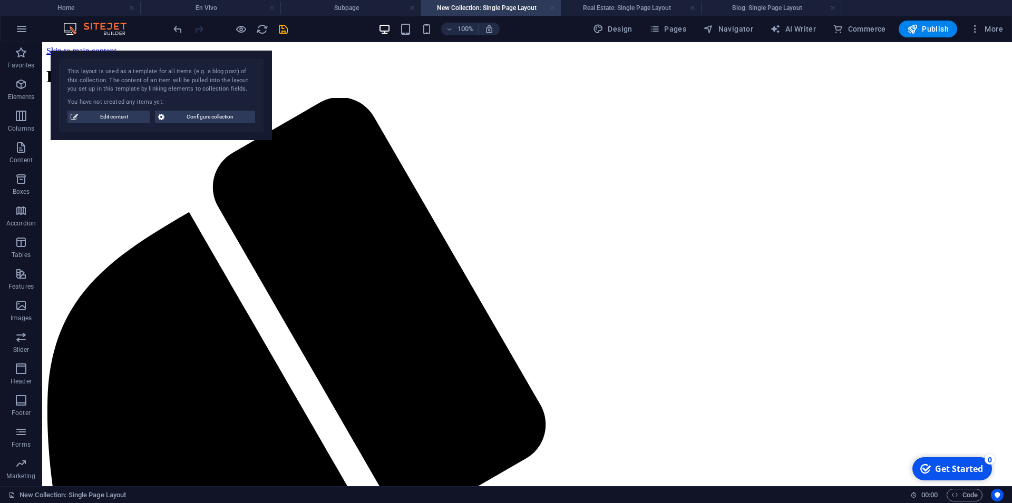
click at [550, 5] on link at bounding box center [552, 8] width 6 height 10
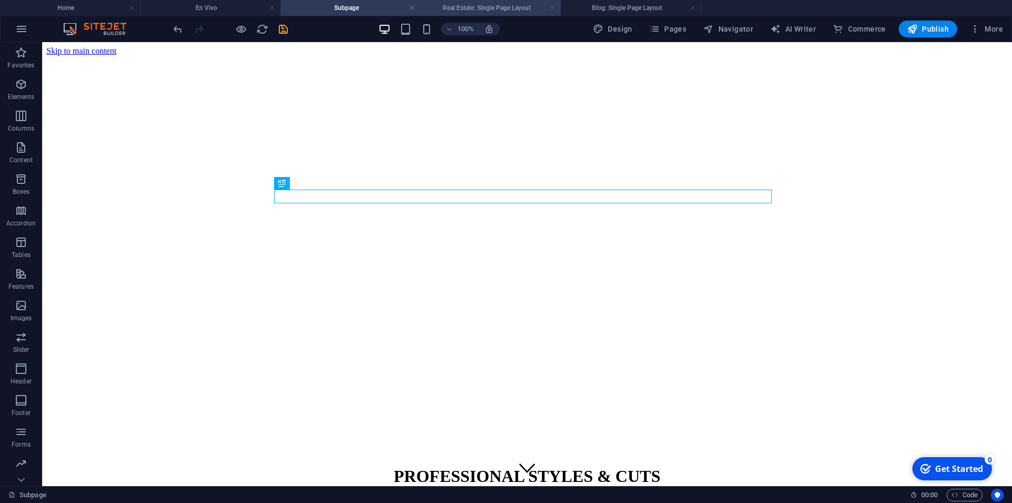
click at [554, 7] on link at bounding box center [552, 8] width 6 height 10
click at [552, 5] on link at bounding box center [552, 8] width 6 height 10
click at [374, 6] on h4 "Subpage" at bounding box center [350, 8] width 140 height 12
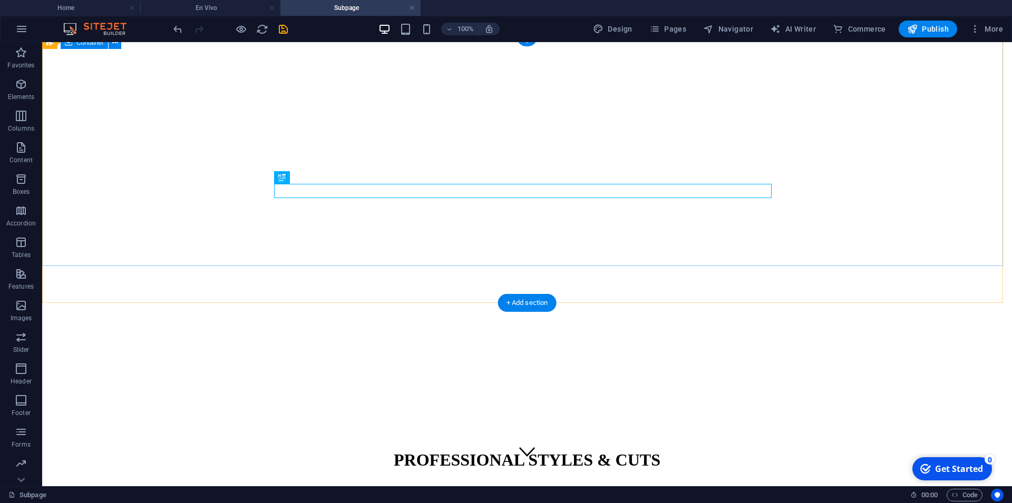
scroll to position [22, 0]
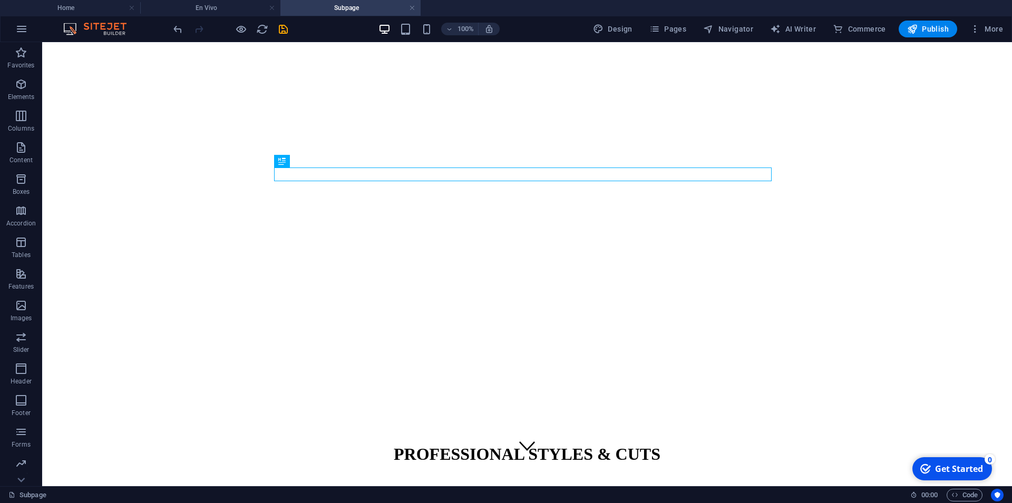
click at [415, 7] on h4 "Subpage" at bounding box center [350, 8] width 140 height 12
click at [220, 4] on h4 "En Vivo" at bounding box center [210, 8] width 140 height 12
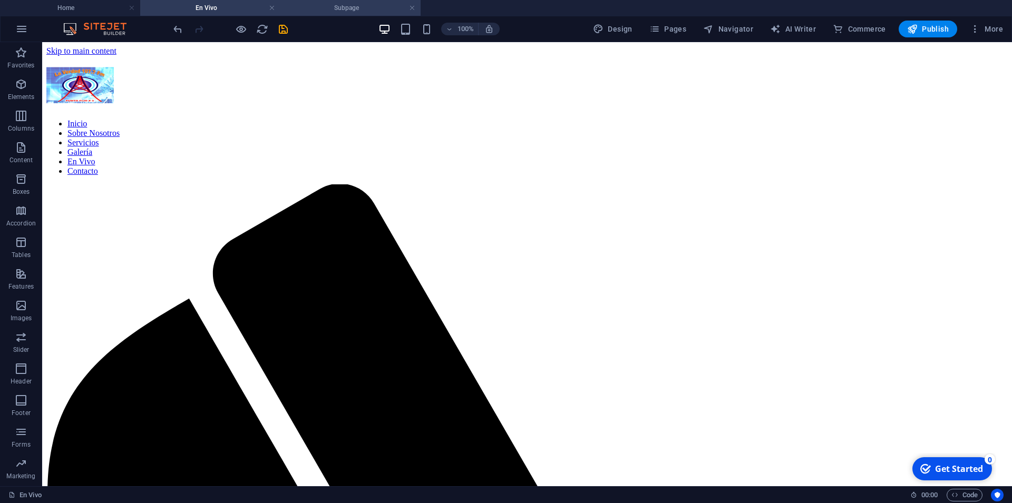
click at [367, 3] on h4 "Subpage" at bounding box center [350, 8] width 140 height 12
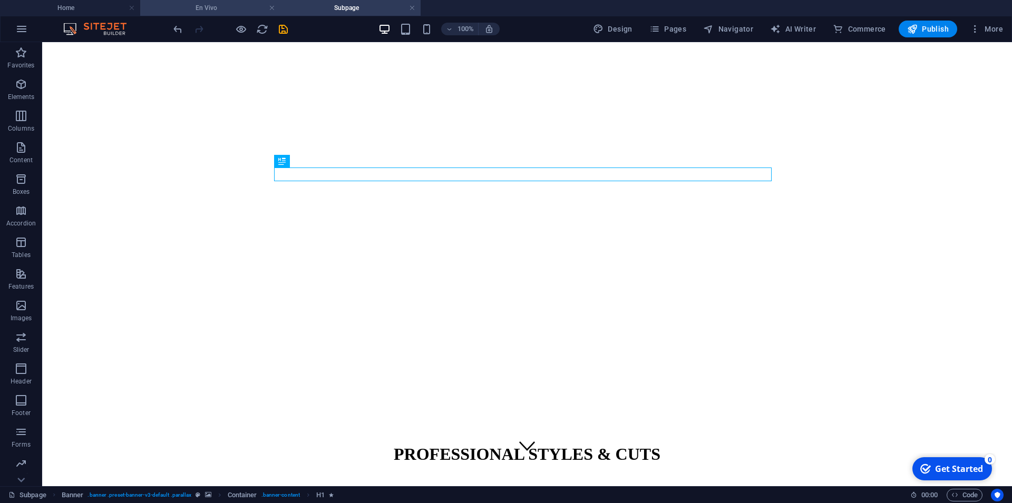
click at [222, 6] on h4 "En Vivo" at bounding box center [210, 8] width 140 height 12
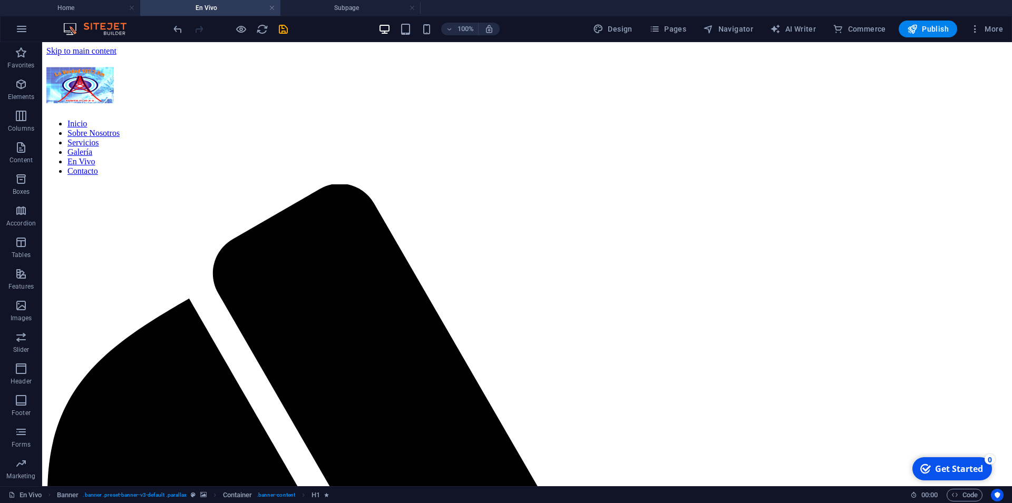
scroll to position [0, 0]
click at [320, 131] on icon at bounding box center [322, 131] width 6 height 11
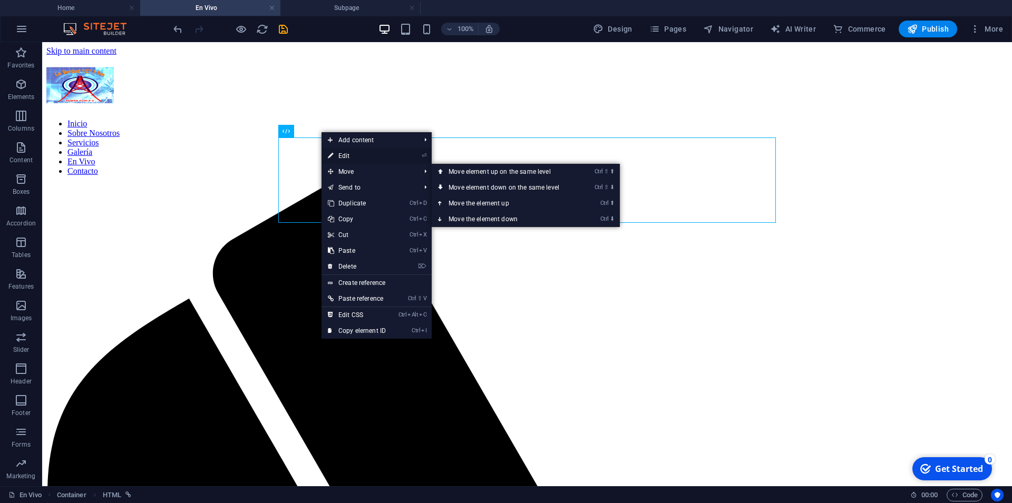
drag, startPoint x: 358, startPoint y: 153, endPoint x: 132, endPoint y: 112, distance: 229.8
click at [358, 153] on link "⏎ Edit" at bounding box center [356, 156] width 71 height 16
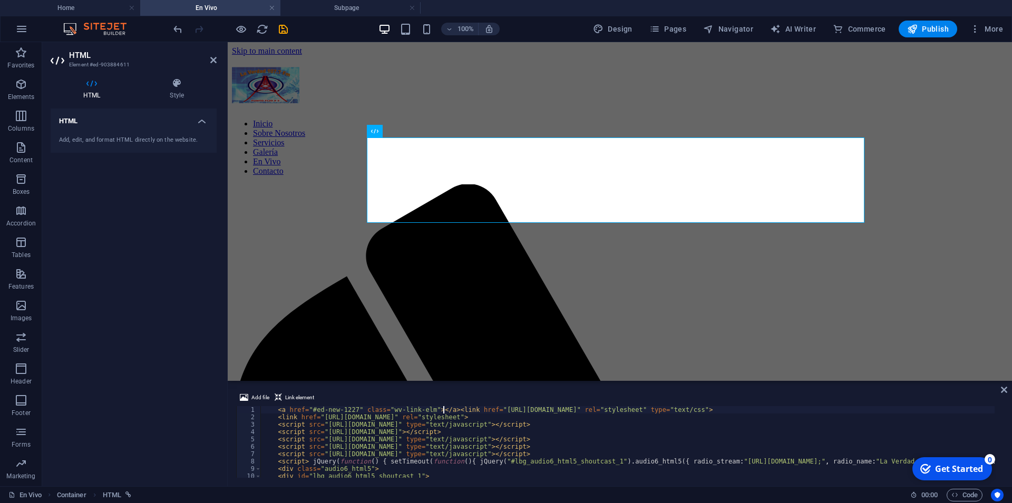
click at [201, 120] on h4 "HTML" at bounding box center [134, 118] width 166 height 19
click at [179, 90] on h4 "Style" at bounding box center [177, 89] width 80 height 22
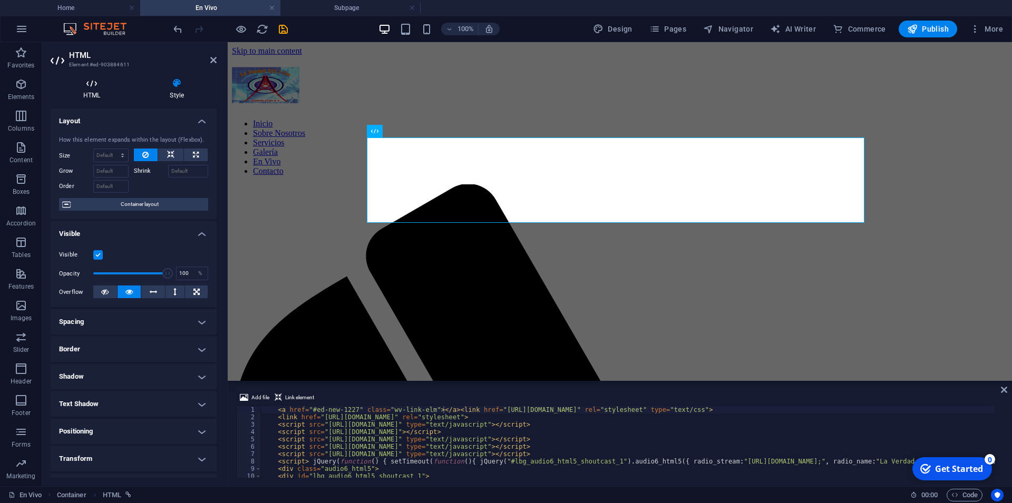
click at [61, 91] on h4 "HTML" at bounding box center [94, 89] width 86 height 22
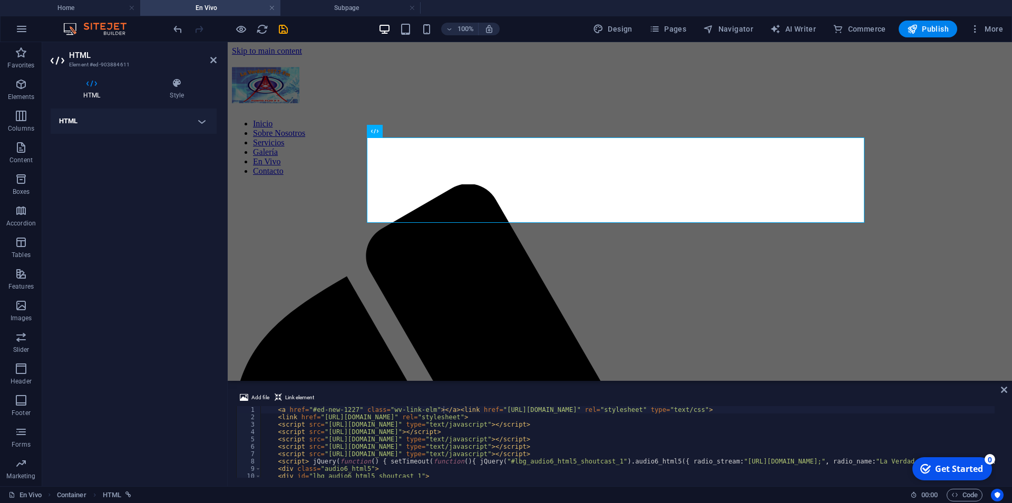
click at [85, 92] on h4 "HTML" at bounding box center [94, 89] width 86 height 22
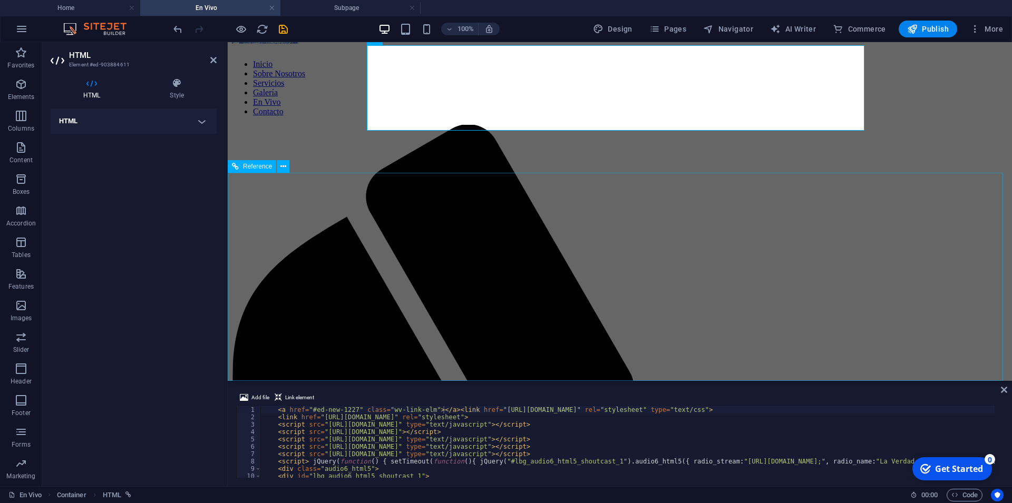
scroll to position [92, 0]
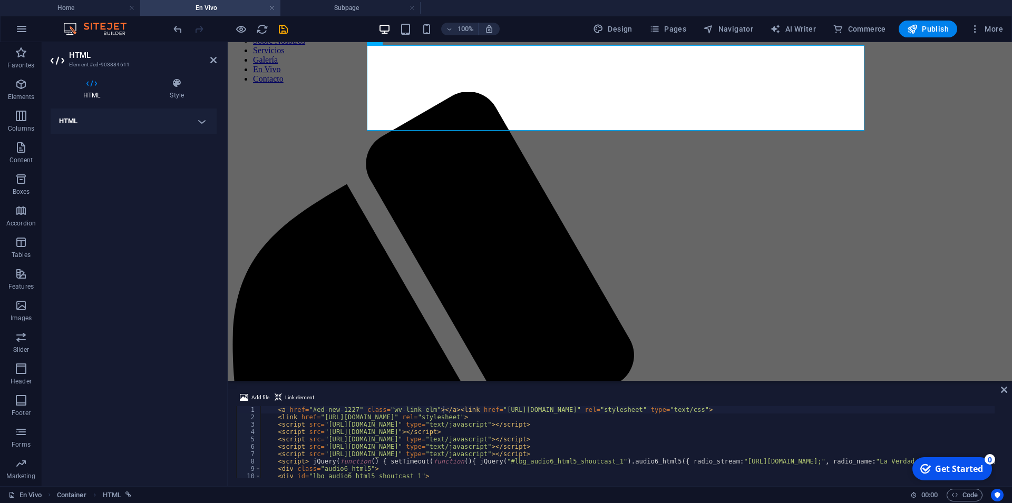
click at [467, 481] on div "Add file Link element <a href="#ed-new-1227" class="wv-link-elm"></a><link href…" at bounding box center [620, 434] width 784 height 103
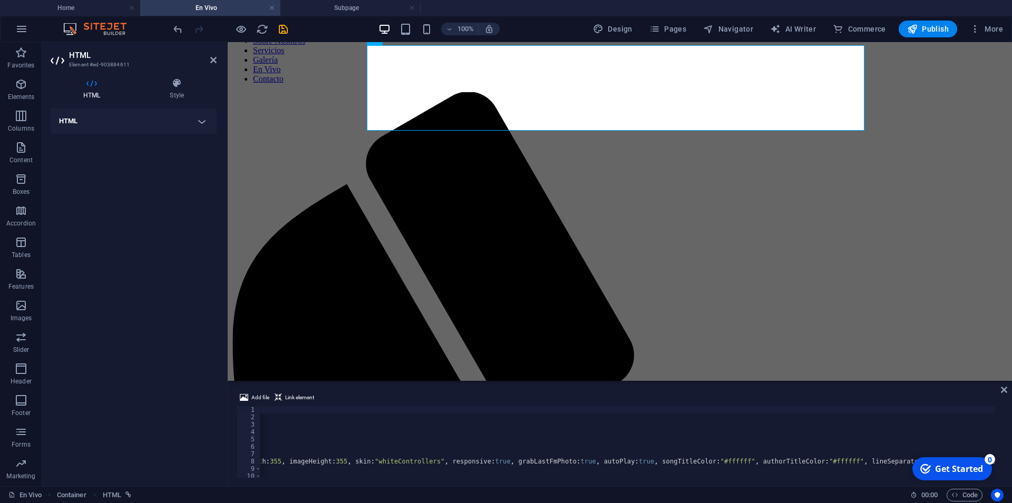
scroll to position [0, 727]
click at [96, 84] on icon at bounding box center [92, 83] width 82 height 11
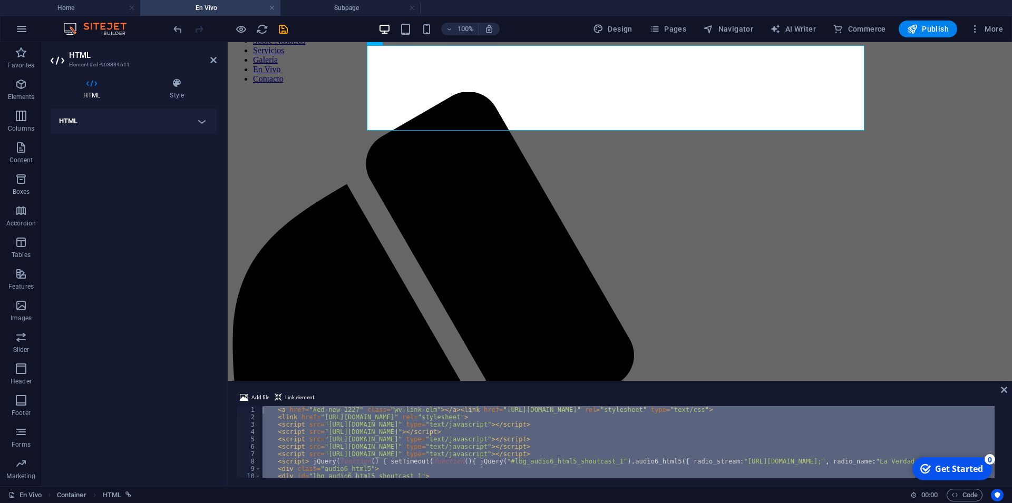
scroll to position [0, 0]
drag, startPoint x: 363, startPoint y: 466, endPoint x: 272, endPoint y: 380, distance: 125.2
click at [272, 406] on div "<a href="#ed-new-1227" class="wv-link-elm"></a><link href="[URL][DOMAIN_NAME]" …" at bounding box center [619, 442] width 767 height 72
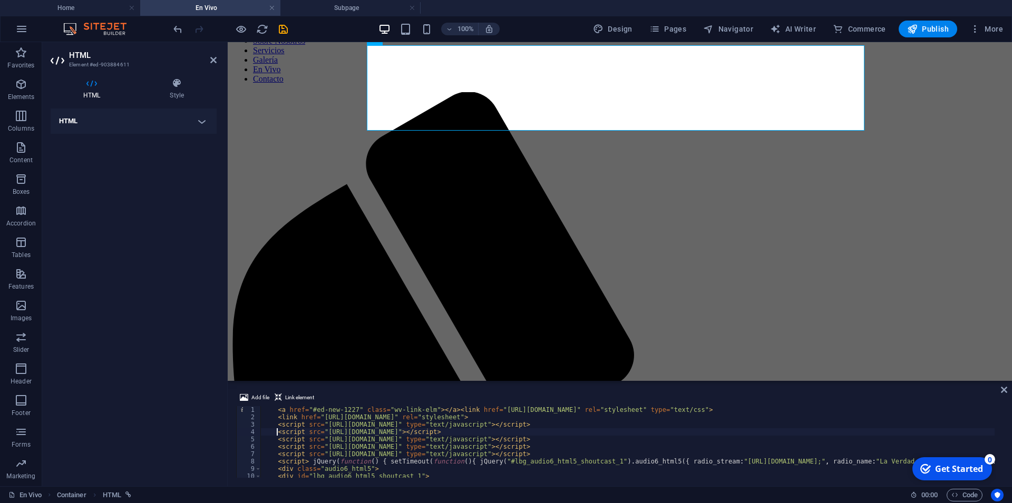
paste textarea "<!-- Fin. [DOMAIN_NAME] html5 player -->"
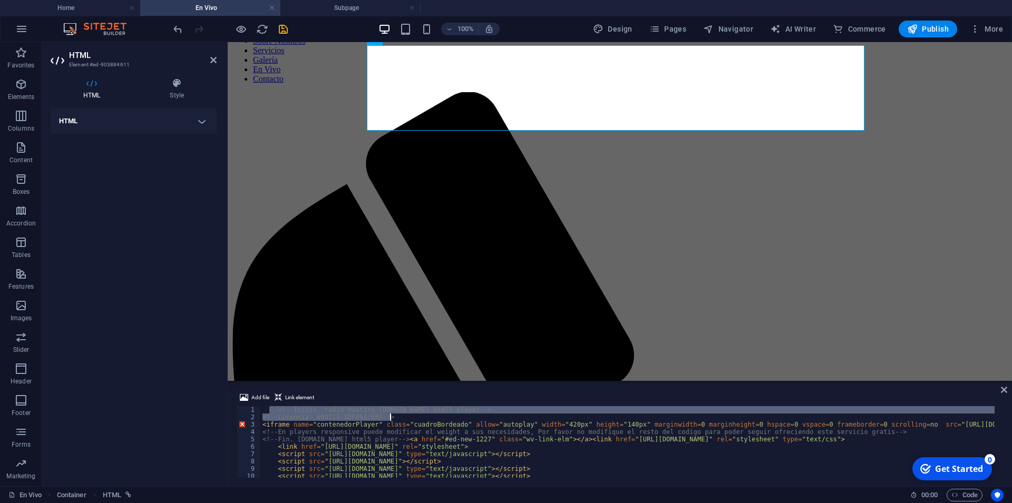
type textarea "<!-- Licencia: GRATIS-XDF4543ERF --> <iframe name="contenedorPlayer" class="cua…"
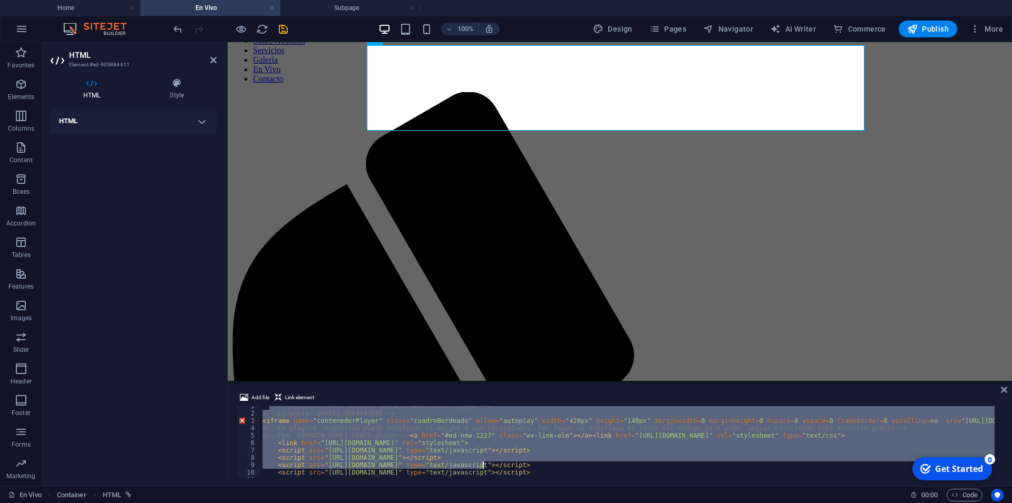
type textarea "<script src="[URL][DOMAIN_NAME]" type="text/javascript"></script> <script> jQue…"
type textarea "<div id="lbg_audio6_html5_shoutcast_1"> </div>"
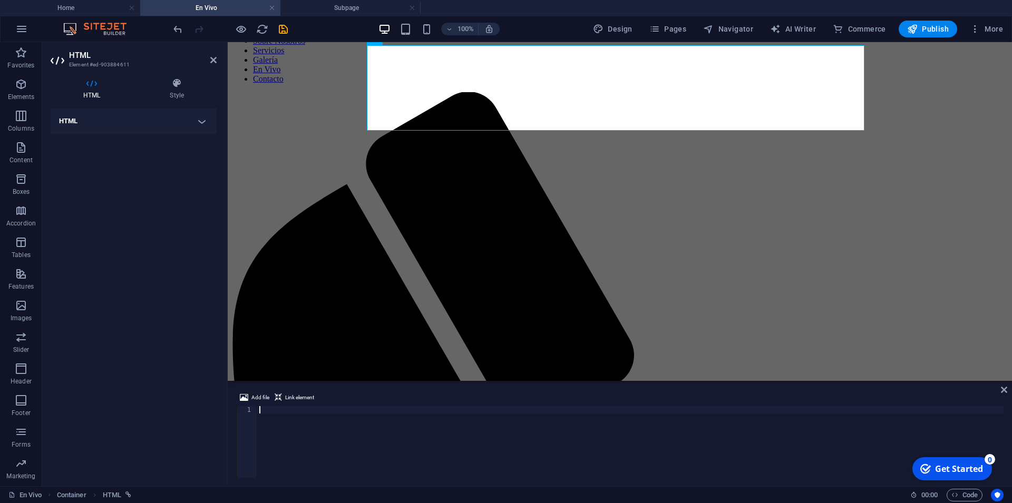
scroll to position [7, 0]
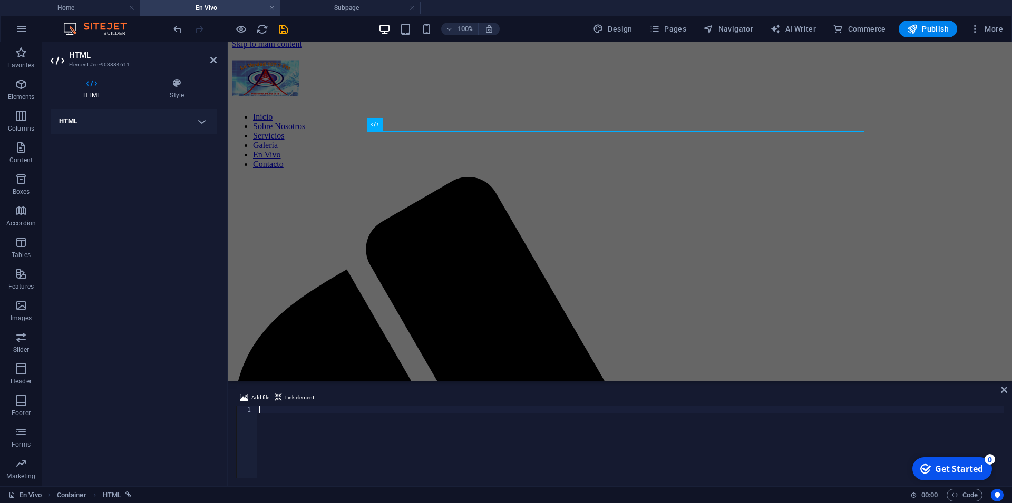
paste textarea "<!-- Fin. [DOMAIN_NAME] html5 player -->"
type textarea "<!-- Fin. [DOMAIN_NAME] html5 player -->"
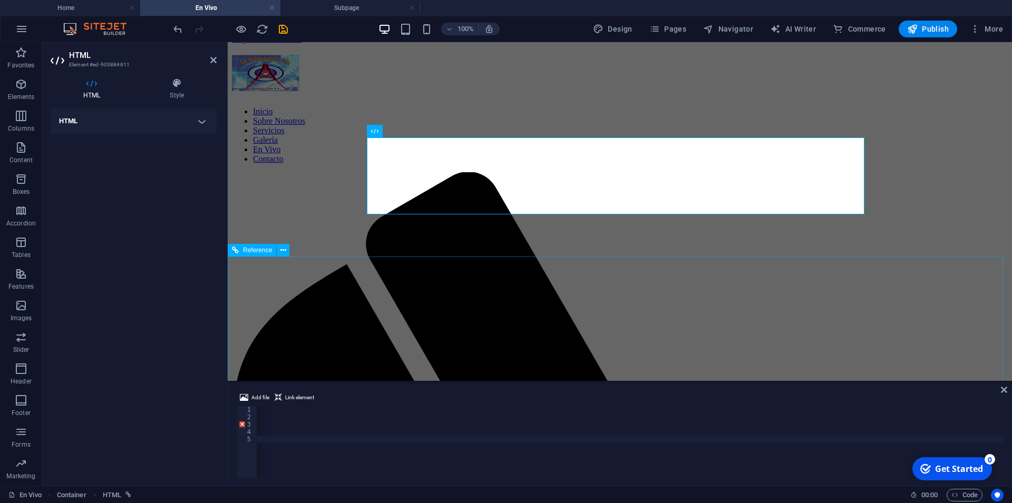
scroll to position [0, 0]
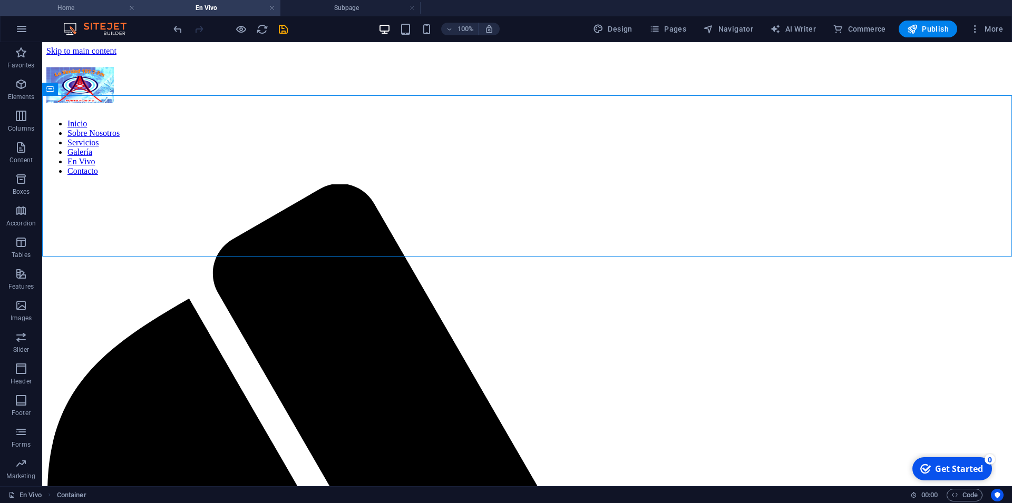
click at [78, 9] on h4 "Home" at bounding box center [70, 8] width 140 height 12
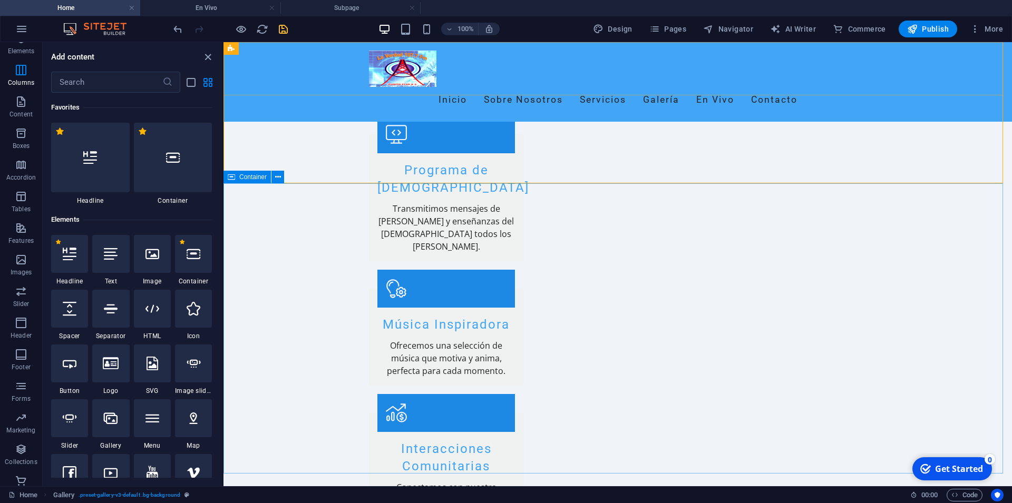
scroll to position [922, 0]
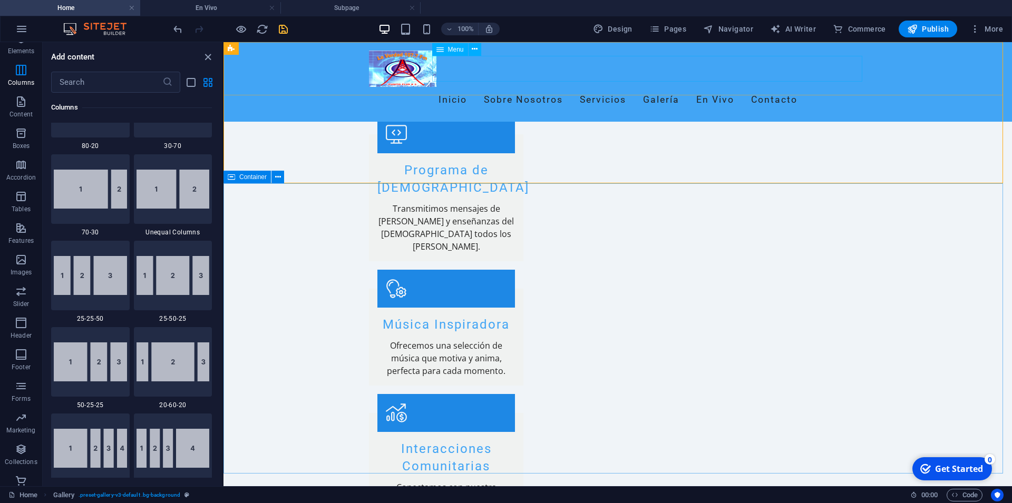
click at [748, 87] on nav "Inicio Sobre Nosotros Servicios Galería En Vivo Contacto" at bounding box center [617, 100] width 497 height 26
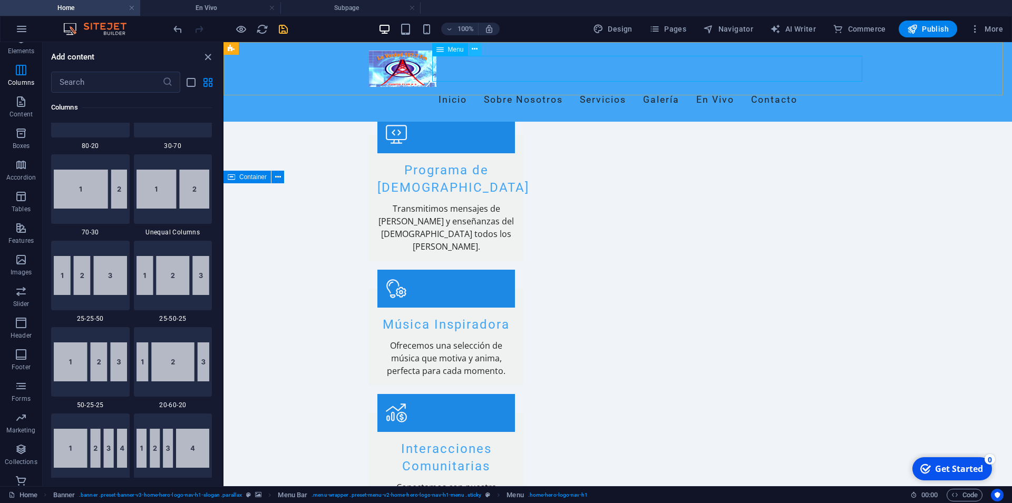
click at [472, 50] on button at bounding box center [474, 49] width 13 height 13
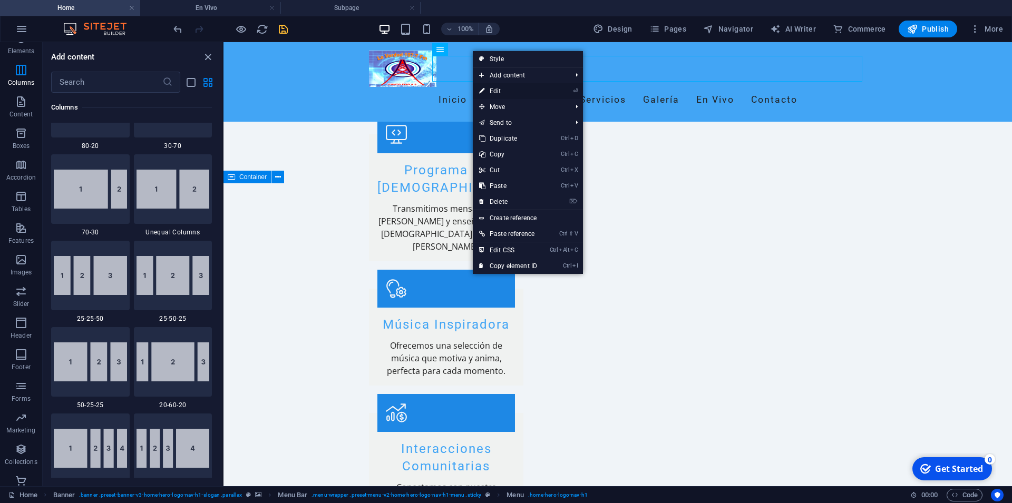
click at [492, 89] on link "⏎ Edit" at bounding box center [508, 91] width 71 height 16
select select
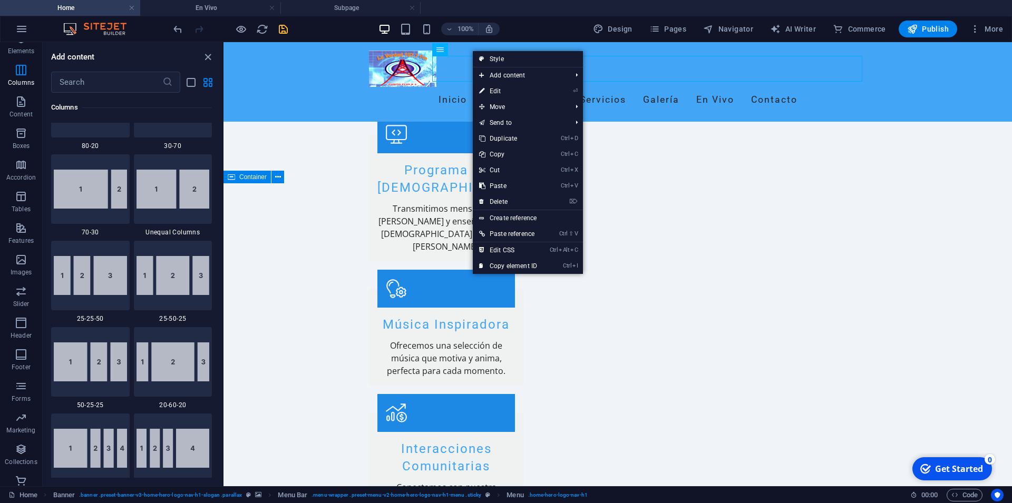
select select
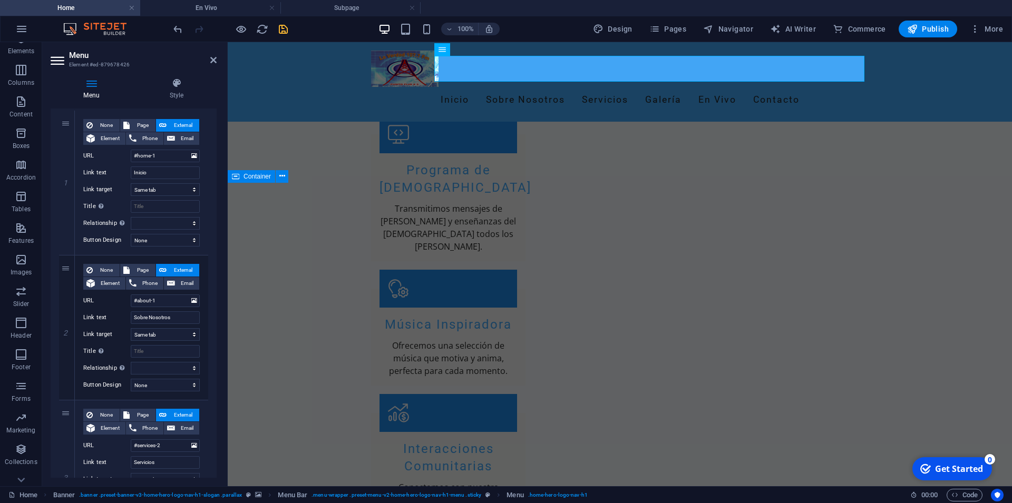
scroll to position [0, 0]
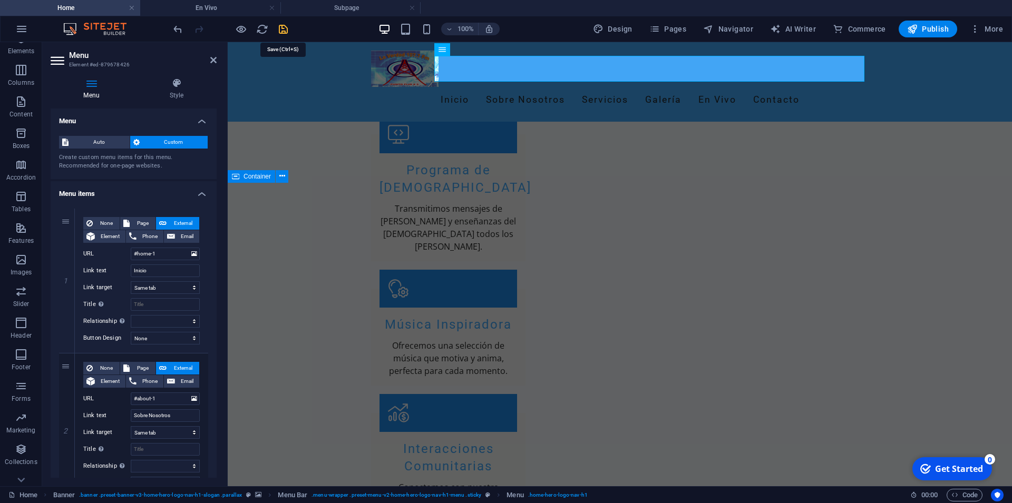
click at [287, 26] on icon "save" at bounding box center [283, 29] width 12 height 12
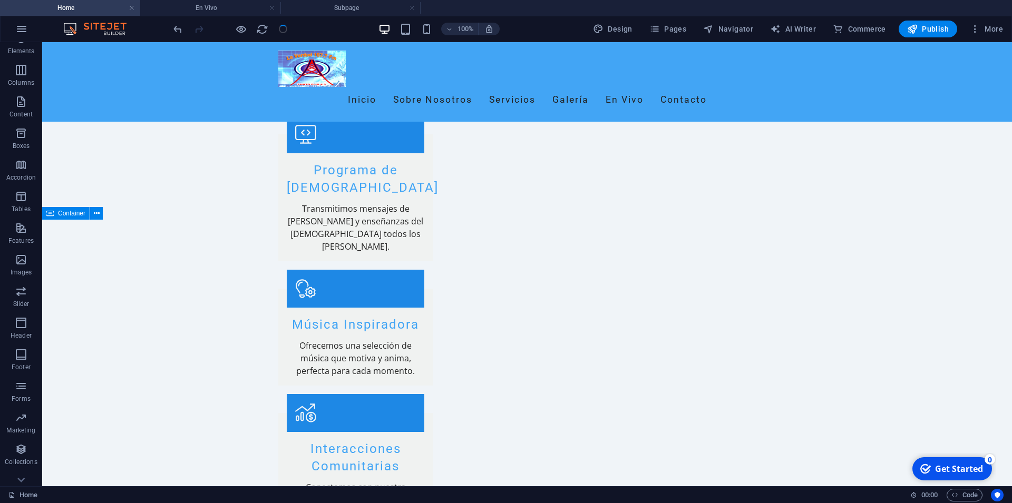
click at [463, 7] on ul "Home En Vivo Subpage" at bounding box center [506, 8] width 1012 height 16
click at [414, 6] on link at bounding box center [412, 8] width 6 height 10
click at [435, 6] on ul "Home En Vivo" at bounding box center [506, 8] width 1012 height 16
click at [307, 4] on ul "Home En Vivo" at bounding box center [506, 8] width 1012 height 16
drag, startPoint x: 528, startPoint y: 222, endPoint x: 320, endPoint y: 226, distance: 207.6
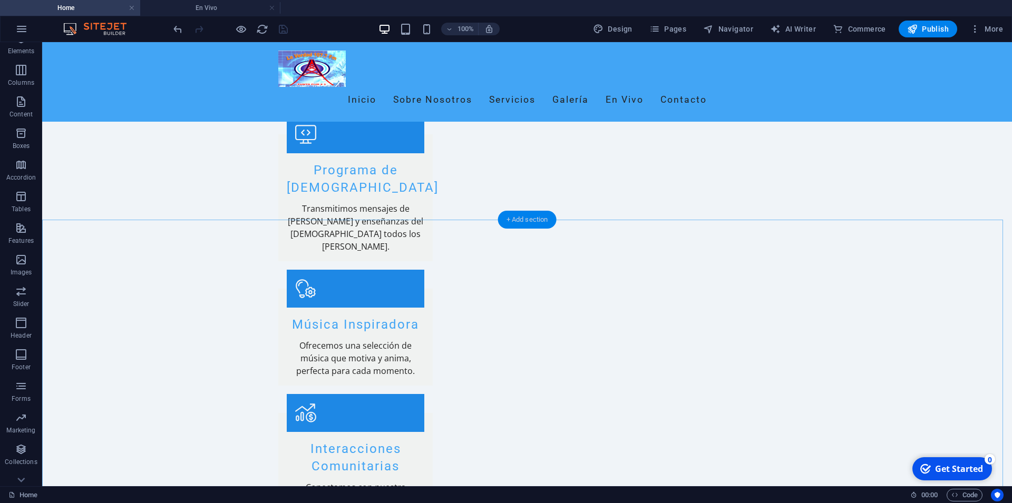
click at [528, 222] on div "+ Add section" at bounding box center [527, 220] width 58 height 18
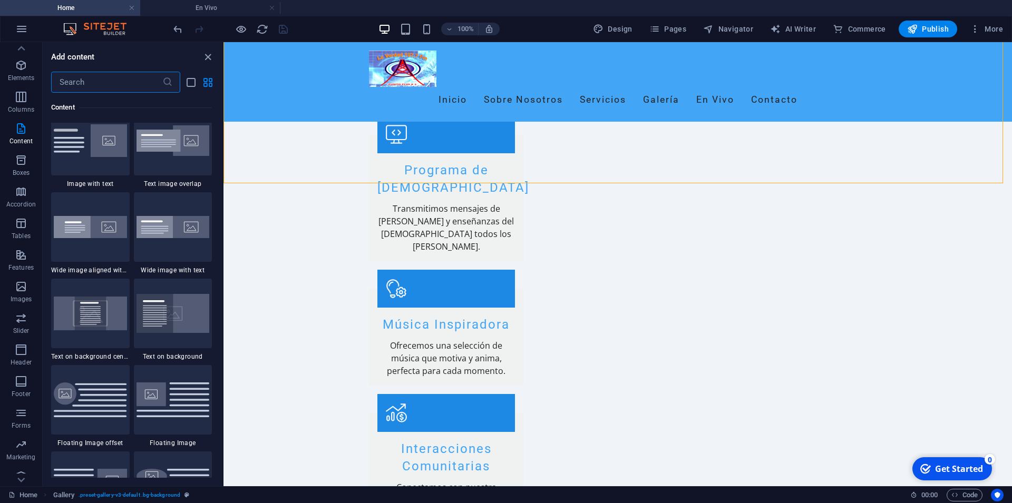
scroll to position [2081, 0]
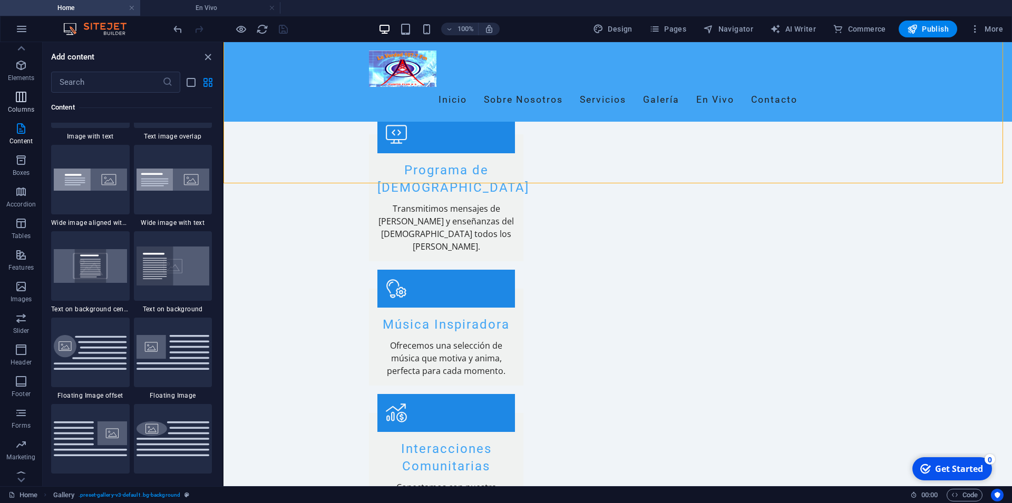
click at [15, 100] on icon "button" at bounding box center [21, 97] width 13 height 13
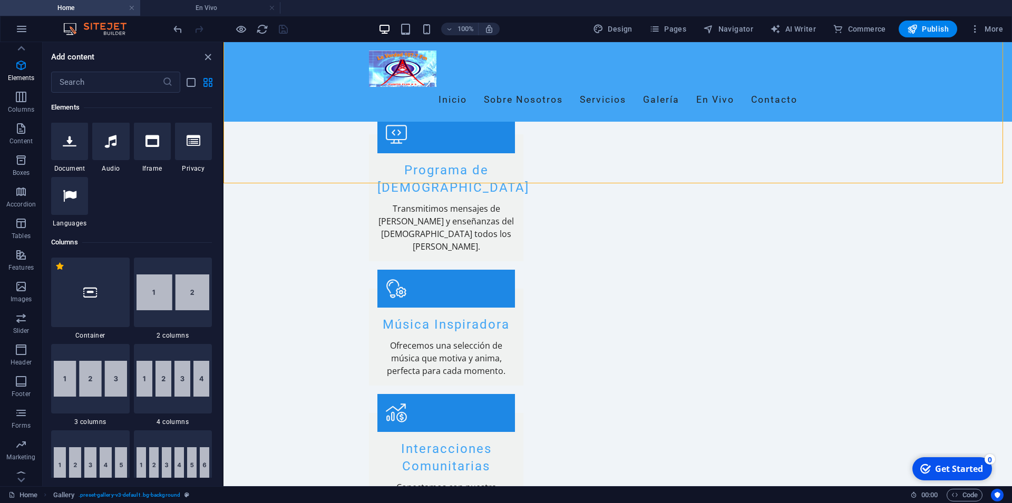
scroll to position [332, 0]
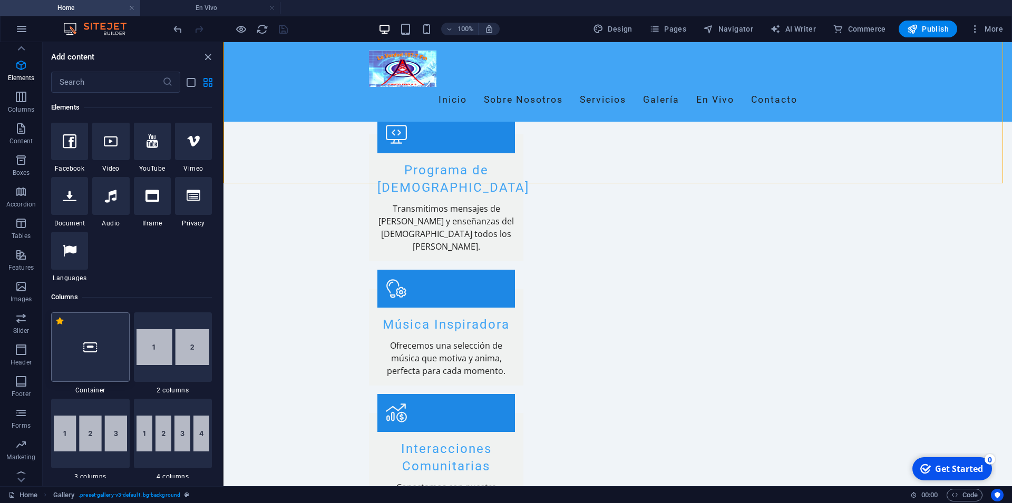
click at [74, 336] on div at bounding box center [90, 347] width 79 height 70
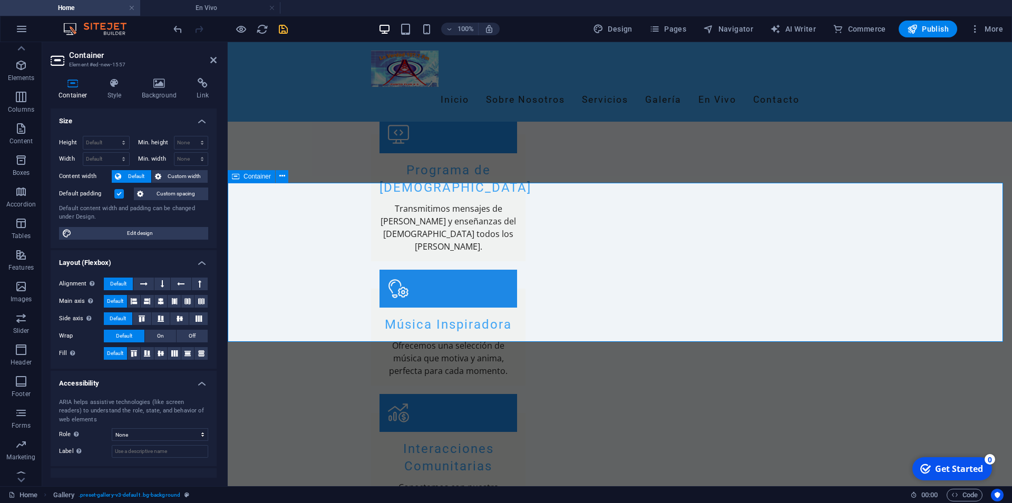
scroll to position [19, 0]
drag, startPoint x: 428, startPoint y: 49, endPoint x: 363, endPoint y: 185, distance: 151.3
drag, startPoint x: 465, startPoint y: 48, endPoint x: 377, endPoint y: 246, distance: 216.0
drag, startPoint x: 228, startPoint y: 7, endPoint x: 167, endPoint y: 7, distance: 61.1
click at [167, 7] on h4 "En Vivo" at bounding box center [177, 8] width 140 height 12
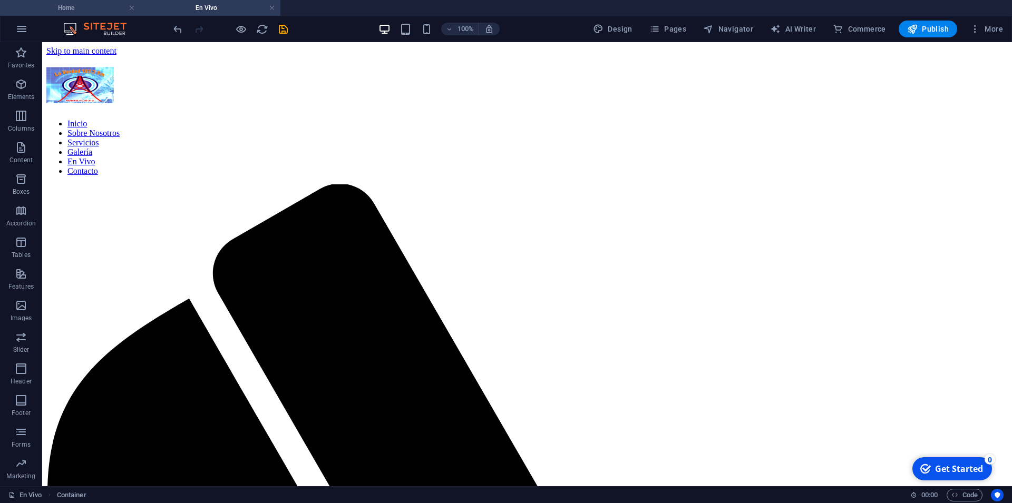
click at [85, 5] on h4 "Home" at bounding box center [70, 8] width 140 height 12
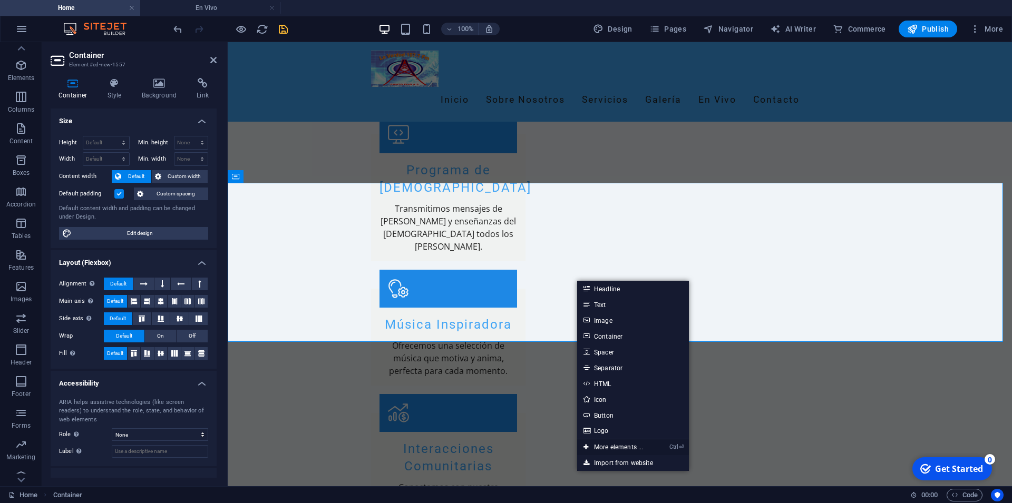
drag, startPoint x: 634, startPoint y: 448, endPoint x: 373, endPoint y: 342, distance: 282.5
click at [634, 448] on link "Ctrl ⏎ More elements ..." at bounding box center [613, 447] width 72 height 16
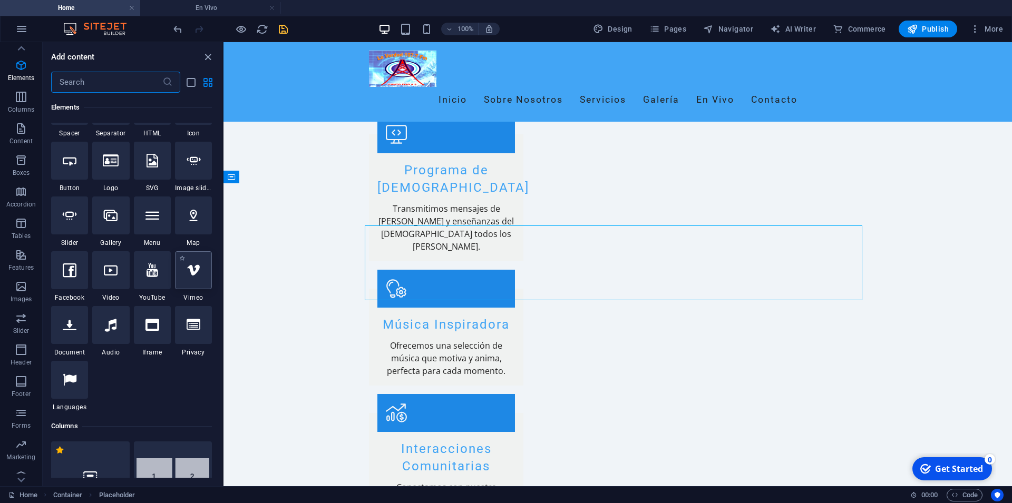
scroll to position [207, 0]
click at [145, 331] on div at bounding box center [152, 321] width 37 height 38
select select "%"
select select "px"
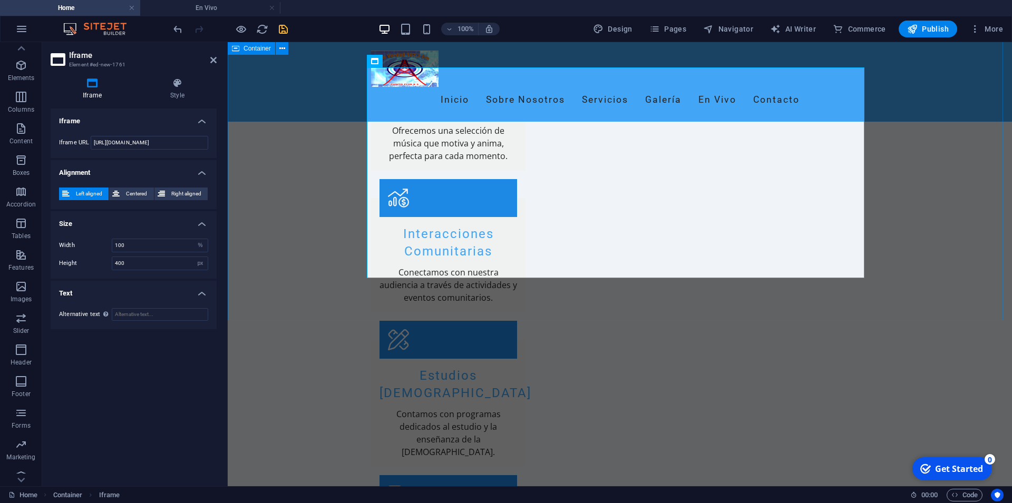
scroll to position [1229, 0]
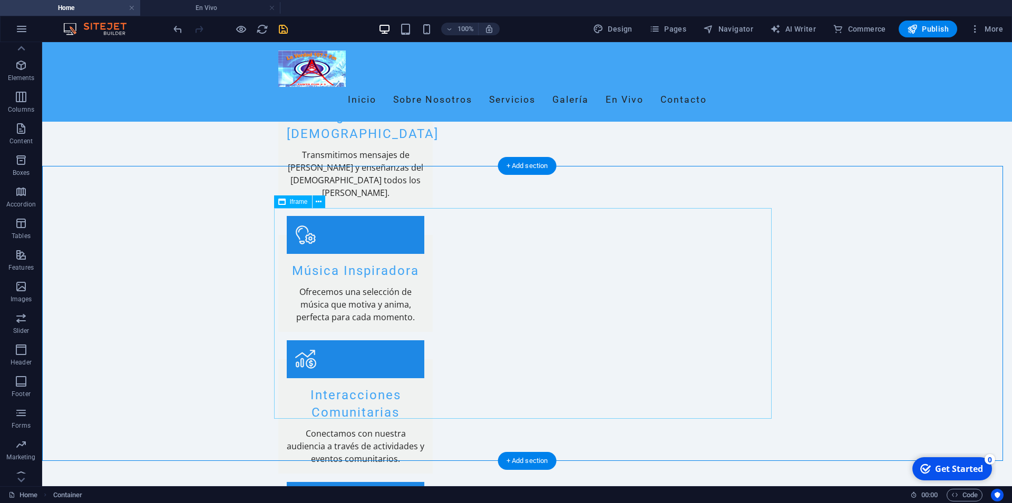
click at [318, 197] on icon at bounding box center [319, 202] width 6 height 11
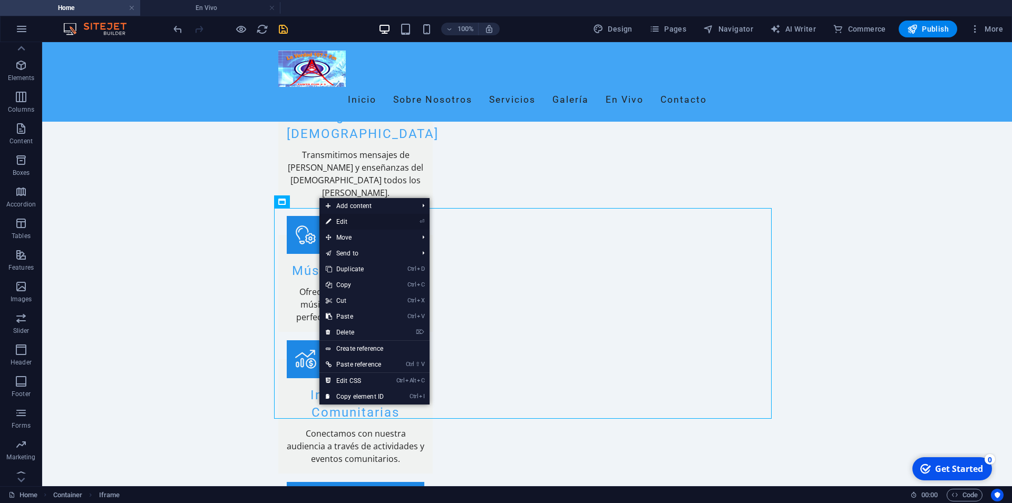
click at [350, 218] on link "⏎ Edit" at bounding box center [354, 222] width 71 height 16
select select "%"
select select "px"
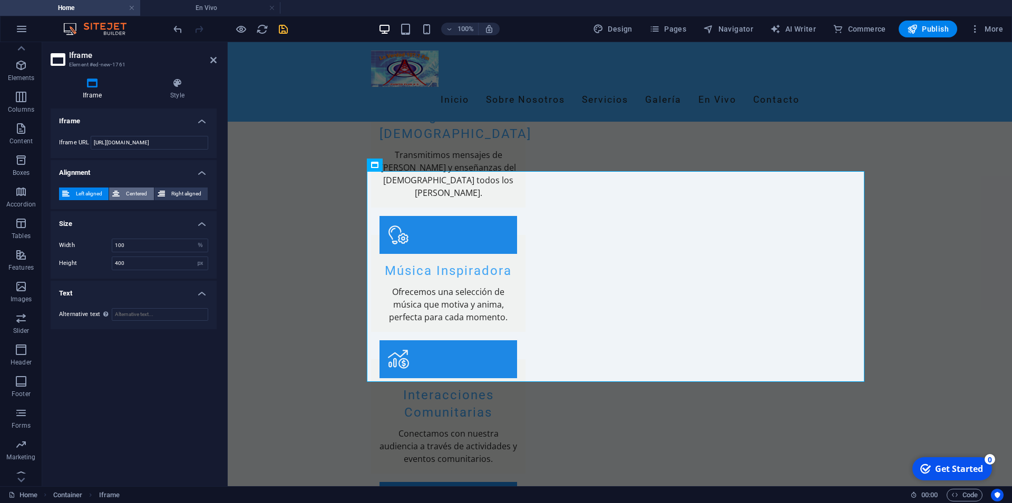
click at [138, 195] on span "Centered" at bounding box center [136, 194] width 27 height 13
click at [174, 194] on span "Right aligned" at bounding box center [186, 194] width 36 height 13
click at [83, 191] on span "Left aligned" at bounding box center [89, 194] width 33 height 13
click at [179, 82] on icon at bounding box center [177, 83] width 79 height 11
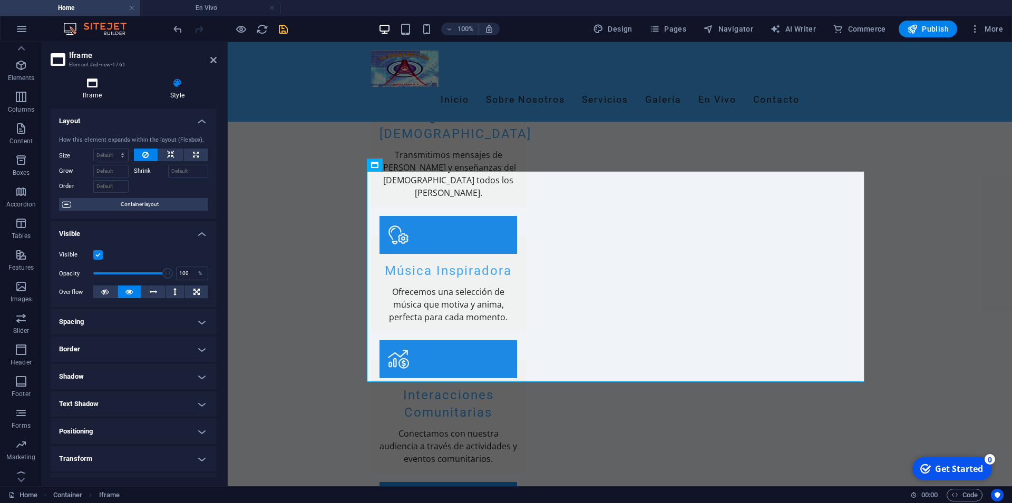
click at [85, 92] on h4 "Iframe" at bounding box center [94, 89] width 87 height 22
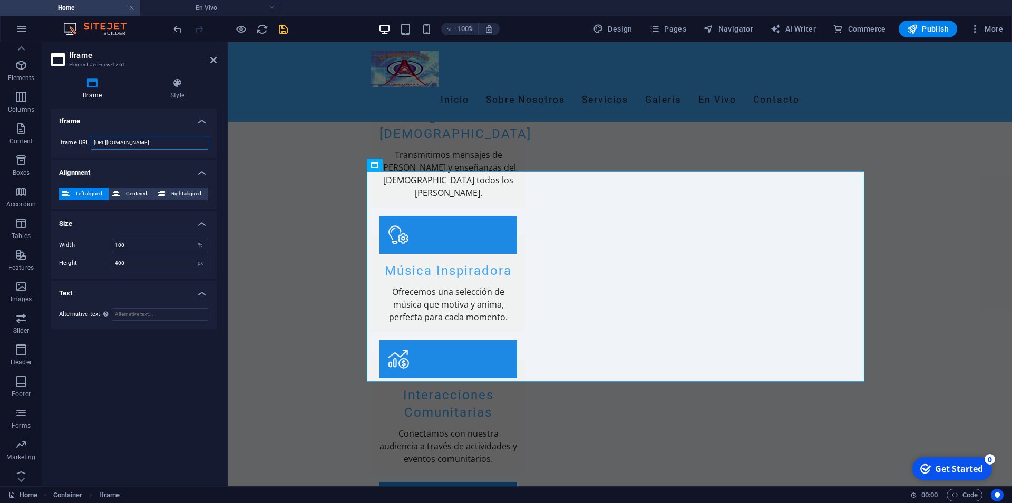
click at [178, 142] on input "[URL][DOMAIN_NAME]" at bounding box center [149, 143] width 117 height 14
click at [413, 163] on icon at bounding box center [411, 164] width 6 height 11
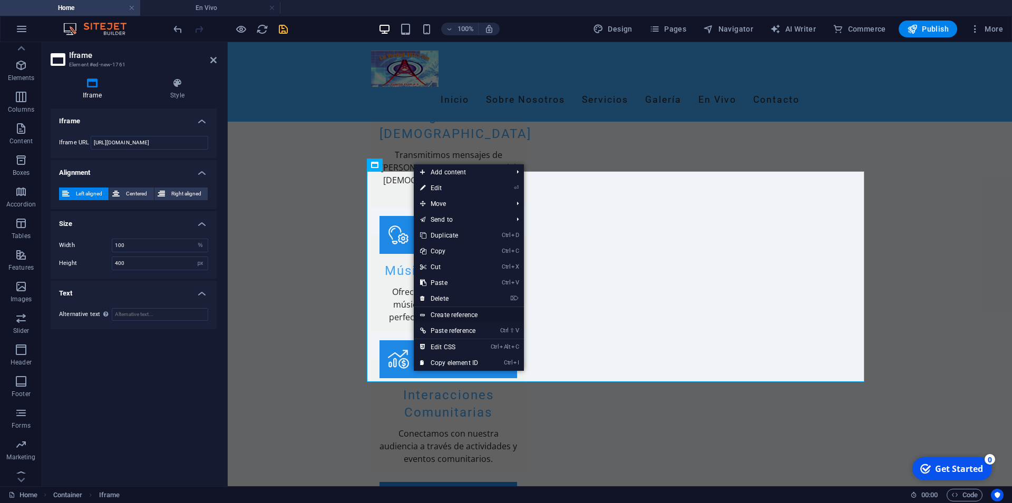
drag, startPoint x: 489, startPoint y: 315, endPoint x: 261, endPoint y: 280, distance: 230.7
click at [489, 315] on link "Create reference" at bounding box center [469, 315] width 110 height 16
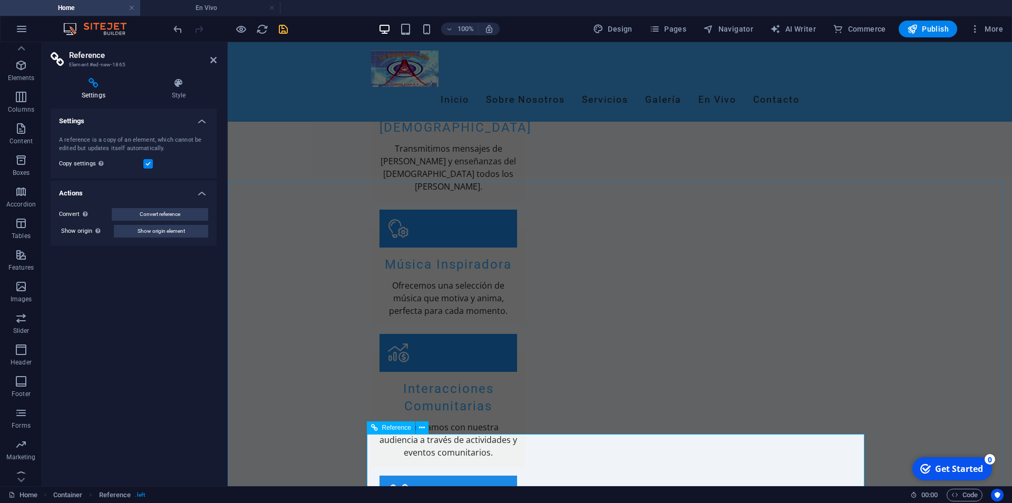
scroll to position [1122, 0]
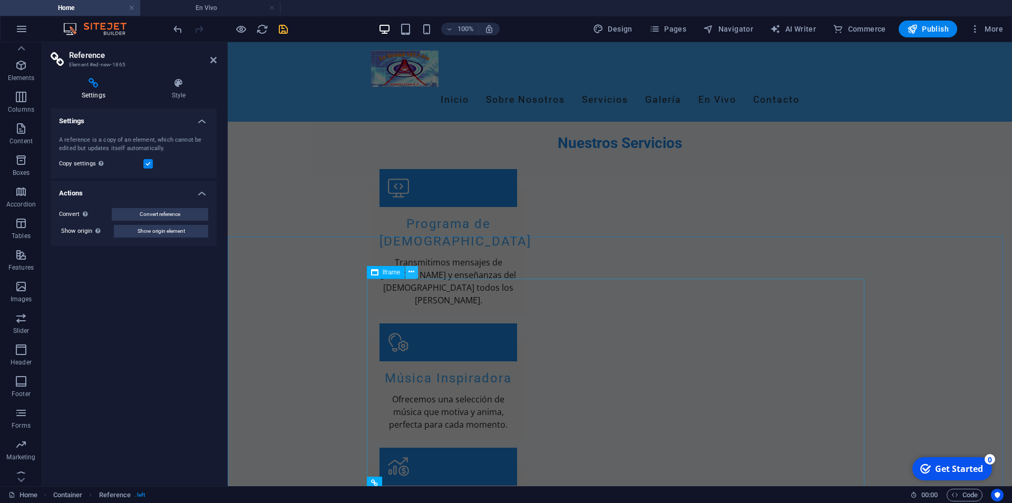
click at [409, 267] on icon at bounding box center [411, 272] width 6 height 11
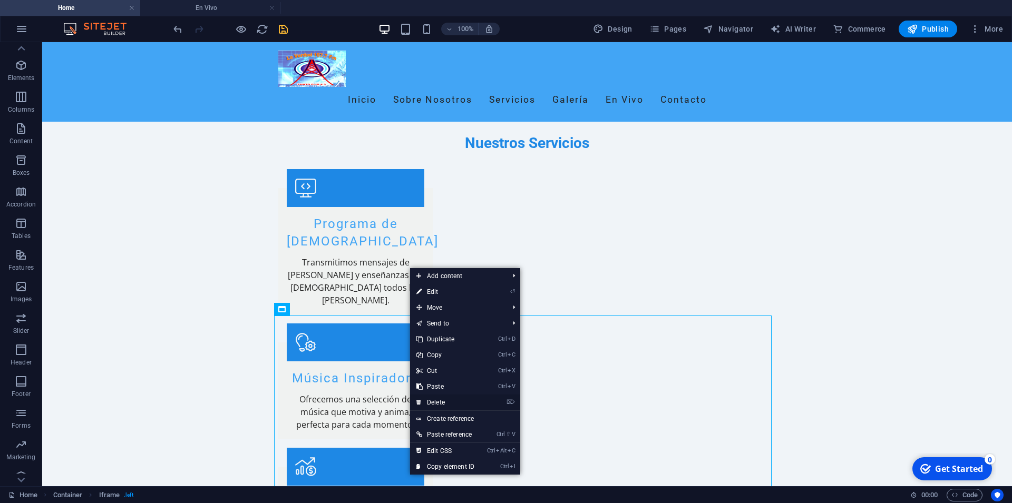
drag, startPoint x: 448, startPoint y: 406, endPoint x: 407, endPoint y: 361, distance: 60.8
click at [448, 406] on link "⌦ Delete" at bounding box center [445, 403] width 71 height 16
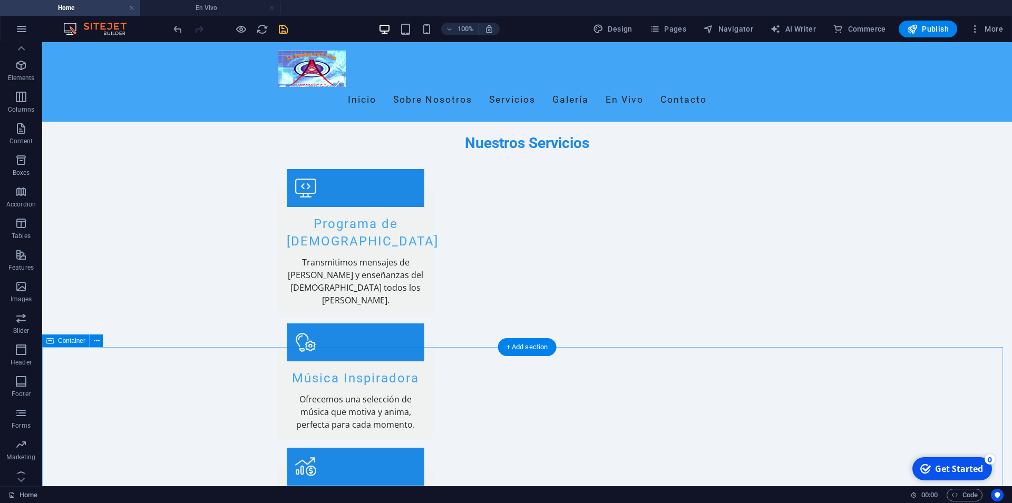
scroll to position [1283, 0]
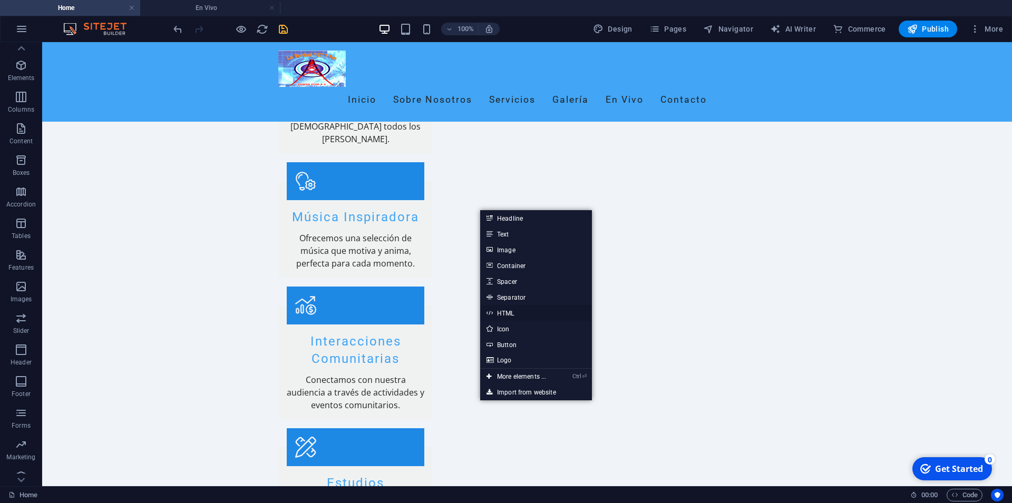
click at [507, 313] on link "HTML" at bounding box center [536, 313] width 112 height 16
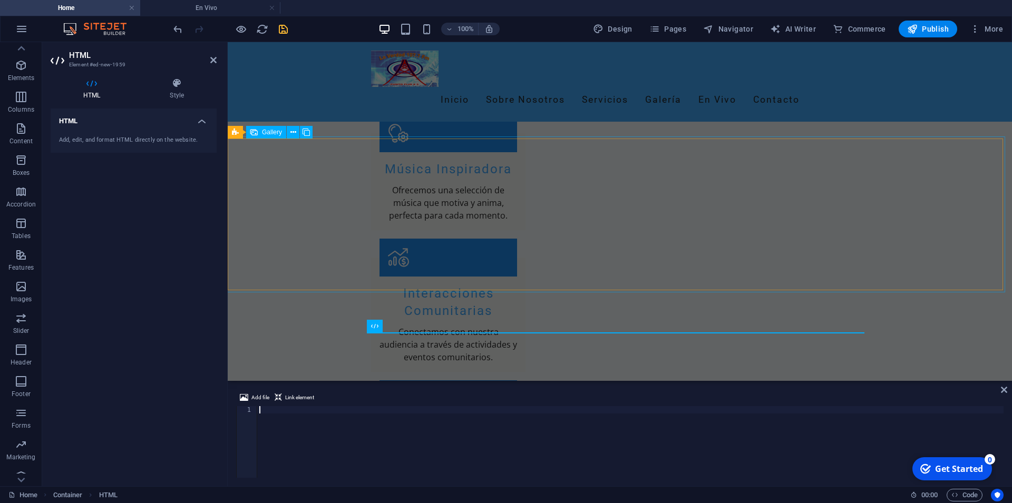
scroll to position [1068, 0]
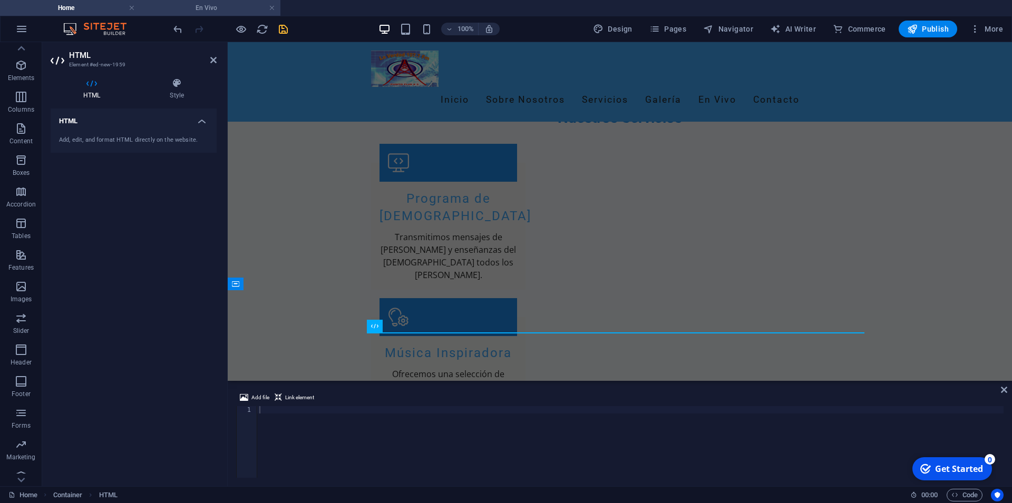
click at [210, 4] on h4 "En Vivo" at bounding box center [210, 8] width 140 height 12
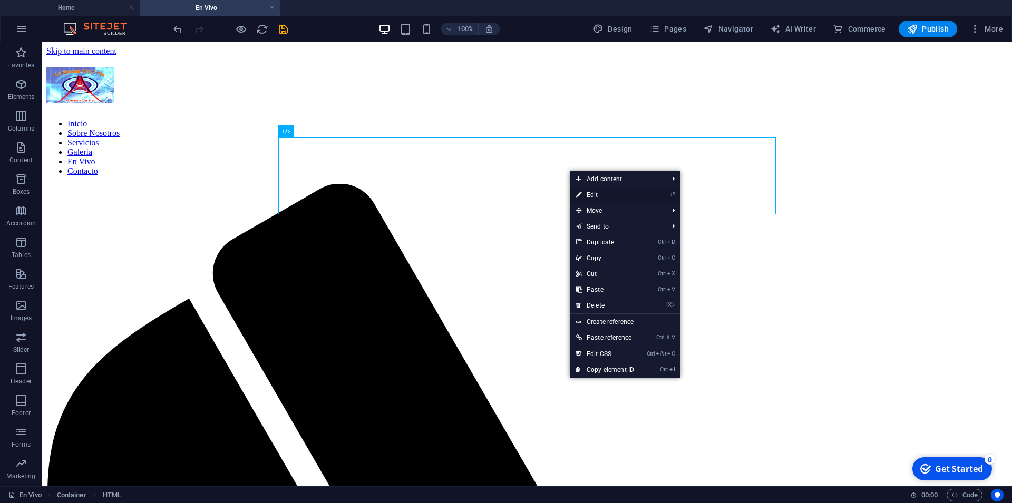
click at [597, 194] on link "⏎ Edit" at bounding box center [605, 195] width 71 height 16
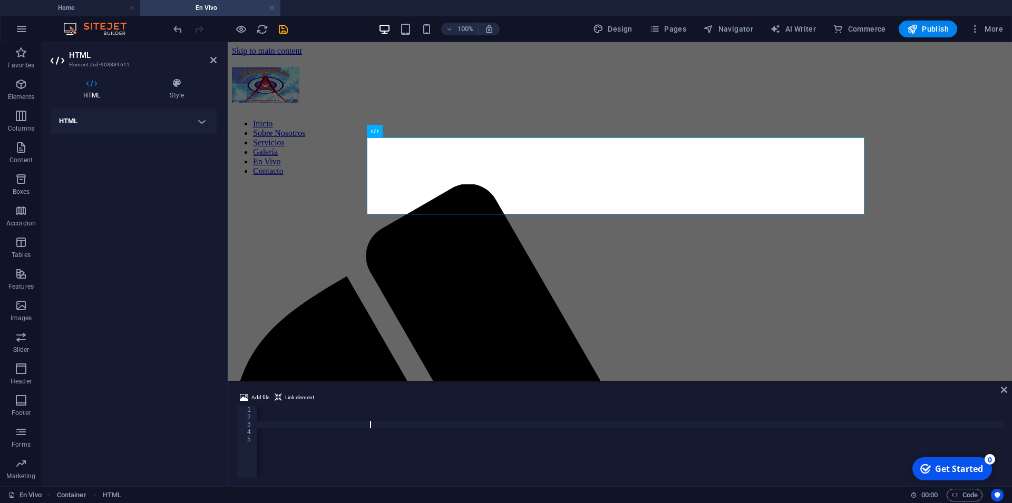
click at [370, 428] on div "<!-- Inicio. radio hosting [DOMAIN_NAME] html5 player --> <!-- Licencia: GRATIS…" at bounding box center [142, 444] width 1721 height 77
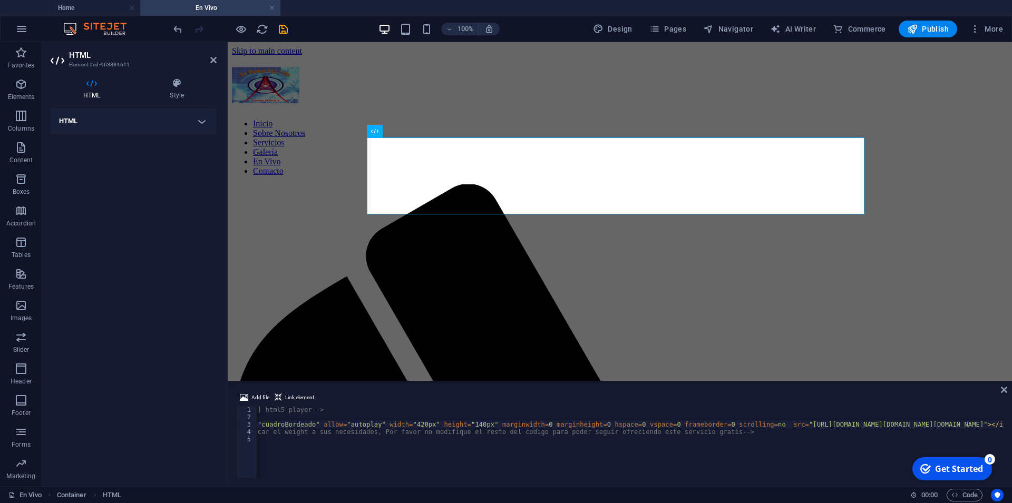
scroll to position [0, 0]
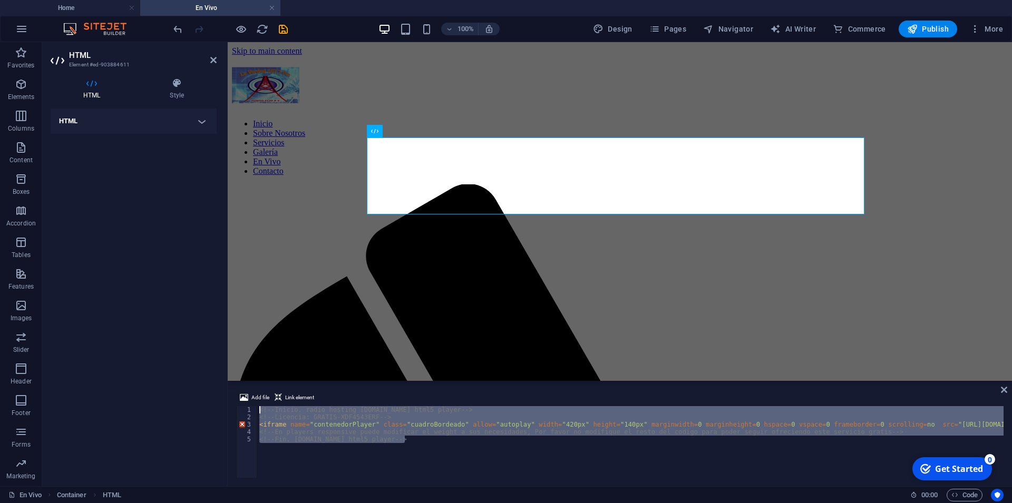
drag, startPoint x: 413, startPoint y: 444, endPoint x: 253, endPoint y: 411, distance: 162.4
click at [257, 411] on div "<!-- Inicio. radio hosting [DOMAIN_NAME] html5 player --> <!-- Licencia: GRATIS…" at bounding box center [630, 442] width 746 height 72
type textarea "<!-- Inicio. radio hosting [DOMAIN_NAME] html5 player --> <!-- Licencia: GRATIS…"
click at [98, 8] on h4 "Home" at bounding box center [70, 8] width 140 height 12
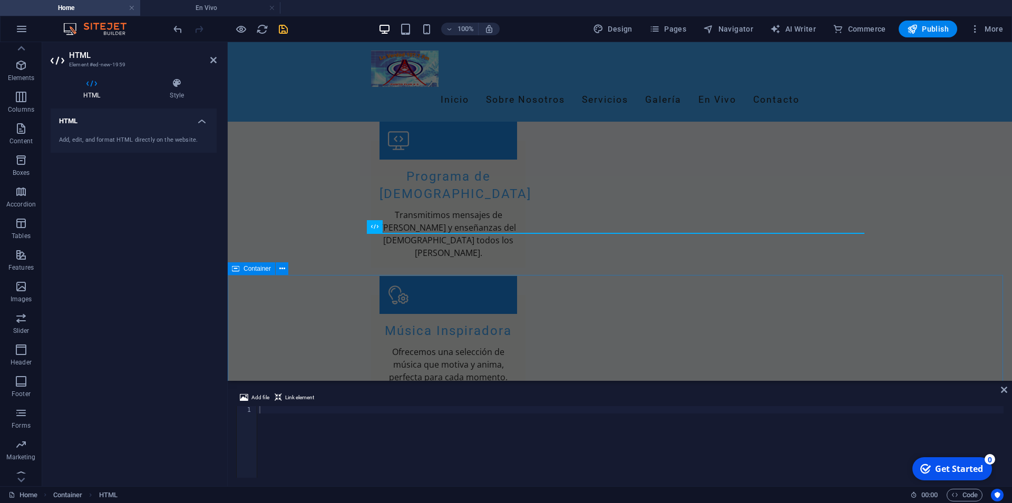
scroll to position [19, 0]
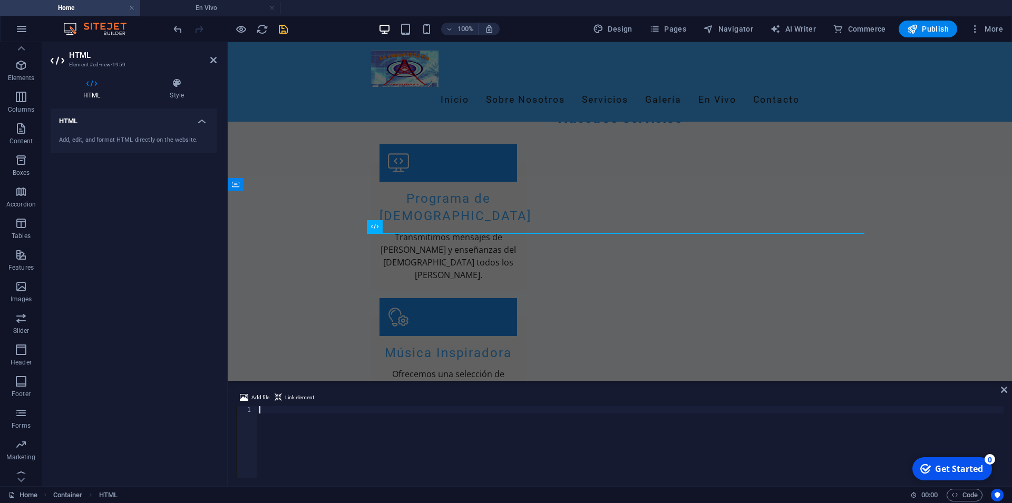
click at [349, 428] on div at bounding box center [630, 449] width 746 height 86
paste textarea "<!-- Fin. [DOMAIN_NAME] html5 player -->"
type textarea "<!-- Fin. [DOMAIN_NAME] html5 player -->"
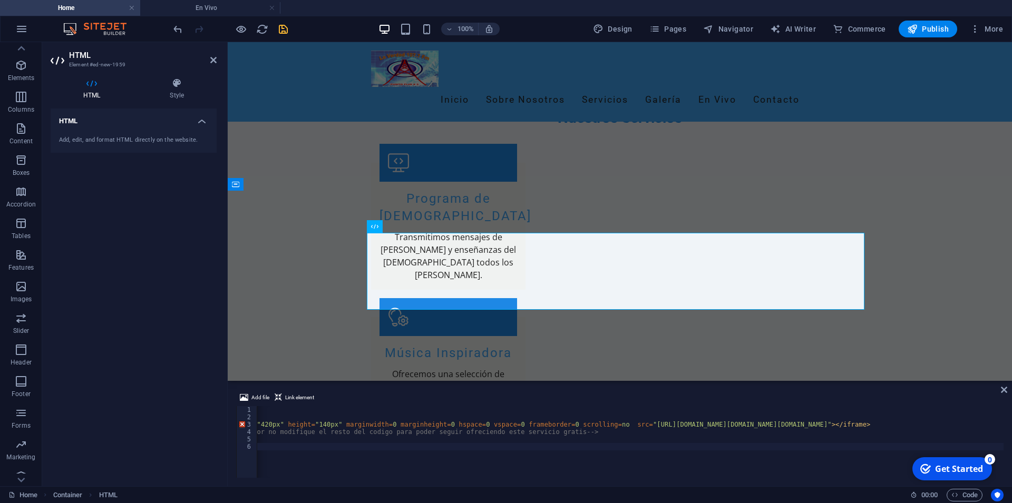
scroll to position [0, 332]
click at [546, 425] on div "<!-- Inicio. radio hosting [DOMAIN_NAME] html5 player --> <!-- Licencia: GRATIS…" at bounding box center [785, 444] width 1721 height 77
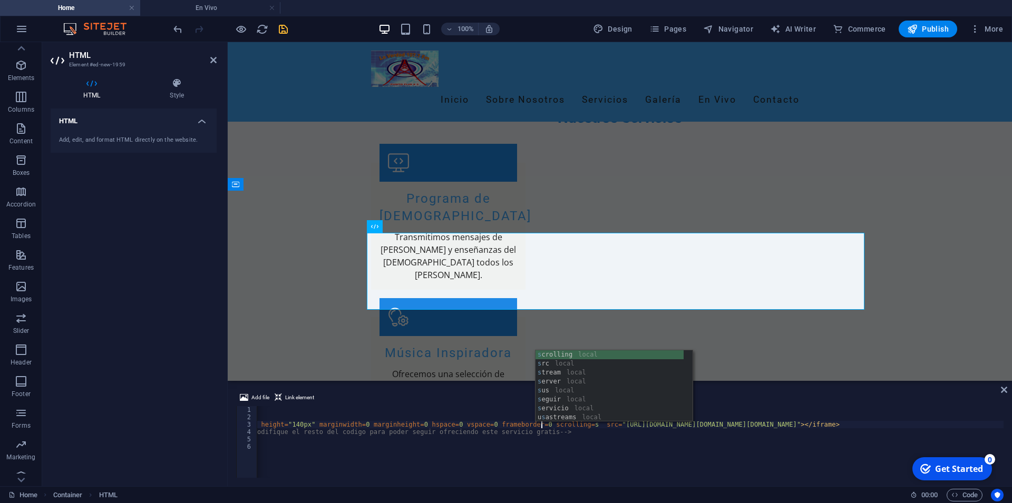
scroll to position [0, 50]
type textarea "<iframe name="contenedorPlayer" class="cuadroBordeado" allow="autoplay" width="…"
click at [325, 449] on div "<!-- Inicio. radio hosting [DOMAIN_NAME] html5 player --> <!-- Licencia: GRATIS…" at bounding box center [785, 444] width 1721 height 77
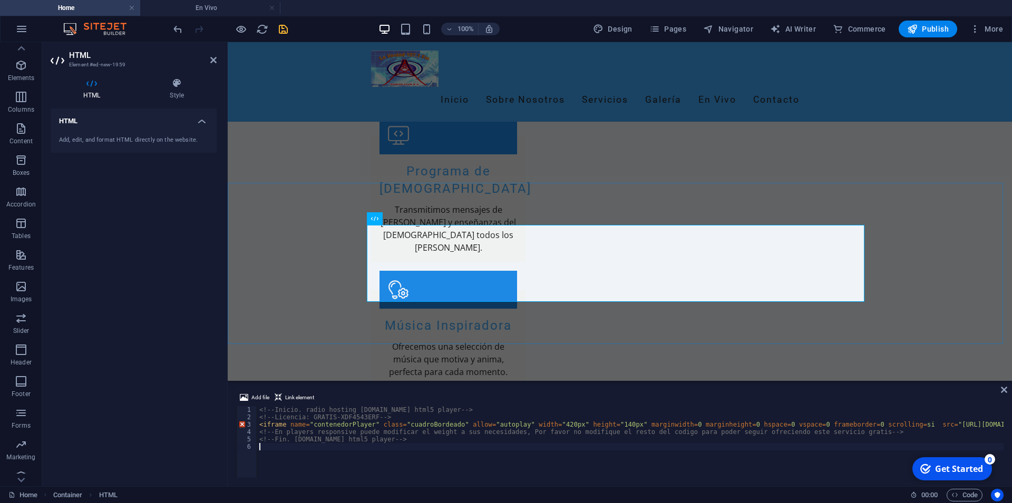
scroll to position [1122, 0]
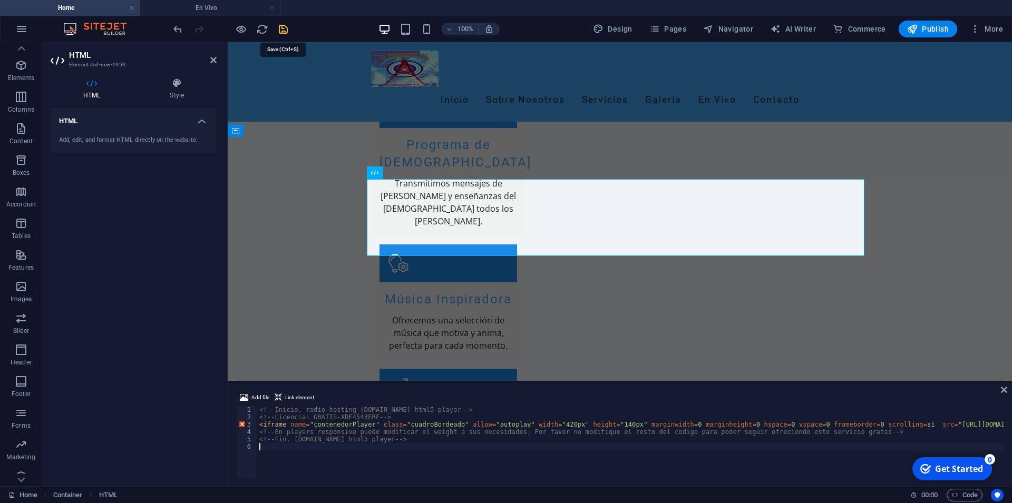
click at [283, 30] on icon "save" at bounding box center [283, 29] width 12 height 12
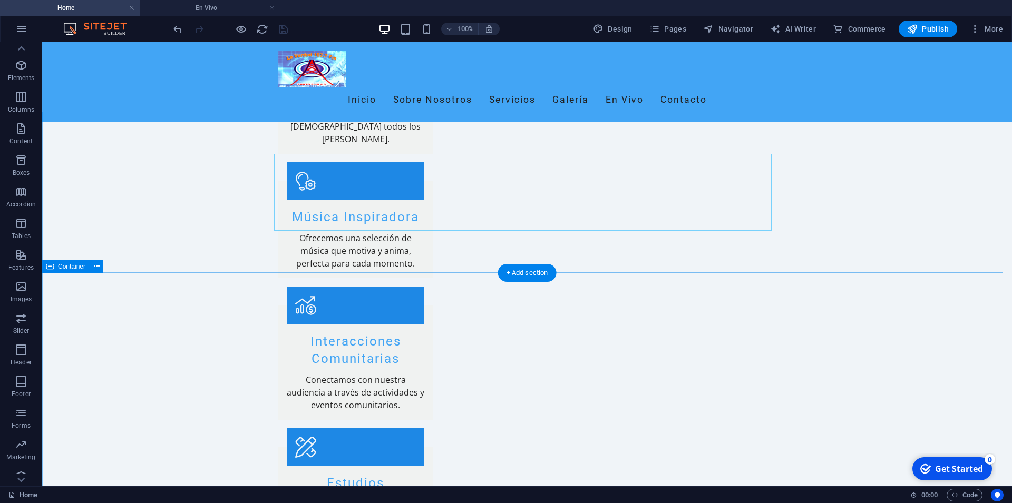
scroll to position [1337, 0]
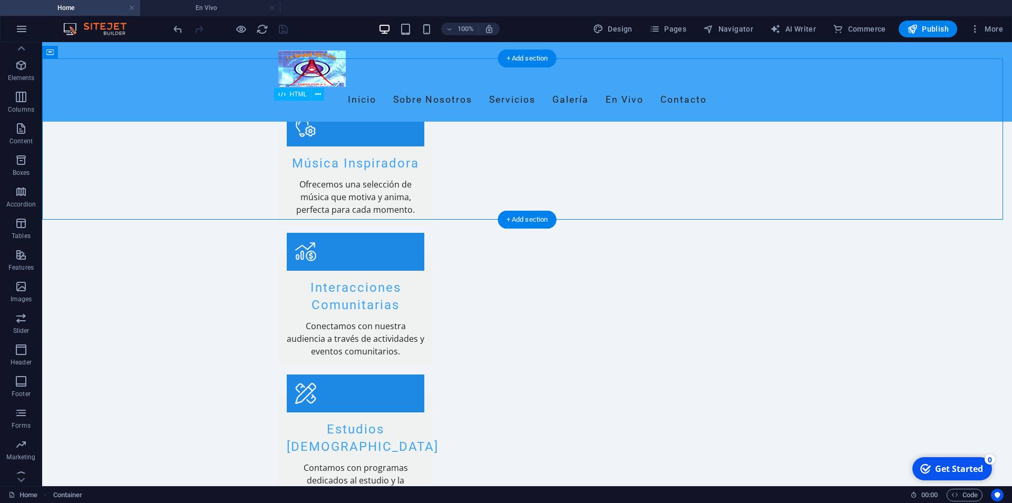
drag, startPoint x: 366, startPoint y: 168, endPoint x: 427, endPoint y: 169, distance: 61.1
drag, startPoint x: 381, startPoint y: 170, endPoint x: 456, endPoint y: 170, distance: 75.3
drag, startPoint x: 489, startPoint y: 125, endPoint x: 489, endPoint y: 152, distance: 26.9
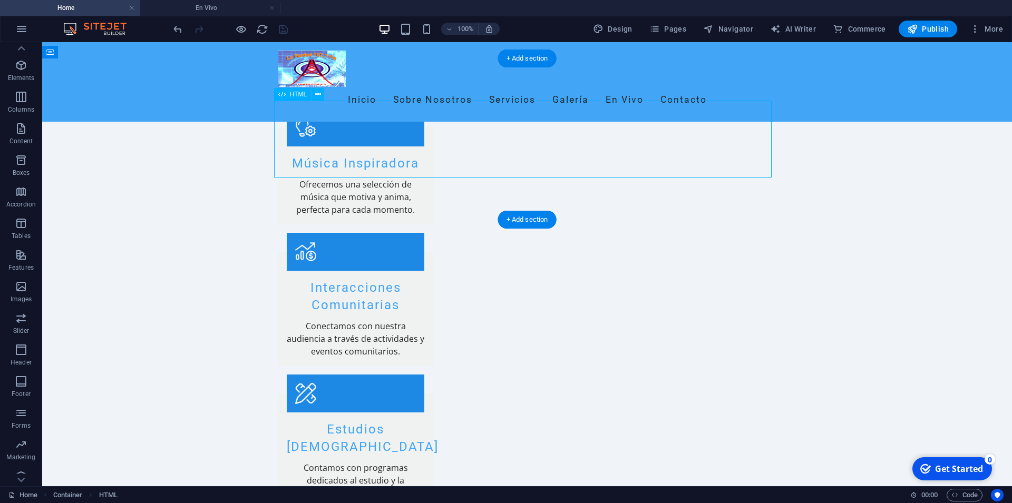
drag, startPoint x: 490, startPoint y: 126, endPoint x: 488, endPoint y: 170, distance: 44.3
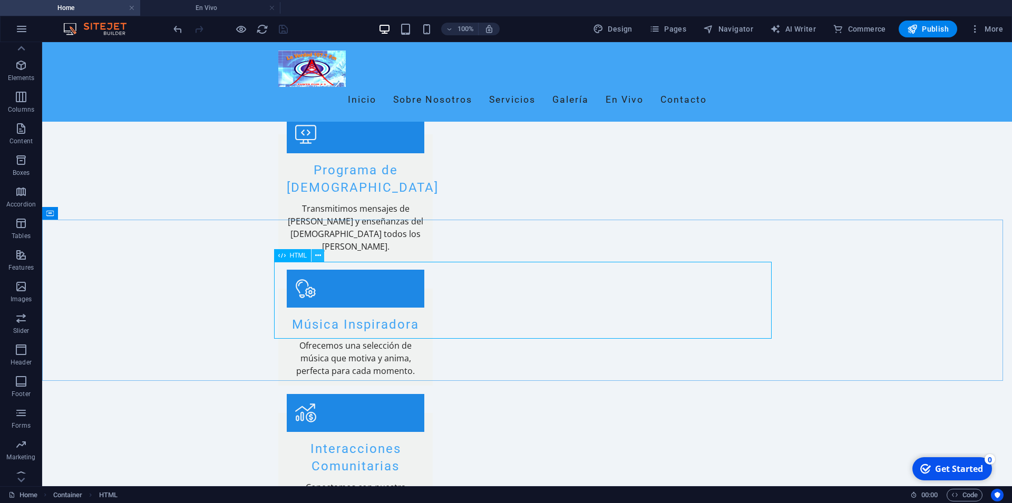
click at [317, 253] on icon at bounding box center [318, 255] width 6 height 11
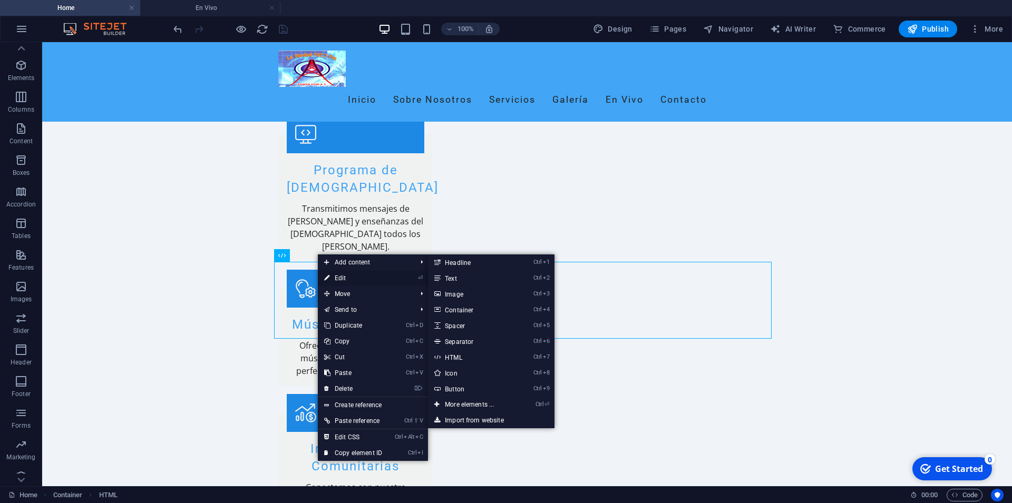
click at [331, 284] on link "⏎ Edit" at bounding box center [353, 278] width 71 height 16
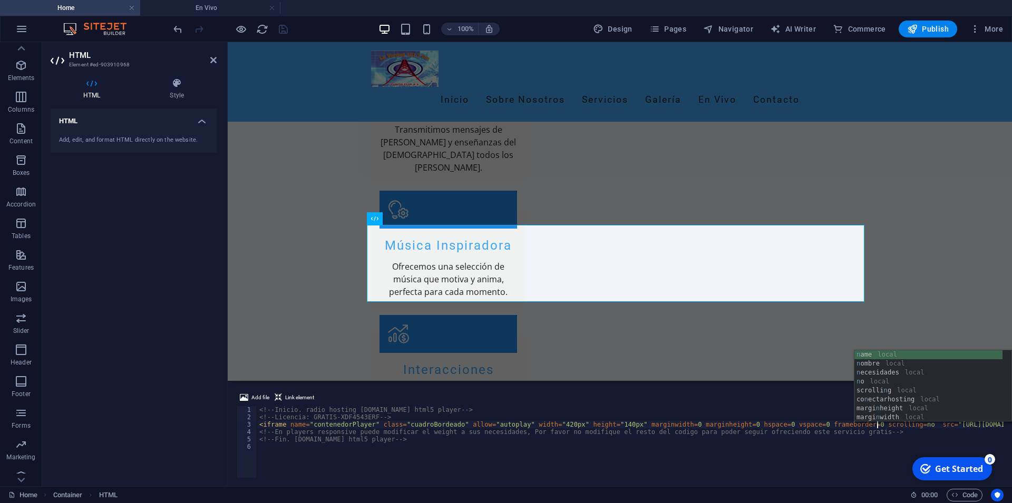
scroll to position [0, 50]
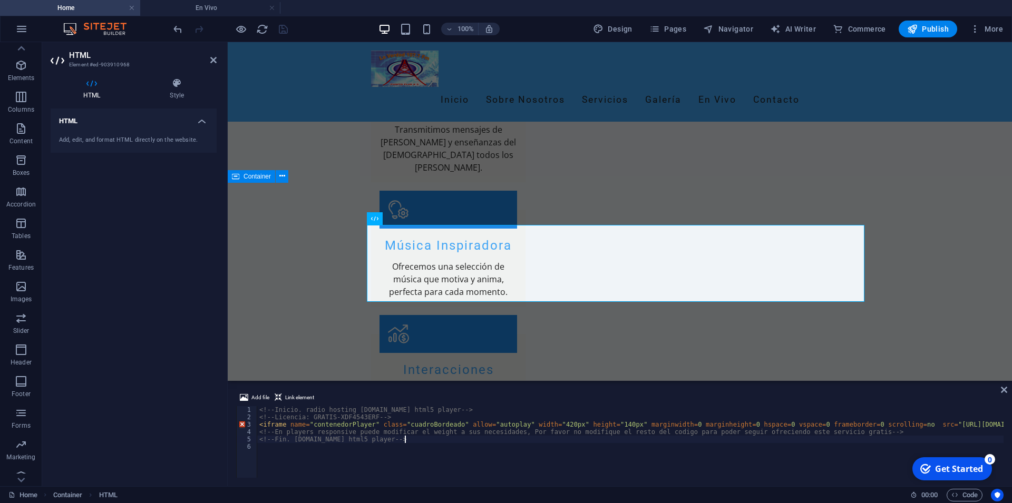
type textarea "<!-- Fin. [DOMAIN_NAME] html5 player -->"
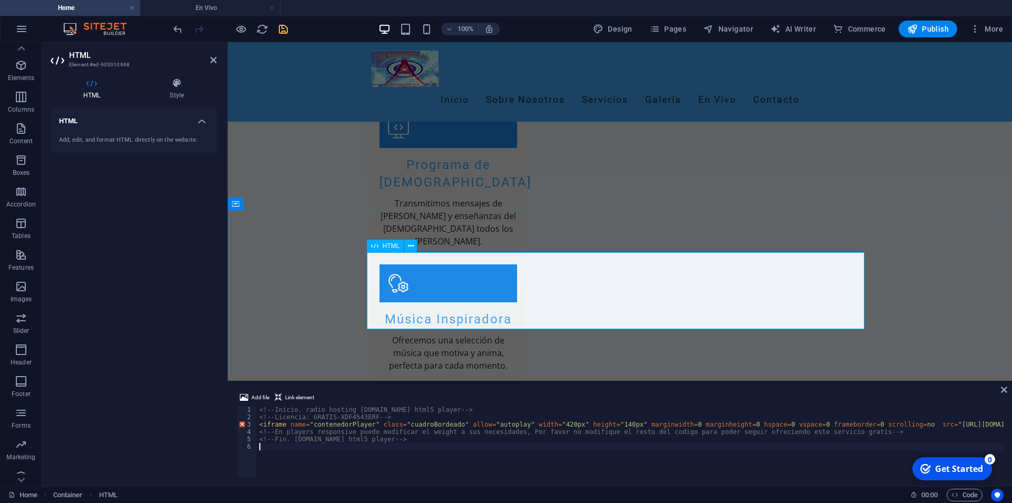
scroll to position [1209, 0]
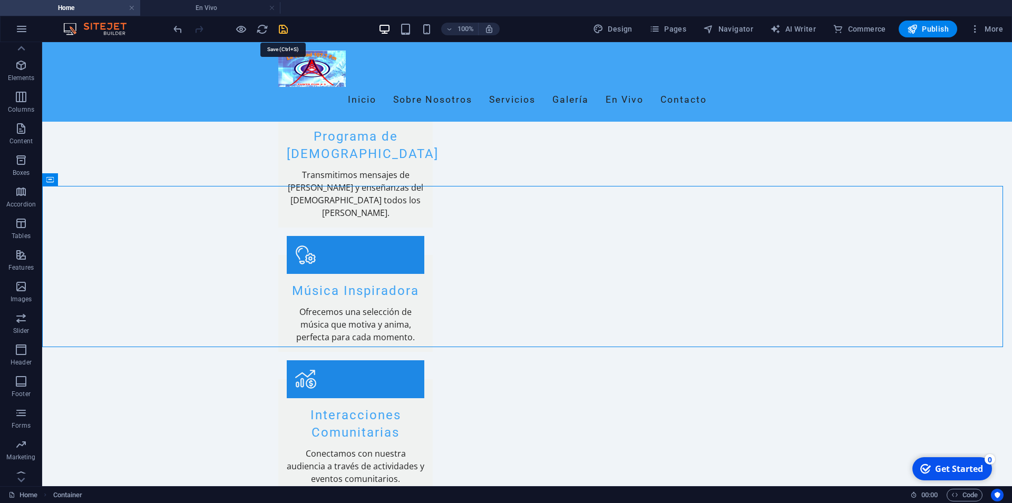
click at [286, 27] on icon "save" at bounding box center [283, 29] width 12 height 12
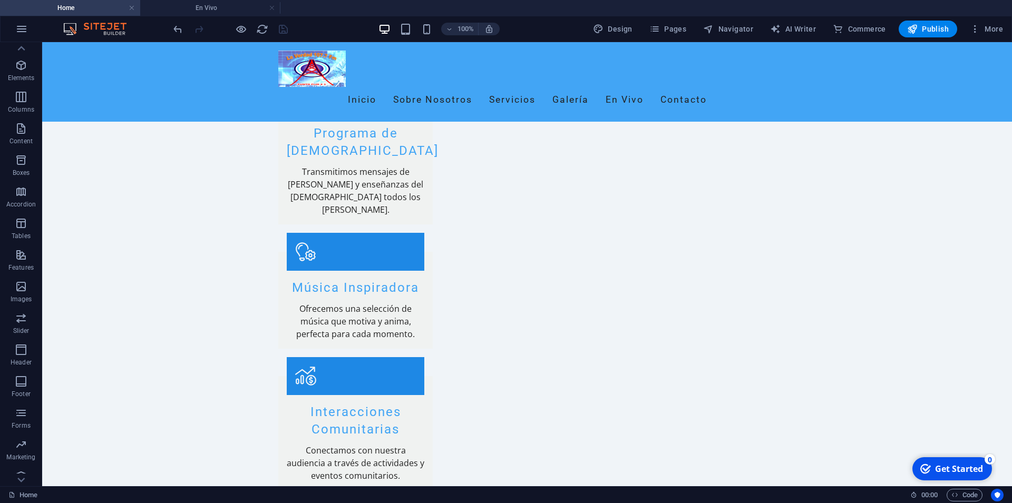
scroll to position [1246, 0]
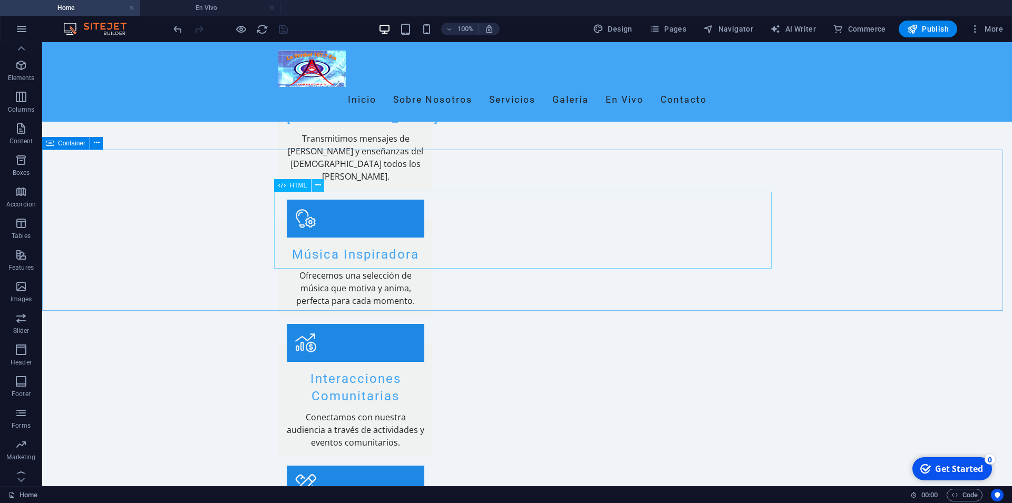
click at [317, 181] on icon at bounding box center [318, 185] width 6 height 11
click at [96, 143] on icon at bounding box center [97, 143] width 6 height 11
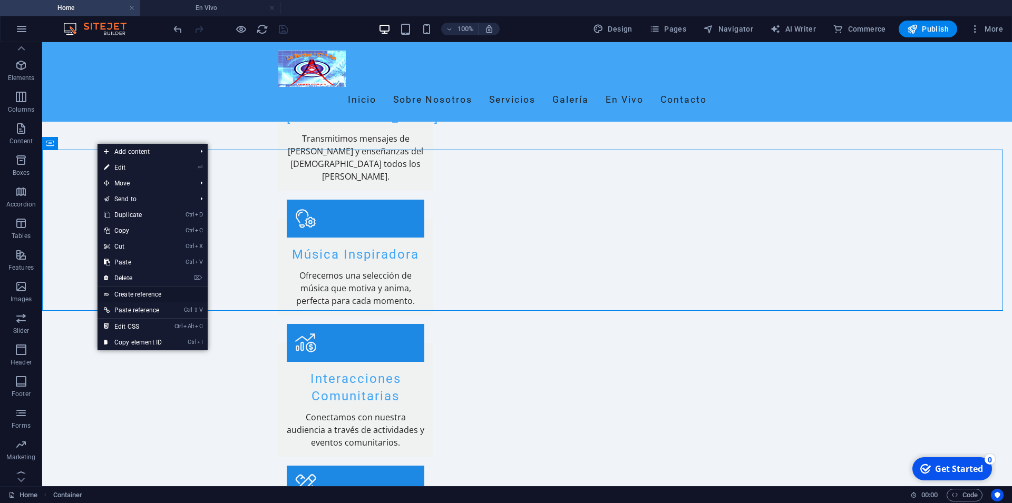
click at [160, 292] on link "Create reference" at bounding box center [152, 295] width 110 height 16
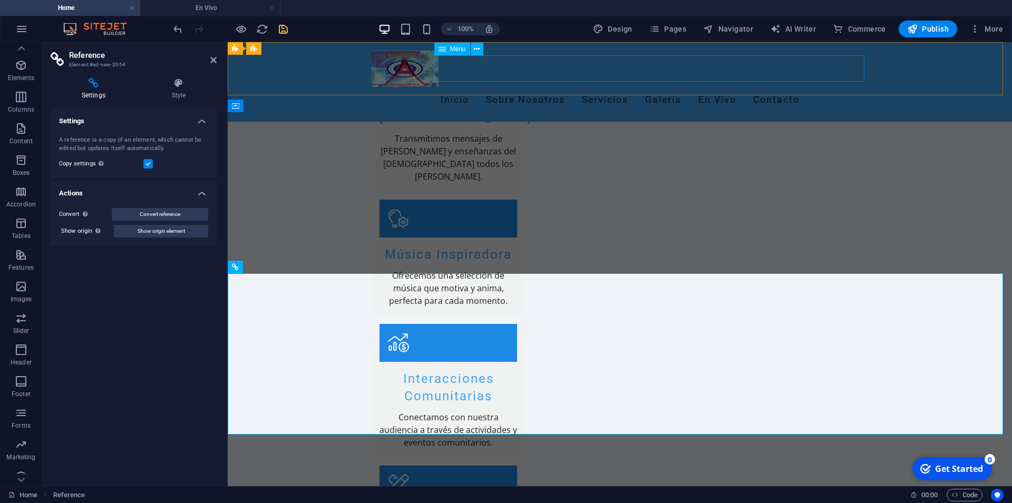
click at [751, 87] on nav "Inicio Sobre Nosotros Servicios Galería En Vivo Contacto" at bounding box center [619, 100] width 497 height 26
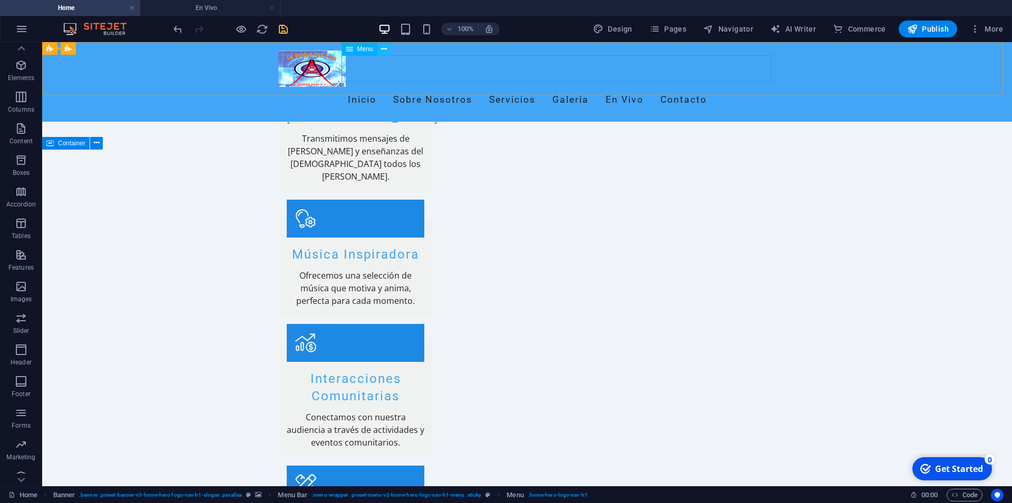
click at [383, 47] on icon at bounding box center [384, 49] width 6 height 11
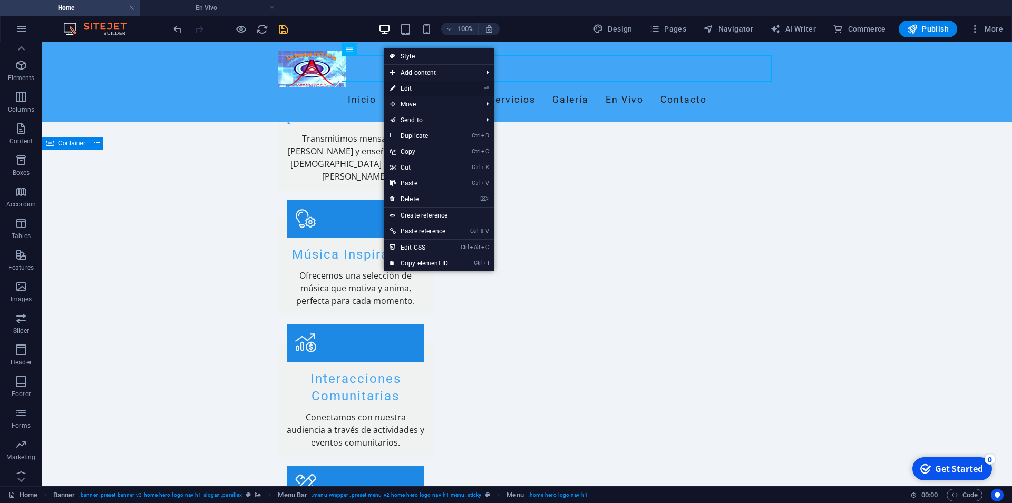
click at [398, 88] on link "⏎ Edit" at bounding box center [419, 89] width 71 height 16
select select
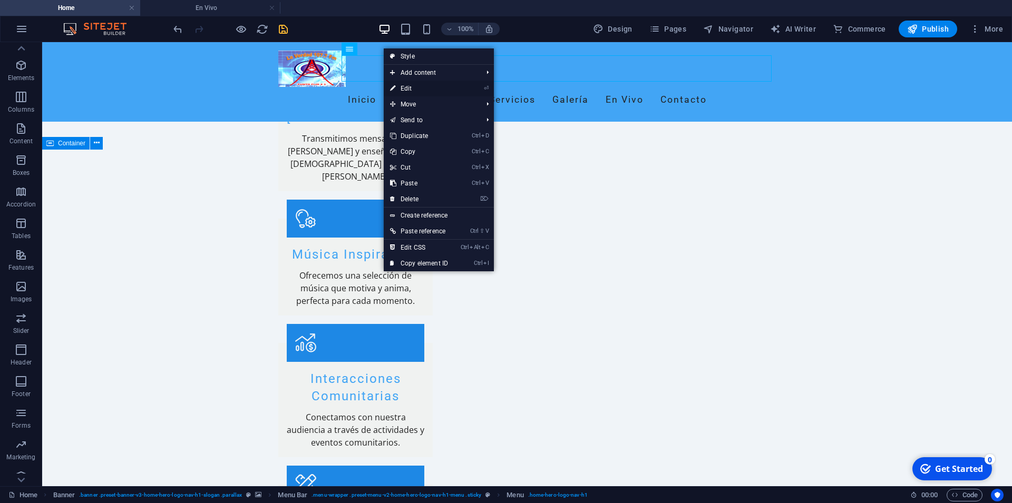
select select
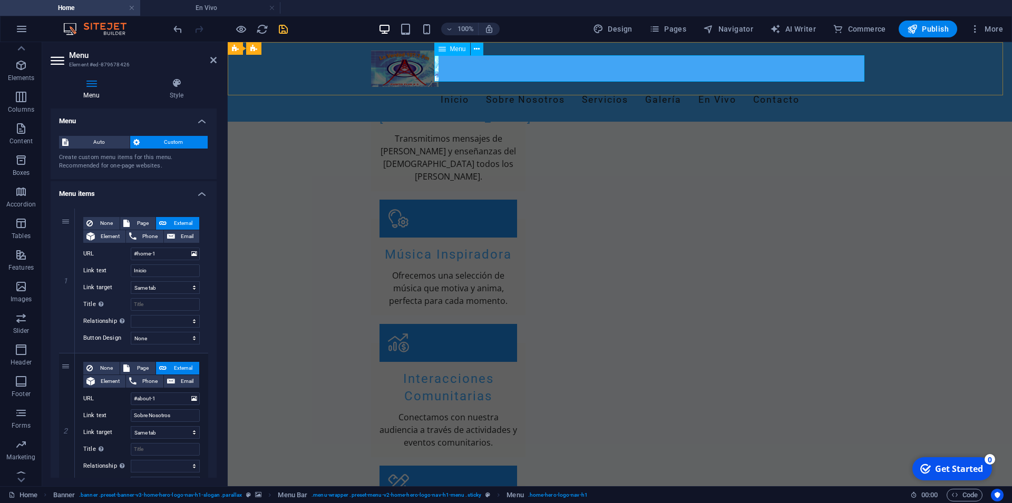
click at [746, 87] on nav "Inicio Sobre Nosotros Servicios Galería En Vivo Contacto" at bounding box center [619, 100] width 497 height 26
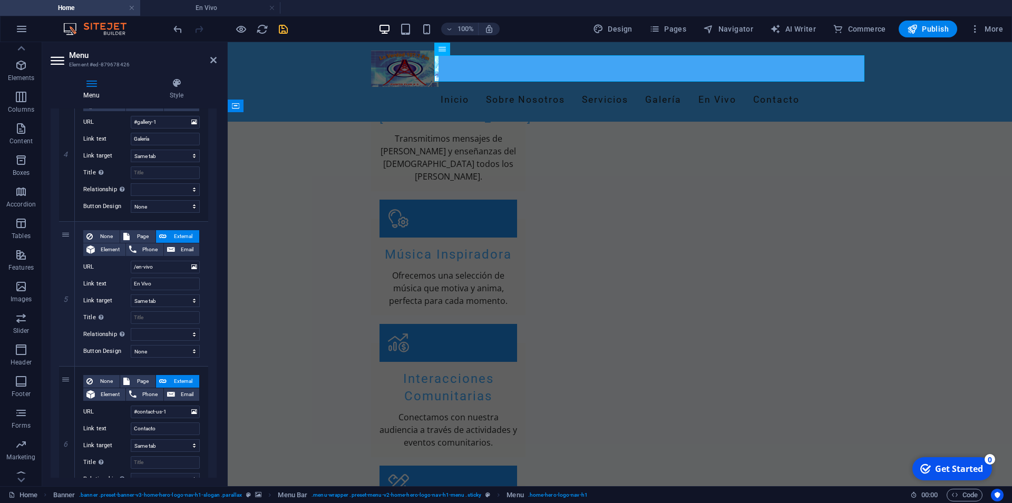
scroll to position [585, 0]
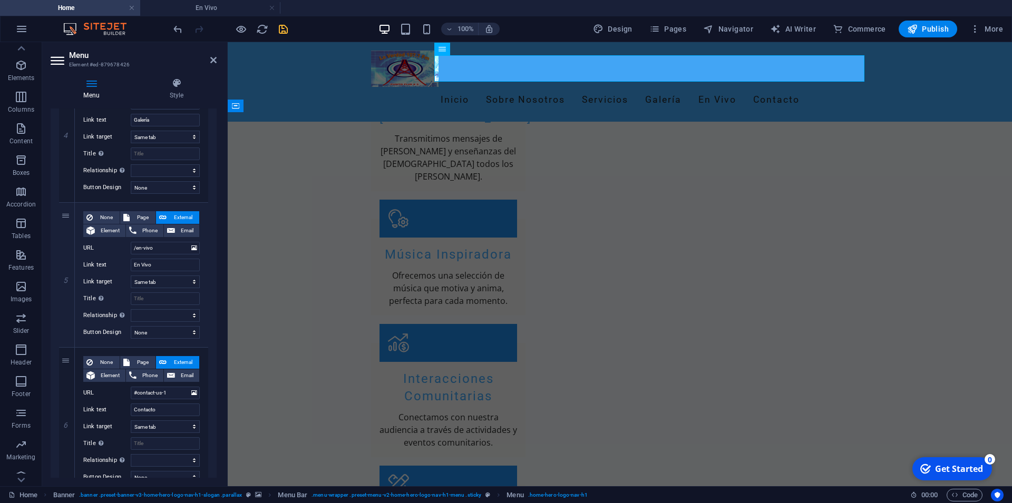
drag, startPoint x: 210, startPoint y: 128, endPoint x: 3, endPoint y: 296, distance: 266.7
click at [138, 216] on span "Page" at bounding box center [142, 217] width 19 height 13
select select
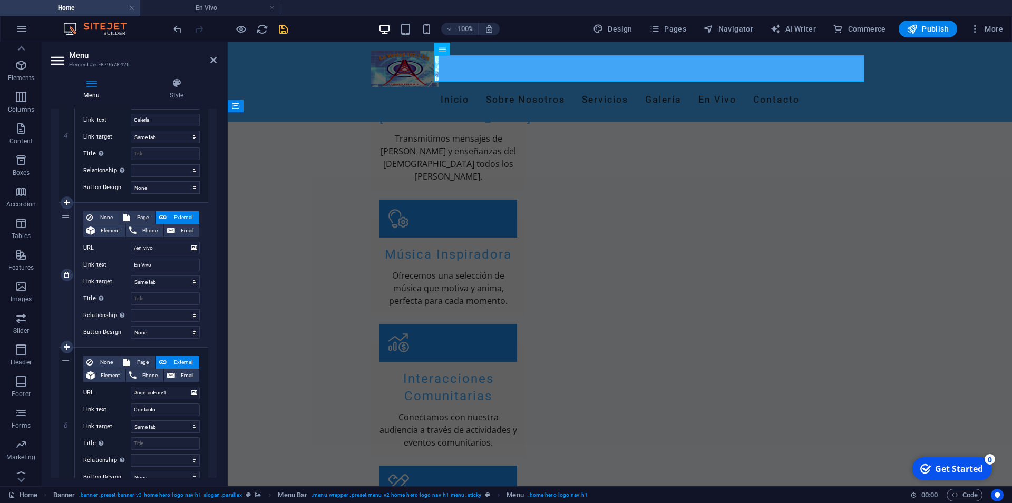
select select
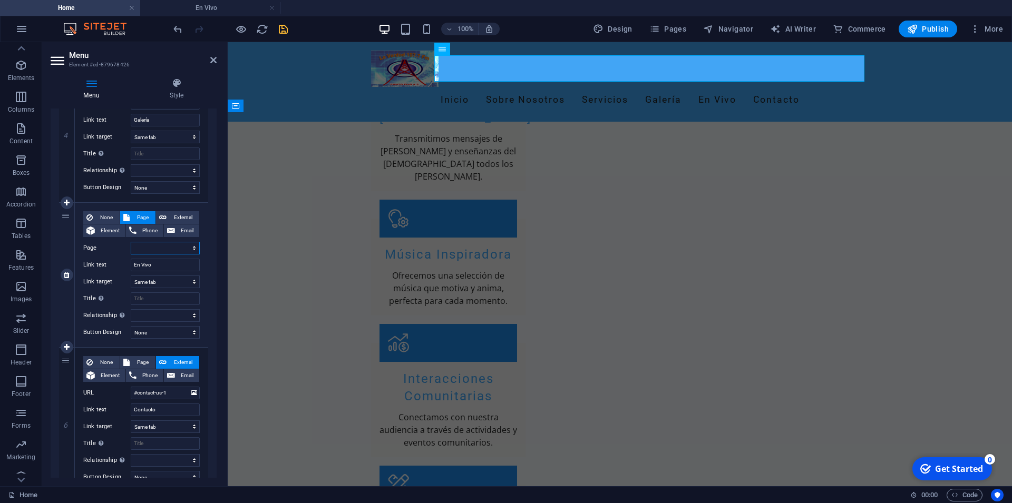
click at [150, 249] on select "Home Subpage Legal Notice Privacy En Vivo" at bounding box center [165, 248] width 69 height 13
click at [131, 242] on select "Home Subpage Legal Notice Privacy En Vivo" at bounding box center [165, 248] width 69 height 13
select select "4"
click option "En Vivo" at bounding box center [0, 0] width 0 height 0
select select
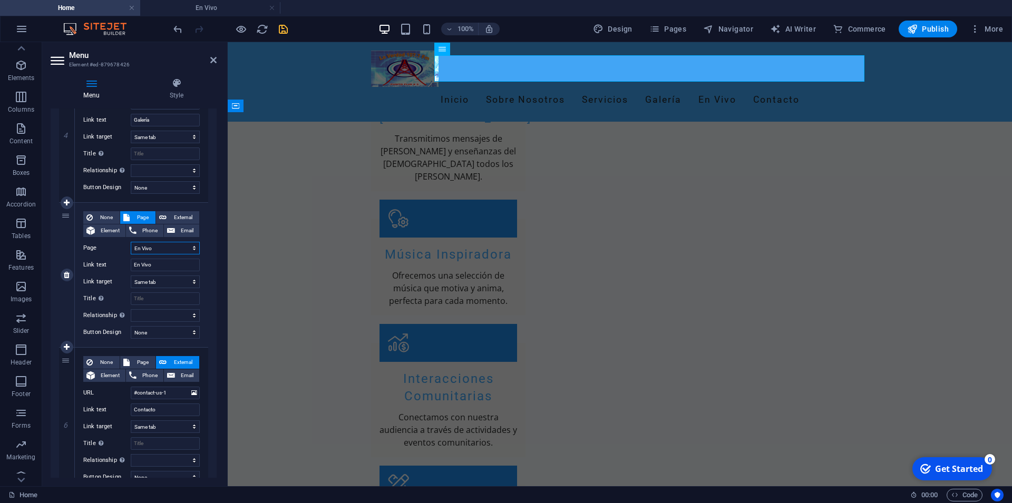
select select
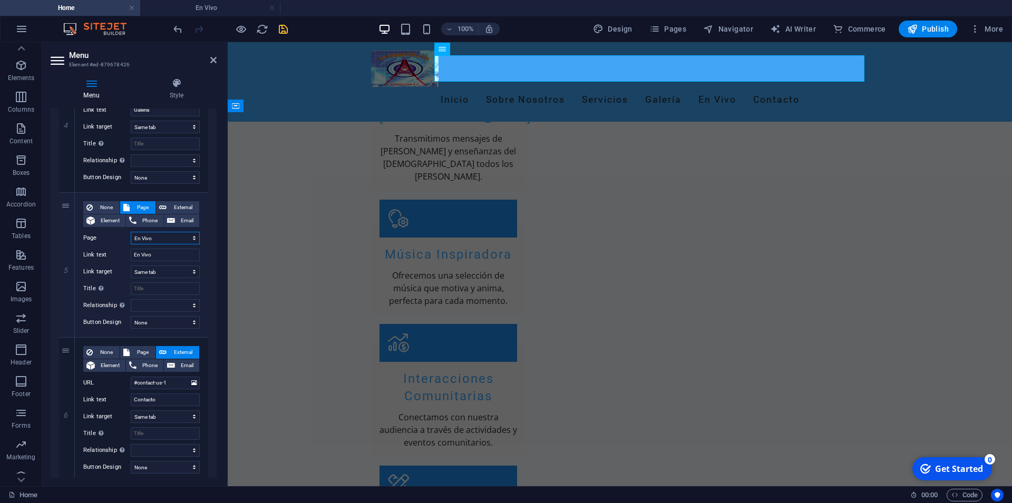
scroll to position [630, 0]
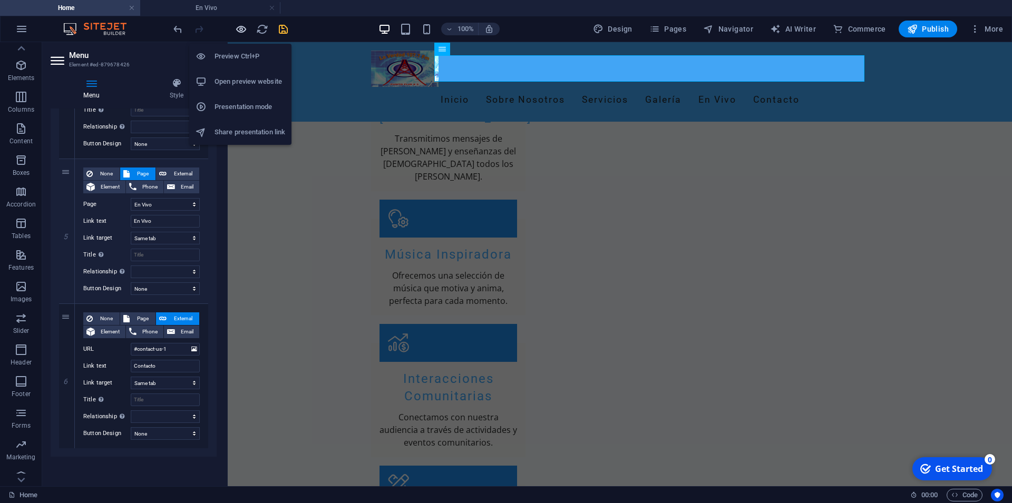
click at [241, 28] on icon "button" at bounding box center [241, 29] width 12 height 12
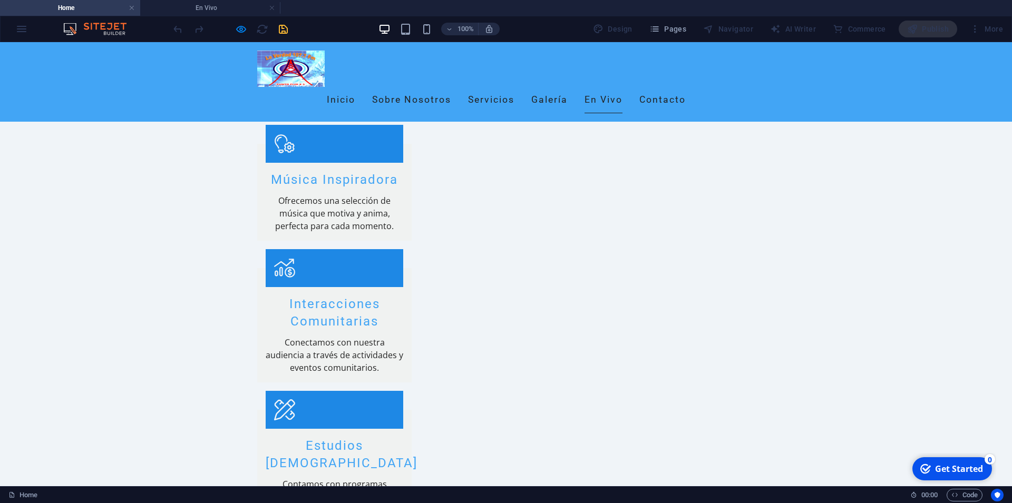
click at [622, 87] on link "En Vivo" at bounding box center [603, 100] width 38 height 26
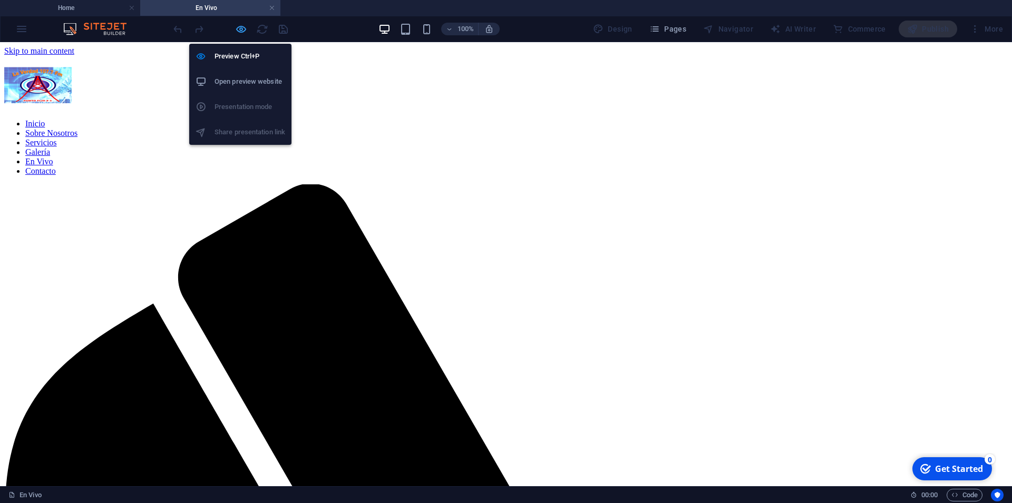
click at [240, 27] on icon "button" at bounding box center [241, 29] width 12 height 12
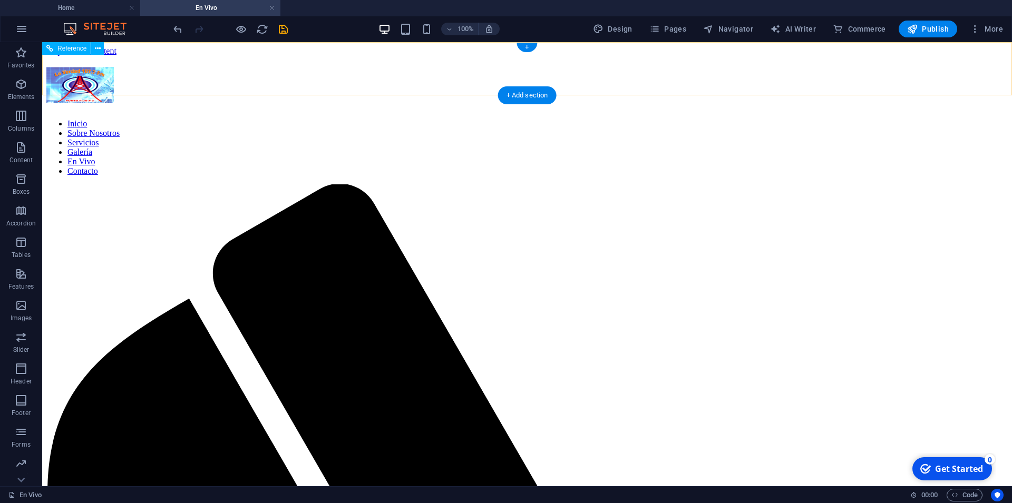
click at [292, 71] on div at bounding box center [526, 87] width 961 height 41
click at [98, 47] on icon at bounding box center [98, 48] width 6 height 11
click at [978, 24] on icon "button" at bounding box center [974, 29] width 11 height 11
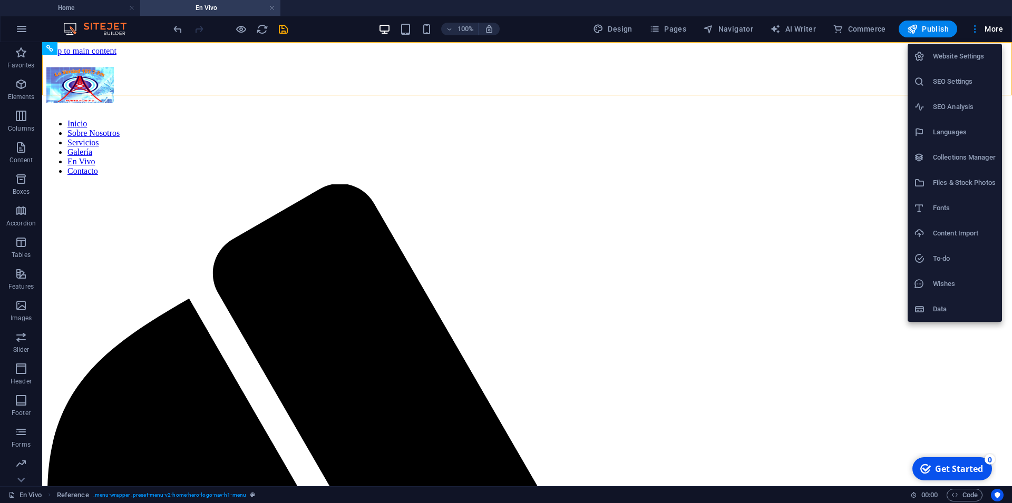
click at [972, 56] on h6 "Website Settings" at bounding box center [964, 56] width 63 height 13
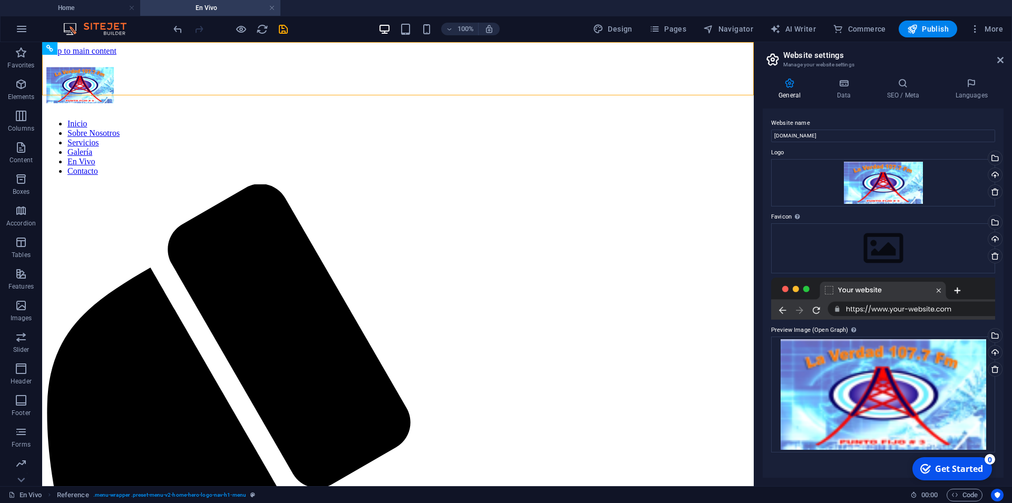
click at [953, 313] on div at bounding box center [883, 299] width 224 height 42
click at [947, 308] on div at bounding box center [883, 299] width 224 height 42
click at [833, 137] on input "[DOMAIN_NAME]" at bounding box center [883, 136] width 224 height 13
click at [845, 84] on icon at bounding box center [843, 83] width 46 height 11
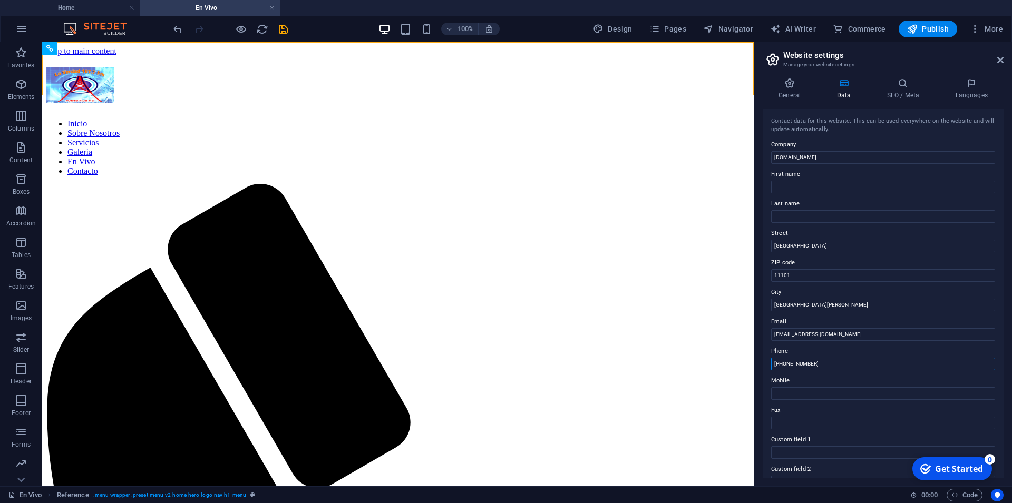
click at [827, 363] on input "[PHONE_NUMBER]" at bounding box center [883, 364] width 224 height 13
click at [834, 300] on input "[GEOGRAPHIC_DATA]" at bounding box center [883, 305] width 224 height 13
type input "S"
type input "Punto Fijo"
click at [89, 2] on li "Home" at bounding box center [70, 8] width 140 height 16
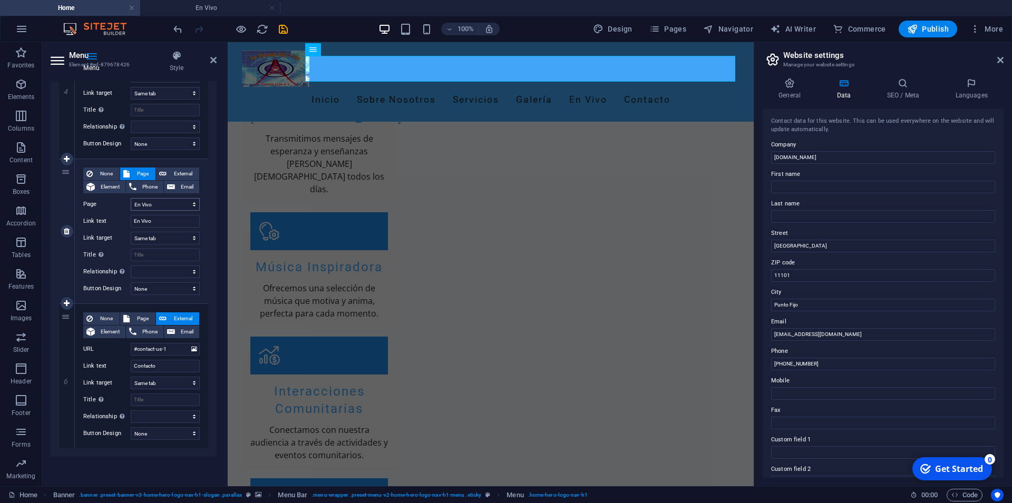
scroll to position [1246, 0]
click at [171, 172] on span "External" at bounding box center [183, 174] width 26 height 13
select select
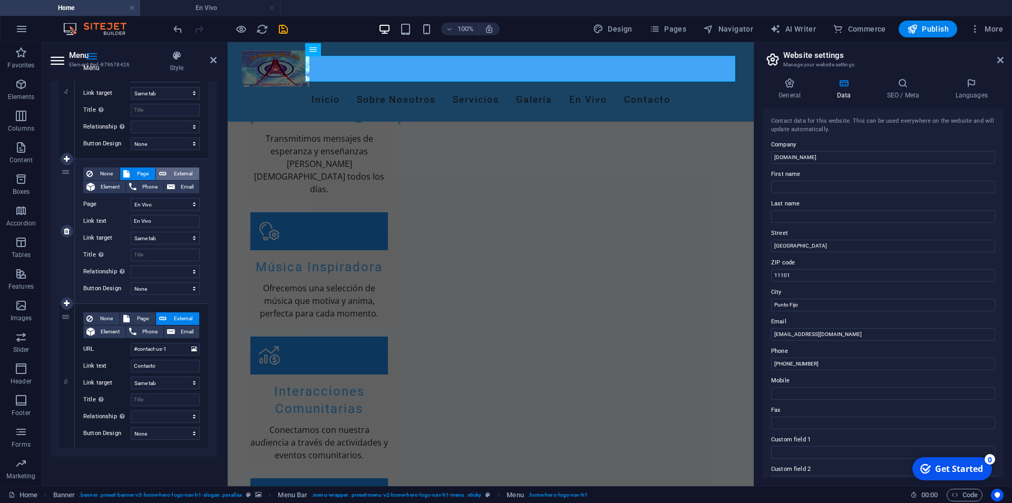
select select
select select "blank"
select select
click at [158, 201] on input "/en-vivo" at bounding box center [165, 204] width 69 height 13
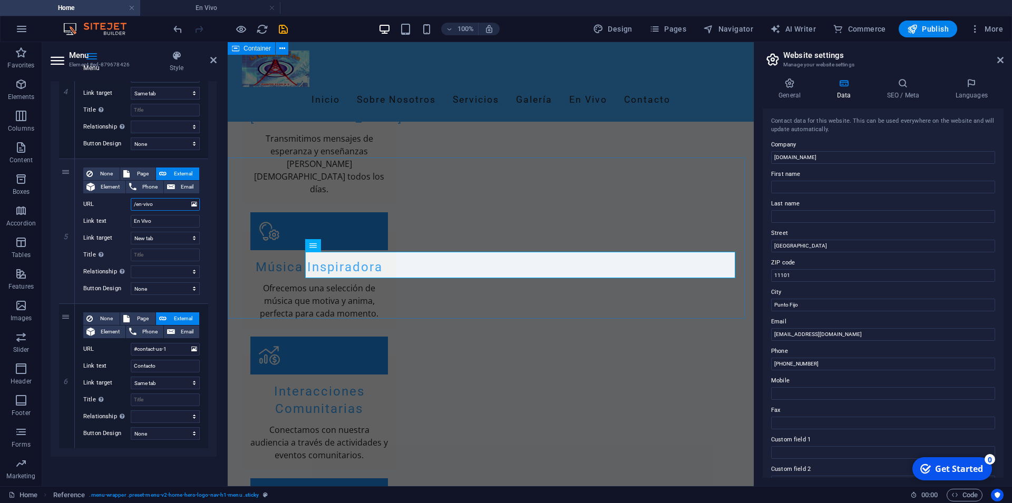
scroll to position [1031, 0]
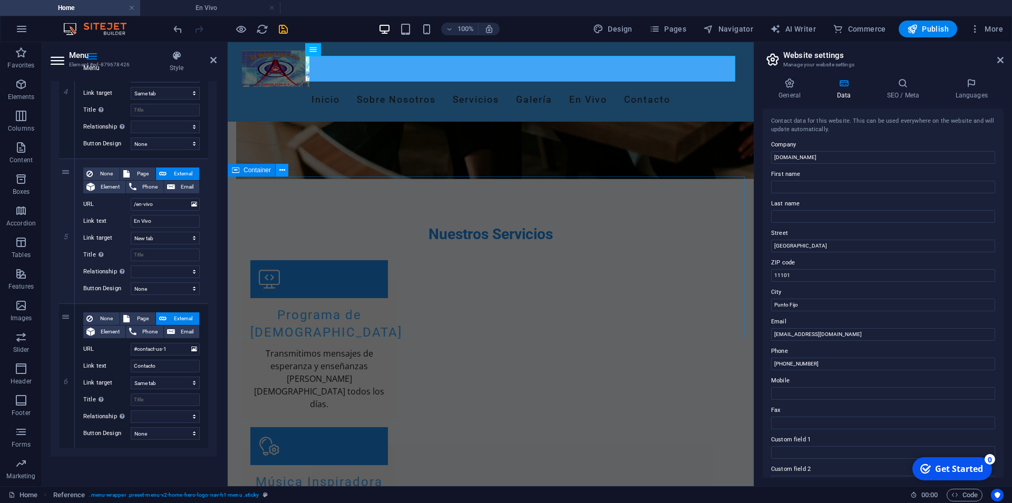
click at [280, 168] on icon at bounding box center [282, 170] width 6 height 11
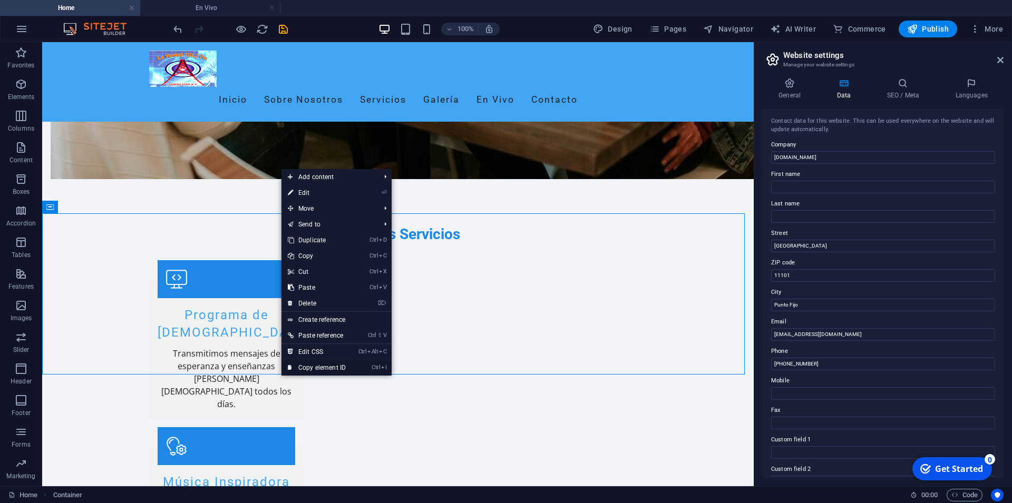
click at [316, 369] on link "Ctrl I Copy element ID" at bounding box center [316, 368] width 71 height 16
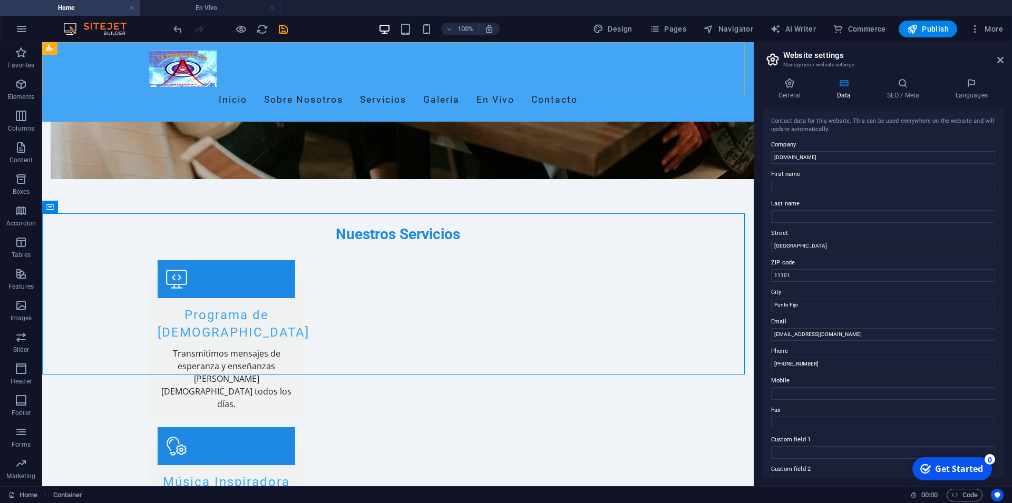
click at [256, 49] on div "Inicio Sobre Nosotros Servicios Galería En Vivo Contacto" at bounding box center [397, 82] width 711 height 80
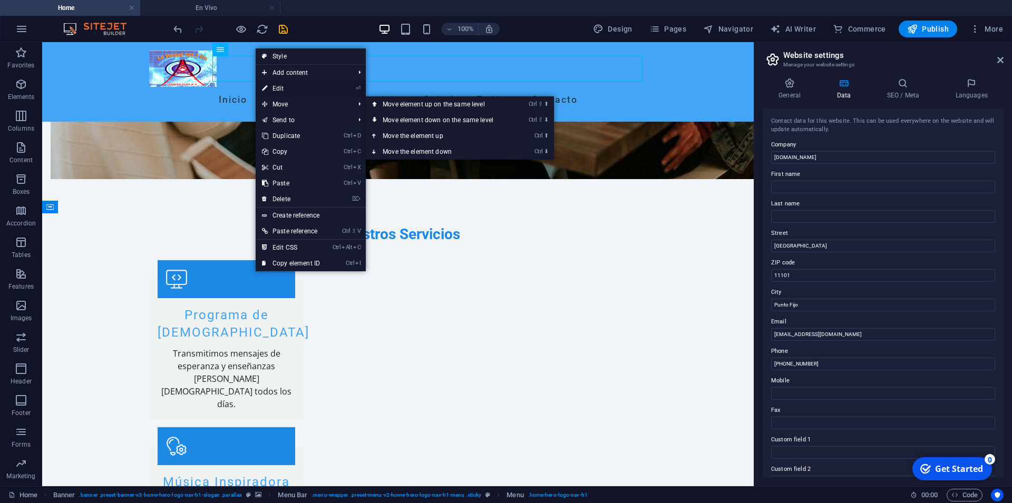
drag, startPoint x: 281, startPoint y: 87, endPoint x: 46, endPoint y: 97, distance: 234.7
click at [281, 87] on link "⏎ Edit" at bounding box center [291, 89] width 71 height 16
select select
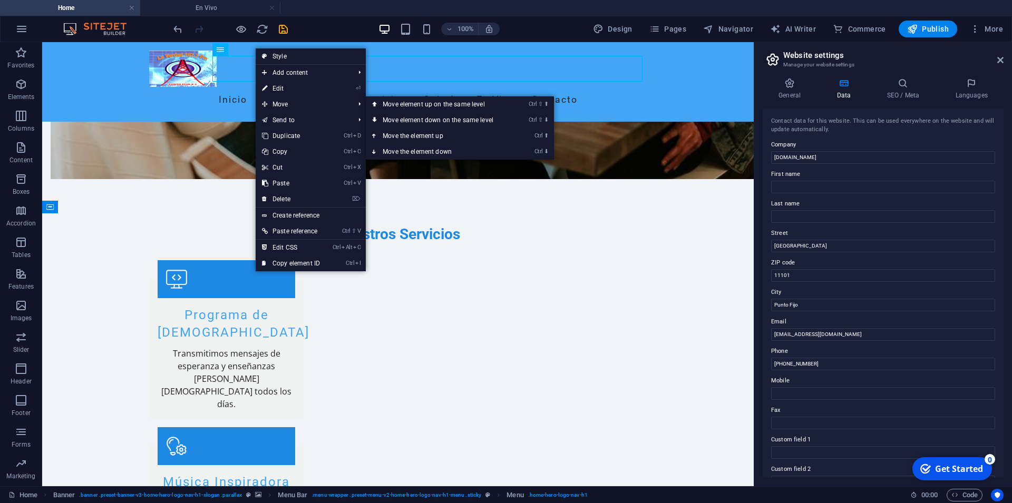
select select
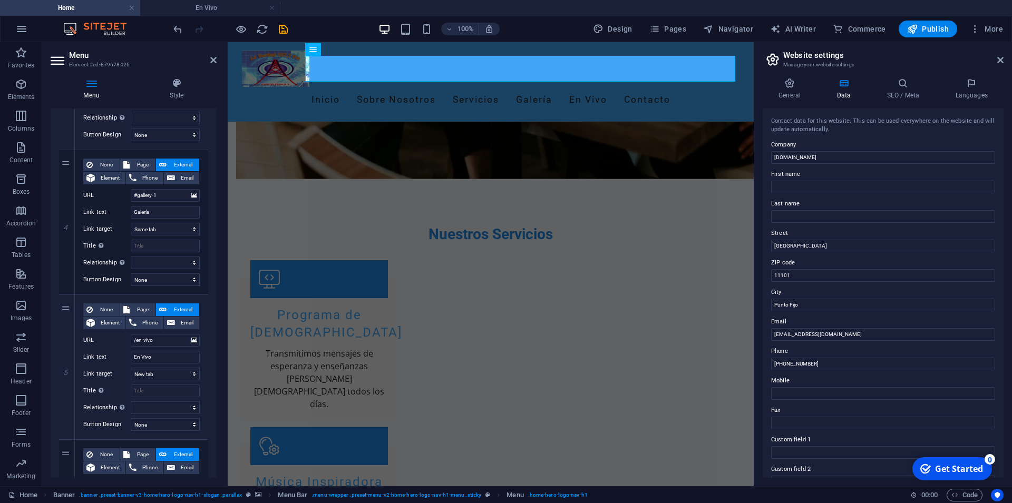
scroll to position [522, 0]
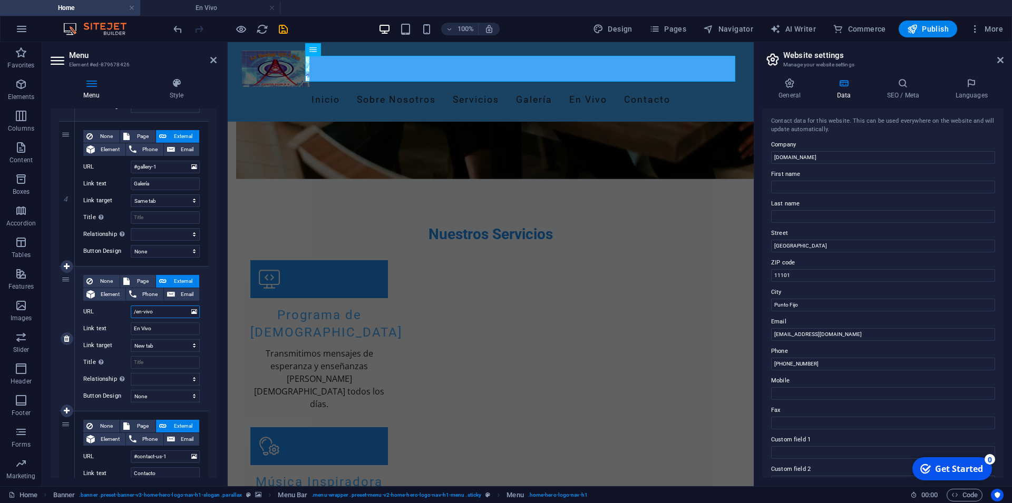
click at [158, 316] on input "/en-vivo" at bounding box center [165, 312] width 69 height 13
paste input "#ed-903910965"
type input "/en-vivo#ed-903910965"
select select
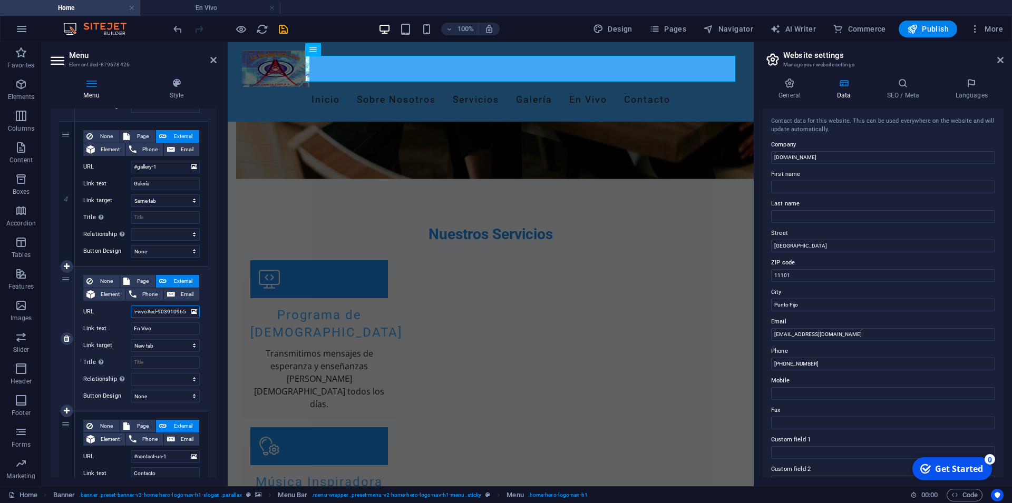
select select
click at [138, 312] on input "/en-vivo#ed-903910965" at bounding box center [165, 312] width 69 height 13
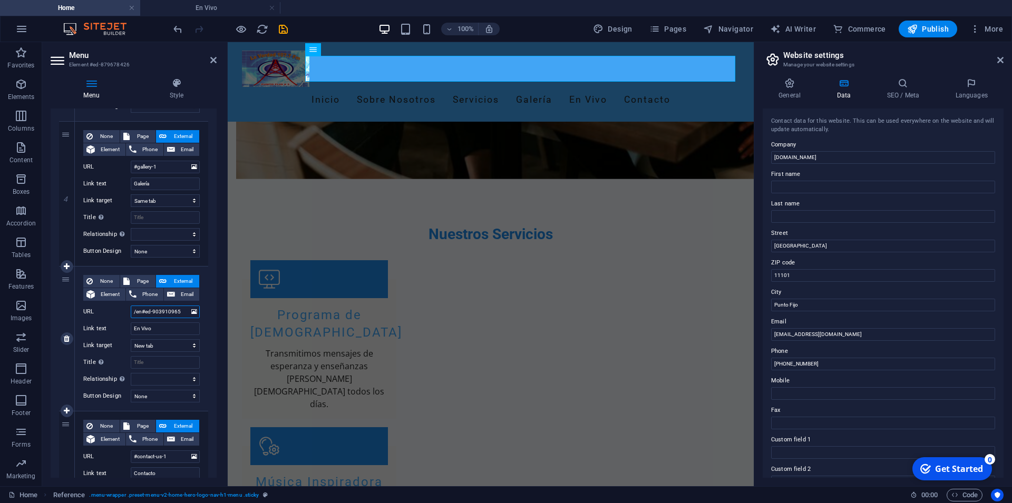
scroll to position [0, 0]
type input "#ed-903910965"
select select
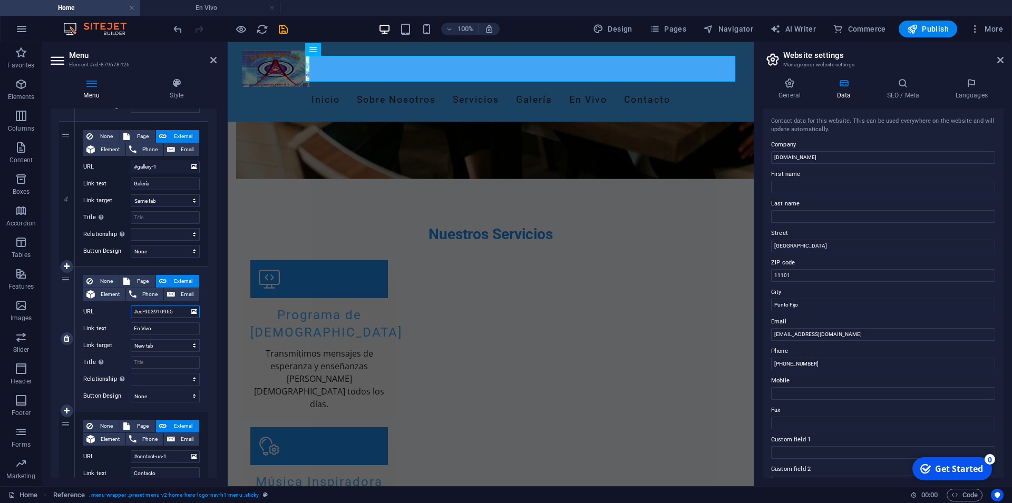
select select
type input "#ed-903910965"
click at [284, 27] on icon "save" at bounding box center [283, 29] width 12 height 12
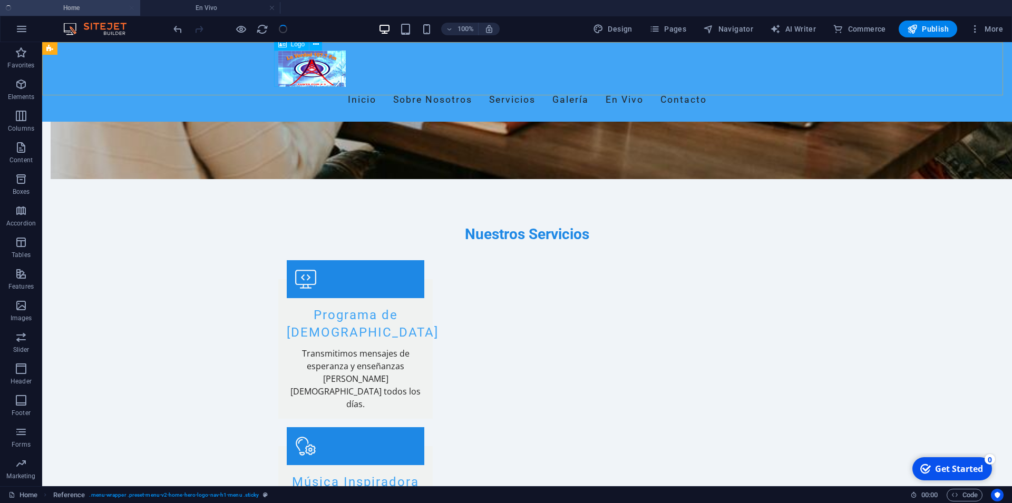
select select
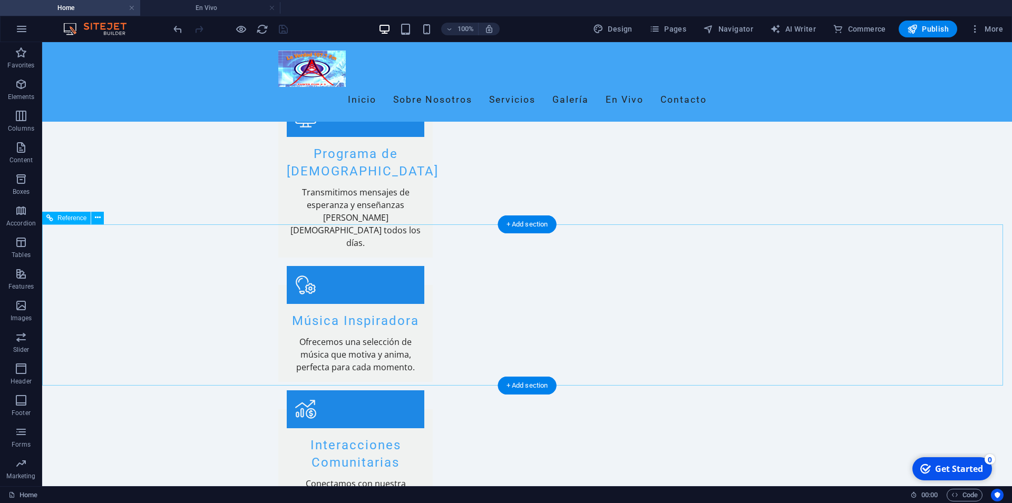
scroll to position [1353, 0]
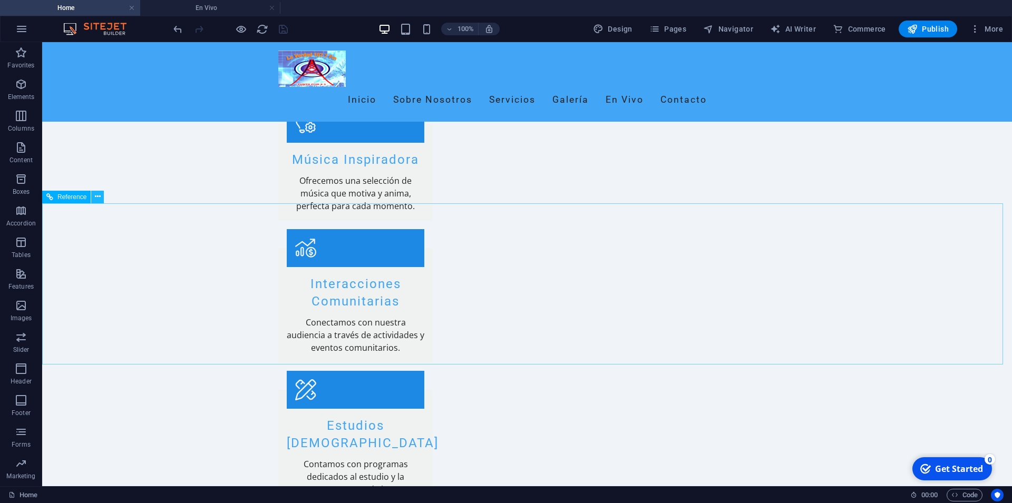
click at [96, 197] on icon at bounding box center [98, 196] width 6 height 11
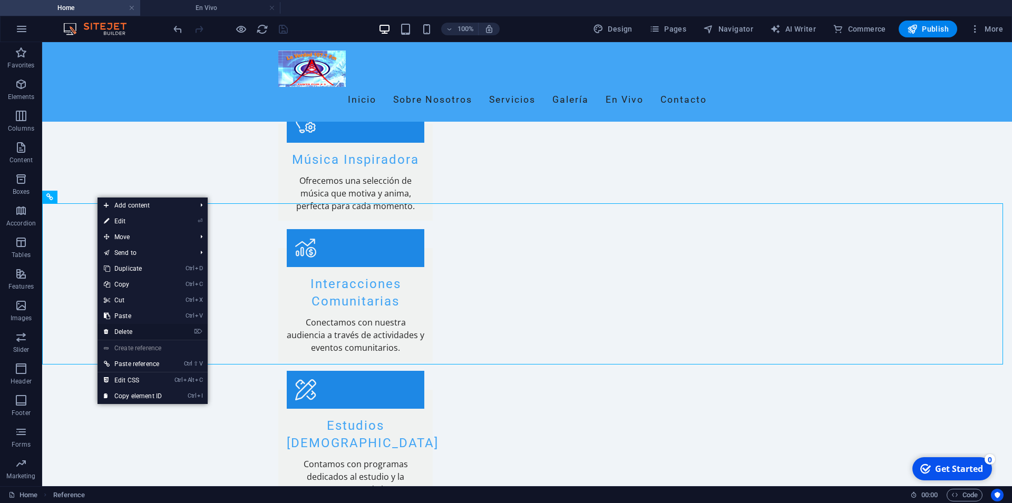
click at [128, 333] on link "⌦ Delete" at bounding box center [132, 332] width 71 height 16
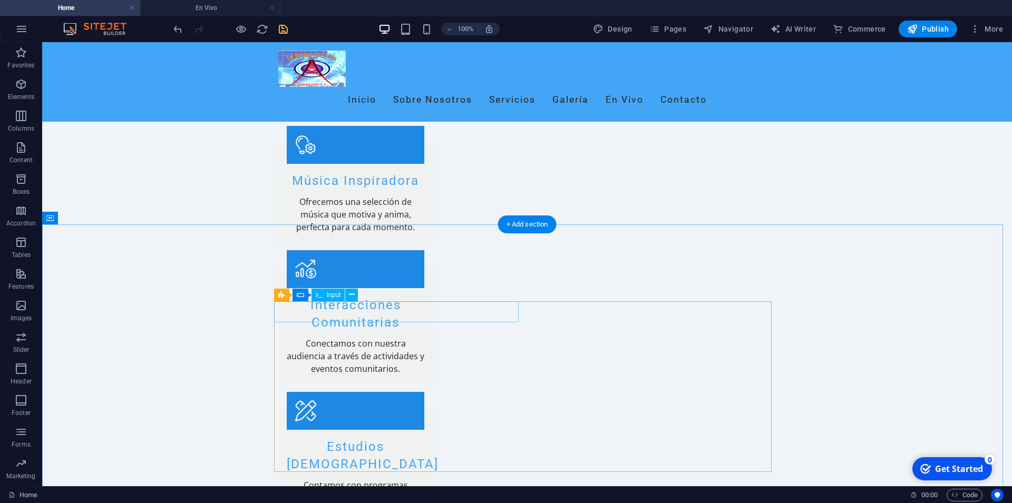
scroll to position [1192, 0]
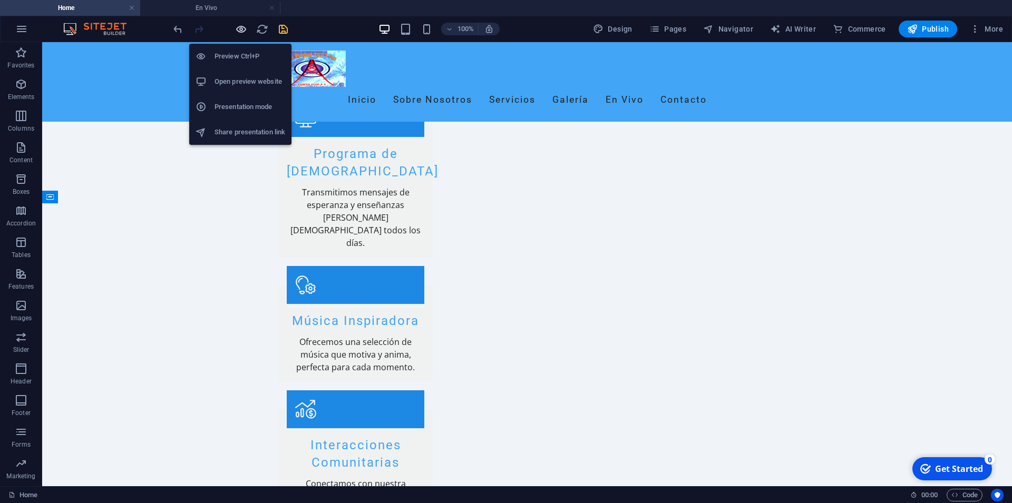
click at [242, 27] on icon "button" at bounding box center [241, 29] width 12 height 12
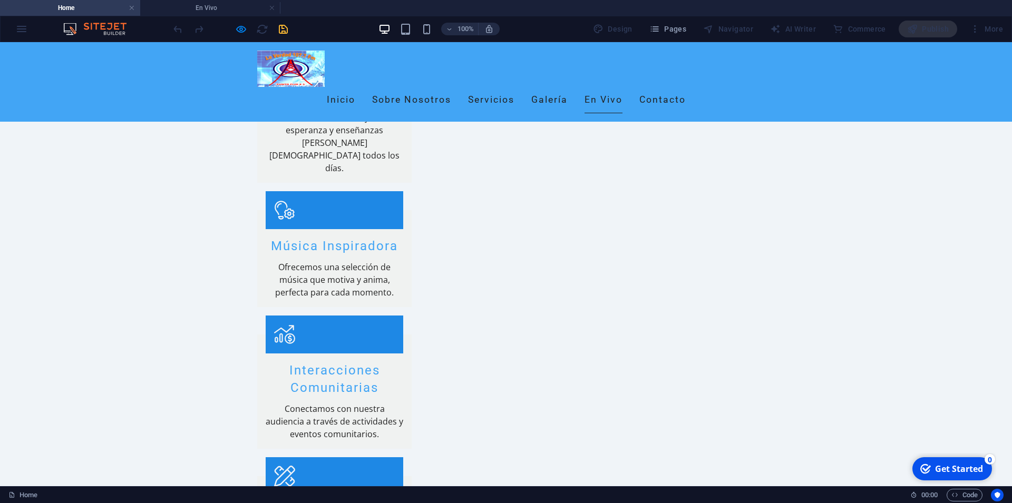
click at [622, 87] on link "En Vivo" at bounding box center [603, 100] width 38 height 26
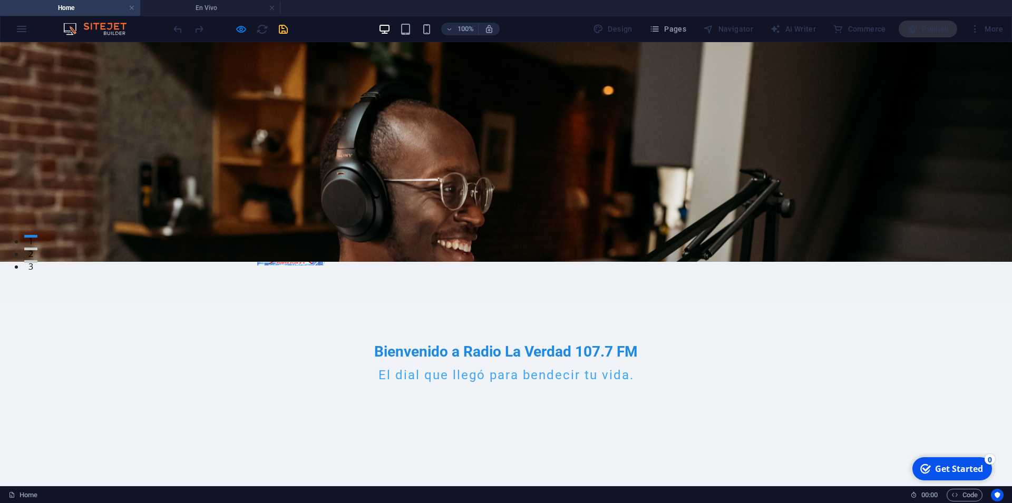
scroll to position [0, 0]
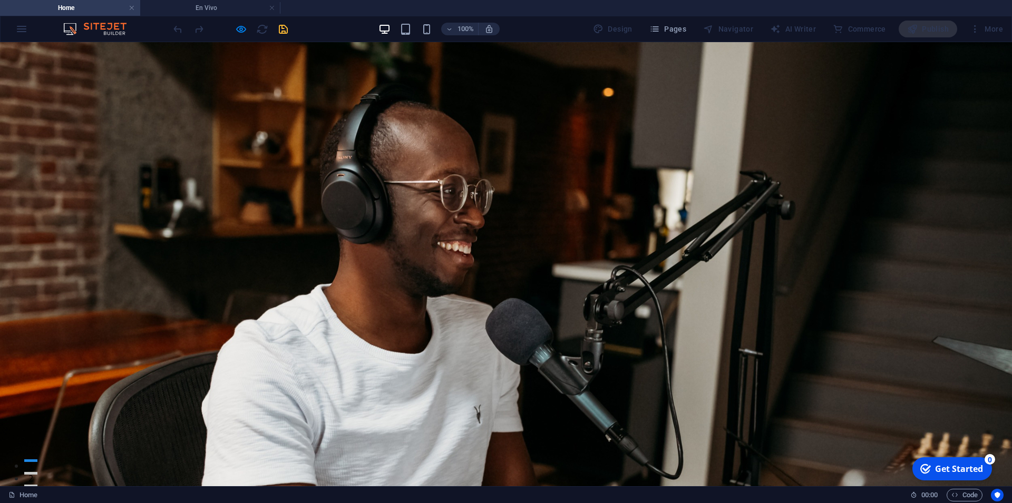
click at [622, 490] on link "En Vivo" at bounding box center [603, 503] width 38 height 26
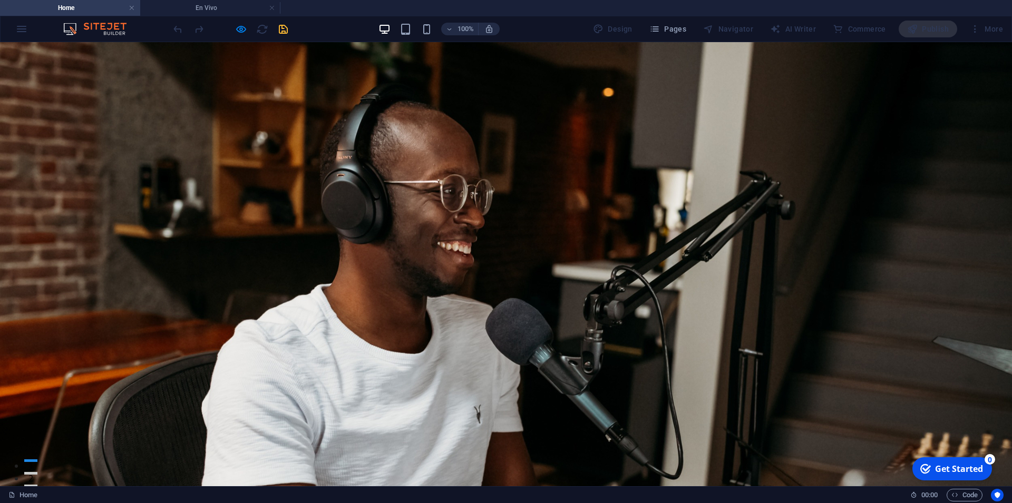
click at [567, 490] on link "Galería" at bounding box center [549, 503] width 36 height 26
click at [505, 490] on link "Servicios" at bounding box center [491, 503] width 46 height 26
click at [446, 490] on link "Sobre Nosotros" at bounding box center [411, 503] width 79 height 26
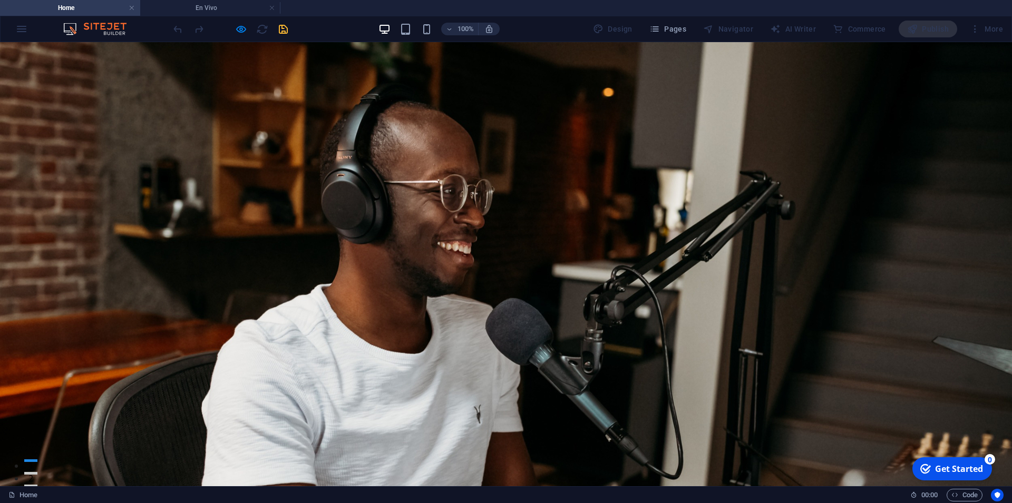
click at [320, 24] on div "100% Design Pages Navigator AI Writer Commerce Publish More" at bounding box center [589, 29] width 836 height 17
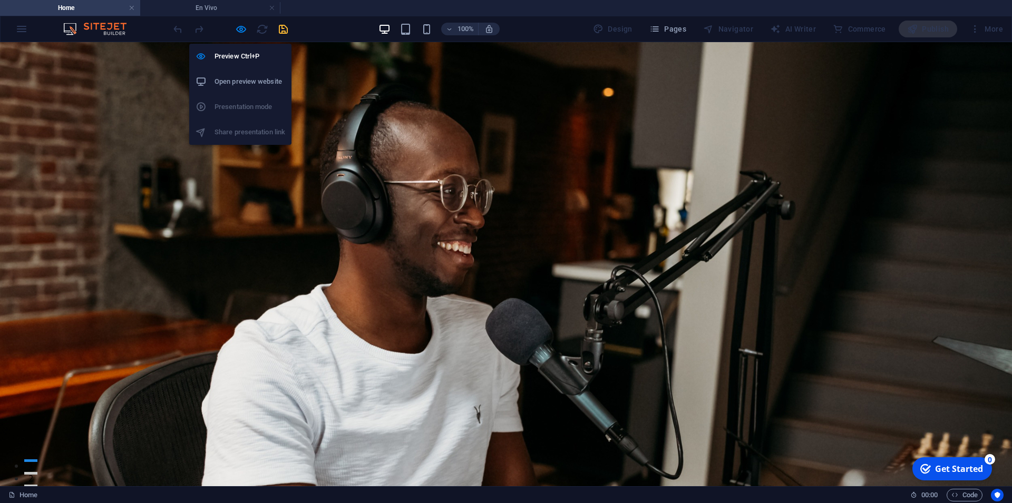
click at [228, 81] on h6 "Open preview website" at bounding box center [249, 81] width 71 height 13
click at [244, 26] on icon "button" at bounding box center [241, 29] width 12 height 12
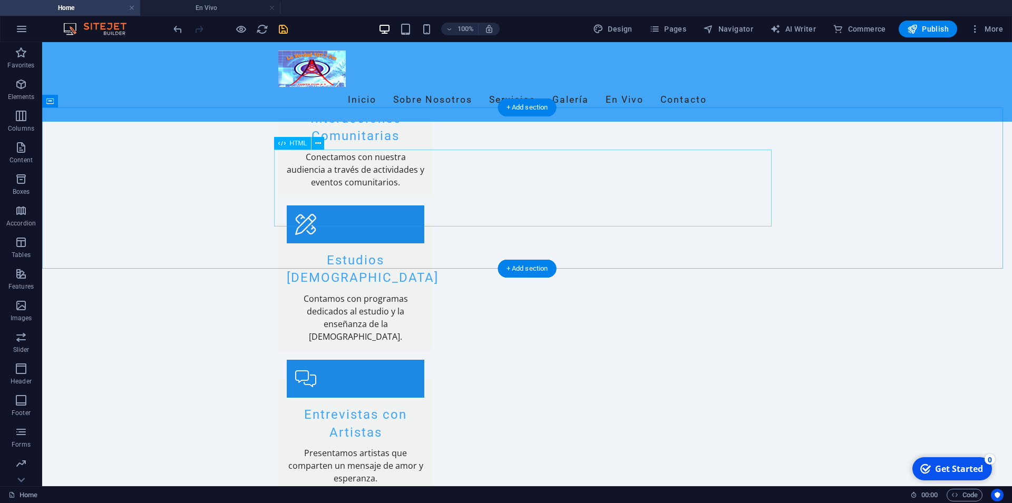
scroll to position [1236, 0]
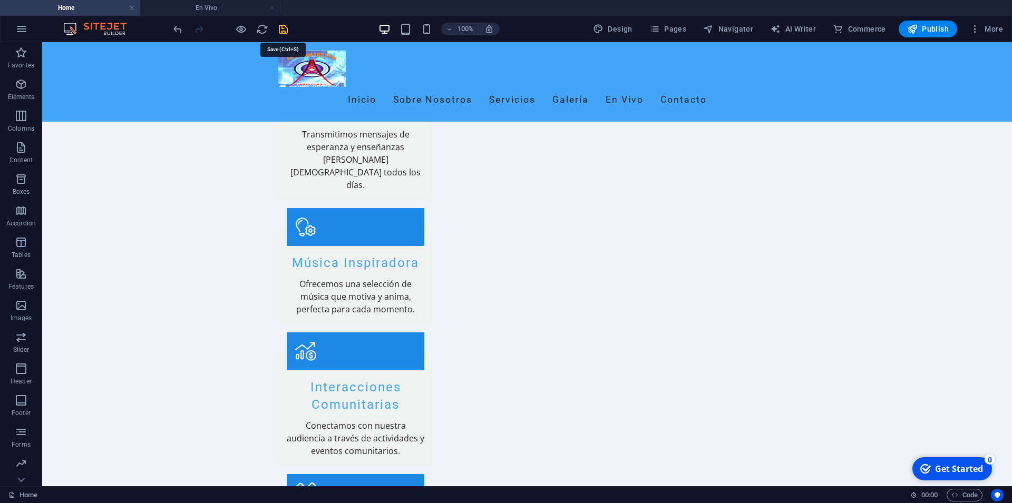
click at [279, 29] on icon "save" at bounding box center [283, 29] width 12 height 12
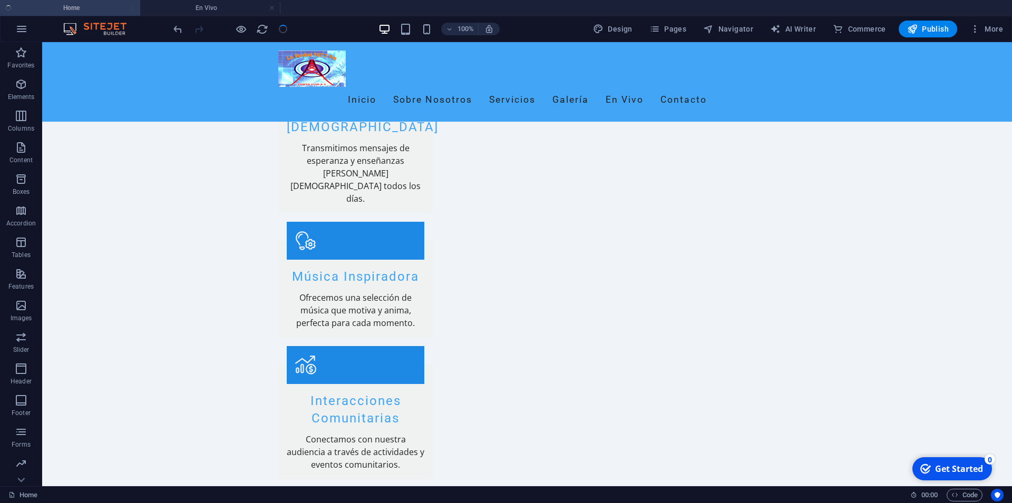
click at [316, 26] on div "100% Design Pages Navigator AI Writer Commerce Publish More" at bounding box center [589, 29] width 836 height 17
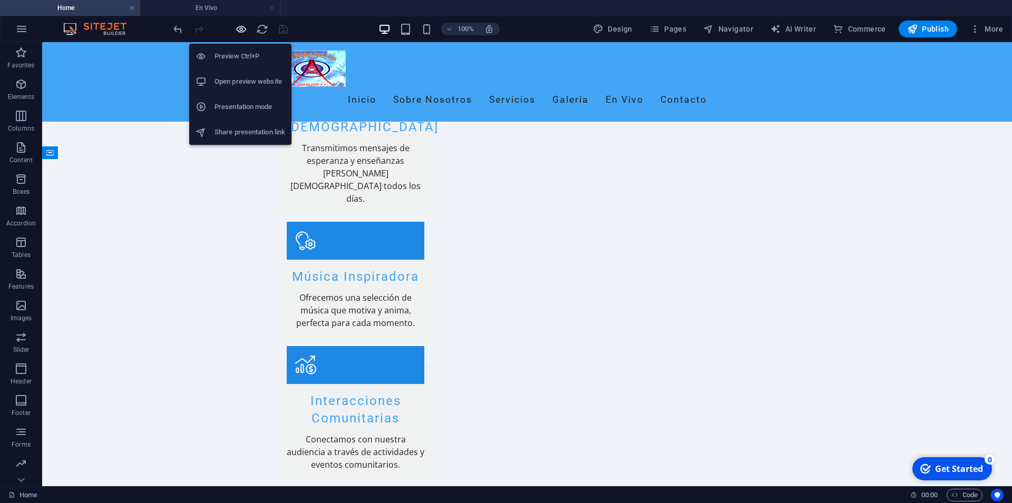
click at [243, 32] on icon "button" at bounding box center [241, 29] width 12 height 12
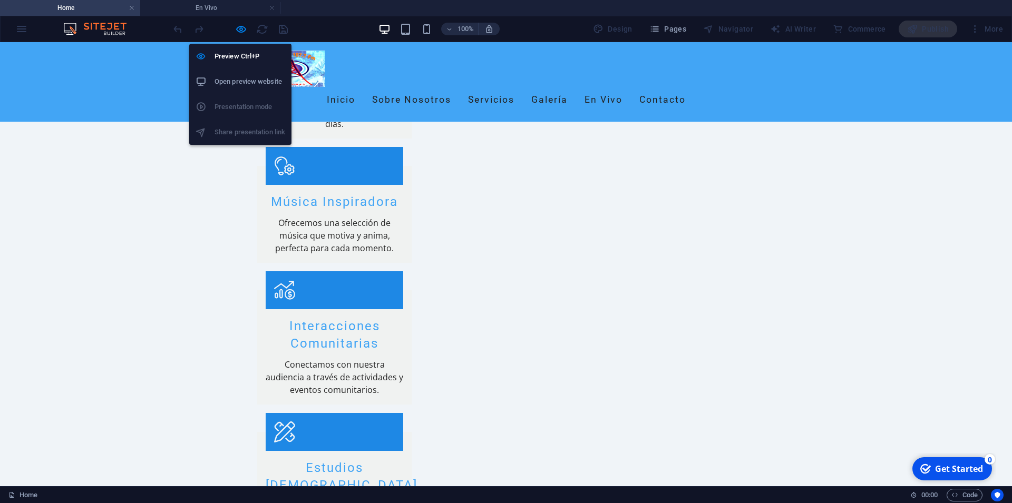
click at [269, 85] on h6 "Open preview website" at bounding box center [249, 81] width 71 height 13
